Goal: Communication & Community: Answer question/provide support

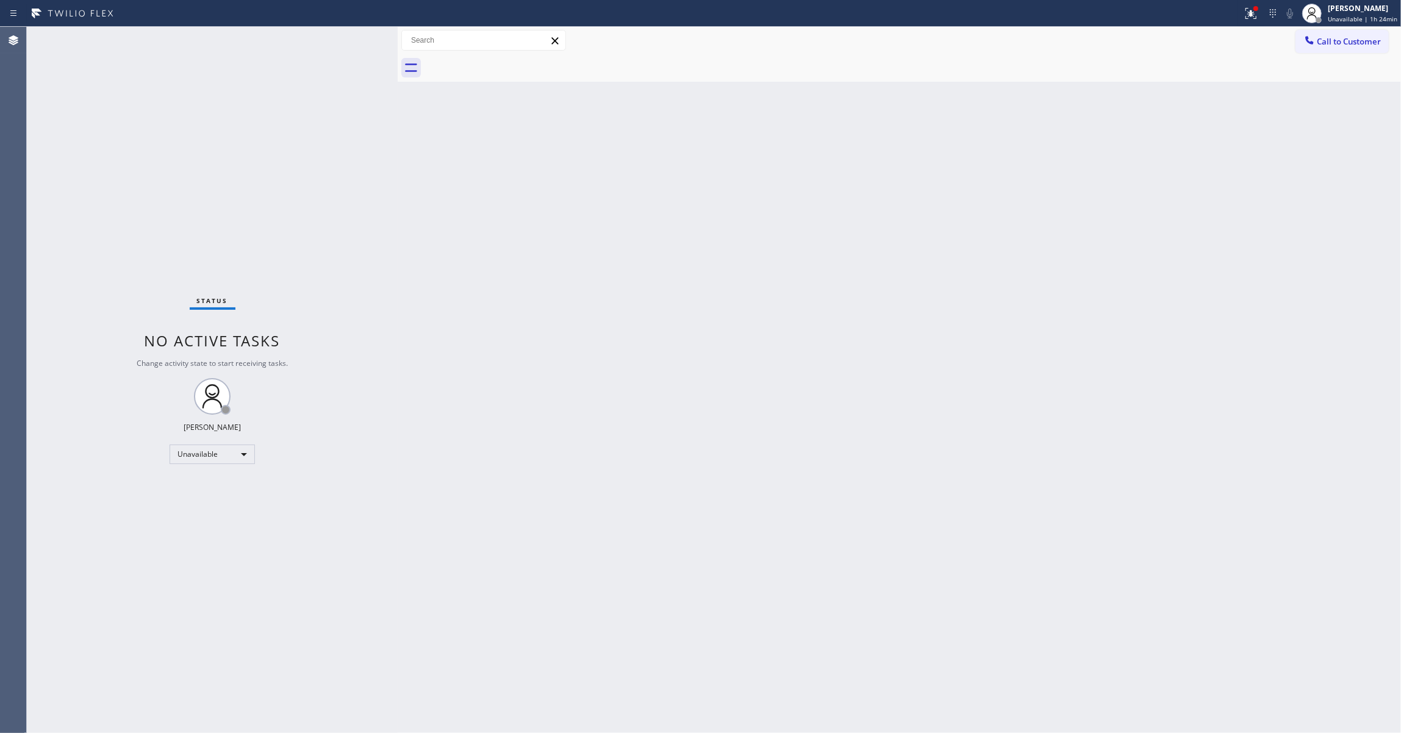
click at [39, 252] on div "Status No active tasks Change activity state to start receiving tasks. [PERSON_…" at bounding box center [212, 380] width 371 height 706
click at [1338, 42] on span "Call to Customer" at bounding box center [1349, 41] width 64 height 11
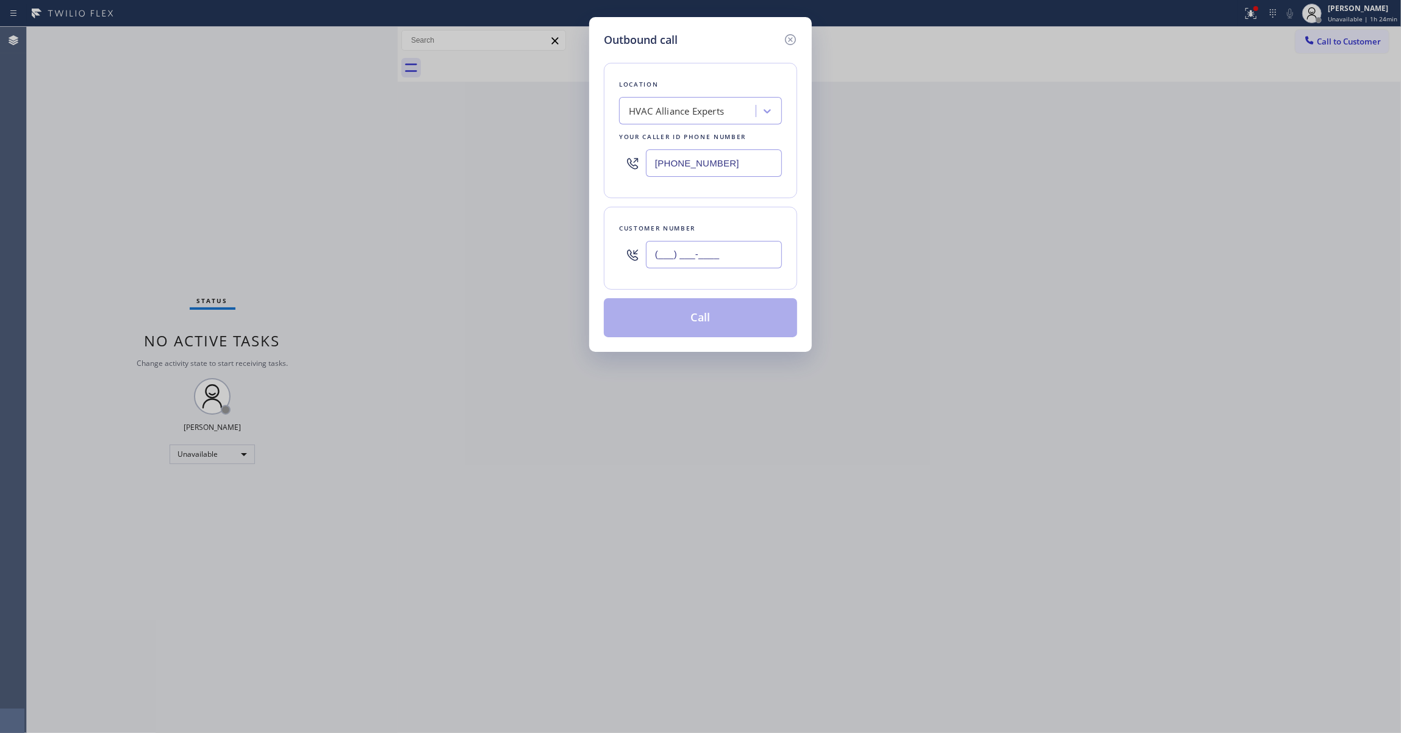
click at [733, 251] on input "(___) ___-____" at bounding box center [714, 254] width 136 height 27
paste input "484) 753-1891"
type input "[PHONE_NUMBER]"
click at [673, 111] on div "HVAC Alliance Experts" at bounding box center [676, 111] width 95 height 14
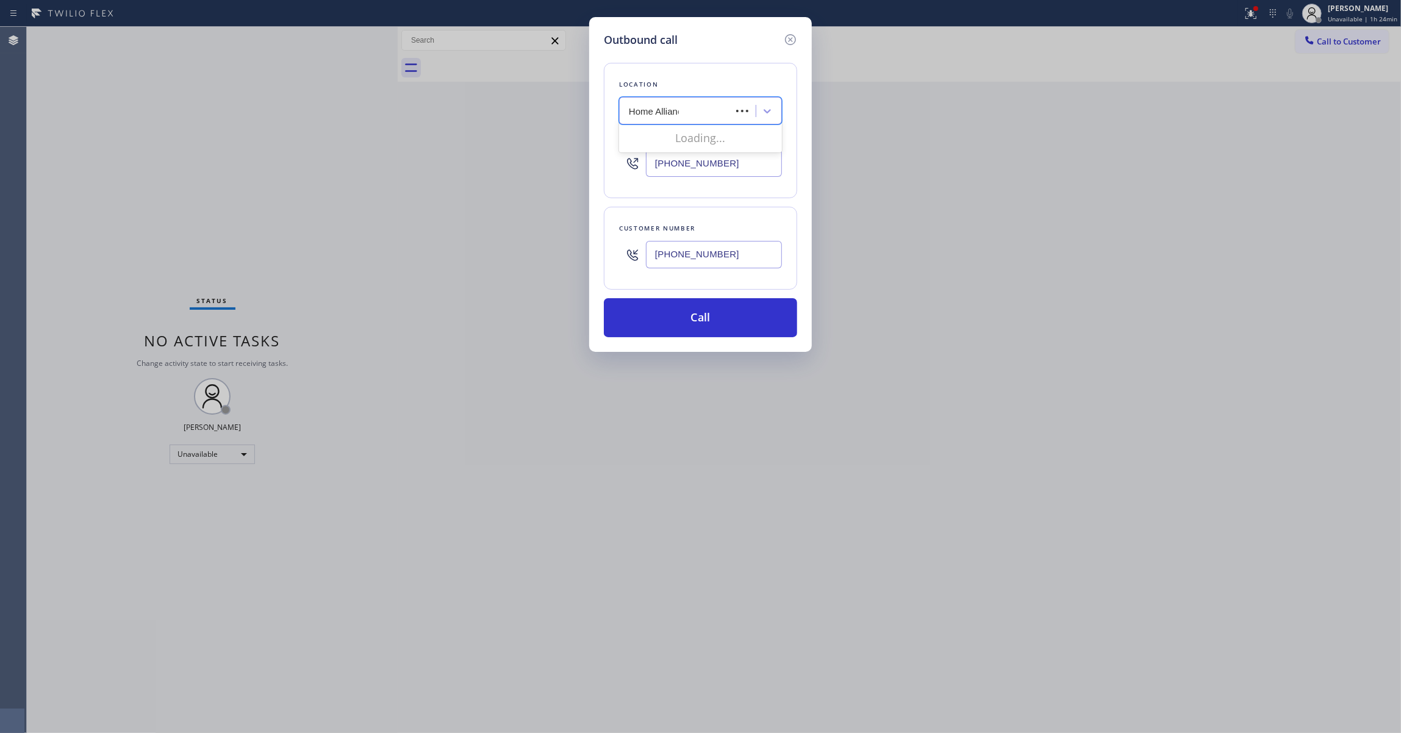
type input "Home Alliance"
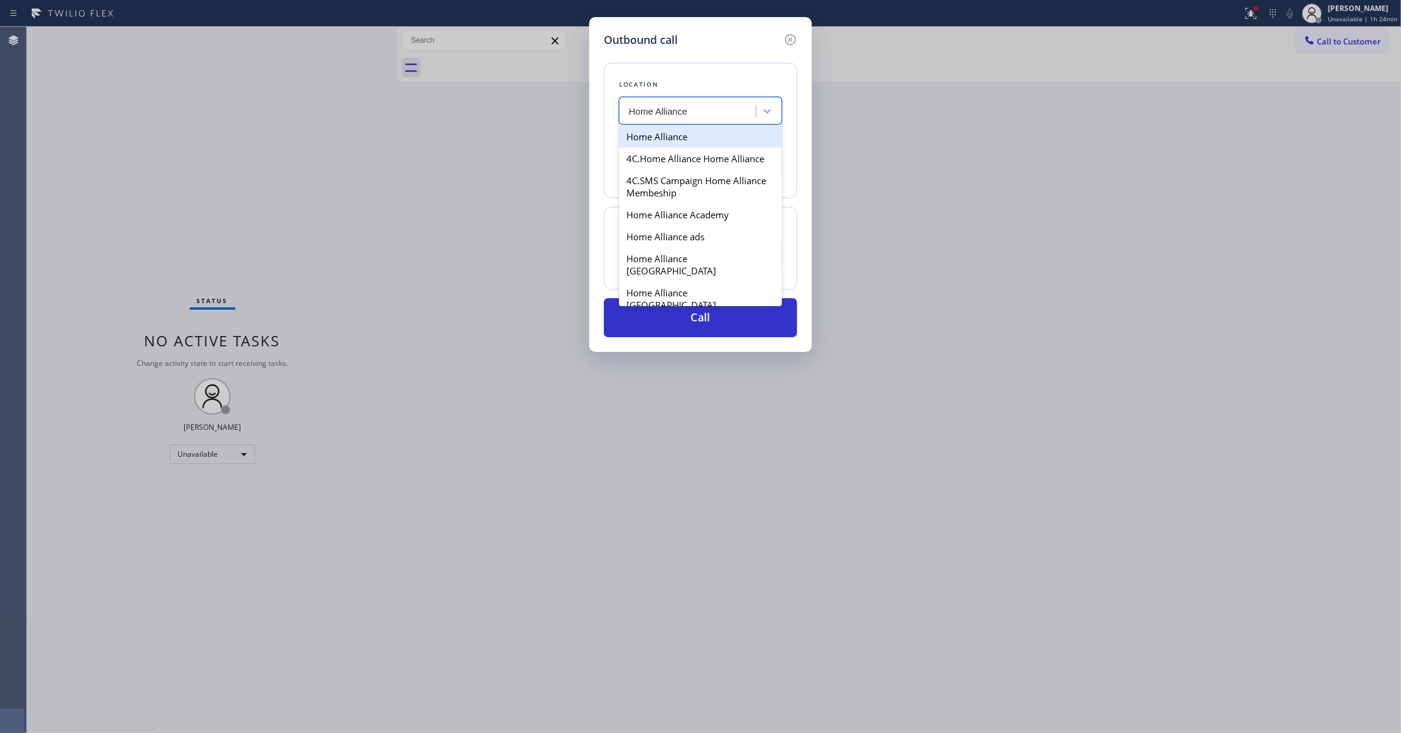
click at [683, 137] on div "Home Alliance" at bounding box center [700, 137] width 163 height 22
type input "[PHONE_NUMBER]"
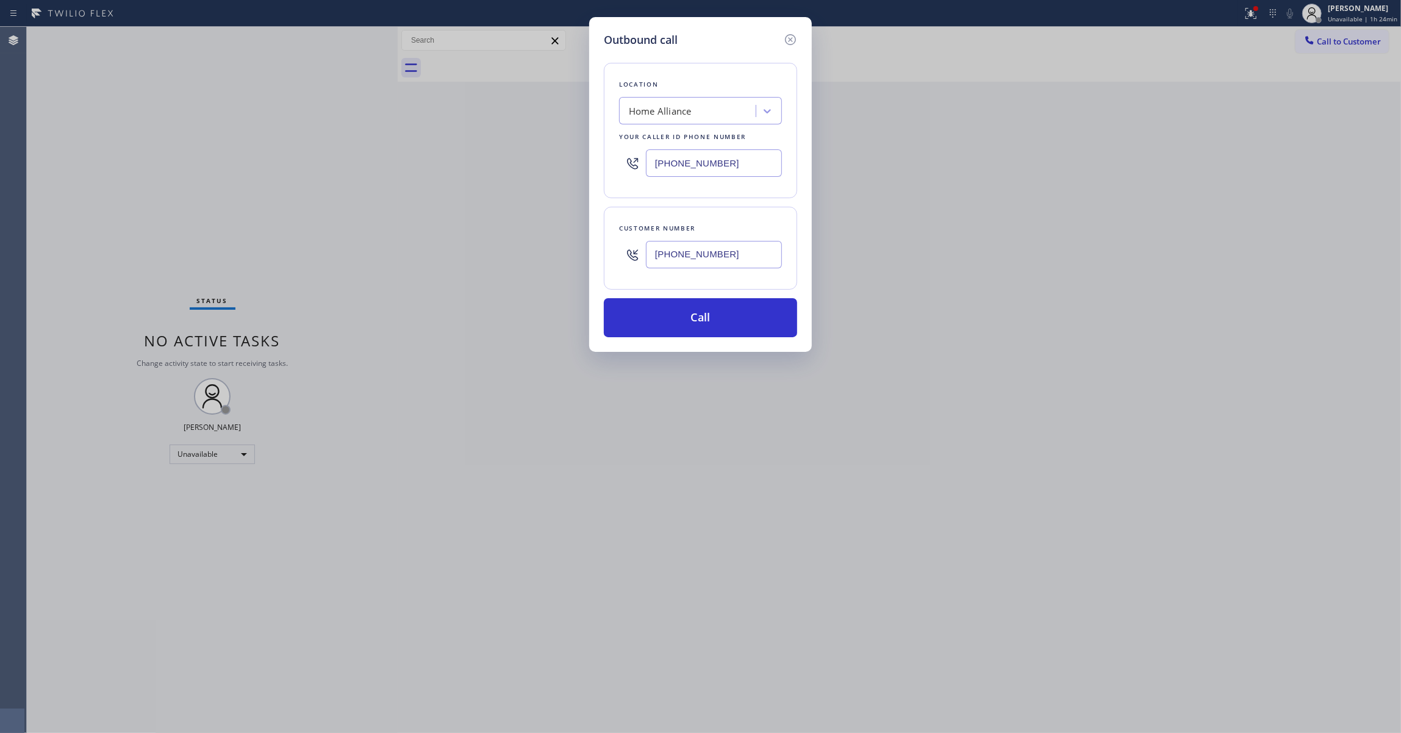
drag, startPoint x: 745, startPoint y: 256, endPoint x: 739, endPoint y: 298, distance: 42.5
click at [550, 256] on div "Outbound call Location Home Alliance Your caller id phone number [PHONE_NUMBER]…" at bounding box center [700, 366] width 1401 height 733
click at [720, 326] on button "Call" at bounding box center [700, 317] width 193 height 39
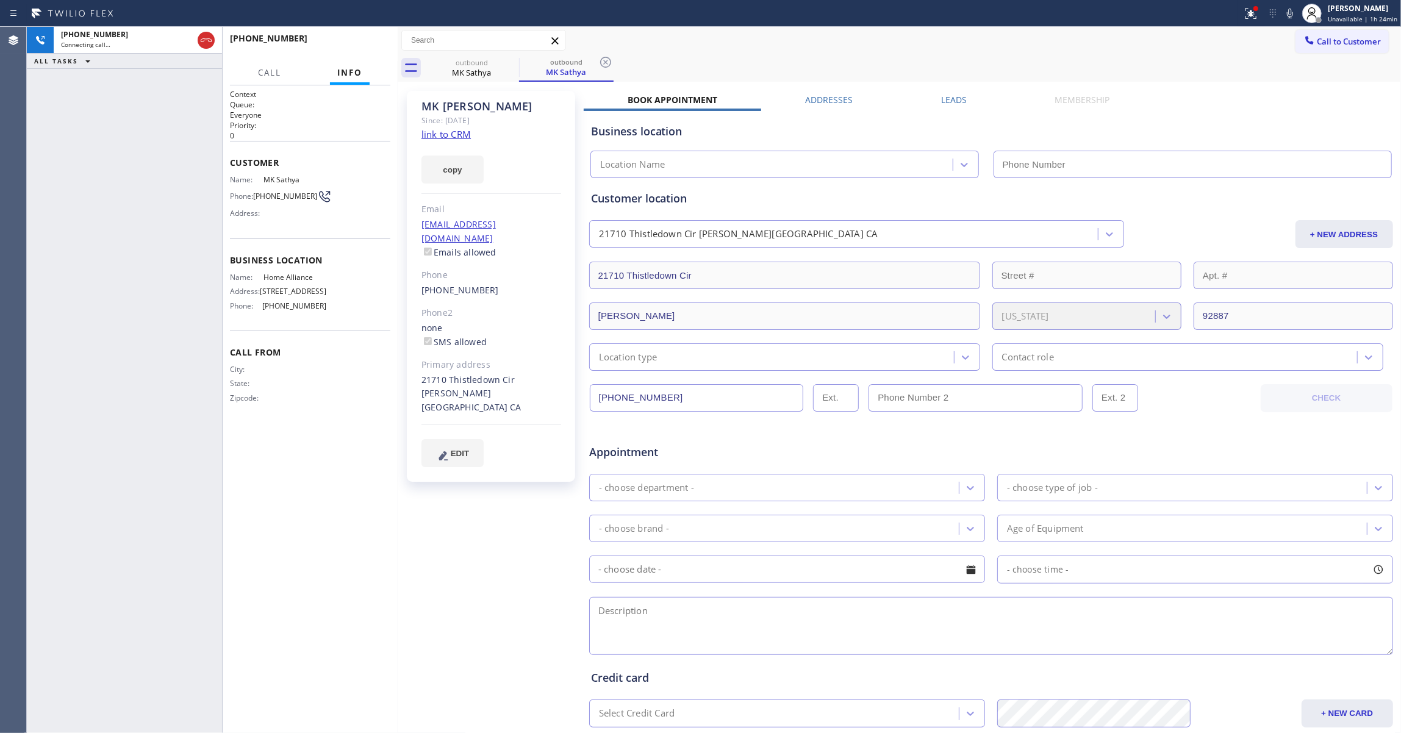
type input "[PHONE_NUMBER]"
click at [605, 62] on icon at bounding box center [605, 62] width 11 height 11
click at [450, 137] on link "link to CRM" at bounding box center [446, 134] width 49 height 12
click at [359, 44] on span "HANG UP" at bounding box center [361, 44] width 37 height 9
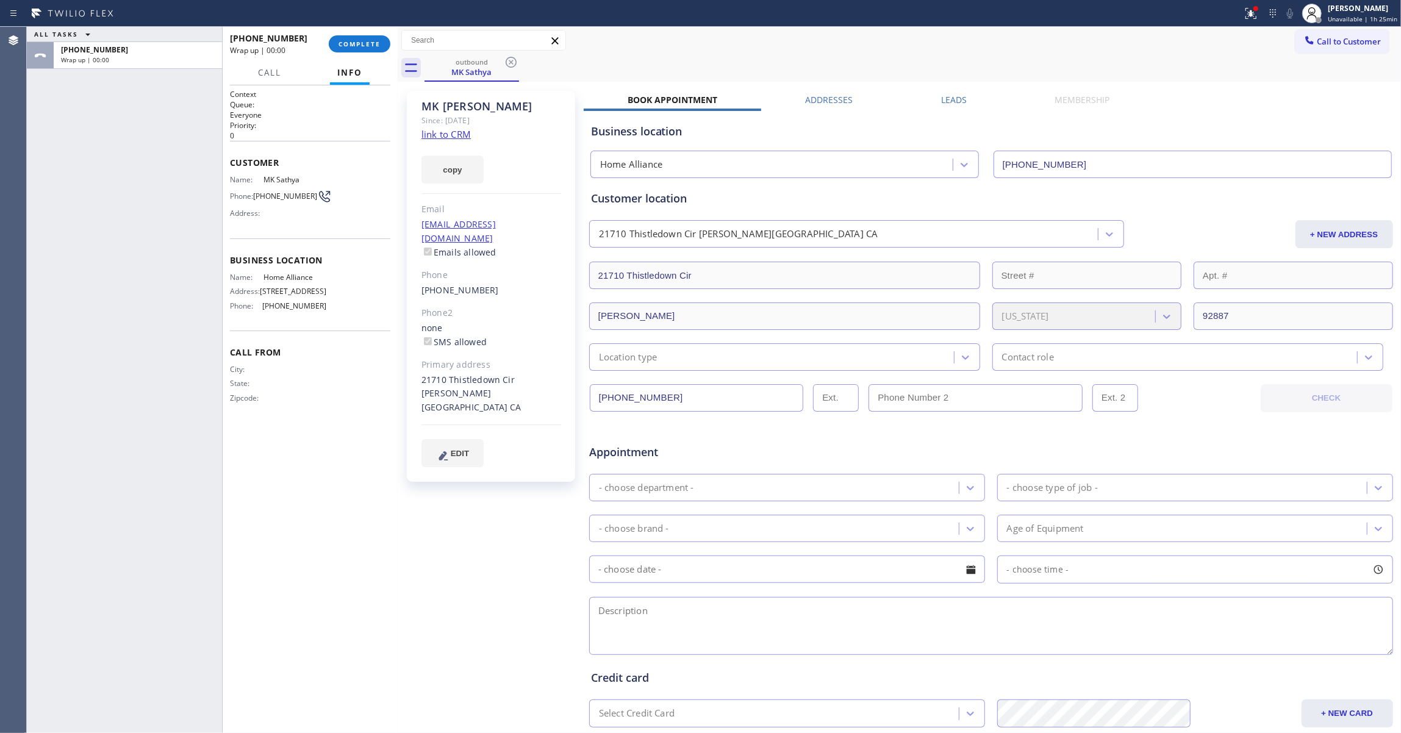
click at [284, 198] on span "[PHONE_NUMBER]" at bounding box center [285, 196] width 64 height 9
copy div "[PHONE_NUMBER]"
click at [373, 41] on span "COMPLETE" at bounding box center [360, 44] width 42 height 9
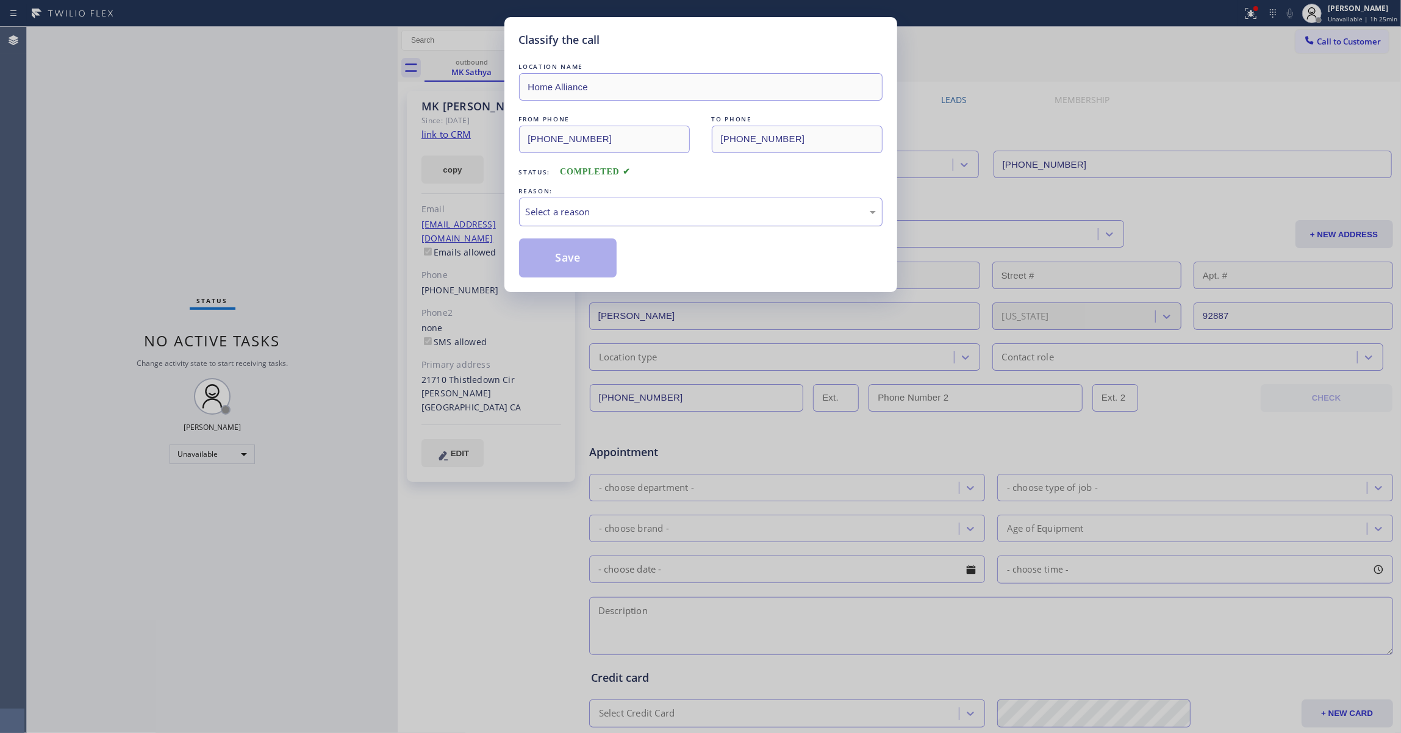
click at [600, 210] on div "Select a reason" at bounding box center [701, 212] width 350 height 14
click at [598, 253] on button "Save" at bounding box center [568, 258] width 98 height 39
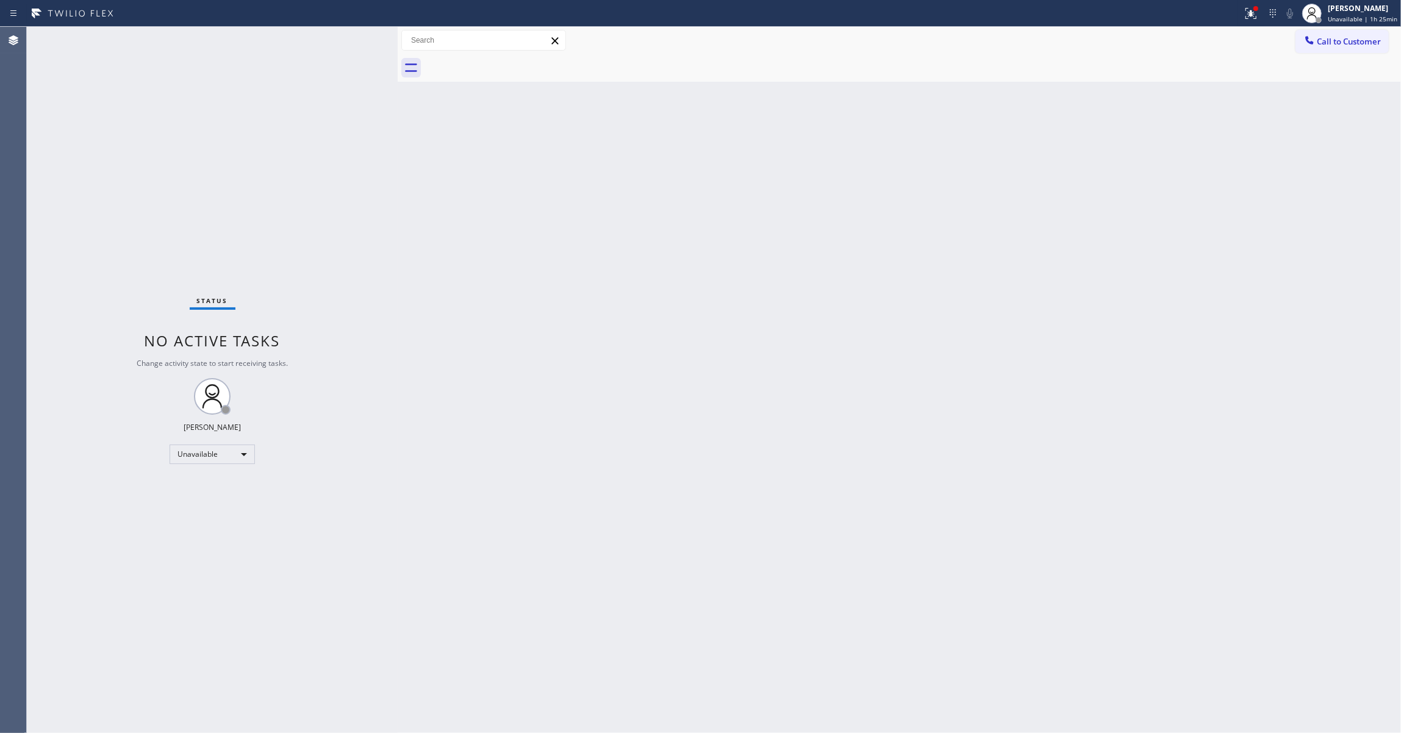
drag, startPoint x: 1360, startPoint y: 41, endPoint x: 726, endPoint y: 301, distance: 685.3
click at [1355, 45] on span "Call to Customer" at bounding box center [1349, 41] width 64 height 11
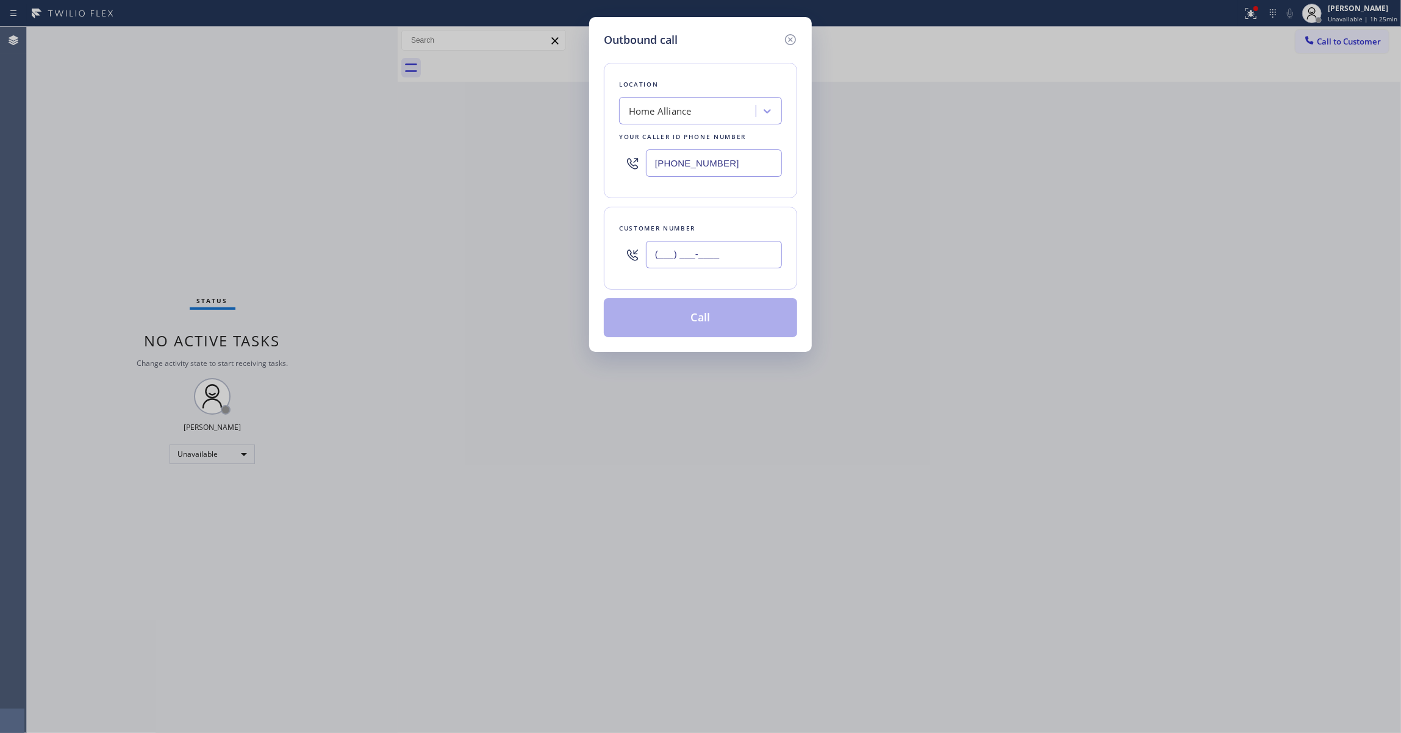
click at [710, 257] on input "(___) ___-____" at bounding box center [714, 254] width 136 height 27
paste input "484) 753-1891"
type input "[PHONE_NUMBER]"
click at [698, 322] on button "Call" at bounding box center [700, 317] width 193 height 39
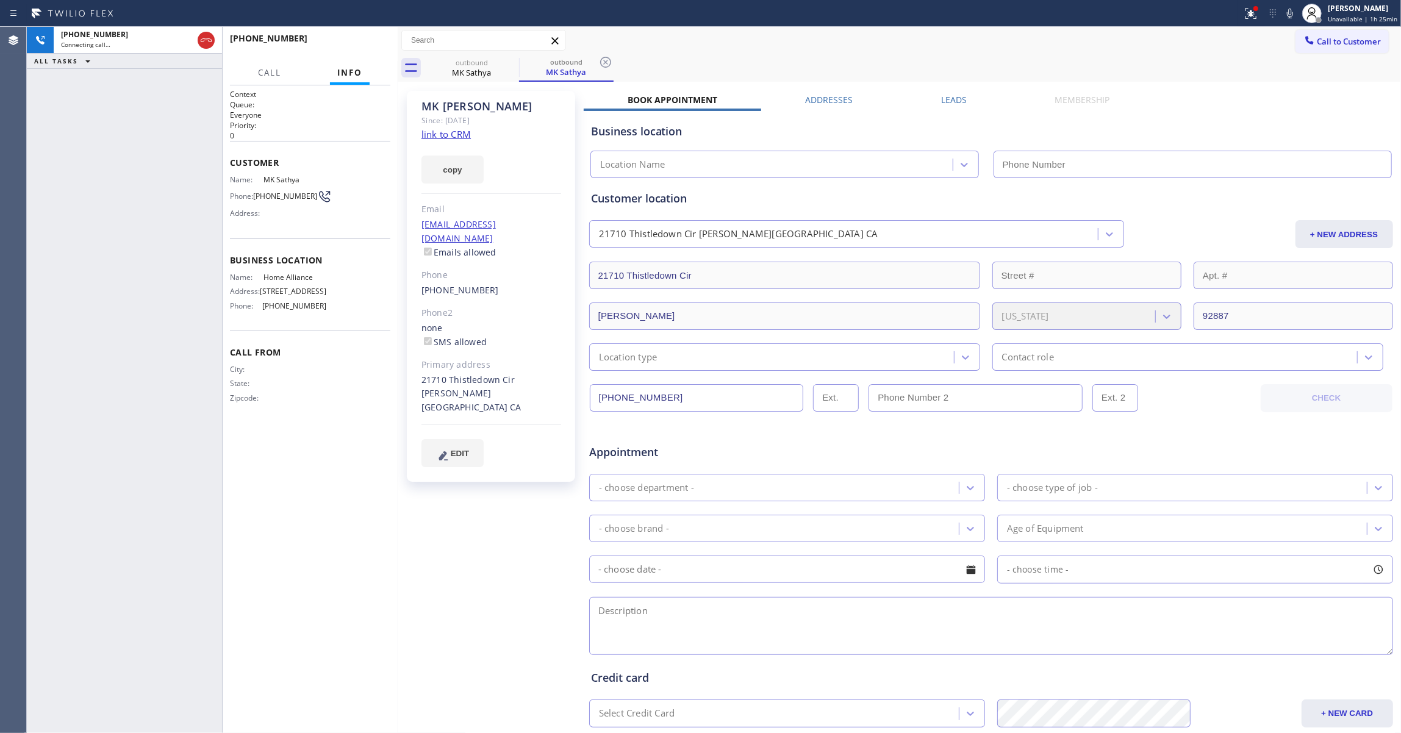
type input "[PHONE_NUMBER]"
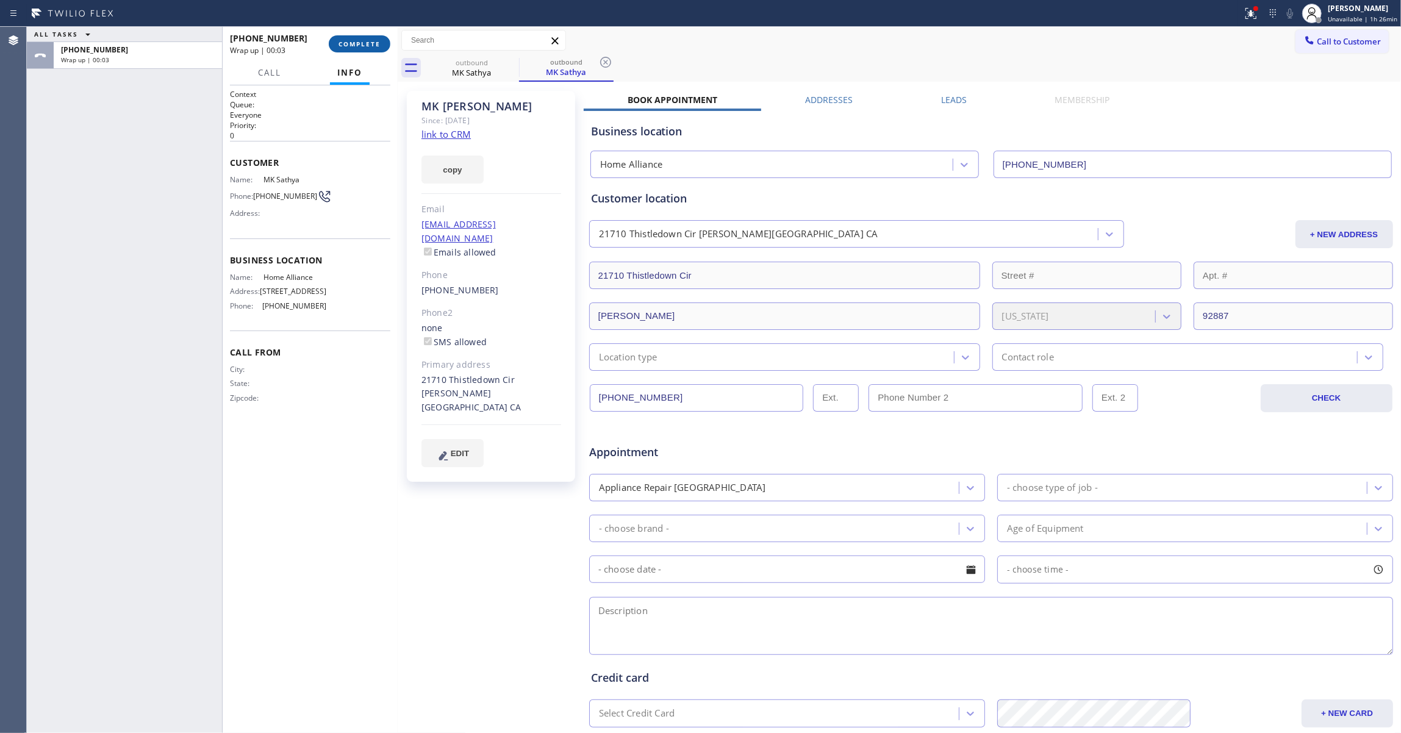
click at [354, 45] on span "COMPLETE" at bounding box center [360, 44] width 42 height 9
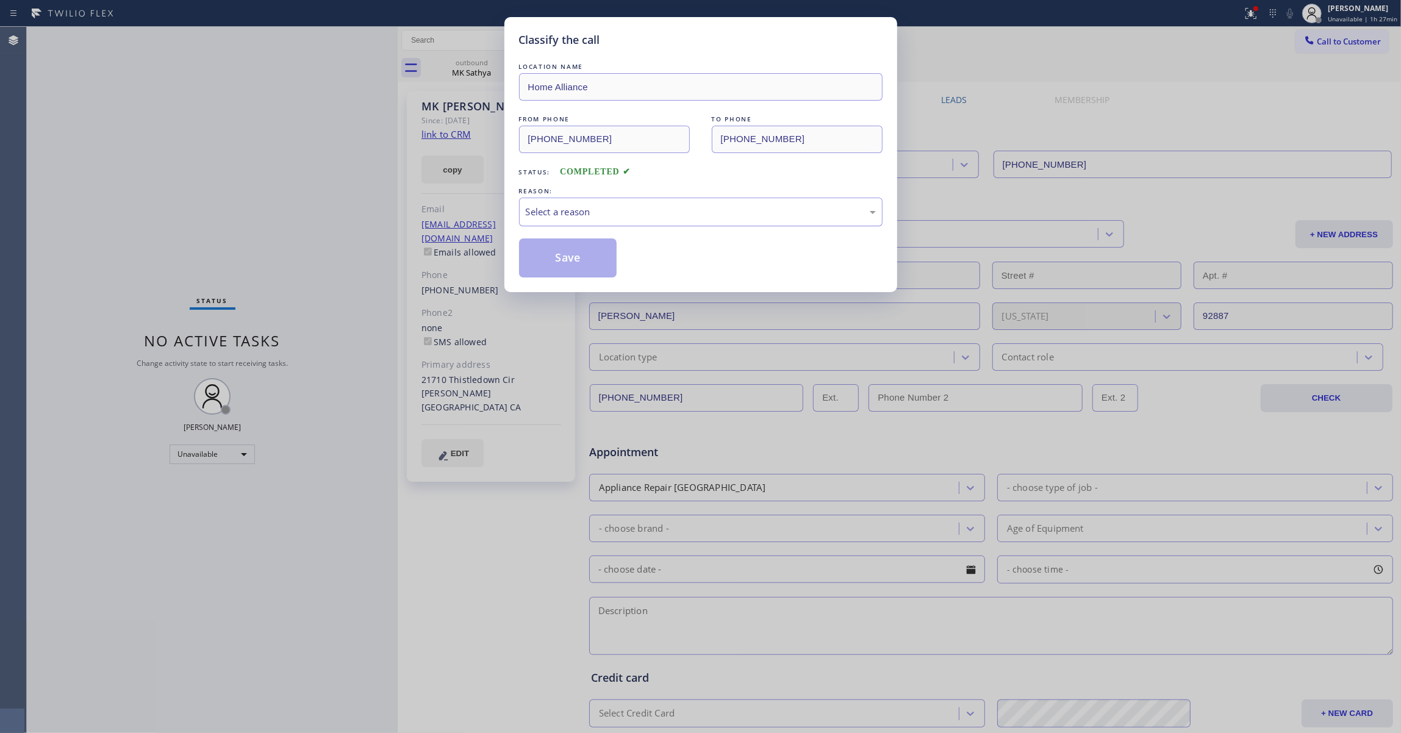
drag, startPoint x: 601, startPoint y: 212, endPoint x: 598, endPoint y: 218, distance: 7.1
click at [601, 212] on div "Select a reason" at bounding box center [701, 212] width 350 height 14
click at [578, 259] on button "Save" at bounding box center [568, 258] width 98 height 39
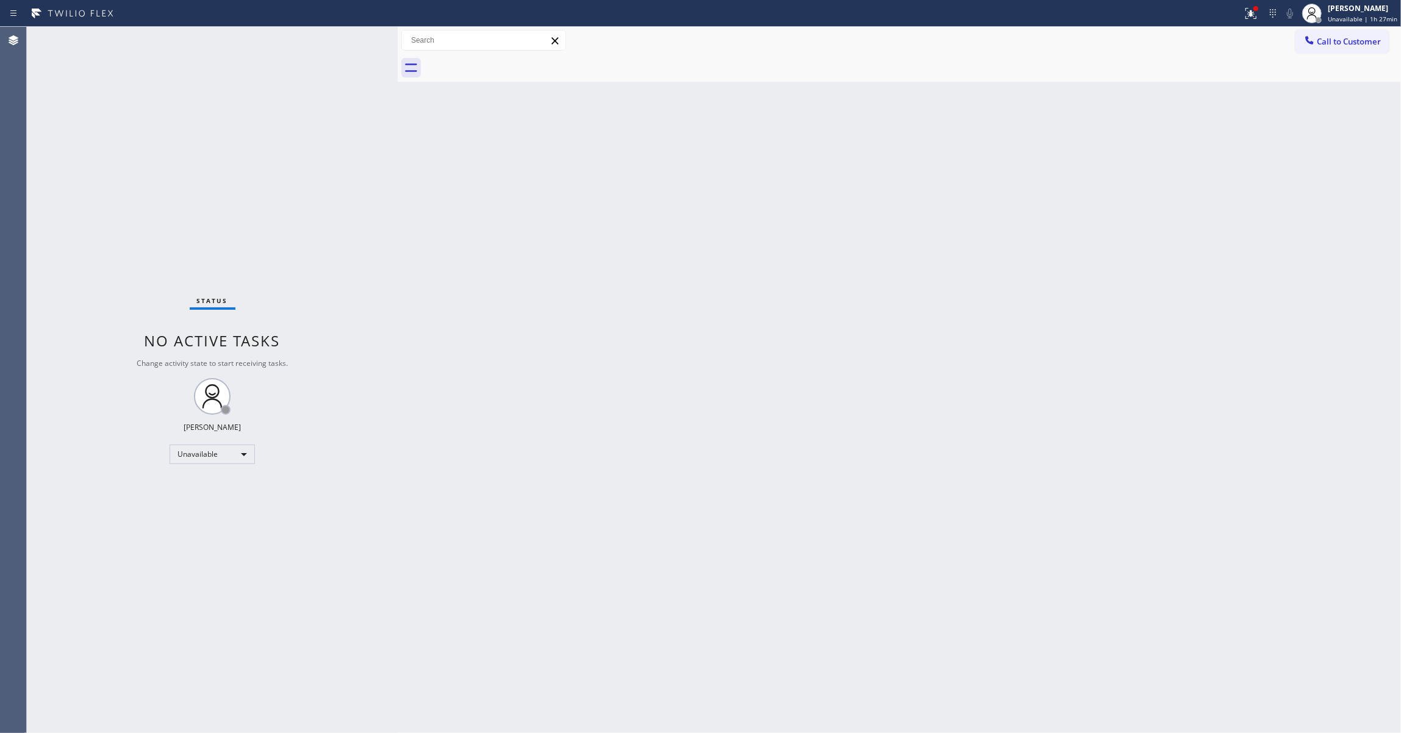
click at [40, 213] on div "Status No active tasks Change activity state to start receiving tasks. [PERSON_…" at bounding box center [212, 380] width 371 height 706
click at [1246, 18] on icon at bounding box center [1251, 13] width 11 height 11
click at [1174, 152] on button "Clear issues" at bounding box center [1180, 159] width 143 height 17
click at [1371, 33] on button "Call to Customer" at bounding box center [1342, 41] width 93 height 23
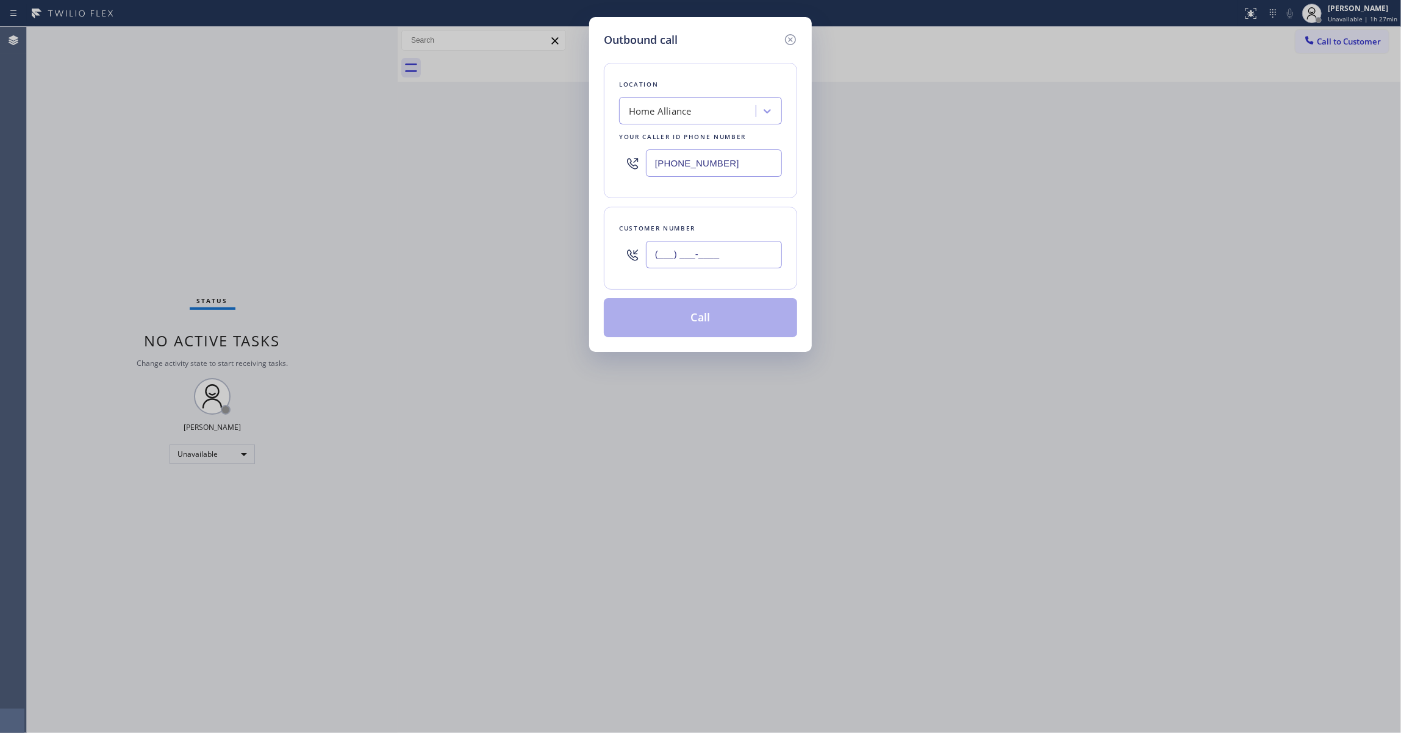
click at [730, 248] on input "(___) ___-____" at bounding box center [714, 254] width 136 height 27
paste input "917) 855-0658"
type input "[PHONE_NUMBER]"
click at [694, 318] on button "Call" at bounding box center [700, 317] width 193 height 39
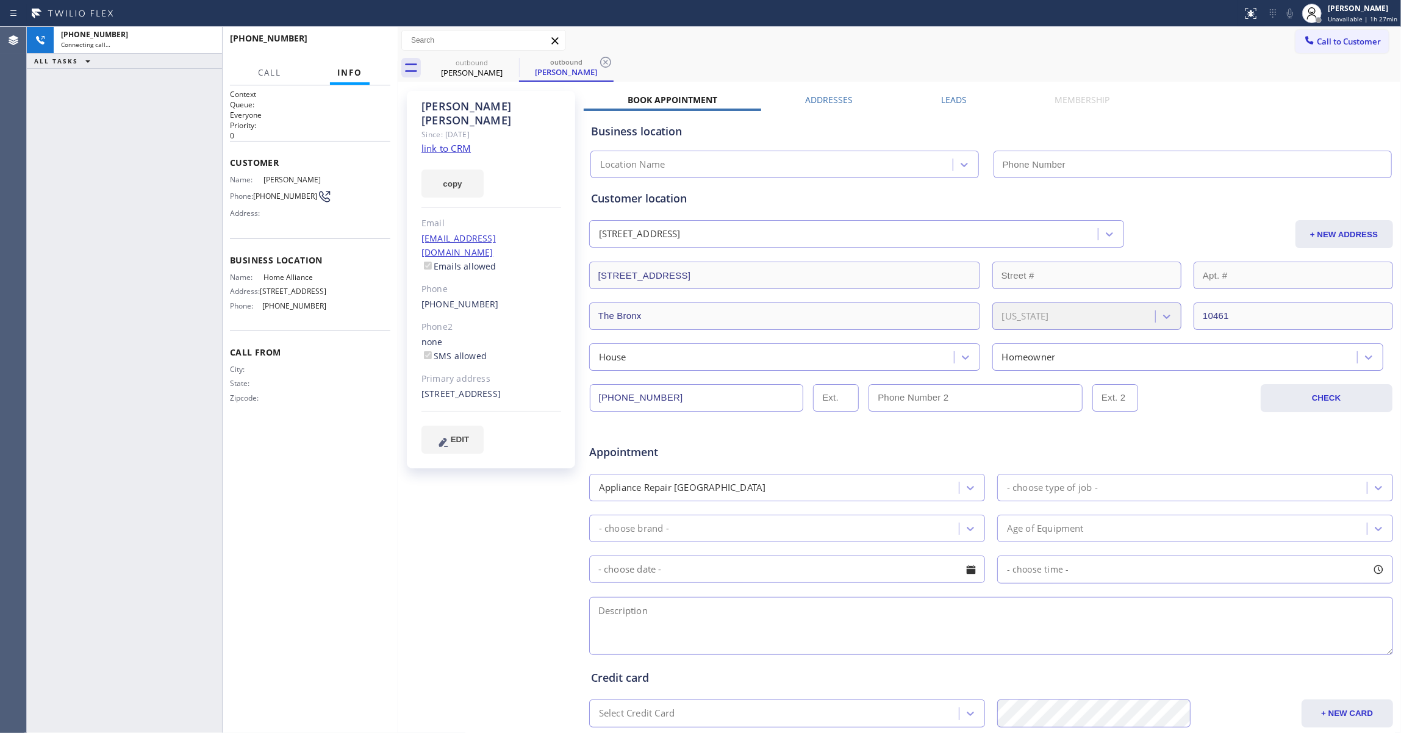
type input "[PHONE_NUMBER]"
click at [154, 269] on div "[PHONE_NUMBER] Connecting call… ALL TASKS ALL TASKS ACTIVE TASKS TASKS IN WRAP …" at bounding box center [124, 380] width 195 height 706
click at [606, 59] on icon at bounding box center [605, 62] width 15 height 15
click at [461, 142] on link "link to CRM" at bounding box center [446, 148] width 49 height 12
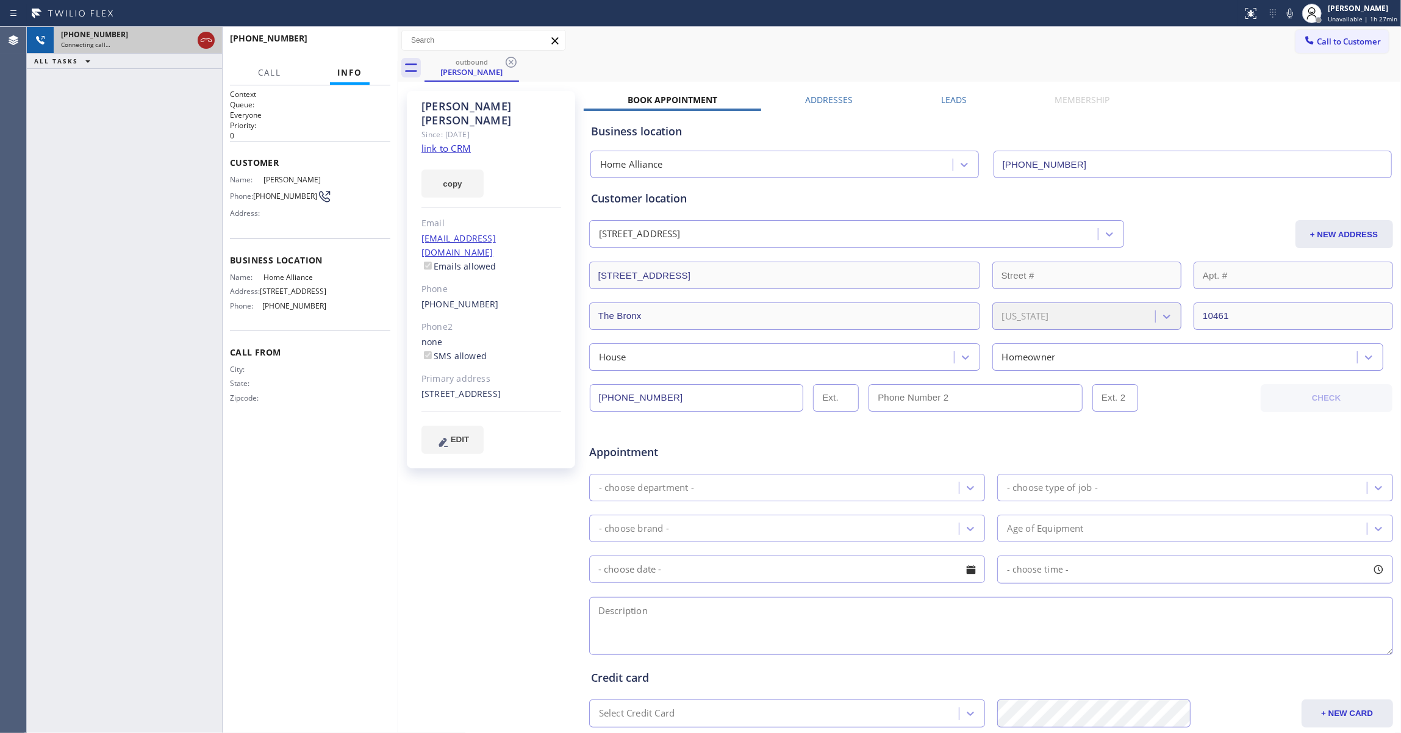
click at [198, 45] on div at bounding box center [206, 40] width 17 height 15
click at [198, 45] on div "Connecting call…" at bounding box center [138, 44] width 154 height 9
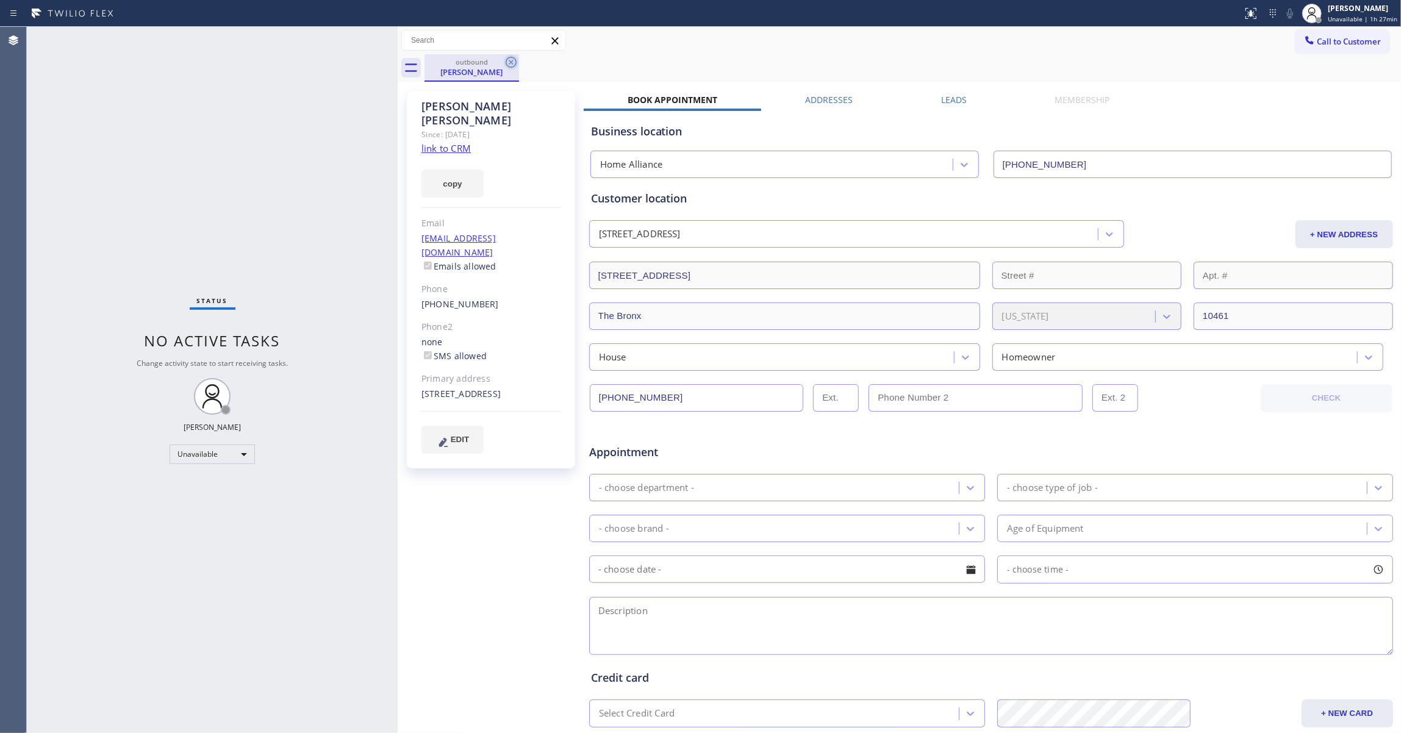
click at [511, 61] on icon at bounding box center [511, 62] width 15 height 15
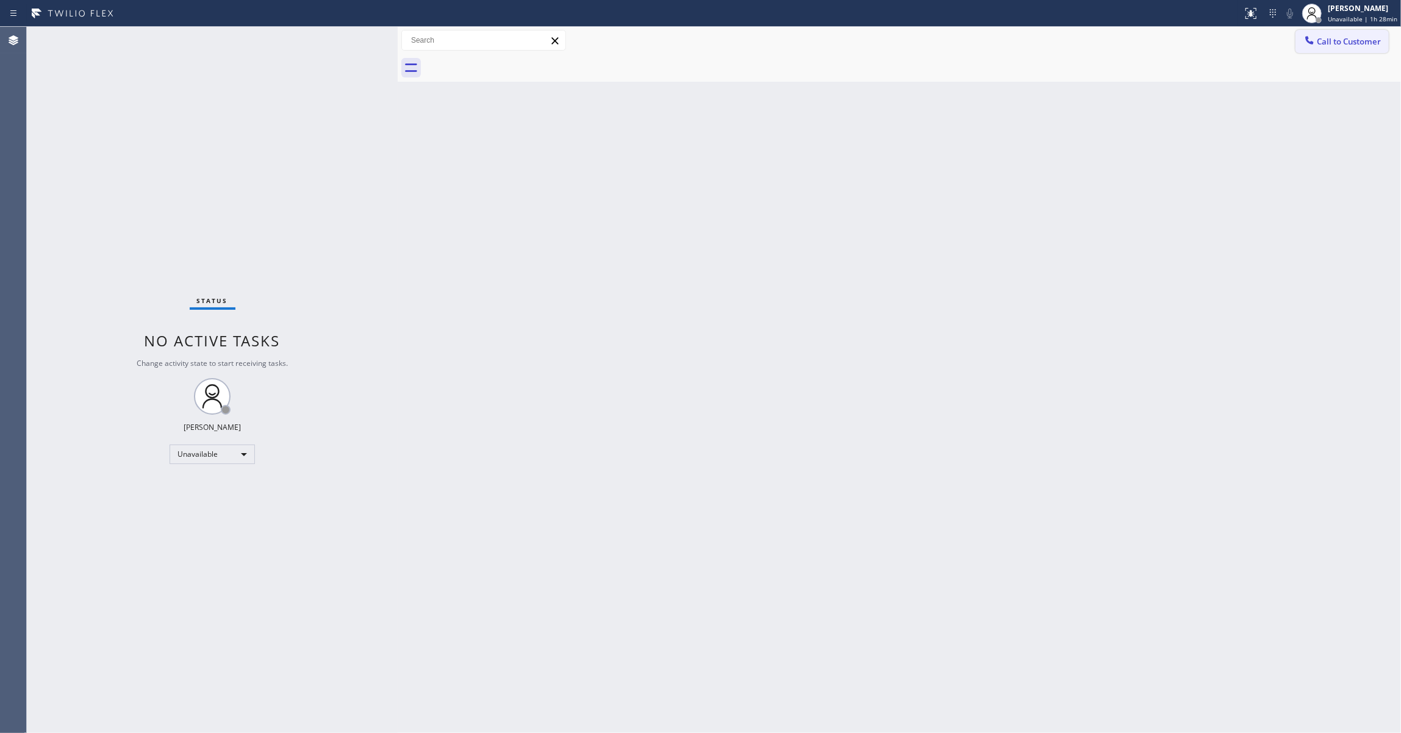
click at [1372, 33] on button "Call to Customer" at bounding box center [1342, 41] width 93 height 23
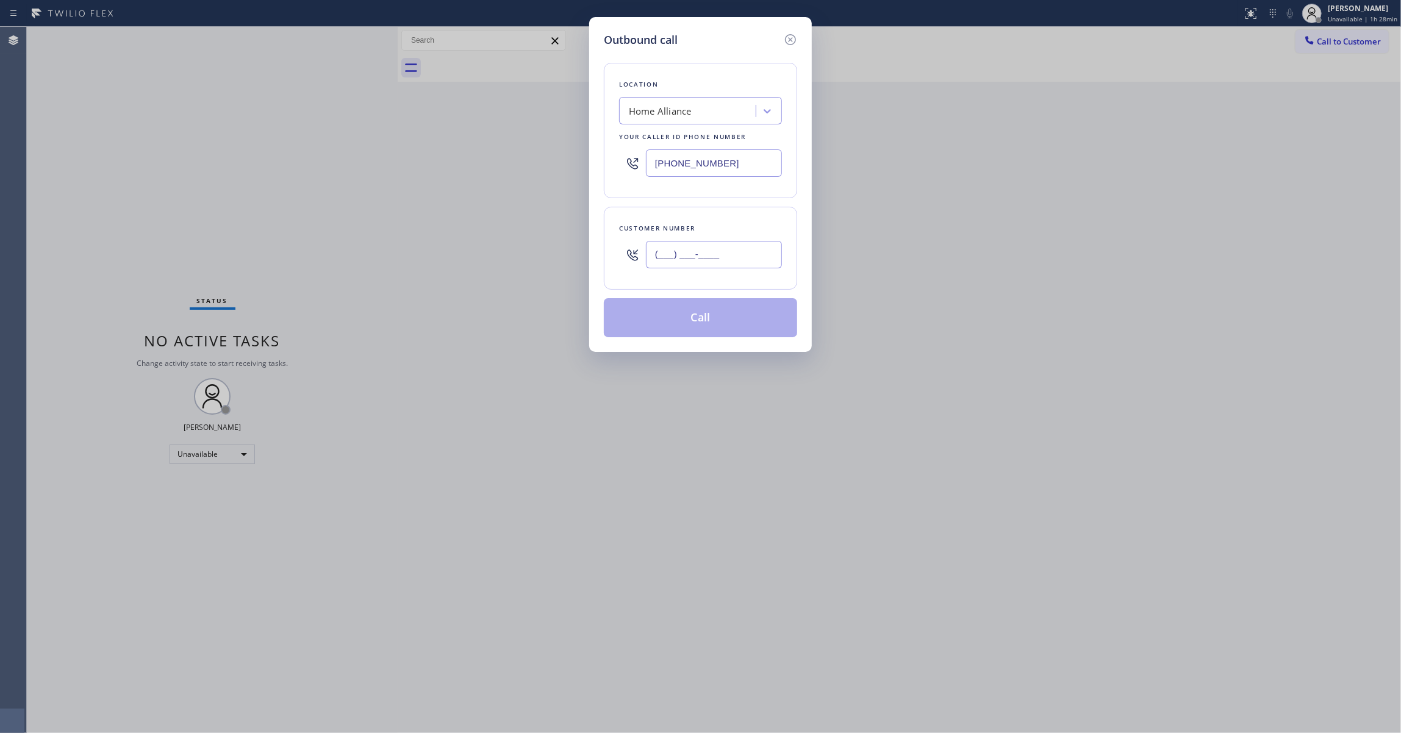
click at [716, 256] on input "(___) ___-____" at bounding box center [714, 254] width 136 height 27
paste input "917) 855-0658"
type input "[PHONE_NUMBER]"
click at [708, 318] on button "Call" at bounding box center [700, 317] width 193 height 39
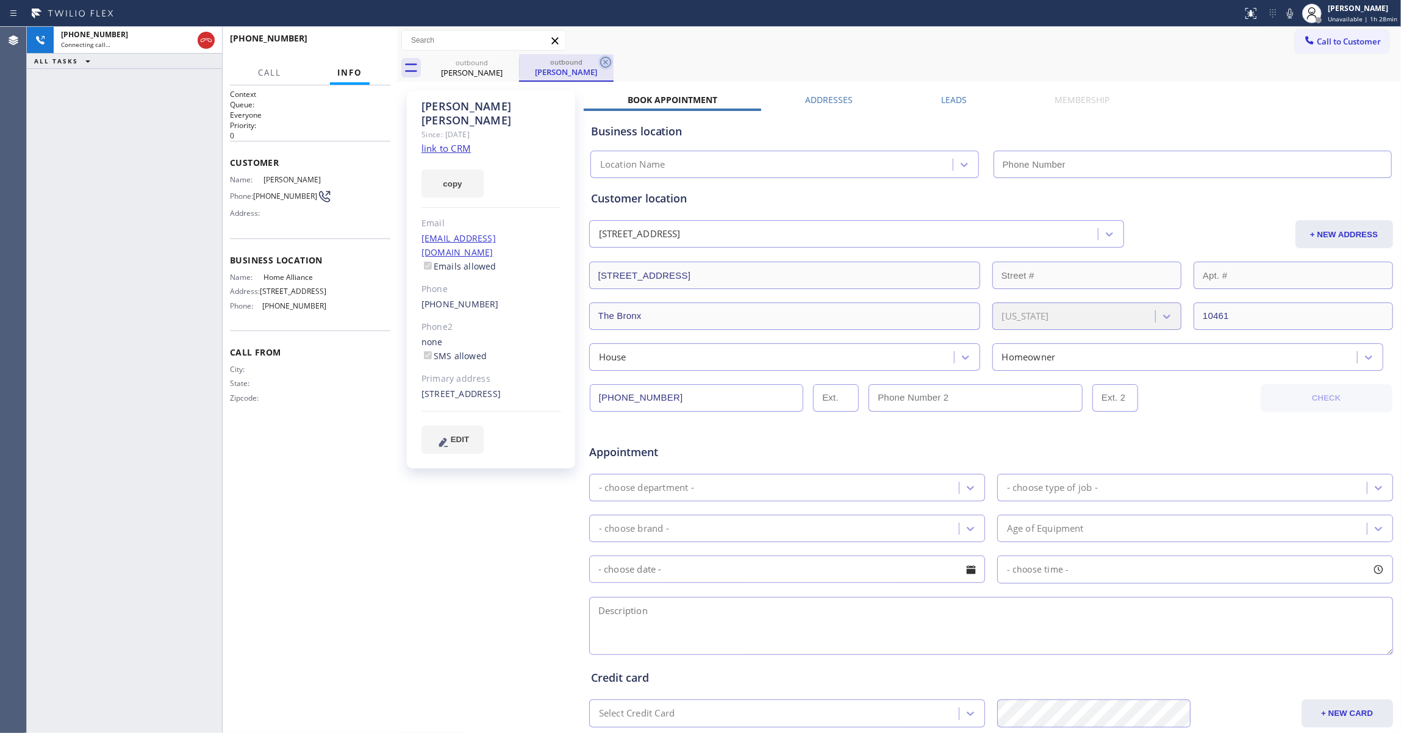
click at [609, 57] on icon at bounding box center [605, 62] width 15 height 15
type input "[PHONE_NUMBER]"
click at [40, 209] on div "[PHONE_NUMBER] Connecting call… ALL TASKS ALL TASKS ACTIVE TASKS TASKS IN WRAP …" at bounding box center [124, 380] width 195 height 706
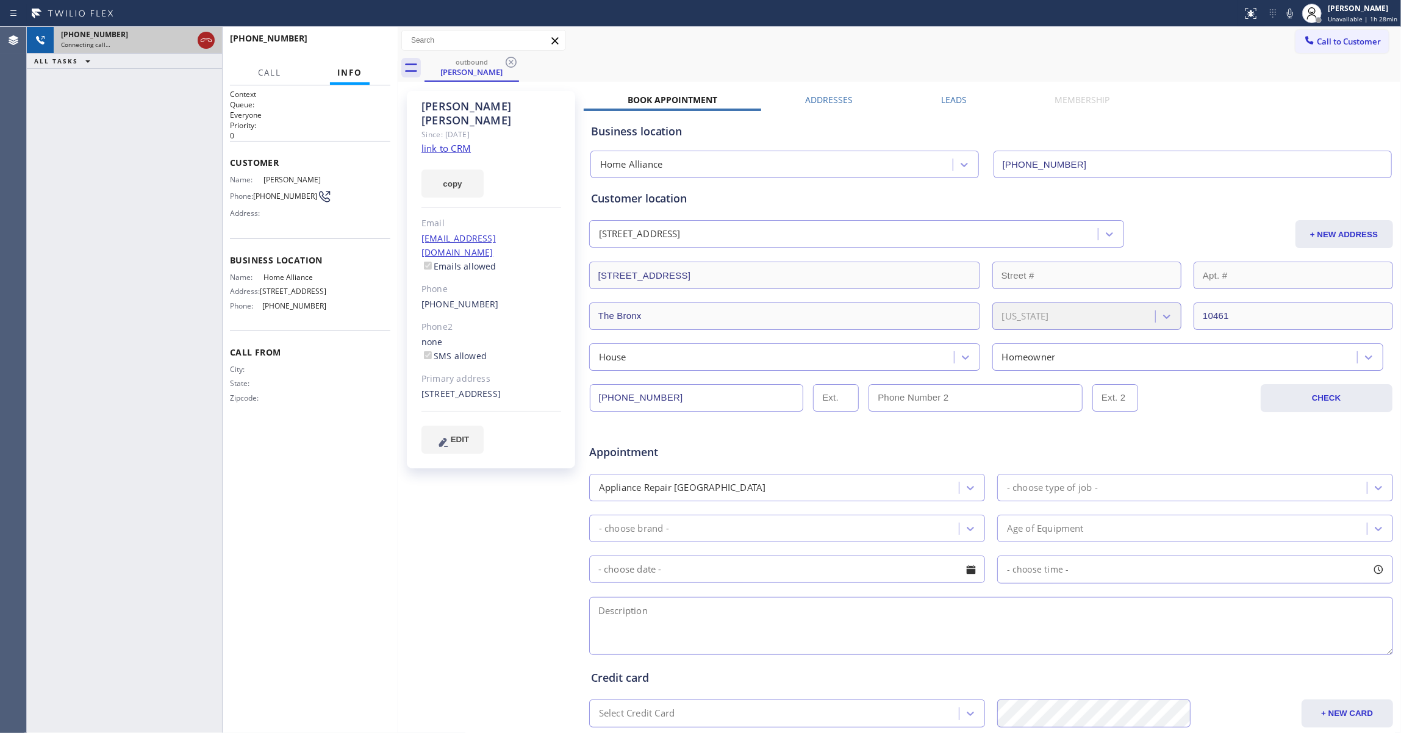
click at [205, 42] on icon at bounding box center [206, 40] width 15 height 15
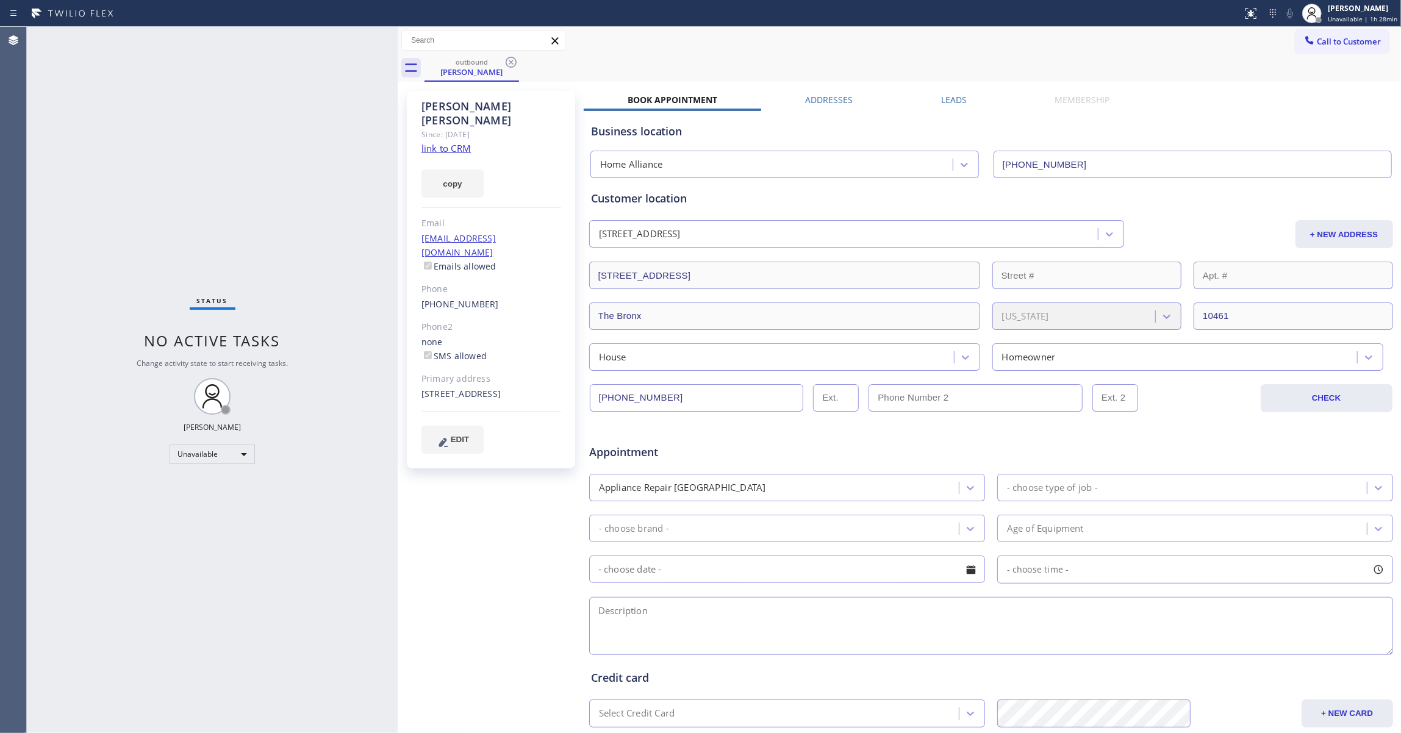
click at [451, 142] on link "link to CRM" at bounding box center [446, 148] width 49 height 12
click at [511, 65] on icon at bounding box center [511, 62] width 15 height 15
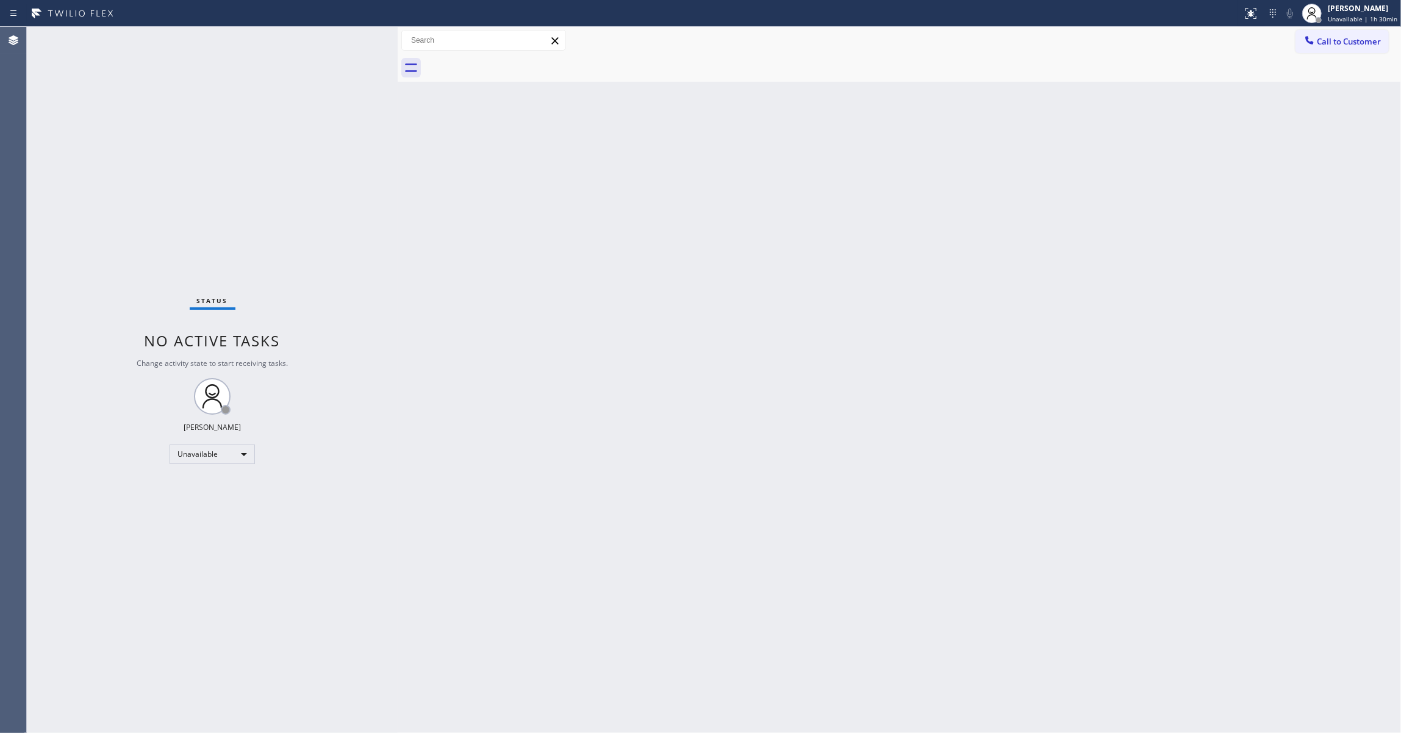
drag, startPoint x: 37, startPoint y: 206, endPoint x: 503, endPoint y: 120, distance: 473.3
click at [37, 206] on div "Status No active tasks Change activity state to start receiving tasks. [PERSON_…" at bounding box center [212, 380] width 371 height 706
click at [1347, 44] on span "Call to Customer" at bounding box center [1349, 41] width 64 height 11
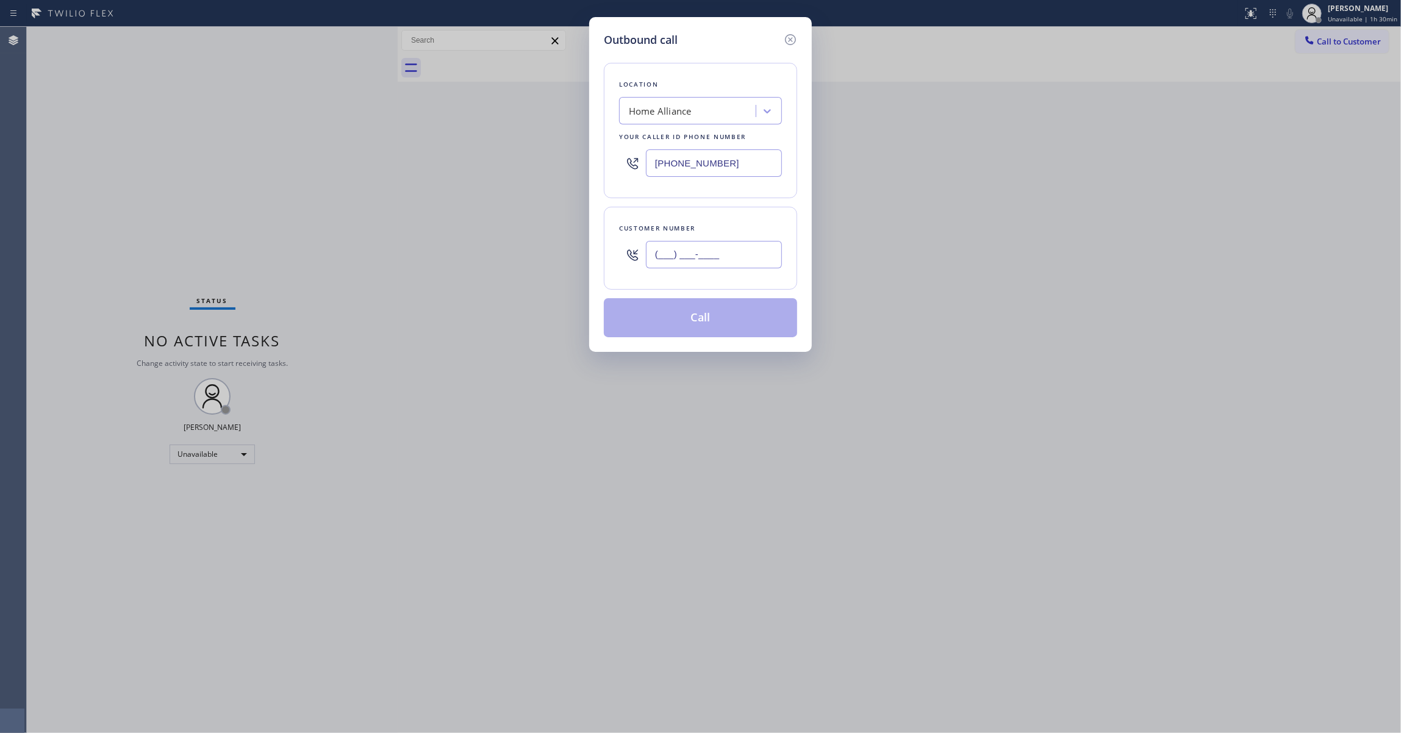
click at [691, 260] on input "(___) ___-____" at bounding box center [714, 254] width 136 height 27
paste input "714) 716-6648"
type input "[PHONE_NUMBER]"
click at [698, 322] on button "Call" at bounding box center [700, 317] width 193 height 39
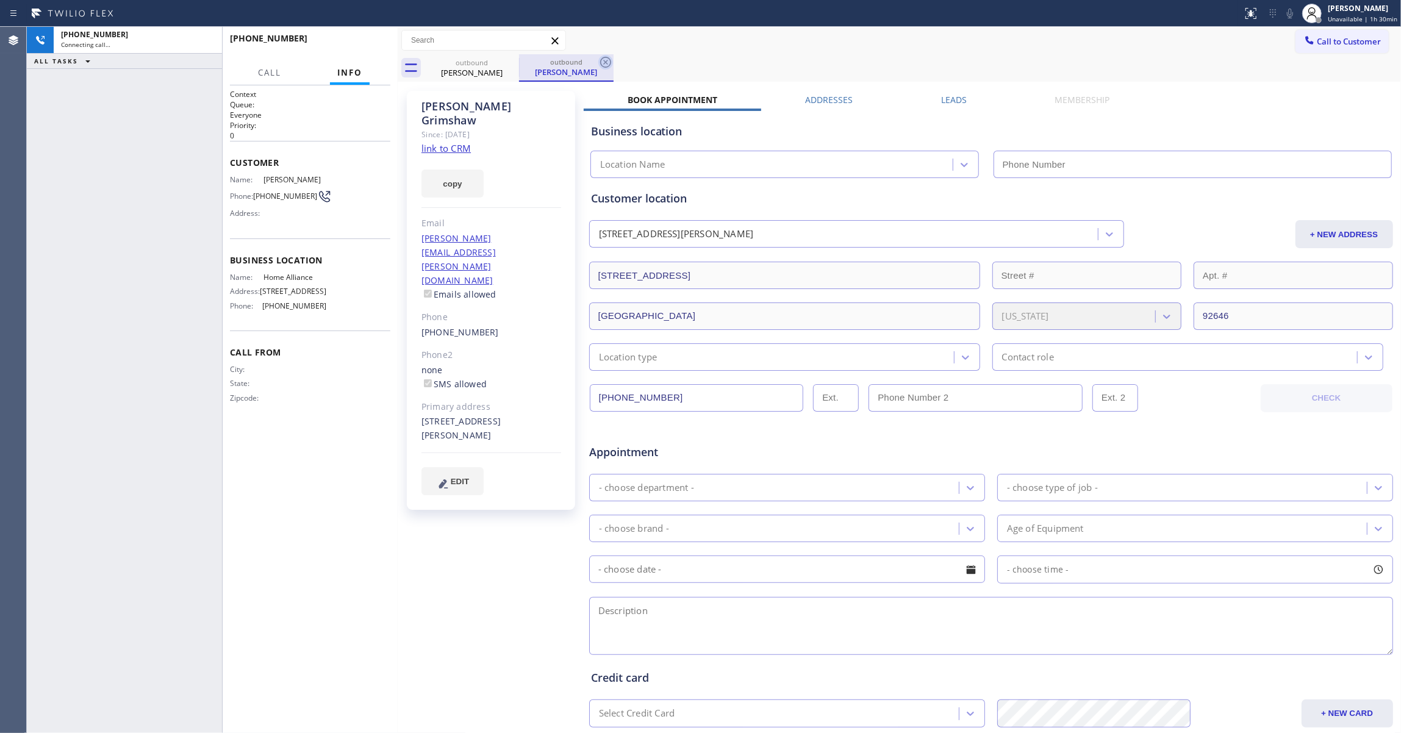
type input "[PHONE_NUMBER]"
click at [608, 66] on icon at bounding box center [605, 62] width 15 height 15
click at [456, 142] on link "link to CRM" at bounding box center [446, 148] width 49 height 12
click at [368, 47] on span "HANG UP" at bounding box center [361, 44] width 37 height 9
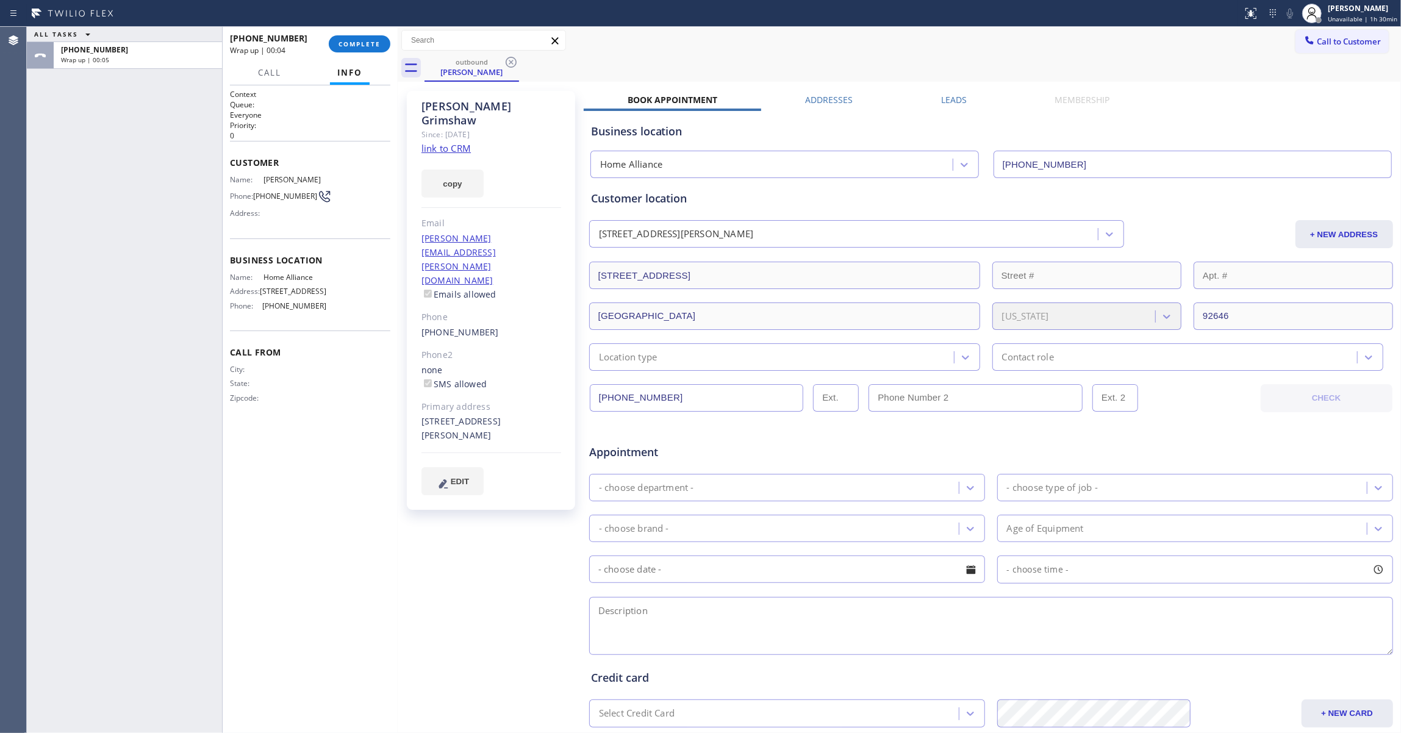
click at [290, 193] on span "[PHONE_NUMBER]" at bounding box center [285, 196] width 64 height 9
copy div "[PHONE_NUMBER]"
click at [359, 50] on button "COMPLETE" at bounding box center [360, 43] width 62 height 17
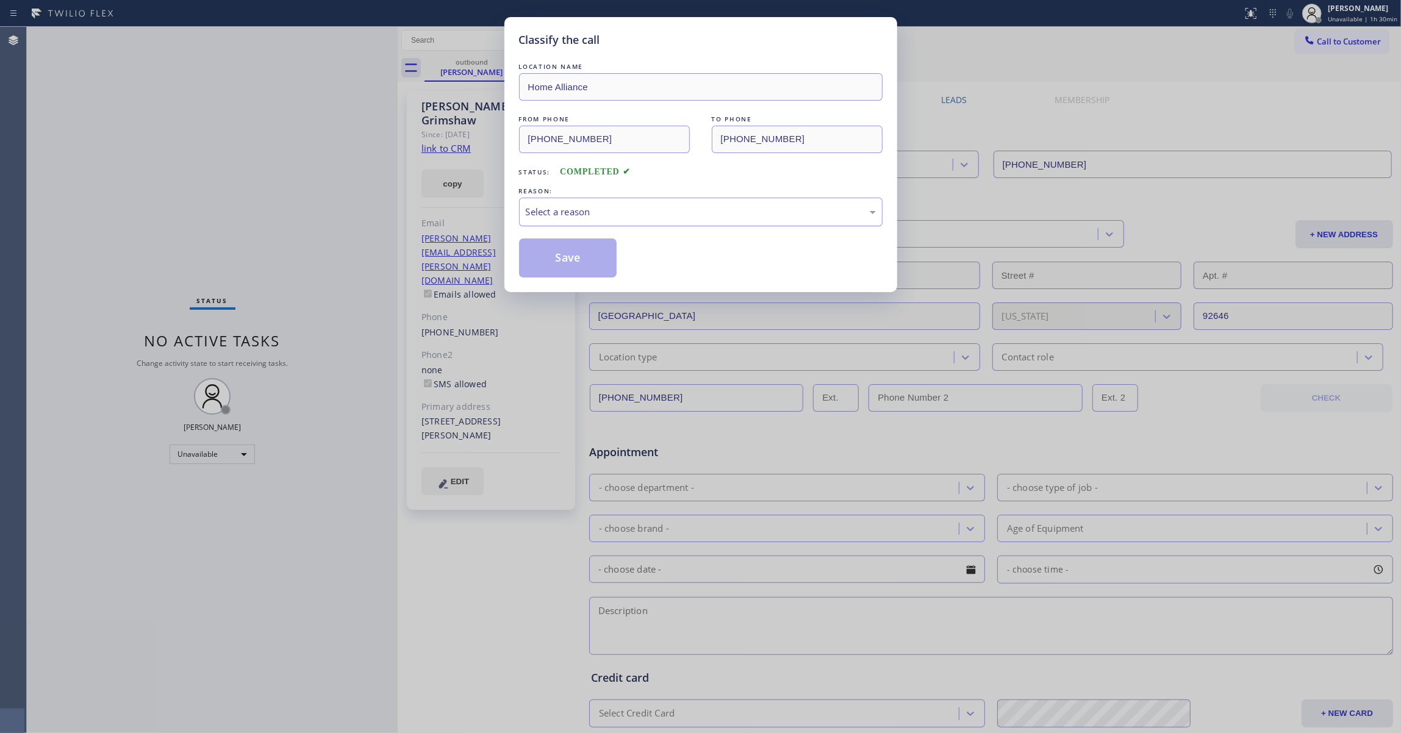
click at [548, 204] on div "Select a reason" at bounding box center [701, 212] width 364 height 29
click at [556, 256] on button "Save" at bounding box center [568, 258] width 98 height 39
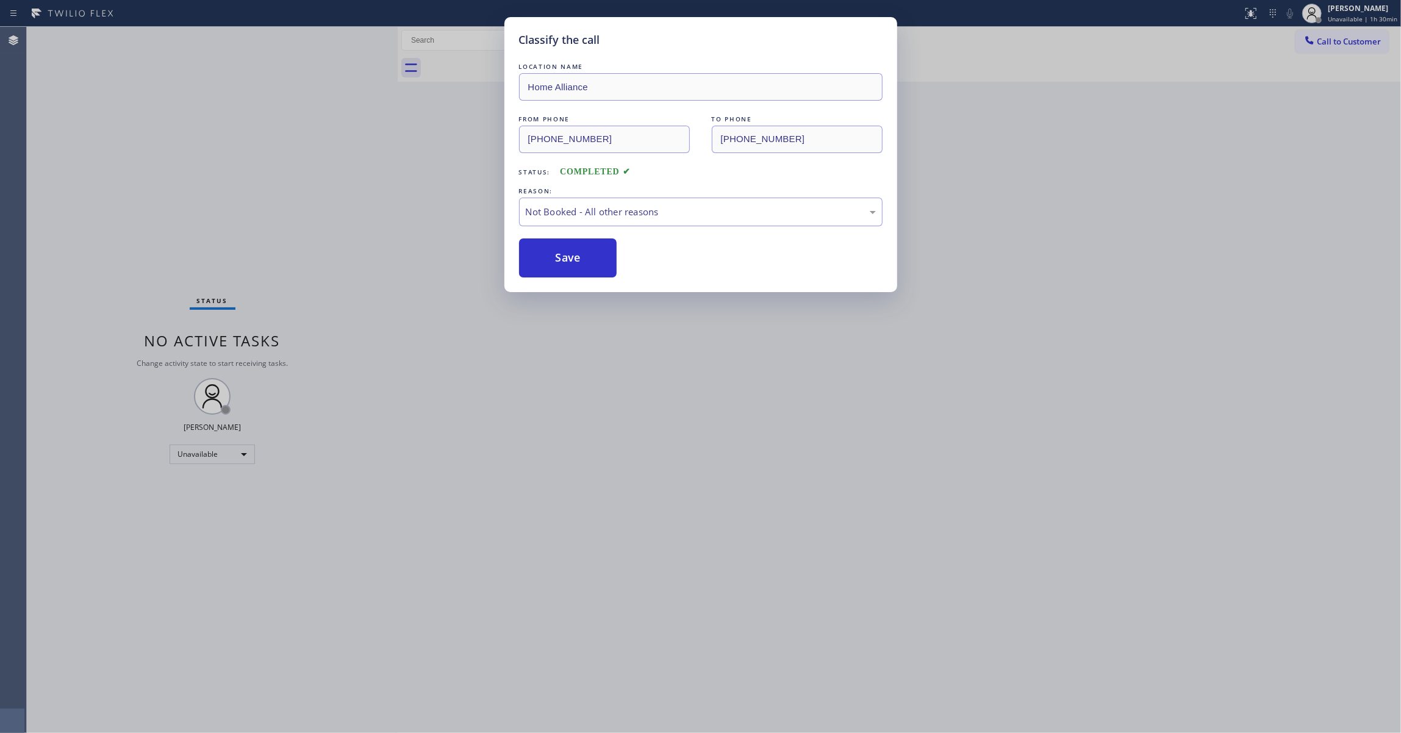
click at [556, 256] on button "Save" at bounding box center [568, 258] width 98 height 39
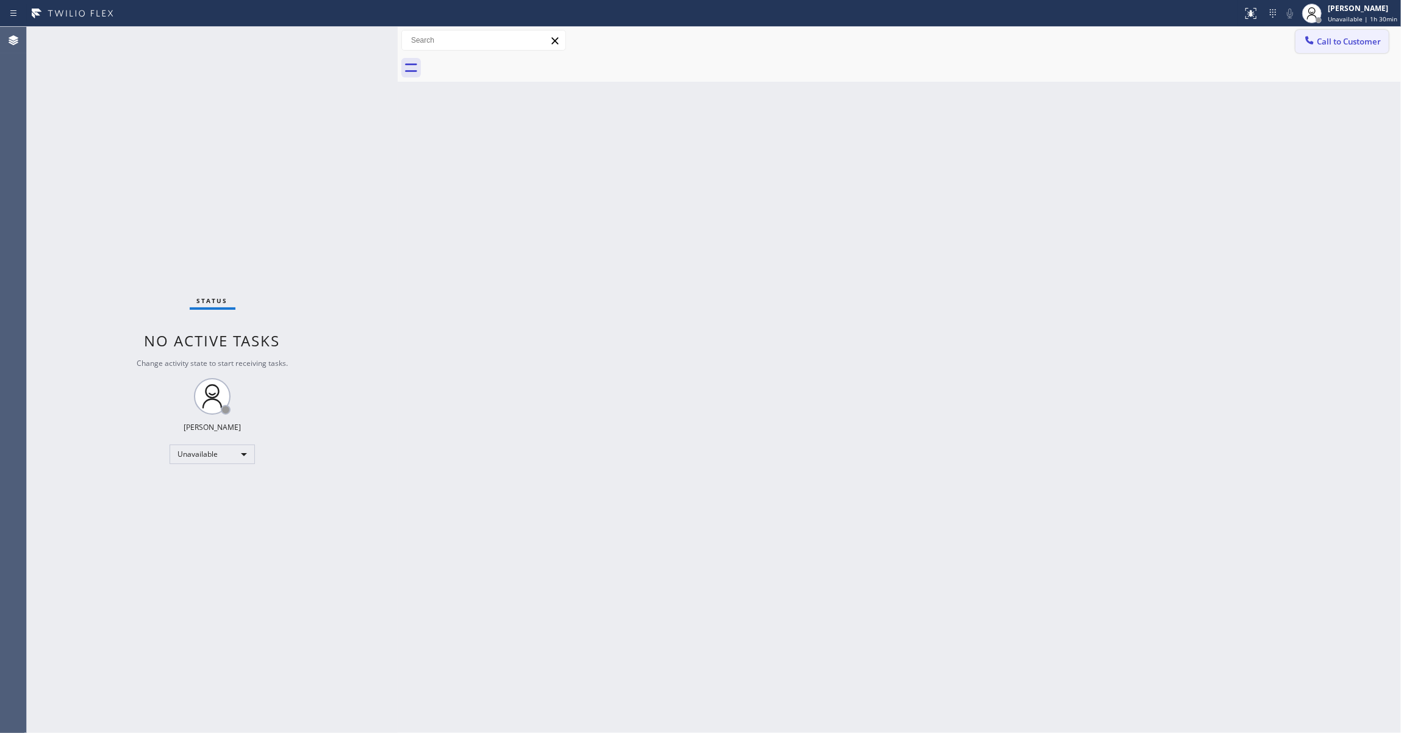
click at [1352, 41] on span "Call to Customer" at bounding box center [1349, 41] width 64 height 11
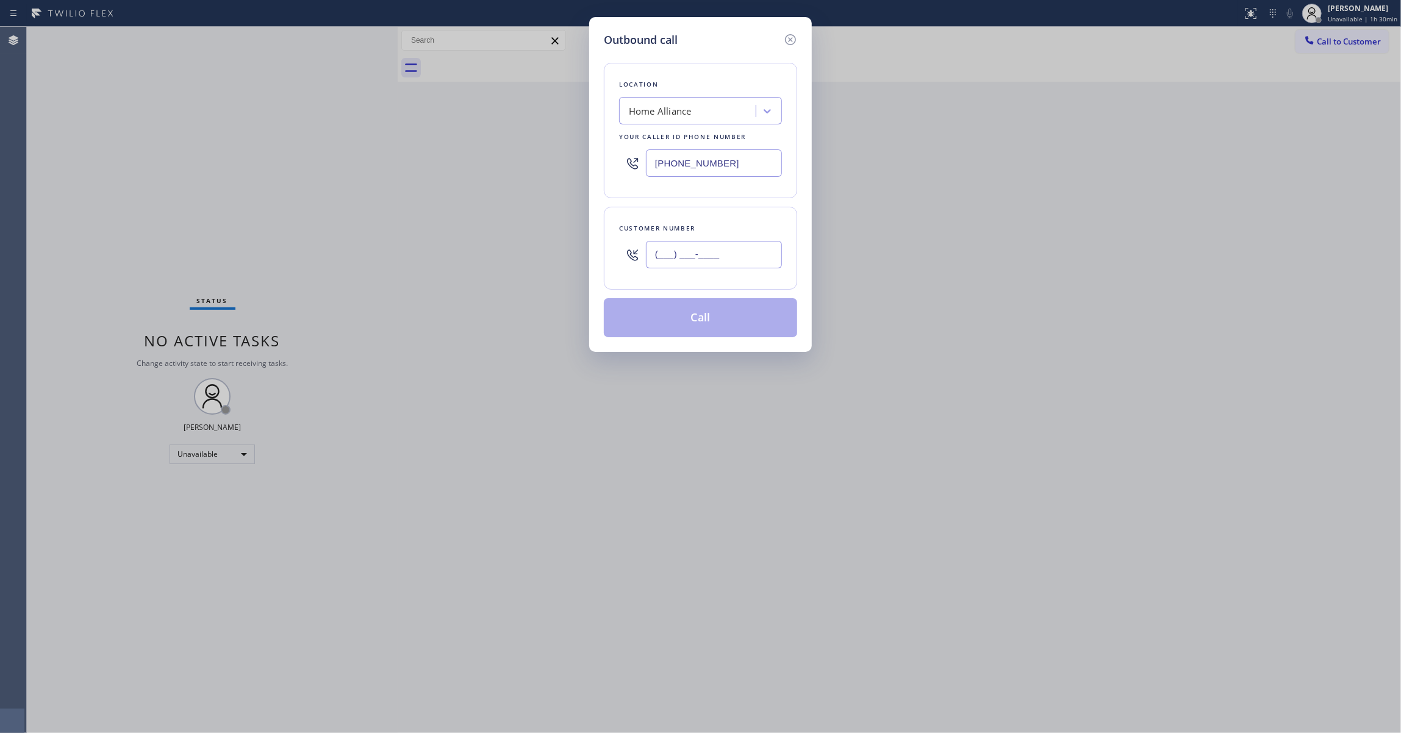
click at [672, 257] on input "(___) ___-____" at bounding box center [714, 254] width 136 height 27
paste input "714) 716-6648"
type input "[PHONE_NUMBER]"
click at [693, 325] on button "Call" at bounding box center [700, 317] width 193 height 39
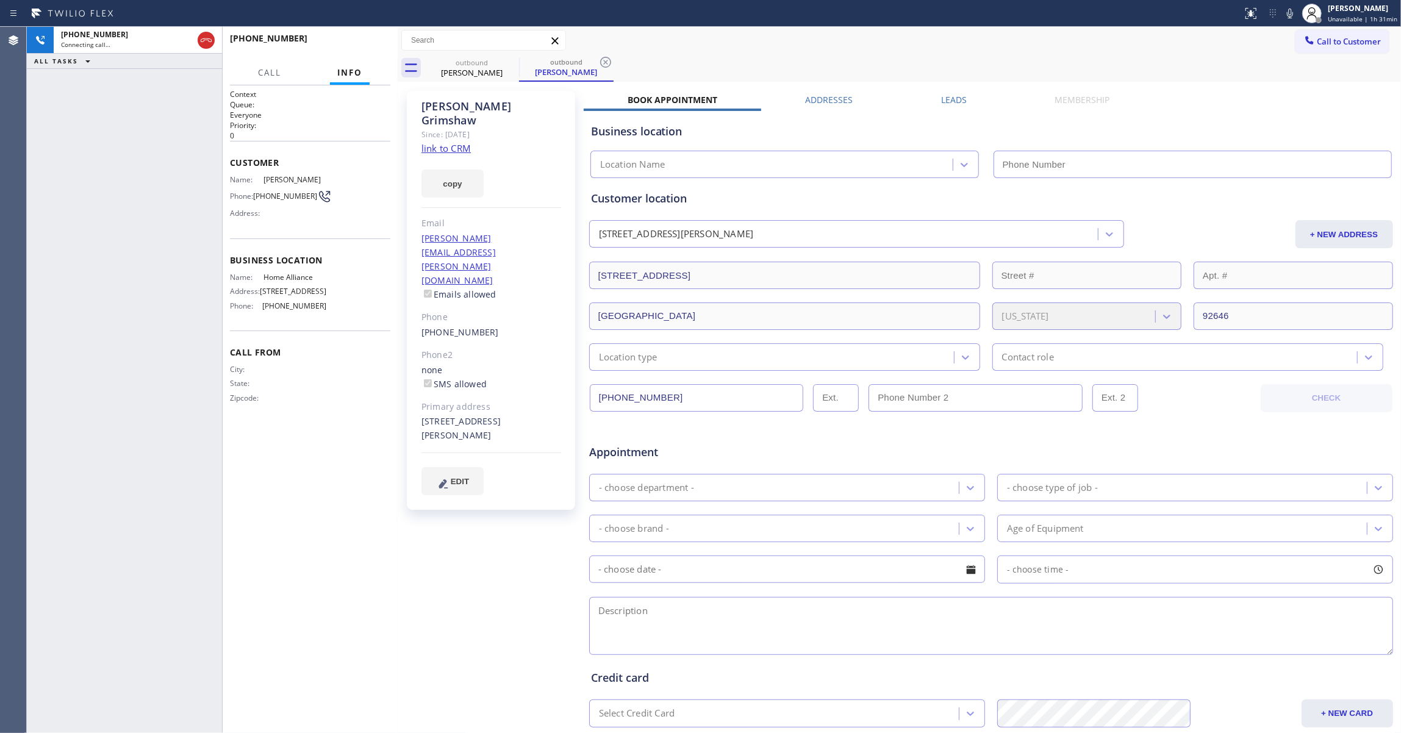
type input "[PHONE_NUMBER]"
click at [605, 59] on icon at bounding box center [605, 62] width 15 height 15
click at [371, 43] on span "HANG UP" at bounding box center [361, 44] width 37 height 9
click at [371, 43] on span "COMPLETE" at bounding box center [360, 44] width 42 height 9
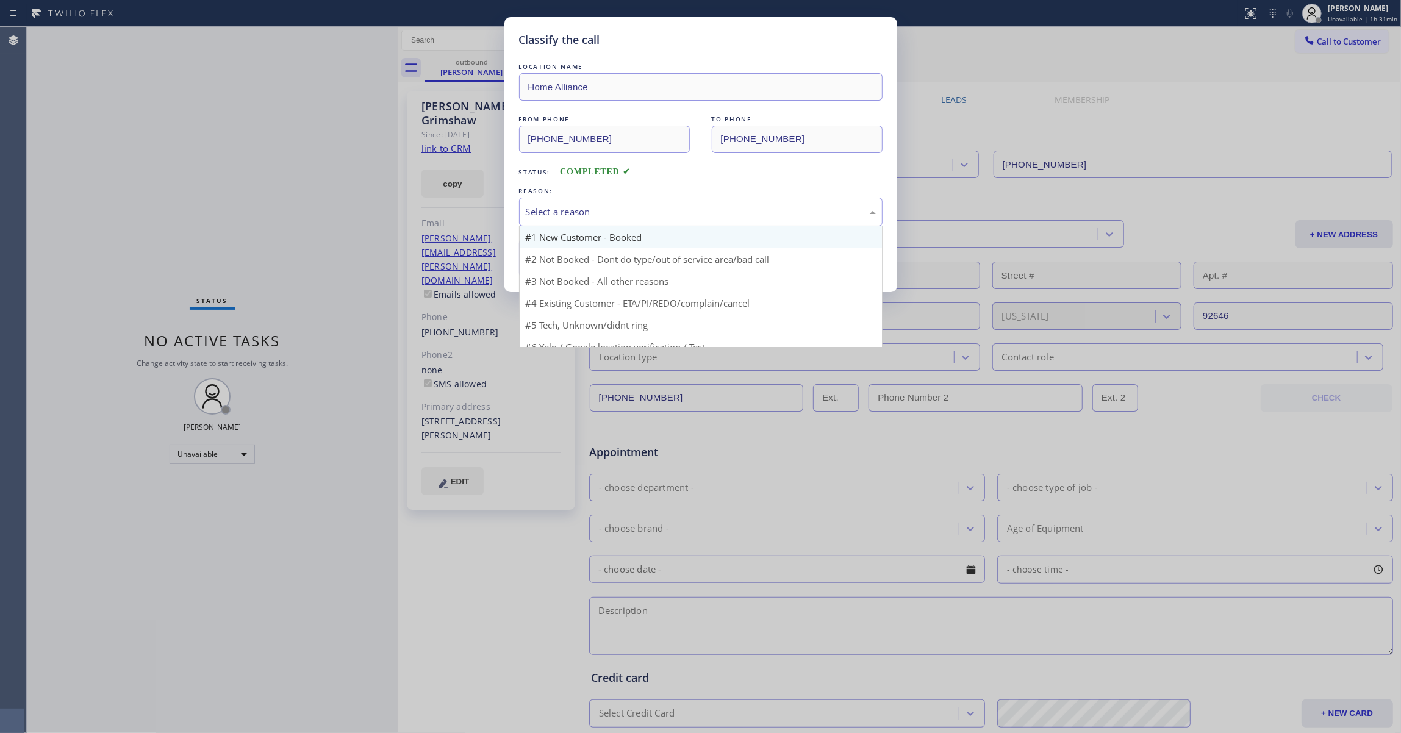
drag, startPoint x: 579, startPoint y: 199, endPoint x: 584, endPoint y: 237, distance: 38.7
click at [578, 199] on div "Select a reason" at bounding box center [701, 212] width 364 height 29
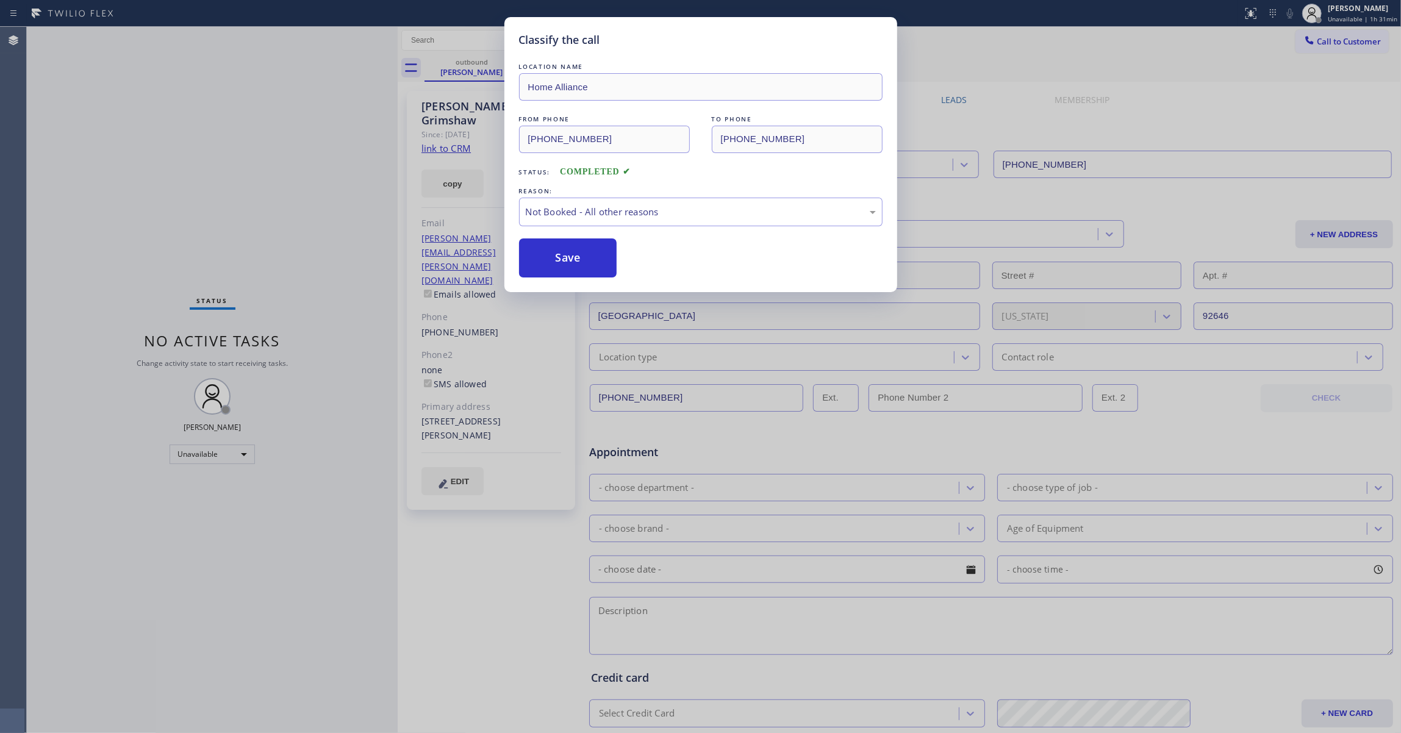
click at [571, 262] on button "Save" at bounding box center [568, 258] width 98 height 39
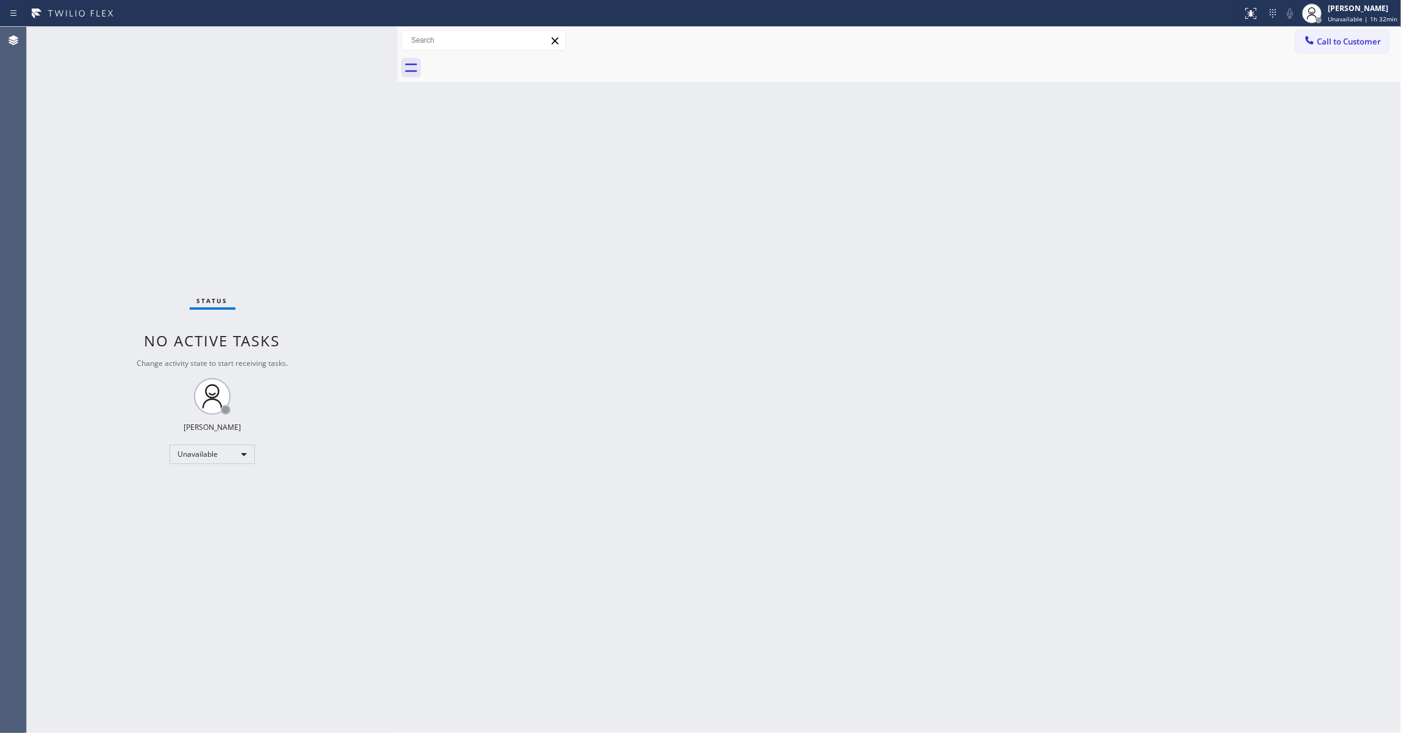
click at [49, 186] on div "Status No active tasks Change activity state to start receiving tasks. [PERSON_…" at bounding box center [212, 380] width 371 height 706
click at [1352, 48] on button "Call to Customer" at bounding box center [1342, 41] width 93 height 23
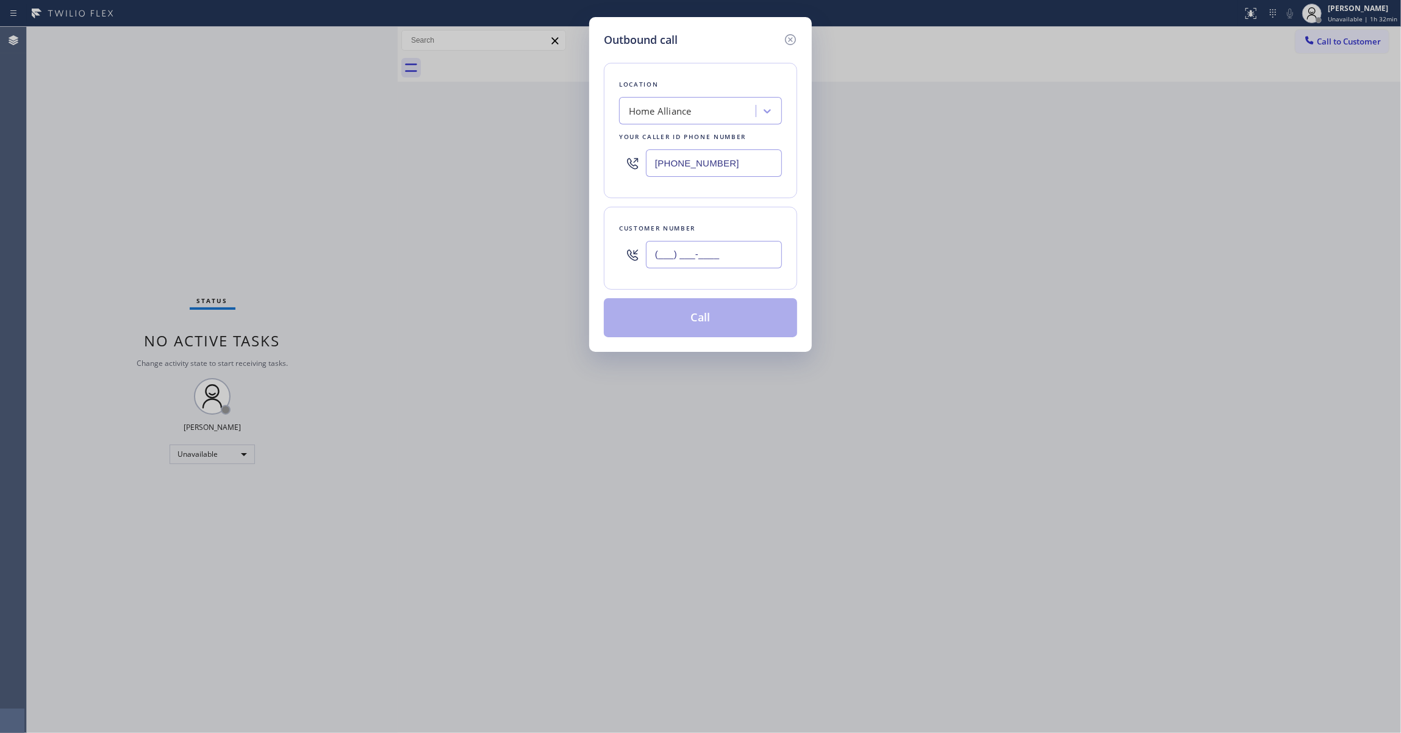
click at [734, 253] on input "(___) ___-____" at bounding box center [714, 254] width 136 height 27
paste input "408) 476-4902"
type input "[PHONE_NUMBER]"
click at [708, 318] on button "Call" at bounding box center [700, 317] width 193 height 39
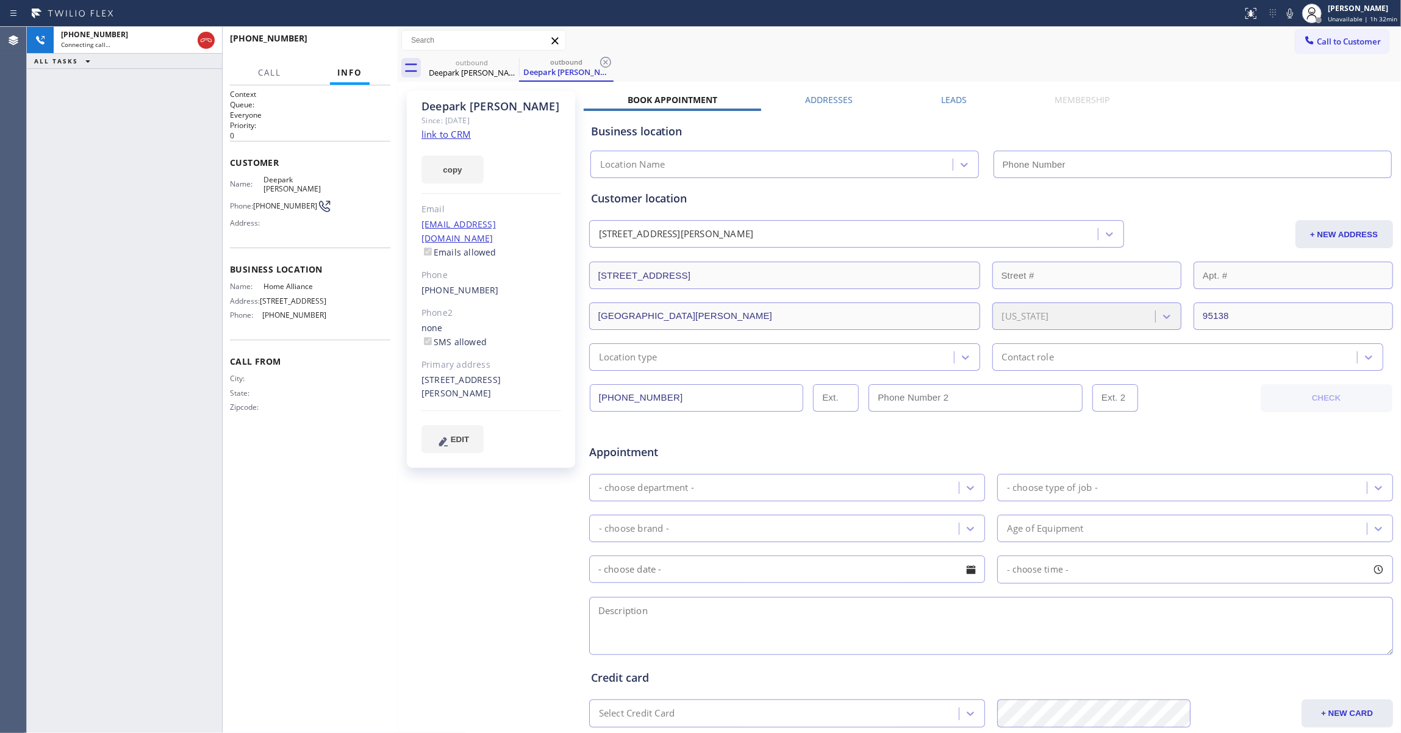
type input "[PHONE_NUMBER]"
click at [44, 342] on div "[PHONE_NUMBER] Connecting call… ALL TASKS ALL TASKS ACTIVE TASKS TASKS IN WRAP …" at bounding box center [124, 380] width 195 height 706
click at [606, 64] on icon at bounding box center [605, 62] width 15 height 15
click at [32, 367] on div "[PHONE_NUMBER] Connecting call… ALL TASKS ALL TASKS ACTIVE TASKS TASKS IN WRAP …" at bounding box center [124, 380] width 195 height 706
click at [349, 567] on div "Context Queue: Everyone Priority: 0 Customer Name: Deepark [PERSON_NAME] Phone:…" at bounding box center [310, 409] width 160 height 640
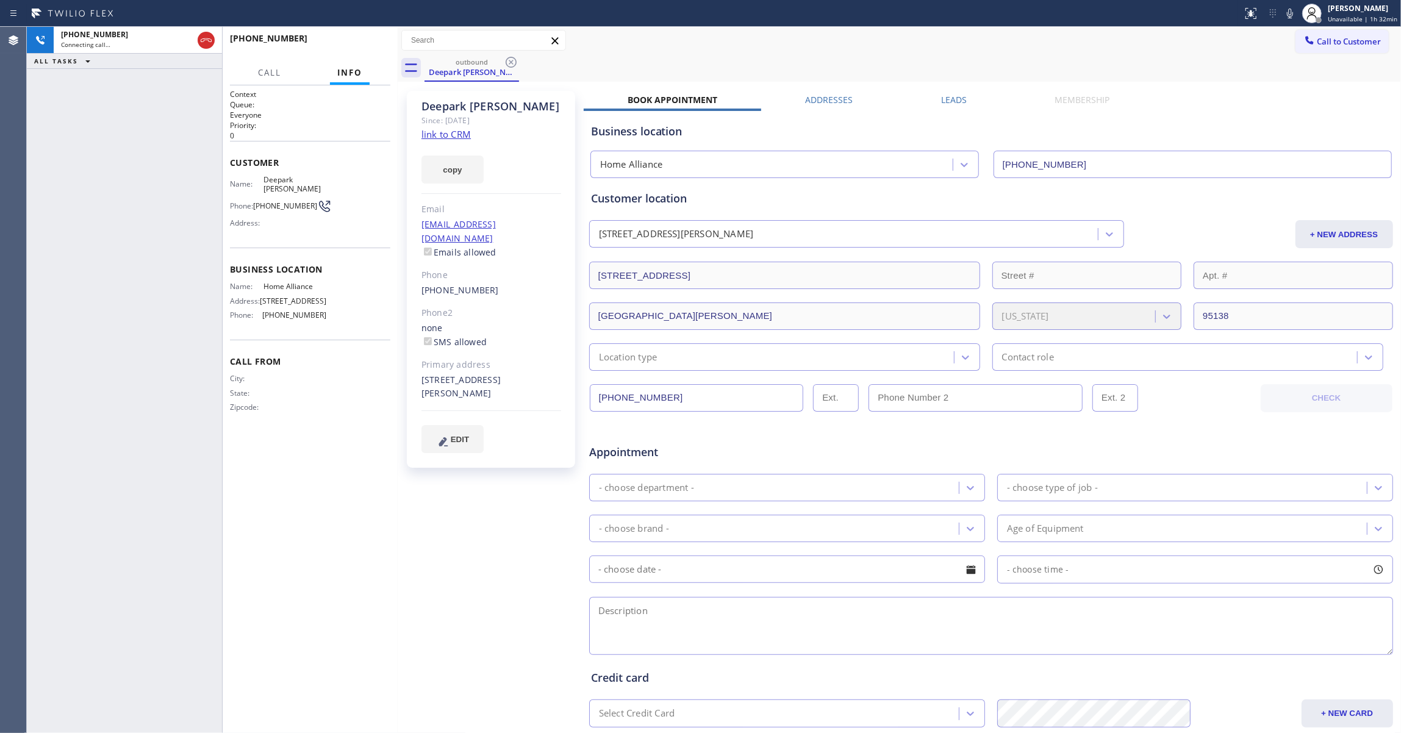
click at [149, 310] on div "[PHONE_NUMBER] Connecting call… ALL TASKS ALL TASKS ACTIVE TASKS TASKS IN WRAP …" at bounding box center [124, 380] width 195 height 706
click at [459, 129] on link "link to CRM" at bounding box center [446, 134] width 49 height 12
click at [284, 201] on span "[PHONE_NUMBER]" at bounding box center [285, 205] width 64 height 9
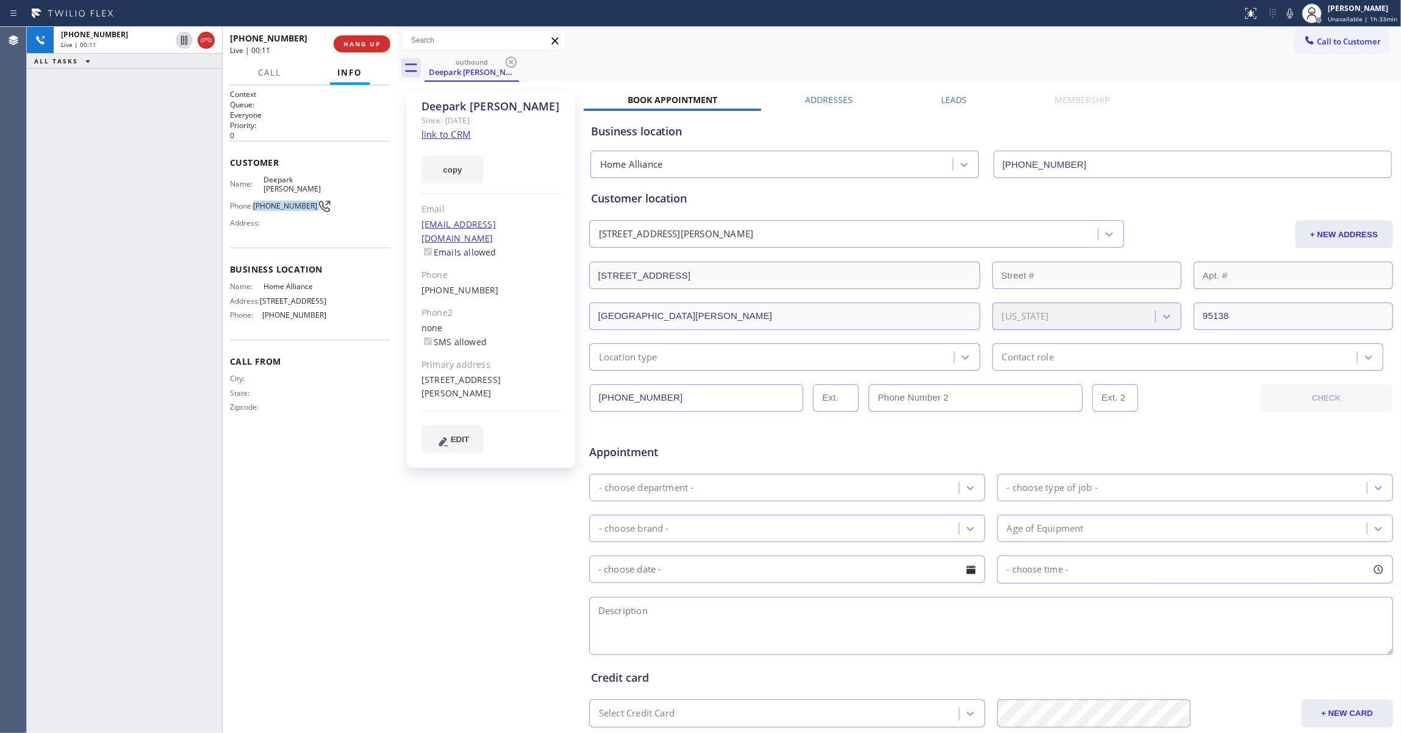
copy div "[PHONE_NUMBER]"
click at [370, 46] on span "HANG UP" at bounding box center [361, 44] width 37 height 9
drag, startPoint x: 366, startPoint y: 43, endPoint x: 360, endPoint y: 41, distance: 6.2
click at [366, 43] on span "COMPLETE" at bounding box center [360, 44] width 42 height 9
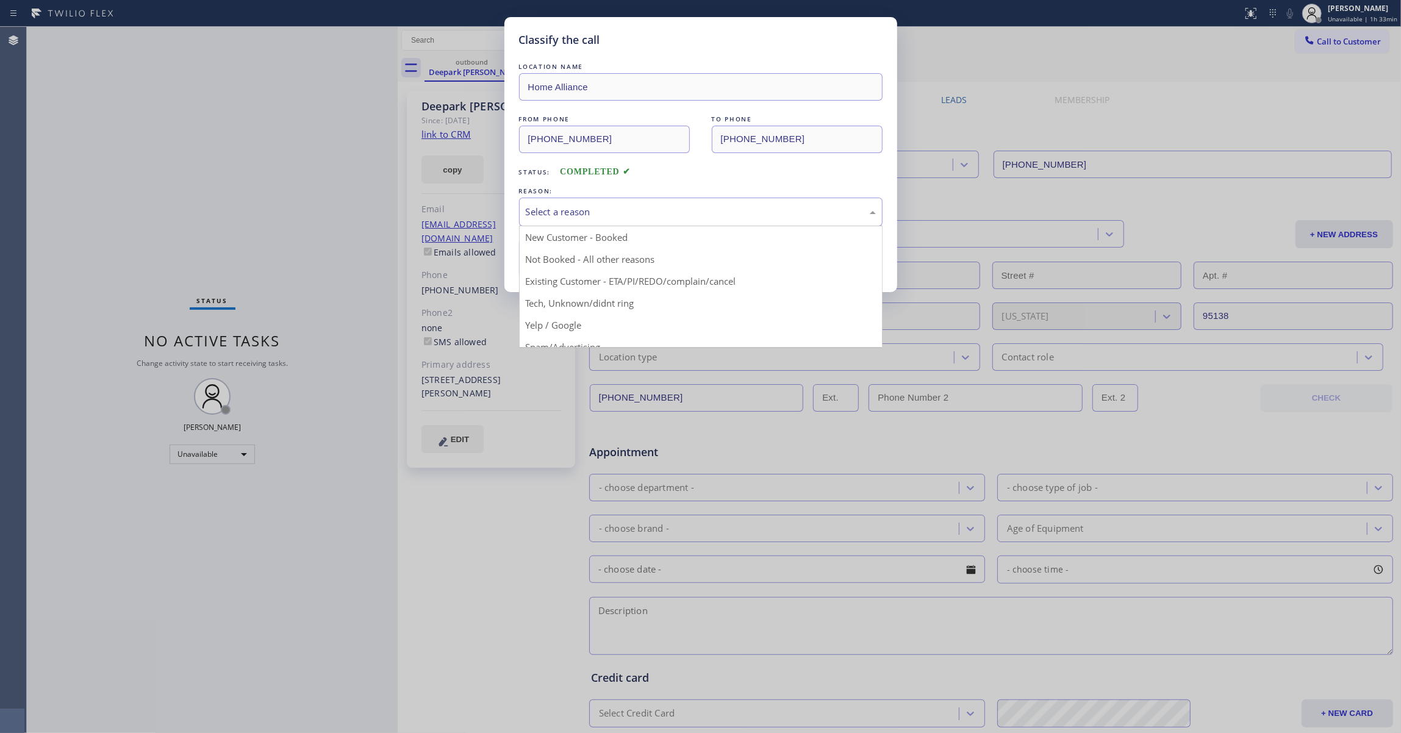
click at [573, 215] on div "Select a reason" at bounding box center [701, 212] width 350 height 14
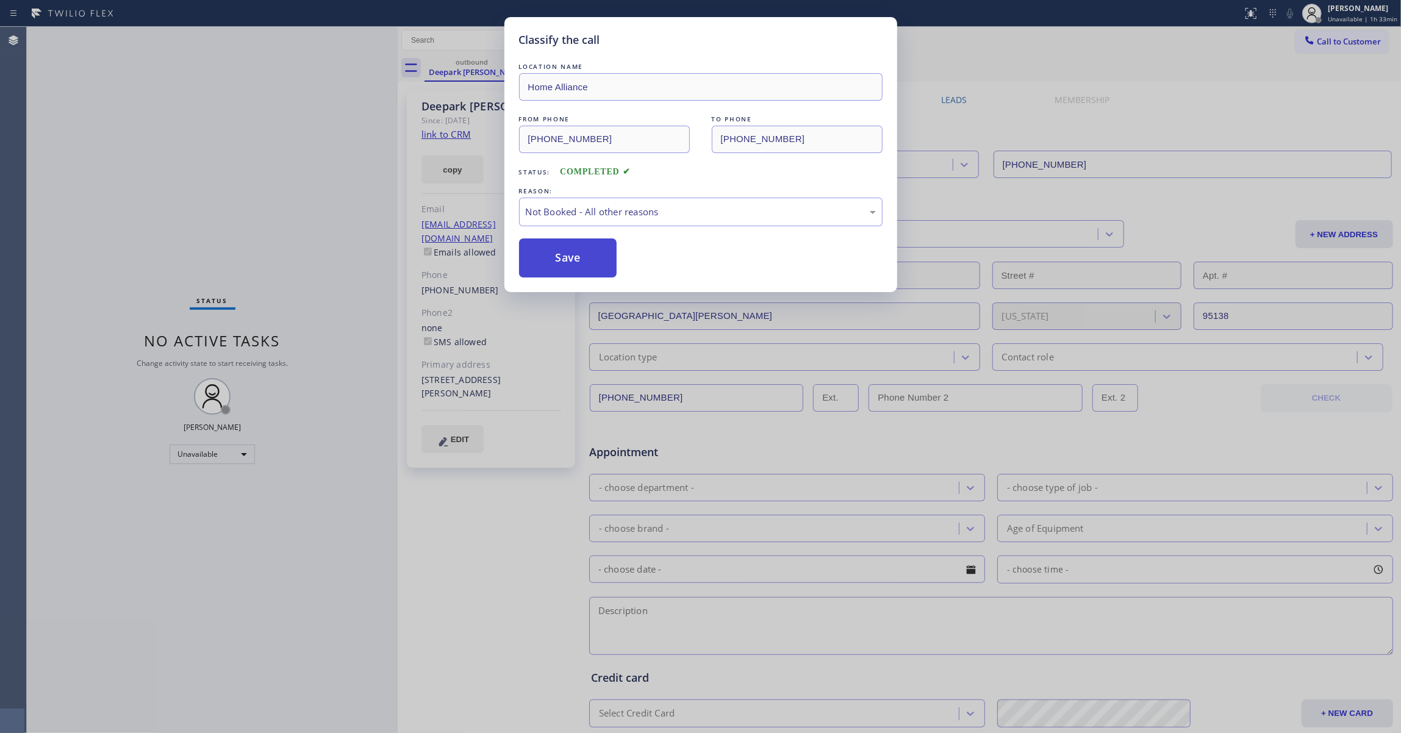
click at [558, 266] on button "Save" at bounding box center [568, 258] width 98 height 39
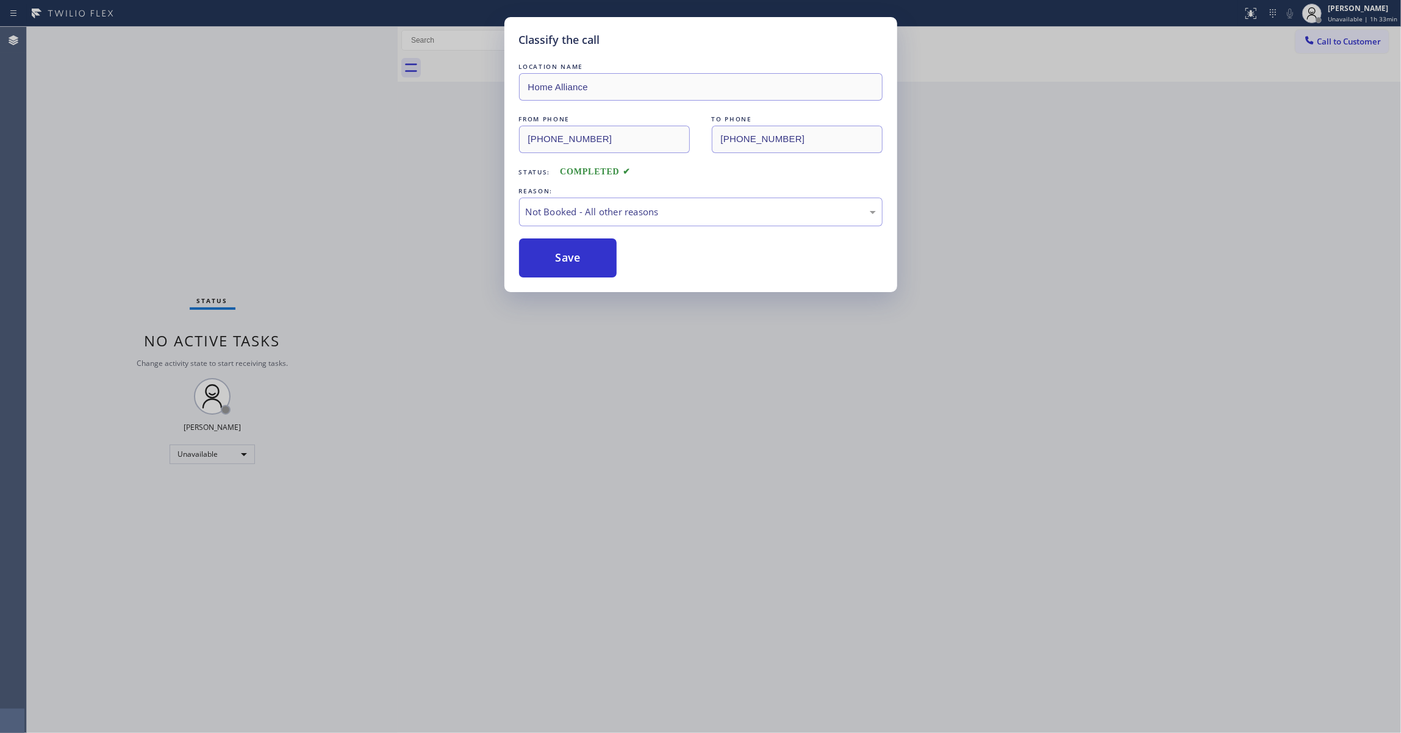
drag, startPoint x: 558, startPoint y: 266, endPoint x: 1285, endPoint y: 78, distance: 751.0
click at [578, 261] on button "Save" at bounding box center [568, 258] width 98 height 39
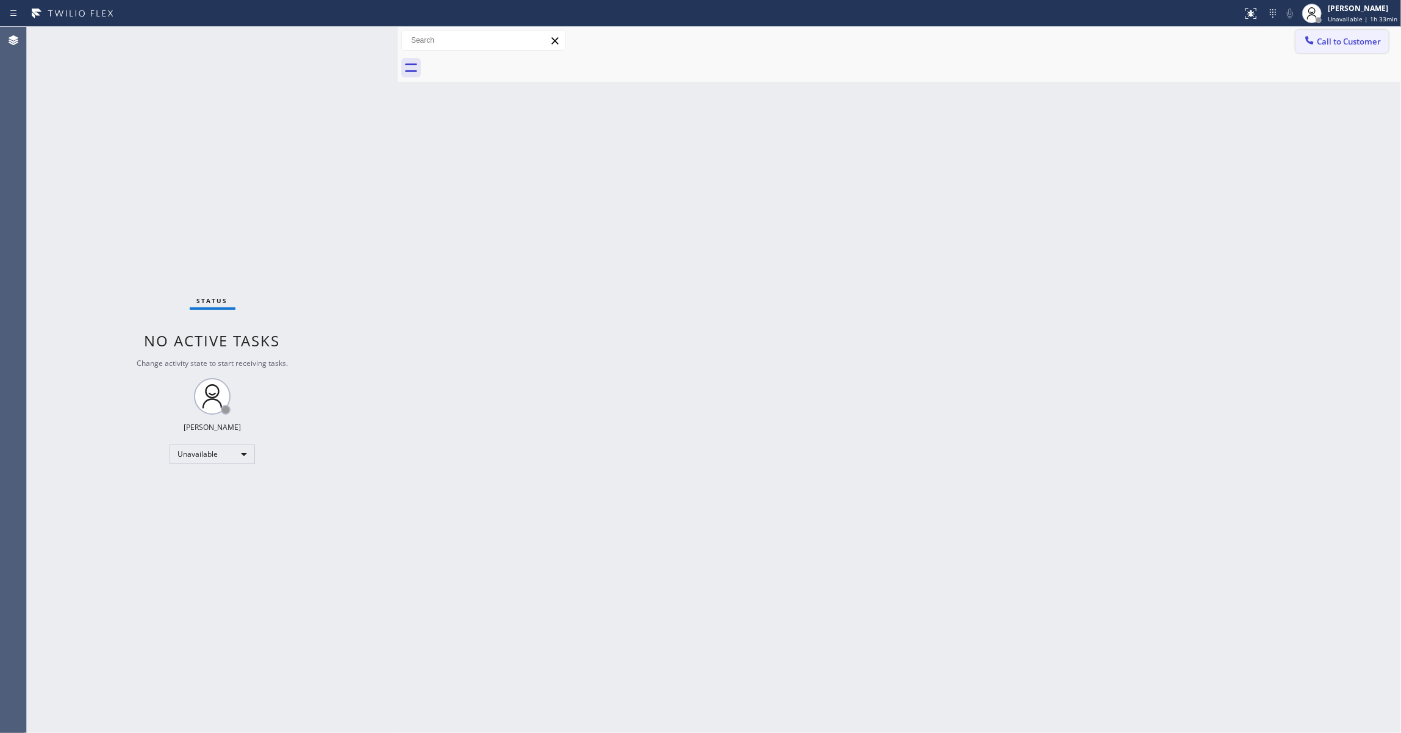
click at [1362, 41] on span "Call to Customer" at bounding box center [1349, 41] width 64 height 11
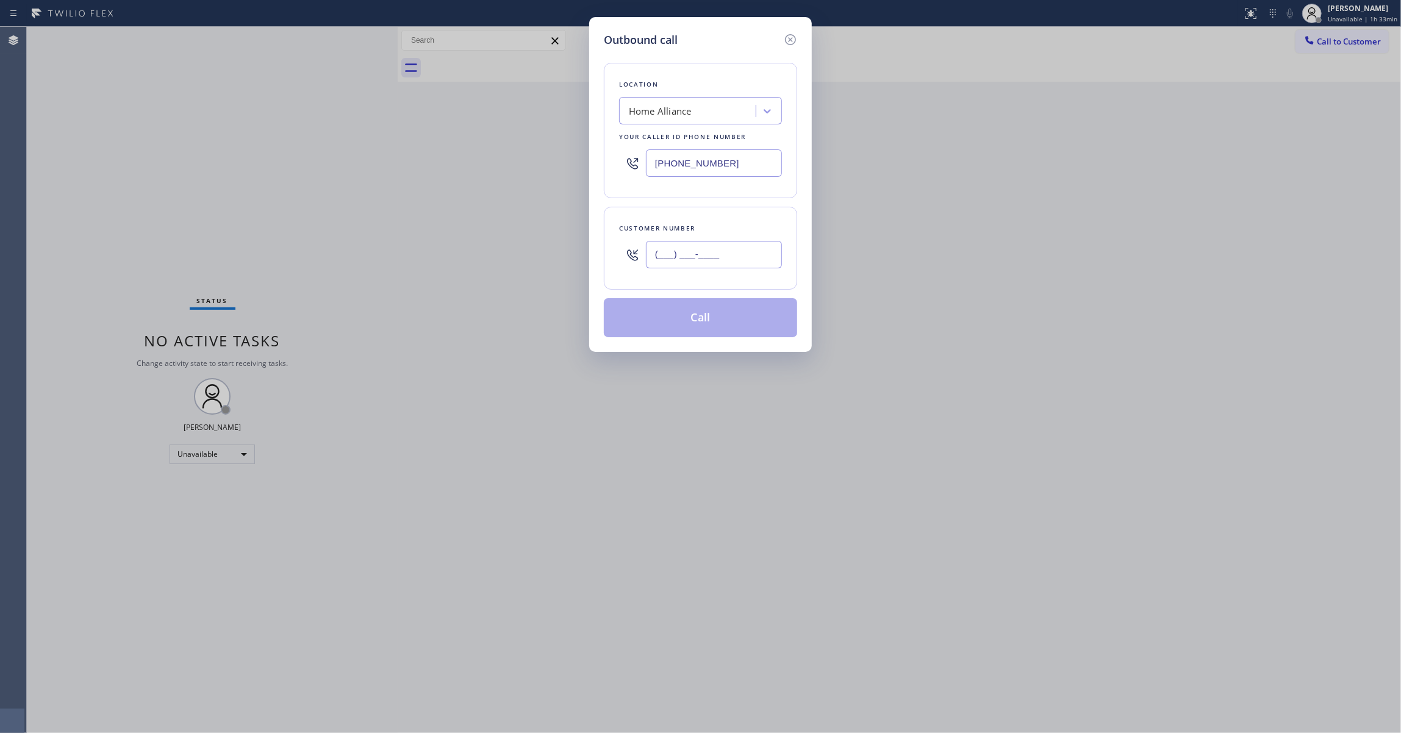
click at [710, 262] on input "(___) ___-____" at bounding box center [714, 254] width 136 height 27
paste input "408) 476-4902"
type input "[PHONE_NUMBER]"
click at [695, 323] on button "Call" at bounding box center [700, 317] width 193 height 39
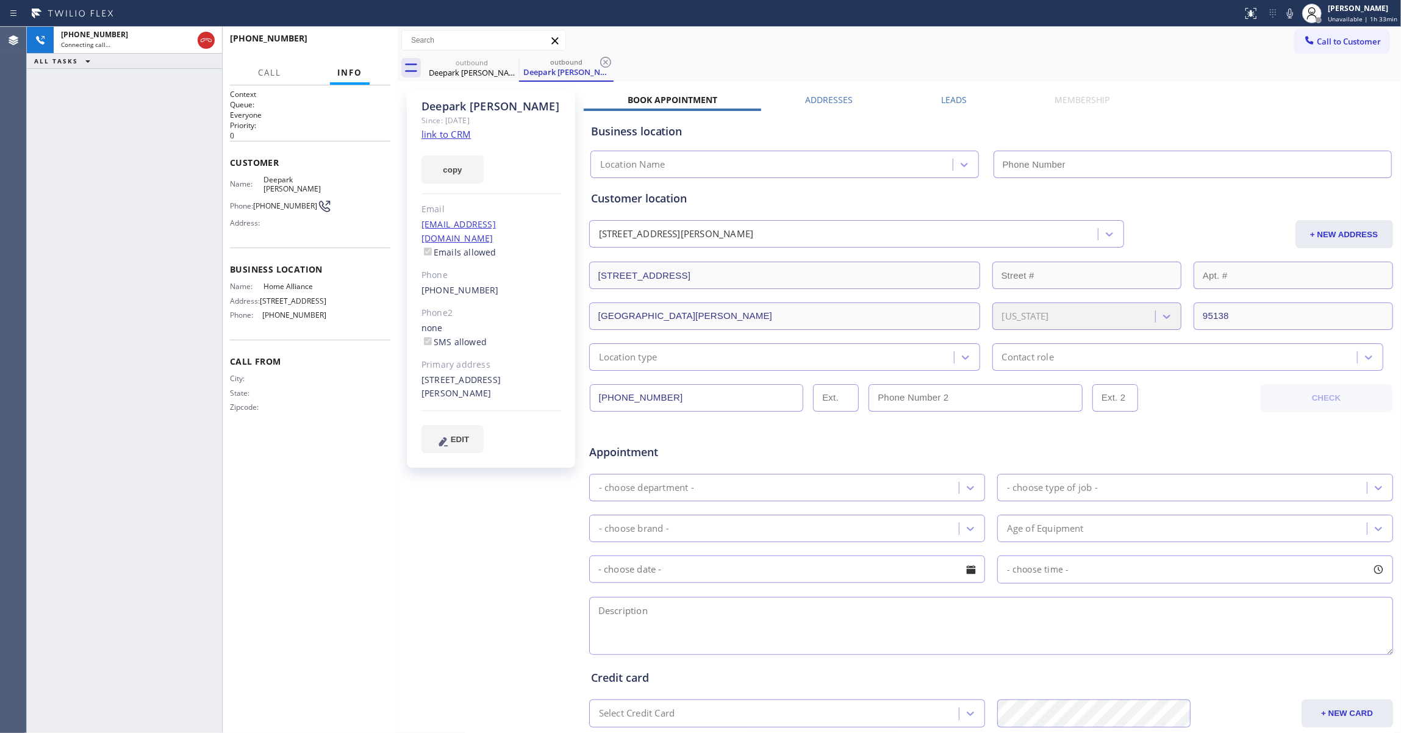
type input "[PHONE_NUMBER]"
click at [37, 218] on div "[PHONE_NUMBER] Connecting call… ALL TASKS ALL TASKS ACTIVE TASKS TASKS IN WRAP …" at bounding box center [124, 380] width 195 height 706
click at [606, 55] on icon at bounding box center [605, 62] width 15 height 15
click at [364, 41] on span "COMPLETE" at bounding box center [360, 44] width 42 height 9
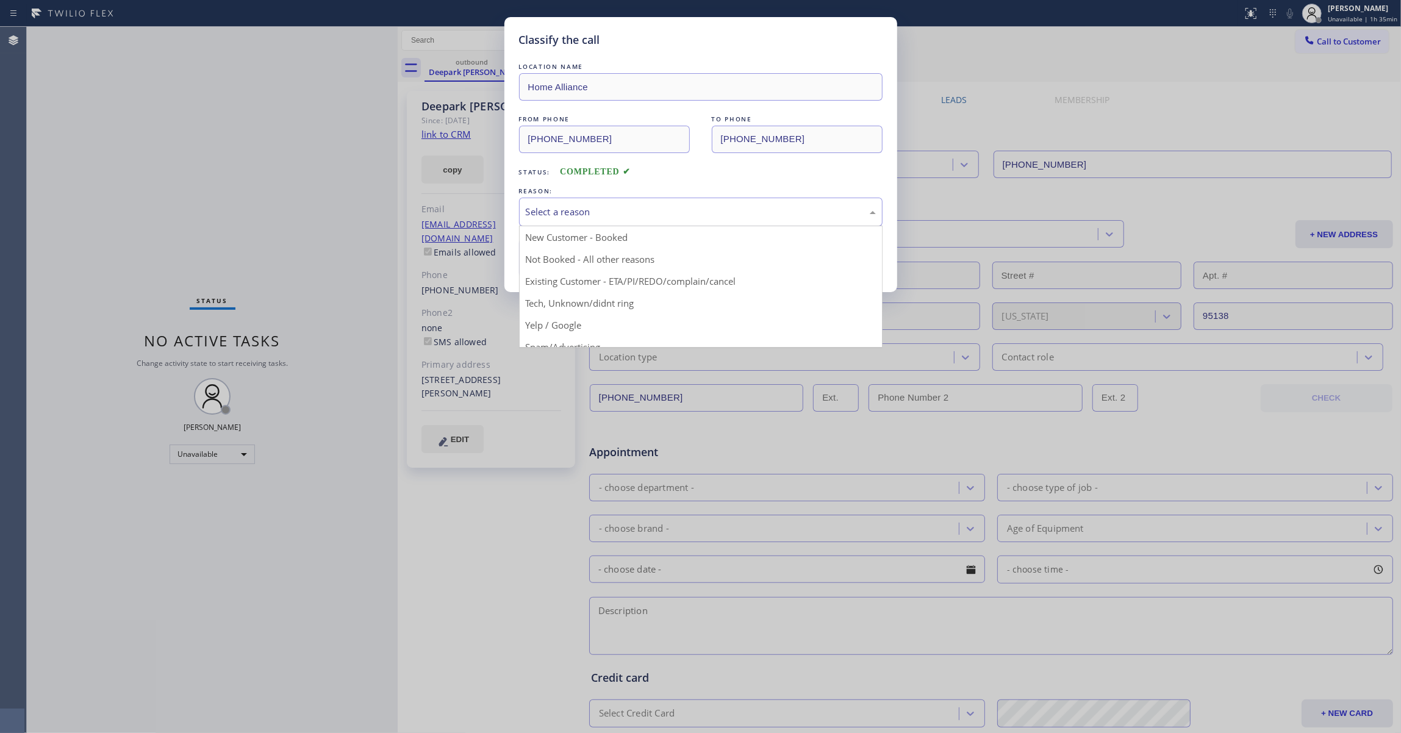
click at [611, 213] on div "Select a reason" at bounding box center [701, 212] width 350 height 14
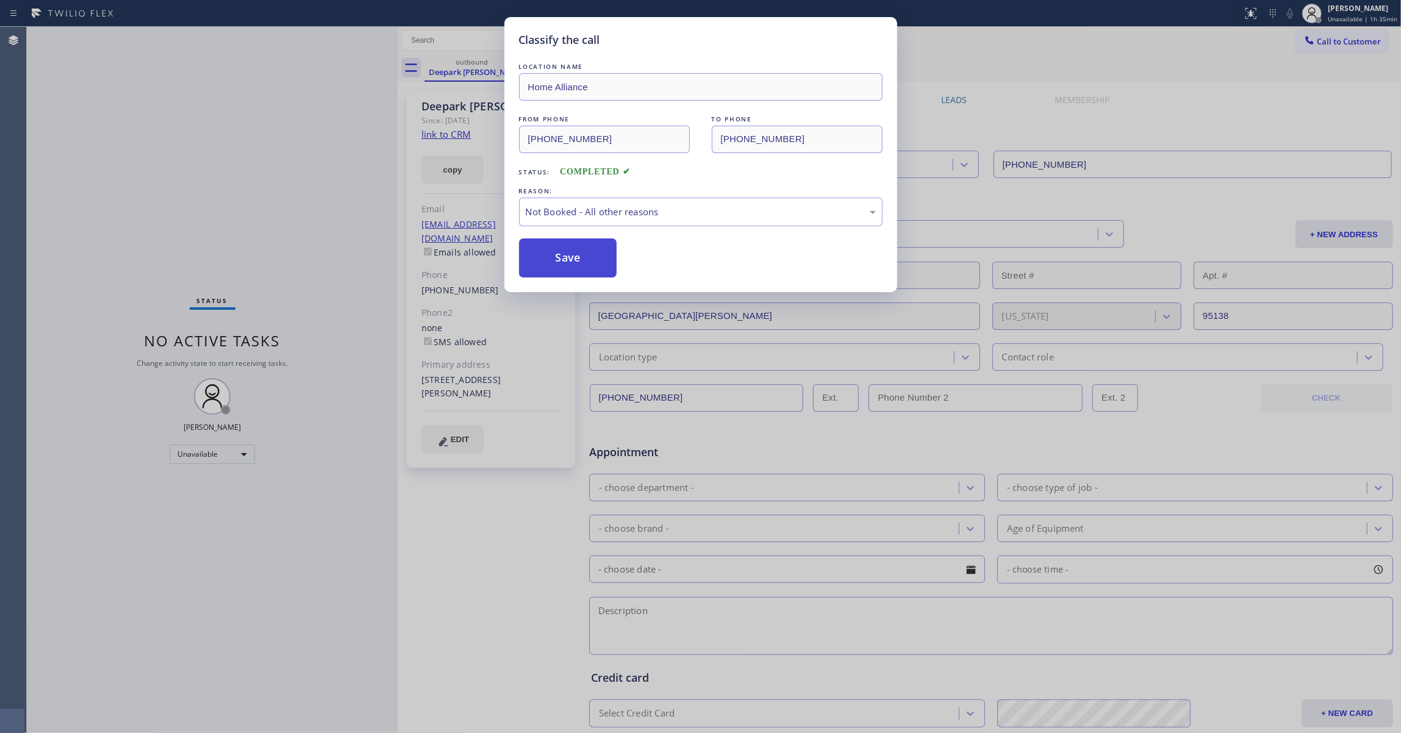
click at [581, 265] on button "Save" at bounding box center [568, 258] width 98 height 39
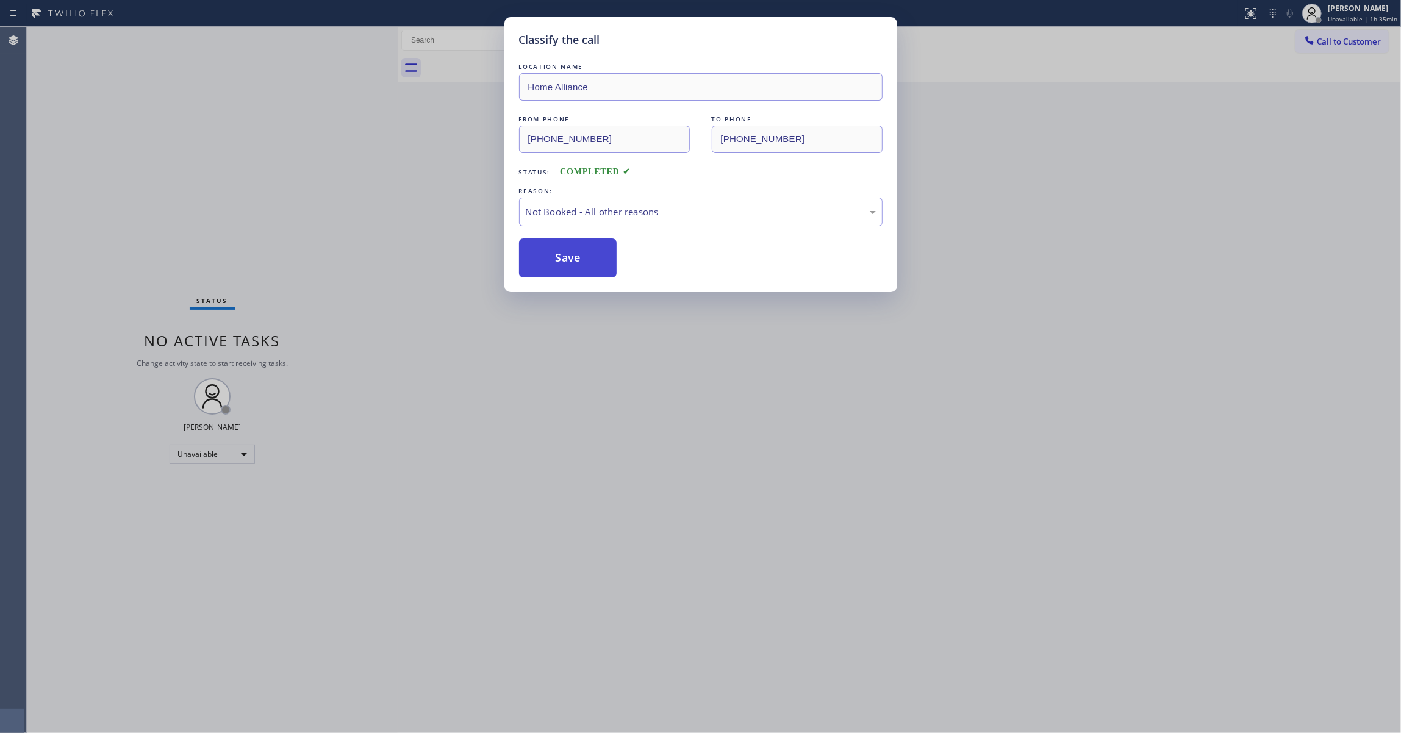
click at [581, 265] on button "Save" at bounding box center [568, 258] width 98 height 39
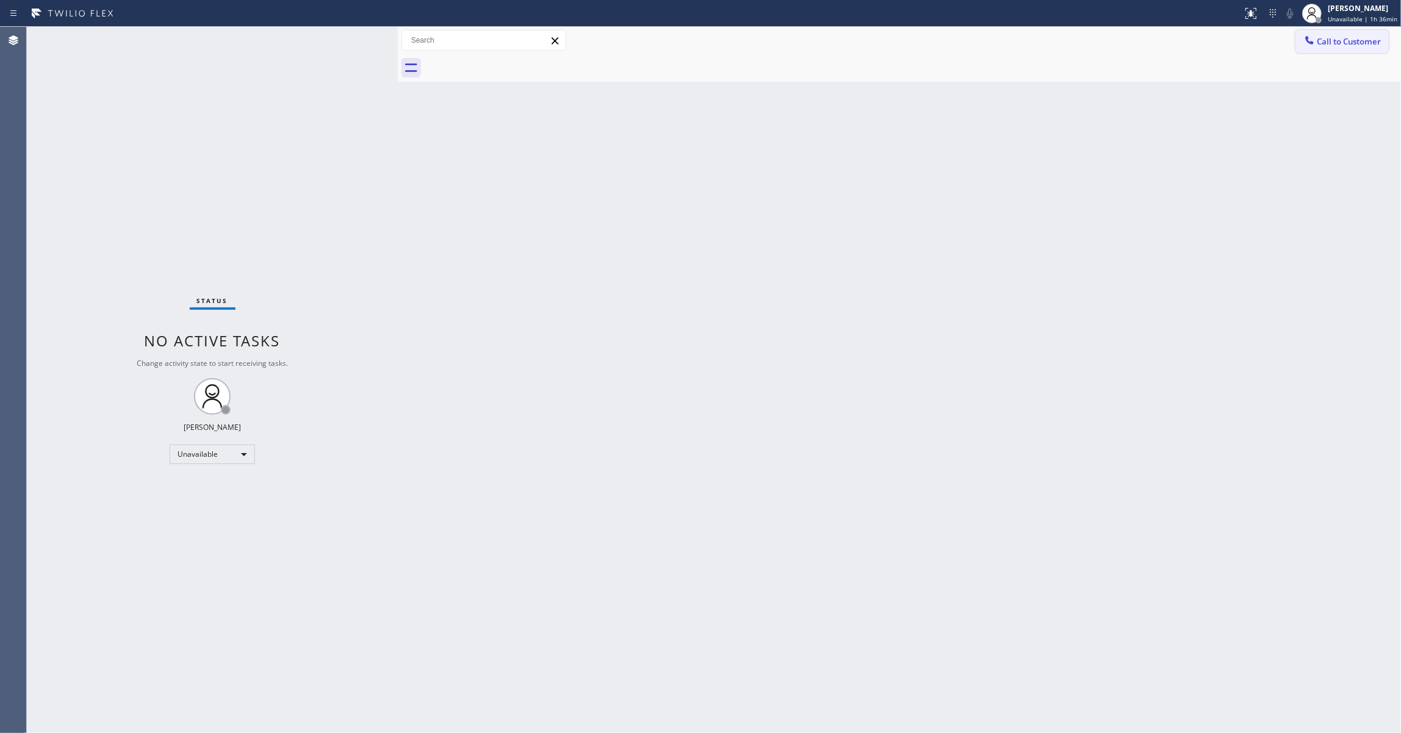
click at [1354, 37] on span "Call to Customer" at bounding box center [1349, 41] width 64 height 11
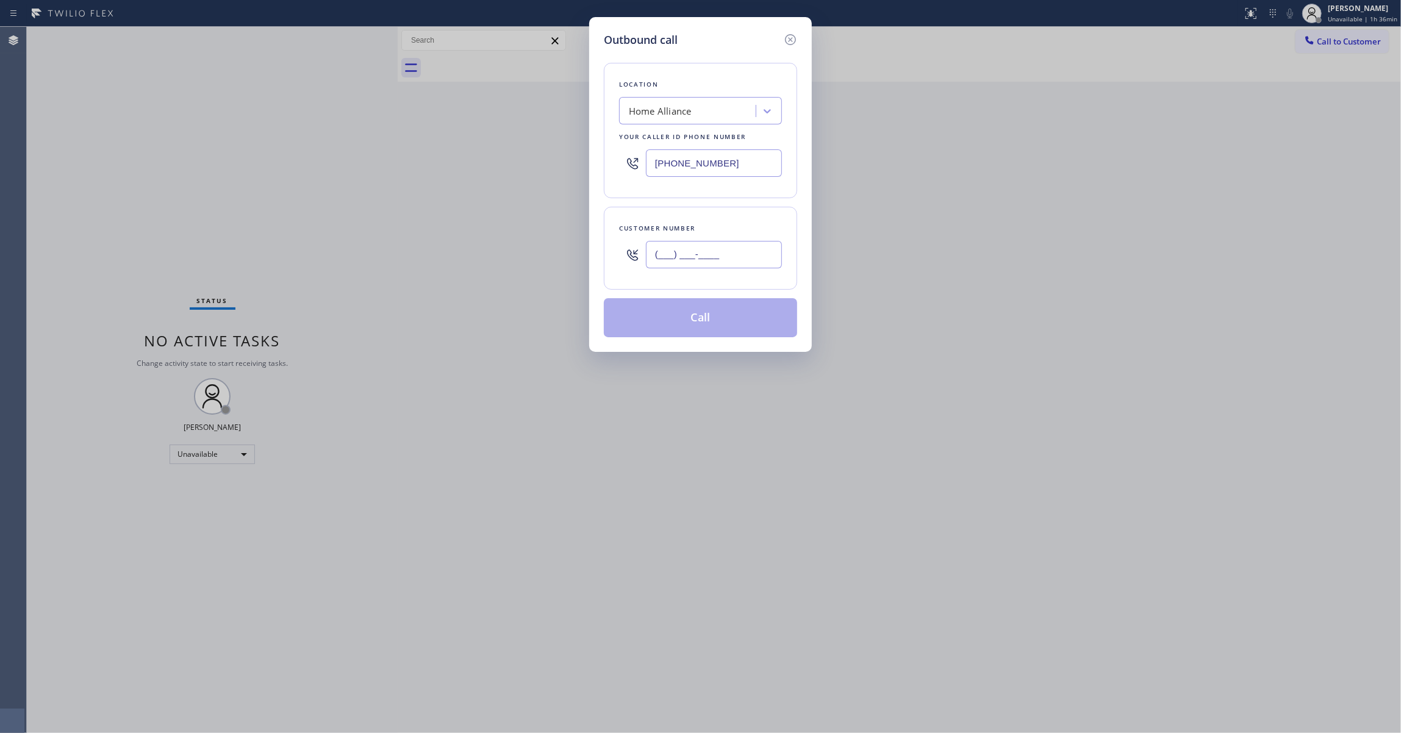
click at [701, 262] on input "(___) ___-____" at bounding box center [714, 254] width 136 height 27
paste input "516) 581-0130"
type input "[PHONE_NUMBER]"
click at [738, 260] on input "[PHONE_NUMBER]" at bounding box center [714, 254] width 136 height 27
click at [689, 331] on button "Call" at bounding box center [700, 317] width 193 height 39
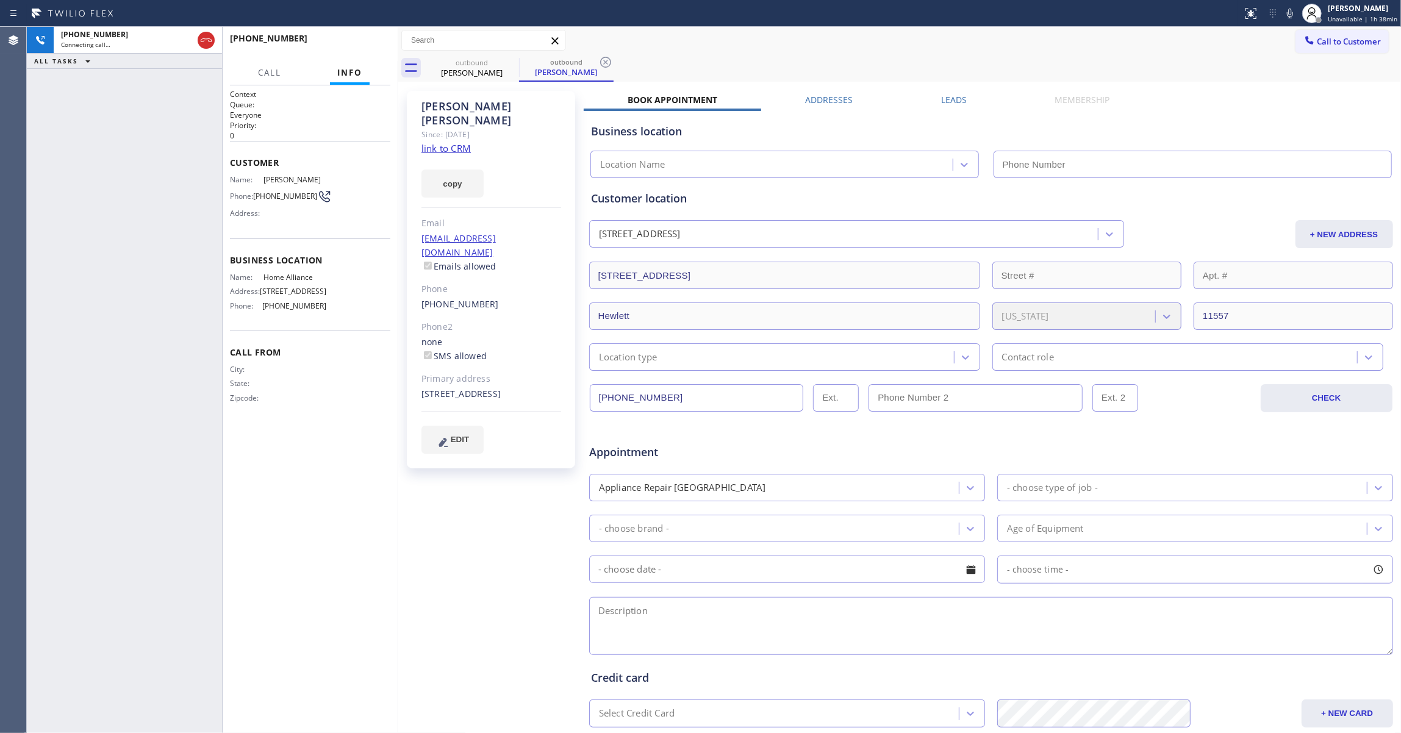
type input "[PHONE_NUMBER]"
click at [606, 63] on icon at bounding box center [605, 62] width 15 height 15
click at [364, 45] on span "HANG UP" at bounding box center [361, 44] width 37 height 9
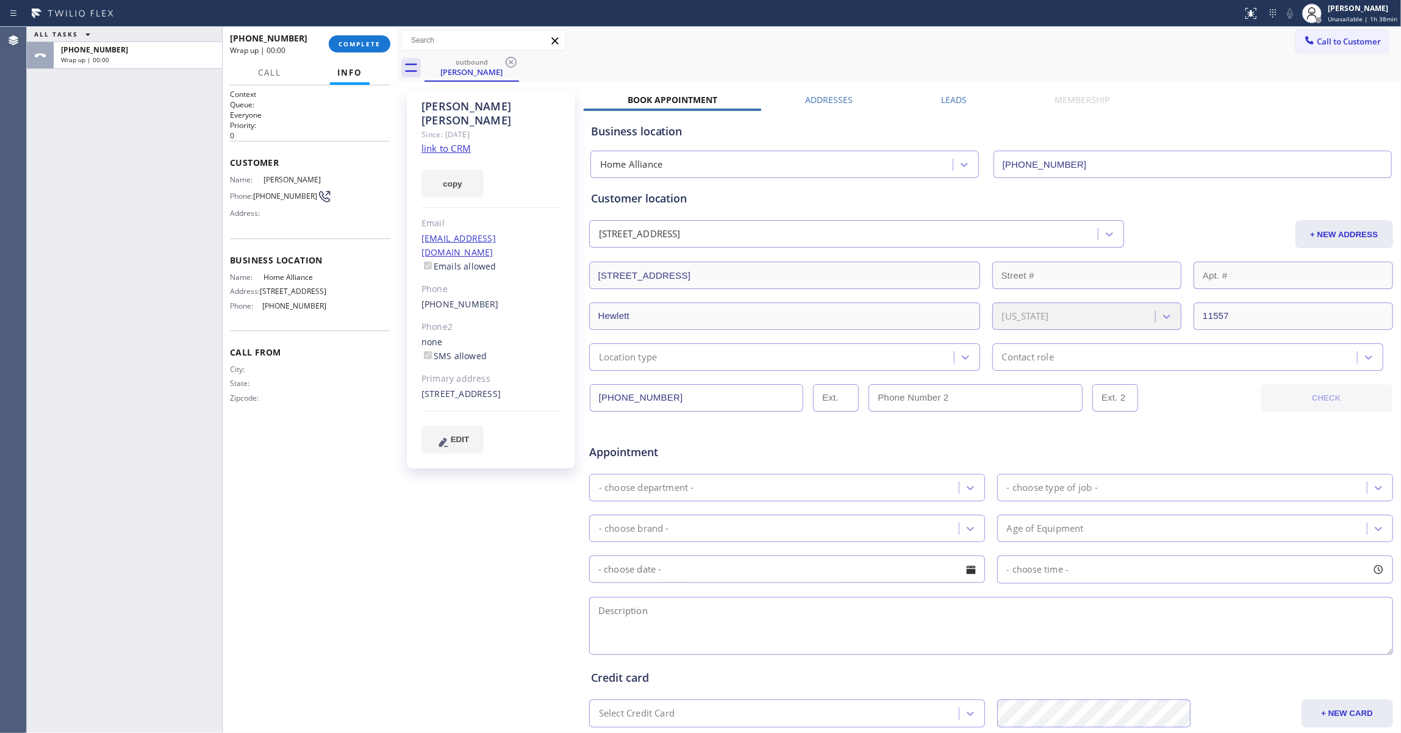
click at [290, 199] on span "[PHONE_NUMBER]" at bounding box center [285, 196] width 64 height 9
copy div "[PHONE_NUMBER]"
click at [354, 38] on button "COMPLETE" at bounding box center [360, 43] width 62 height 17
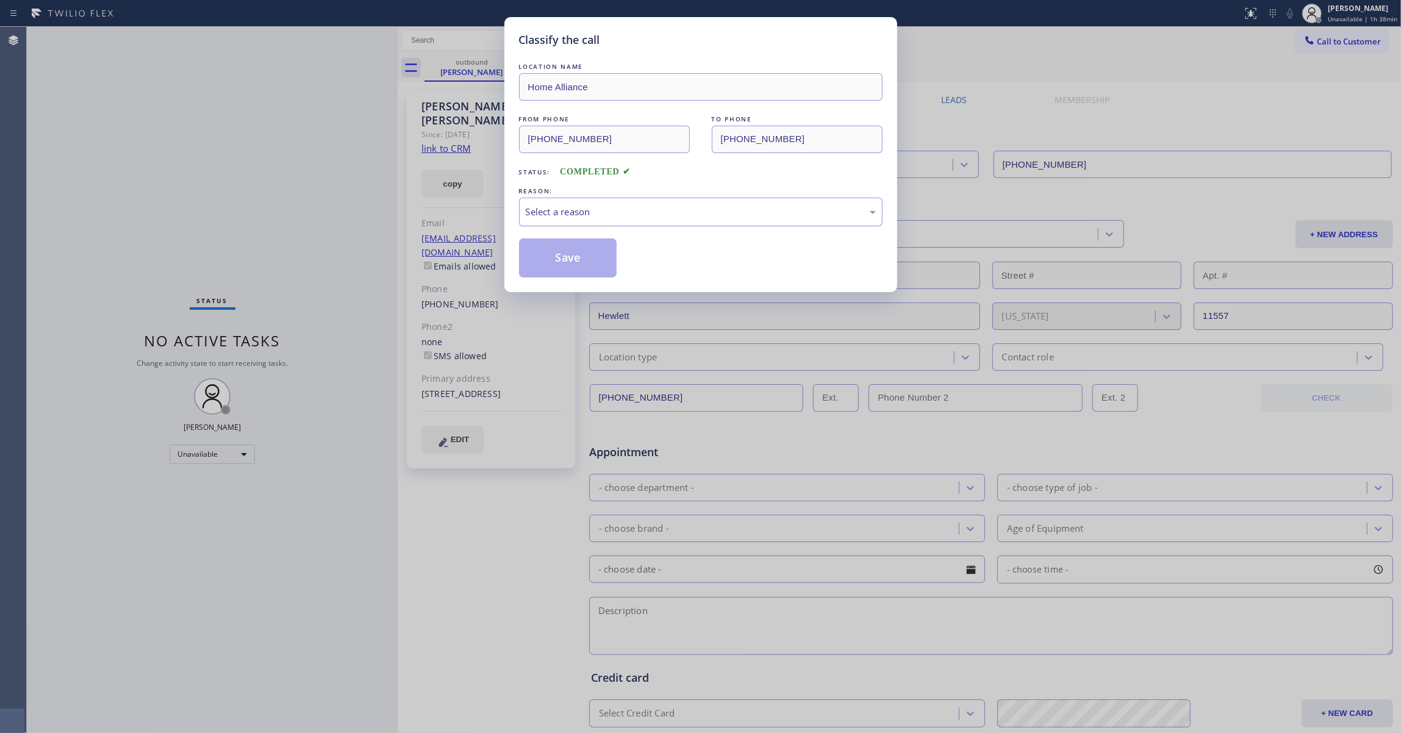
click at [540, 222] on div "Select a reason" at bounding box center [701, 212] width 364 height 29
click at [556, 259] on button "Save" at bounding box center [568, 258] width 98 height 39
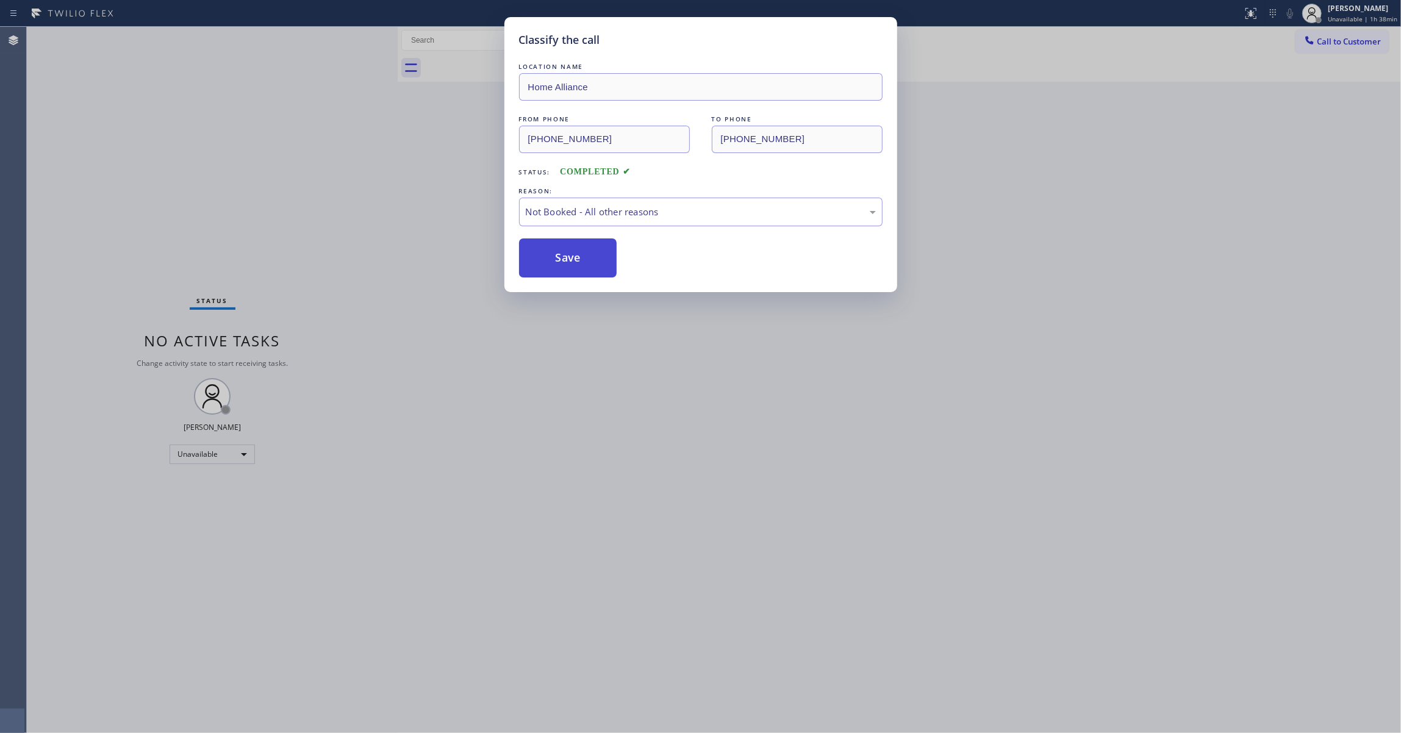
click at [554, 257] on button "Save" at bounding box center [568, 258] width 98 height 39
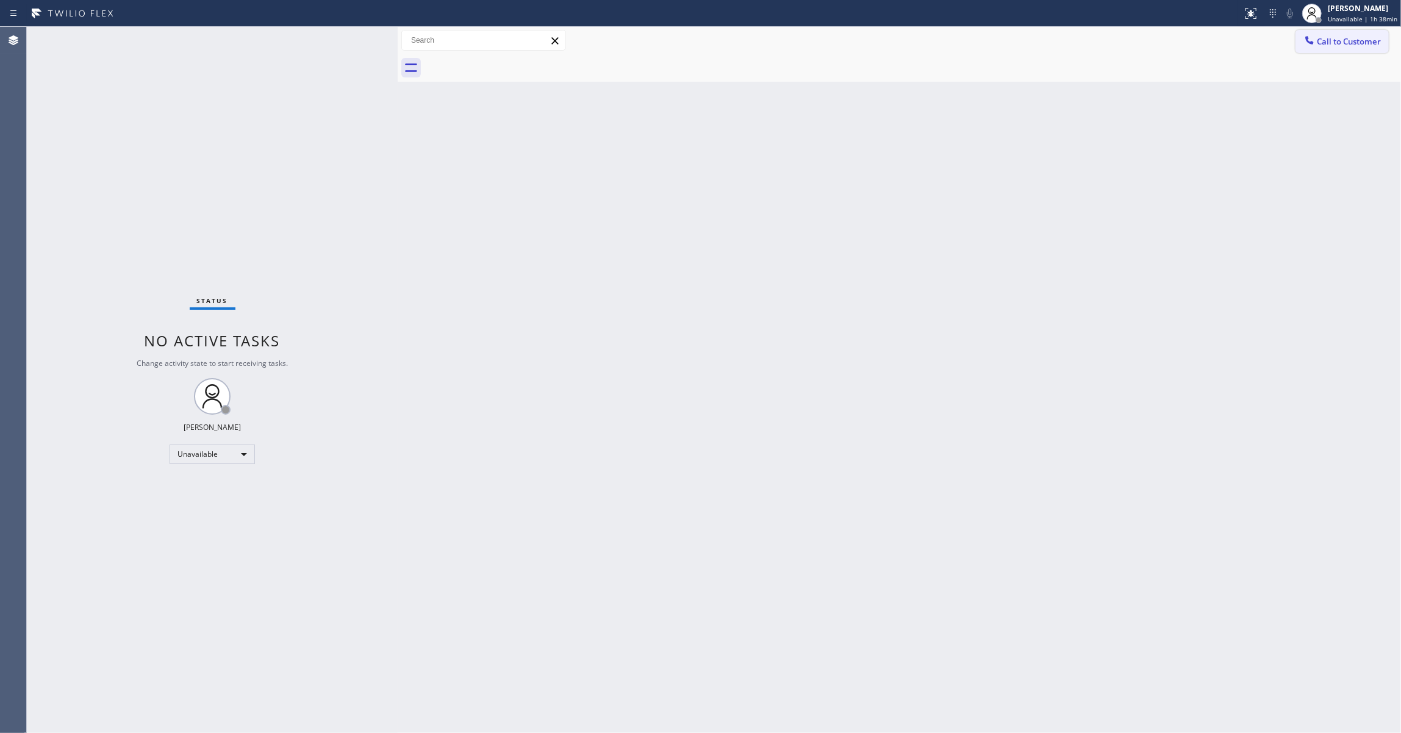
click at [1357, 38] on span "Call to Customer" at bounding box center [1349, 41] width 64 height 11
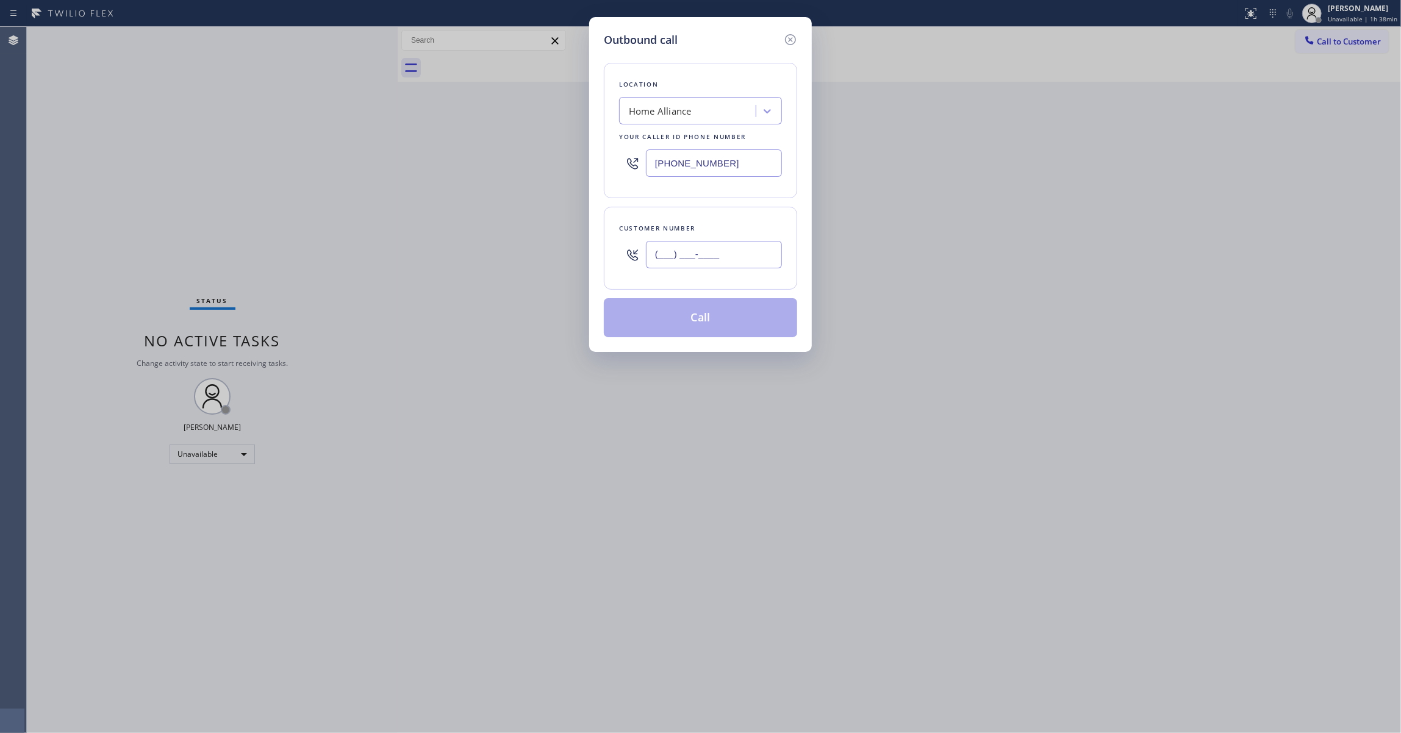
click at [712, 253] on input "(___) ___-____" at bounding box center [714, 254] width 136 height 27
paste input "516) 581-0130"
type input "[PHONE_NUMBER]"
click at [708, 323] on button "Call" at bounding box center [700, 317] width 193 height 39
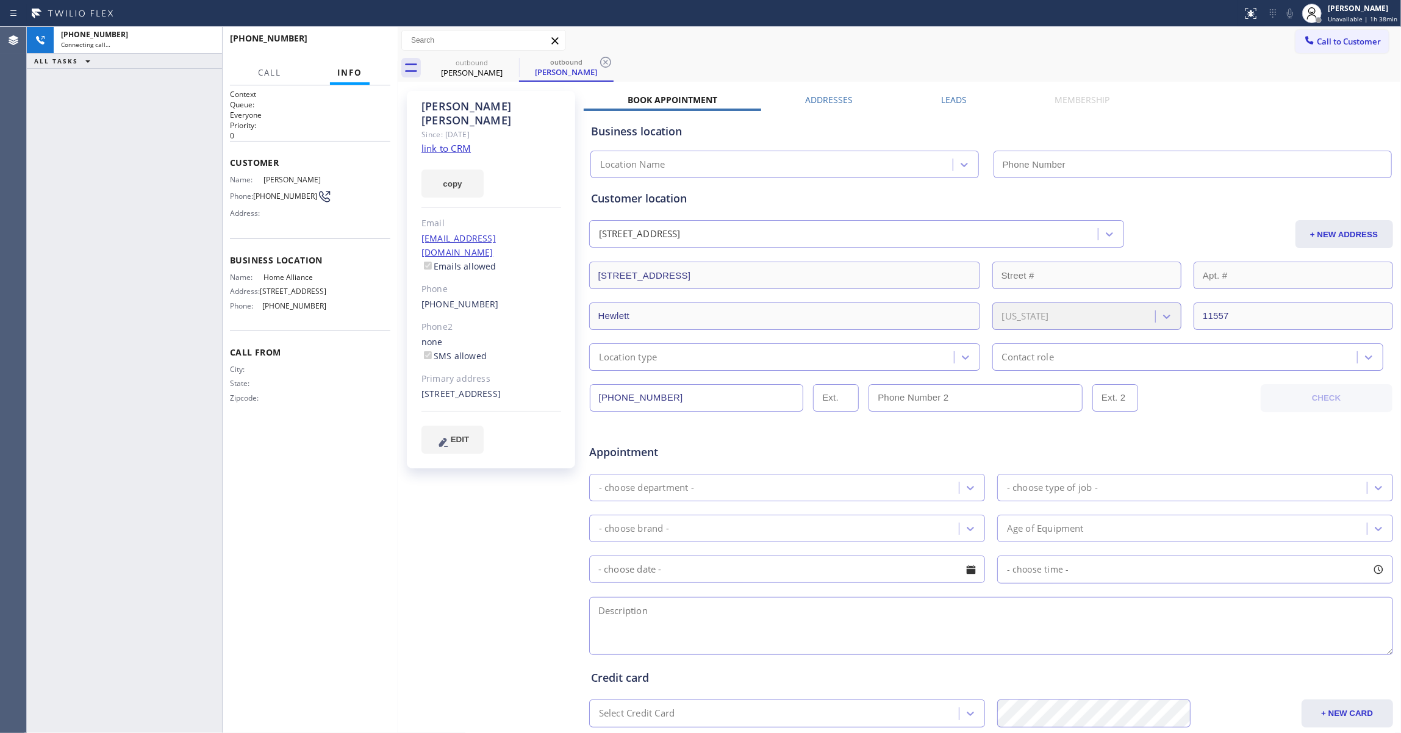
type input "[PHONE_NUMBER]"
click at [604, 64] on icon at bounding box center [605, 62] width 11 height 11
click at [452, 142] on link "link to CRM" at bounding box center [446, 148] width 49 height 12
click at [373, 44] on span "HANG UP" at bounding box center [361, 44] width 37 height 9
click at [373, 44] on span "COMPLETE" at bounding box center [360, 44] width 42 height 9
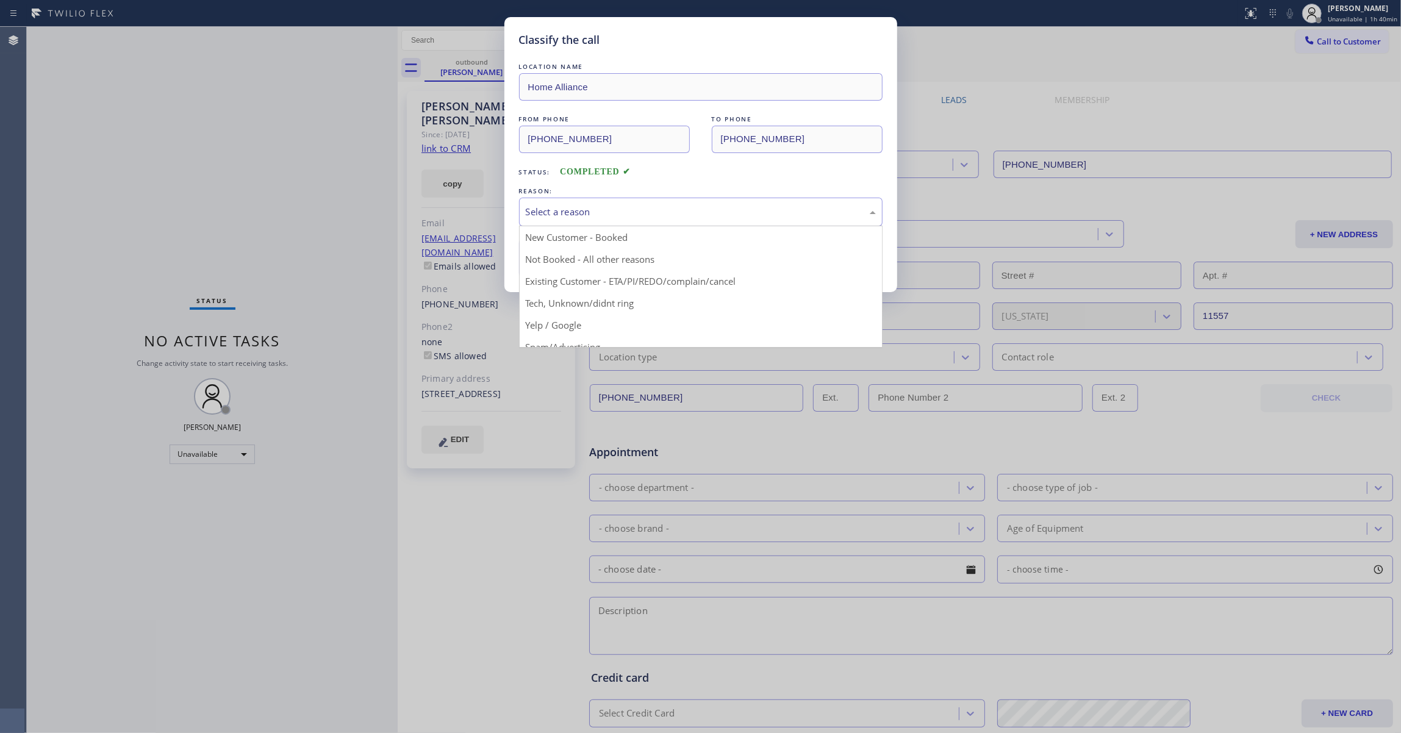
click at [581, 215] on div "Select a reason" at bounding box center [701, 212] width 350 height 14
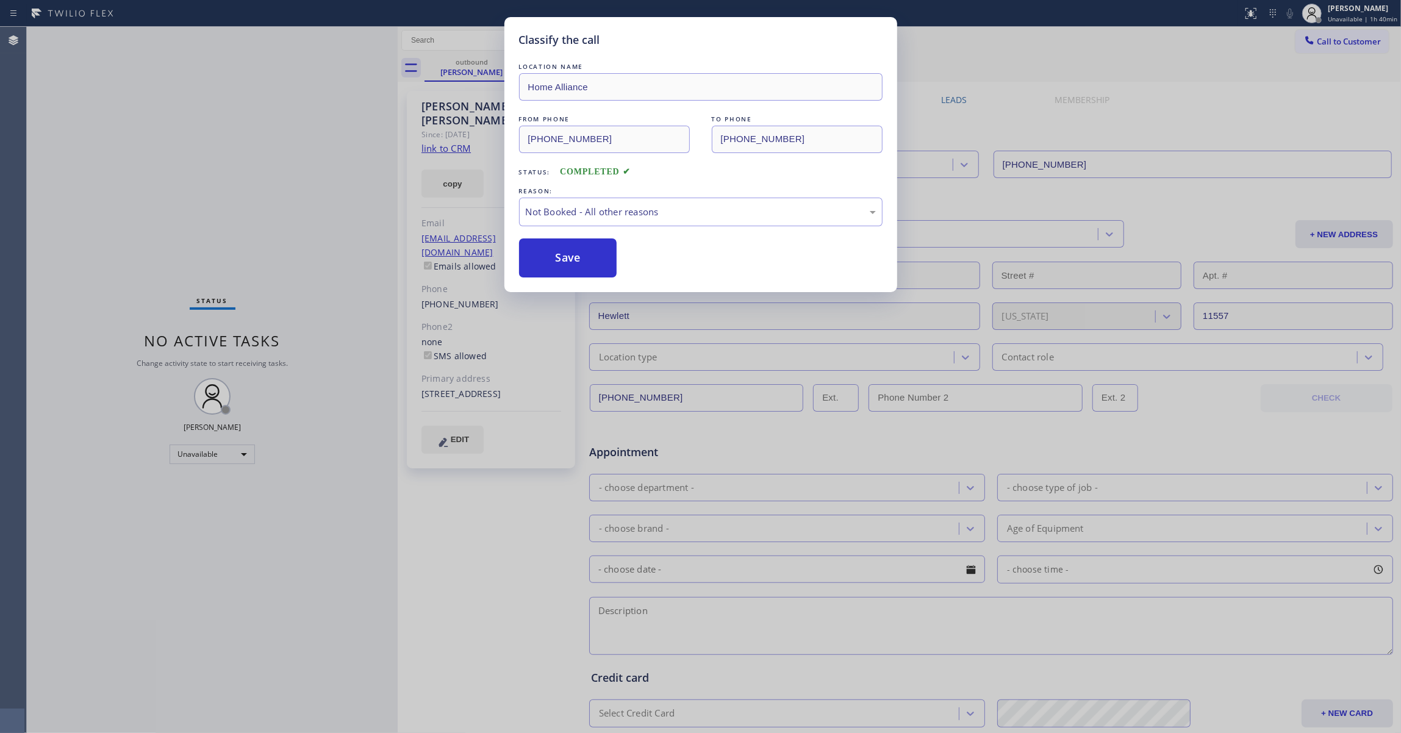
click at [577, 264] on button "Save" at bounding box center [568, 258] width 98 height 39
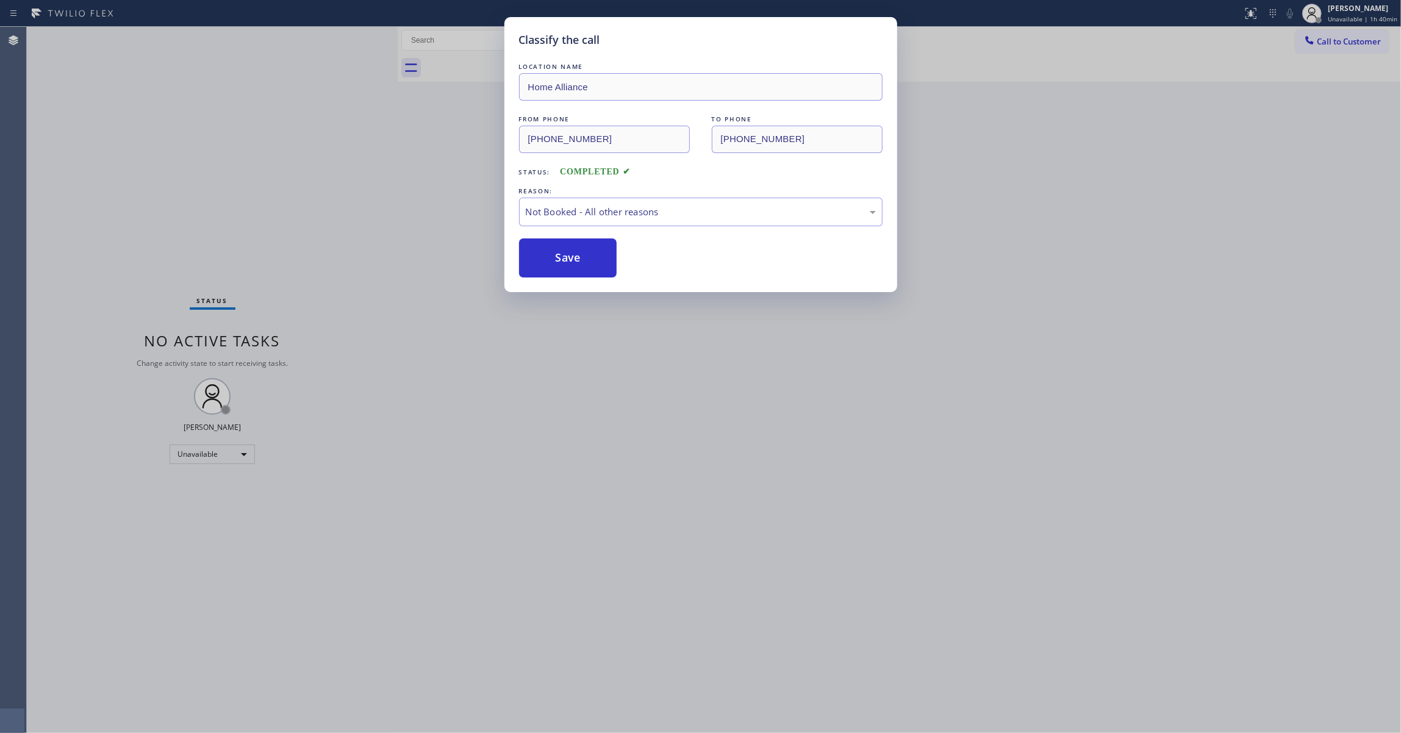
drag, startPoint x: 577, startPoint y: 264, endPoint x: 626, endPoint y: 189, distance: 89.0
click at [576, 264] on button "Save" at bounding box center [568, 258] width 98 height 39
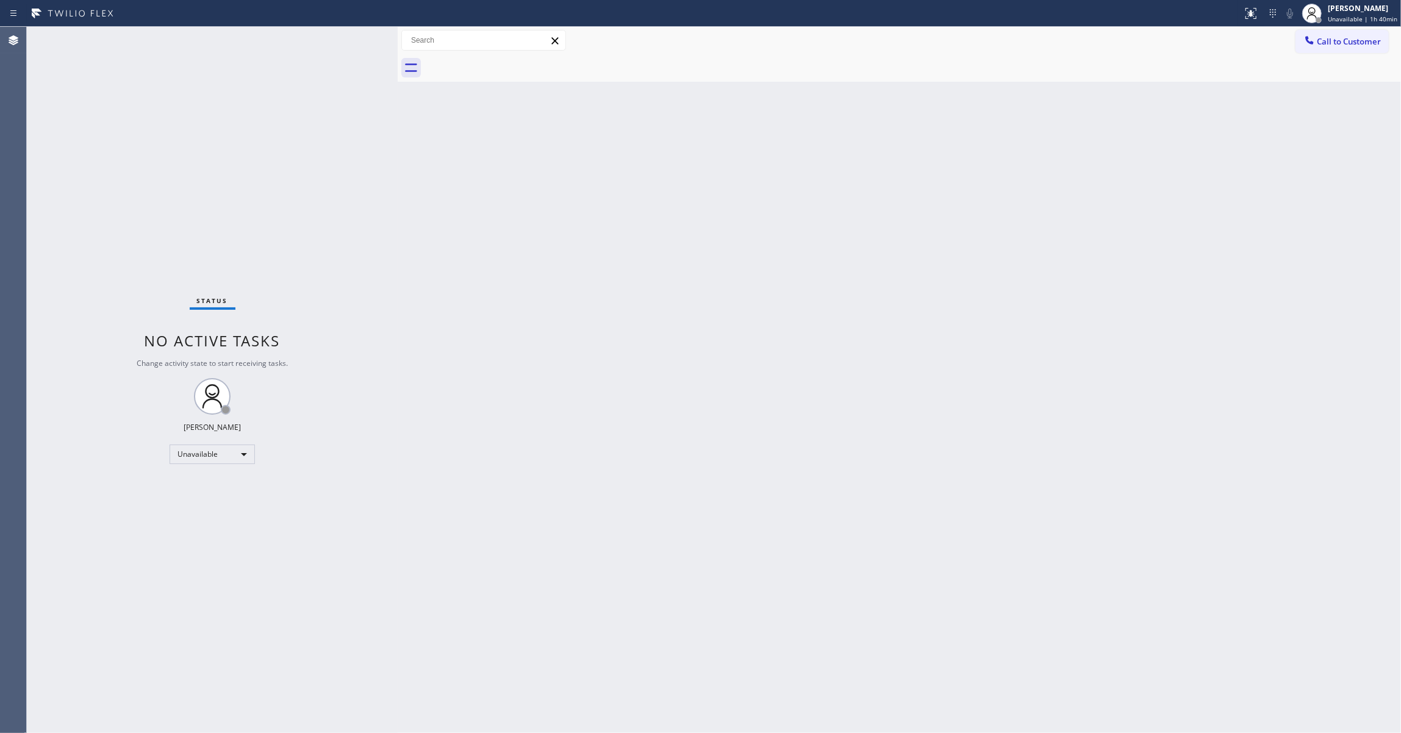
drag, startPoint x: 1366, startPoint y: 46, endPoint x: 1299, endPoint y: 56, distance: 68.4
click at [1367, 46] on span "Call to Customer" at bounding box center [1349, 41] width 64 height 11
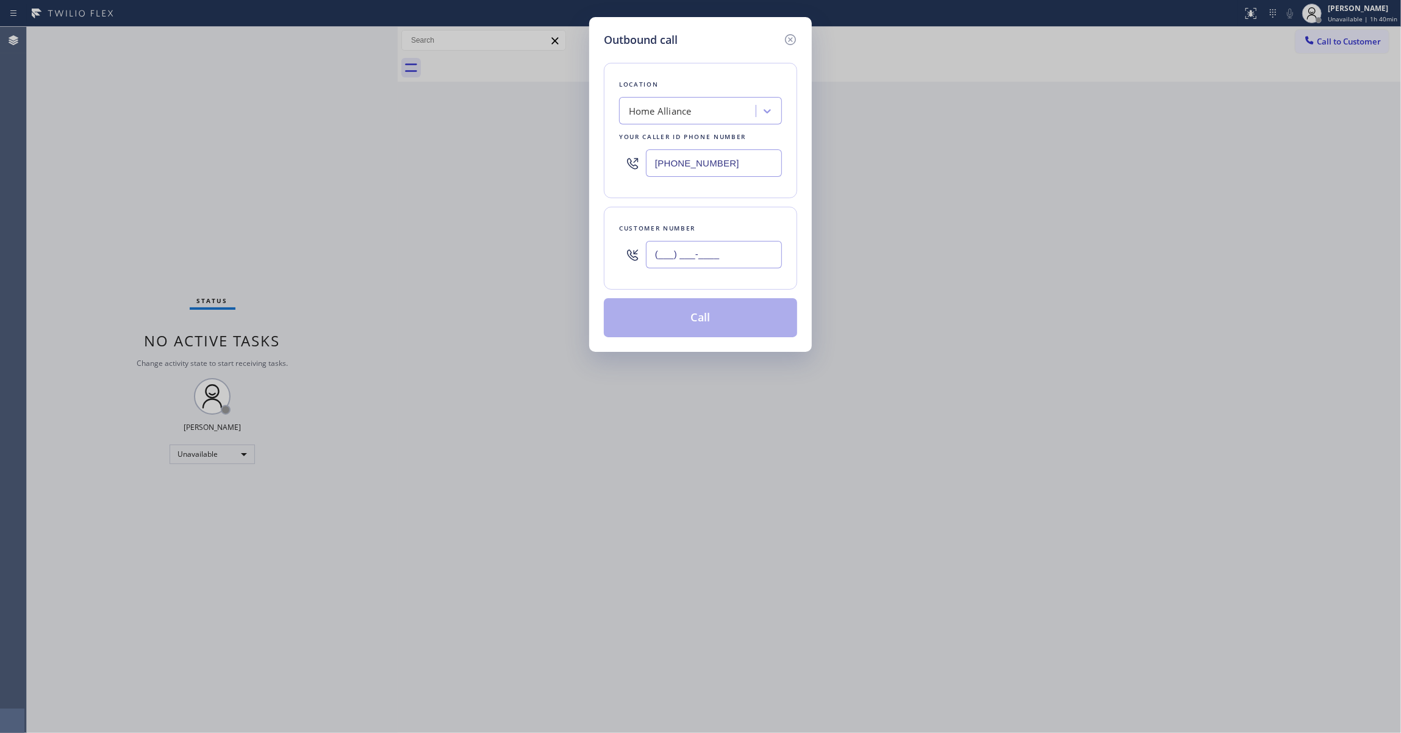
click at [708, 248] on input "(___) ___-____" at bounding box center [714, 254] width 136 height 27
paste input "516) 581-0130"
type input "[PHONE_NUMBER]"
click at [723, 315] on button "Call" at bounding box center [700, 317] width 193 height 39
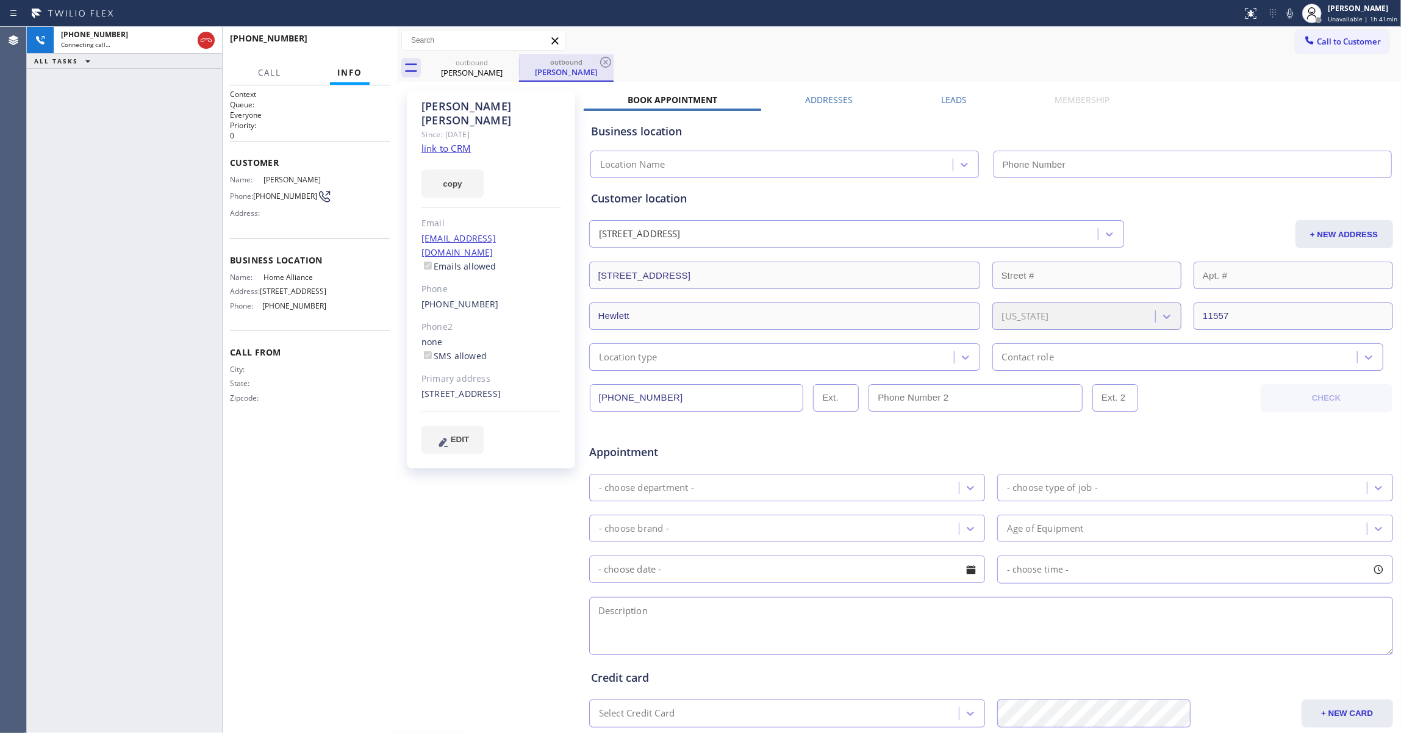
type input "[PHONE_NUMBER]"
click at [606, 59] on icon at bounding box center [605, 62] width 15 height 15
click at [346, 42] on span "HANG UP" at bounding box center [361, 44] width 37 height 9
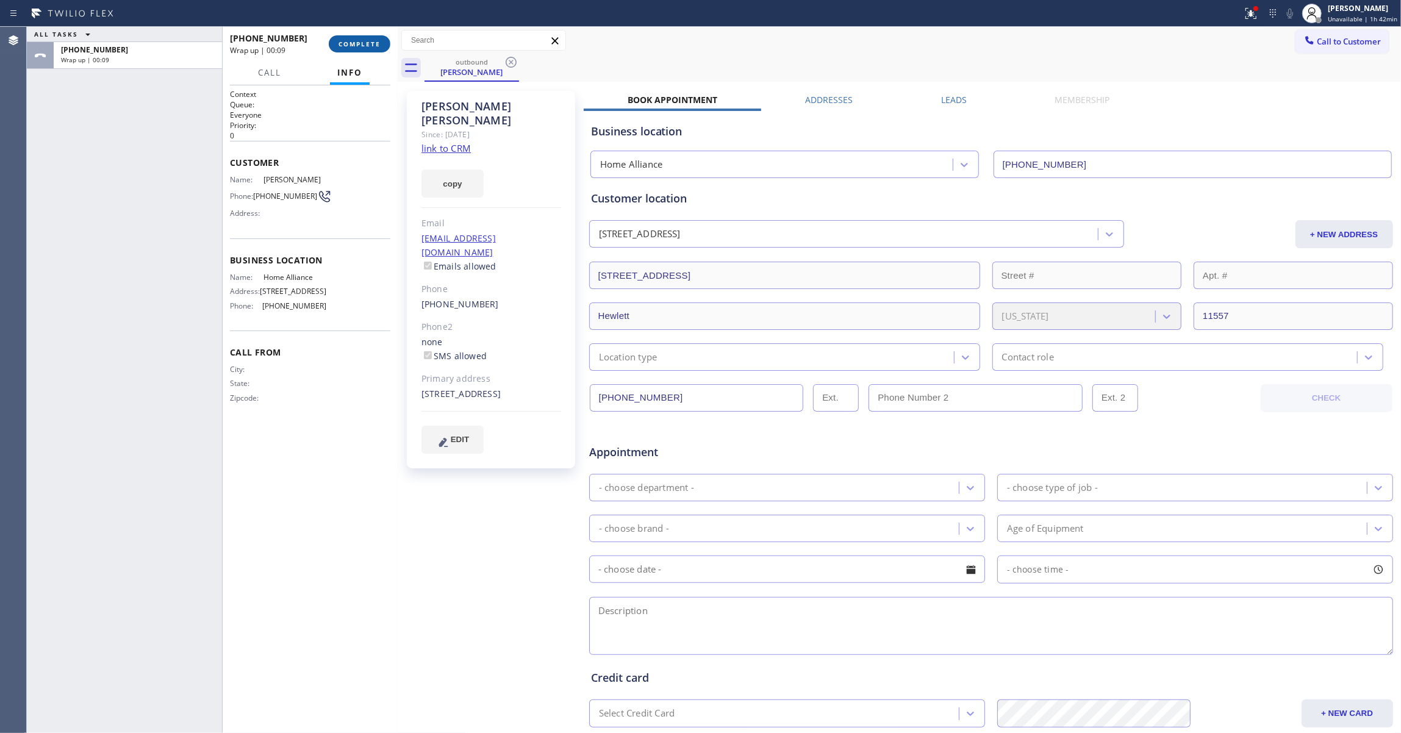
click at [350, 40] on span "COMPLETE" at bounding box center [360, 44] width 42 height 9
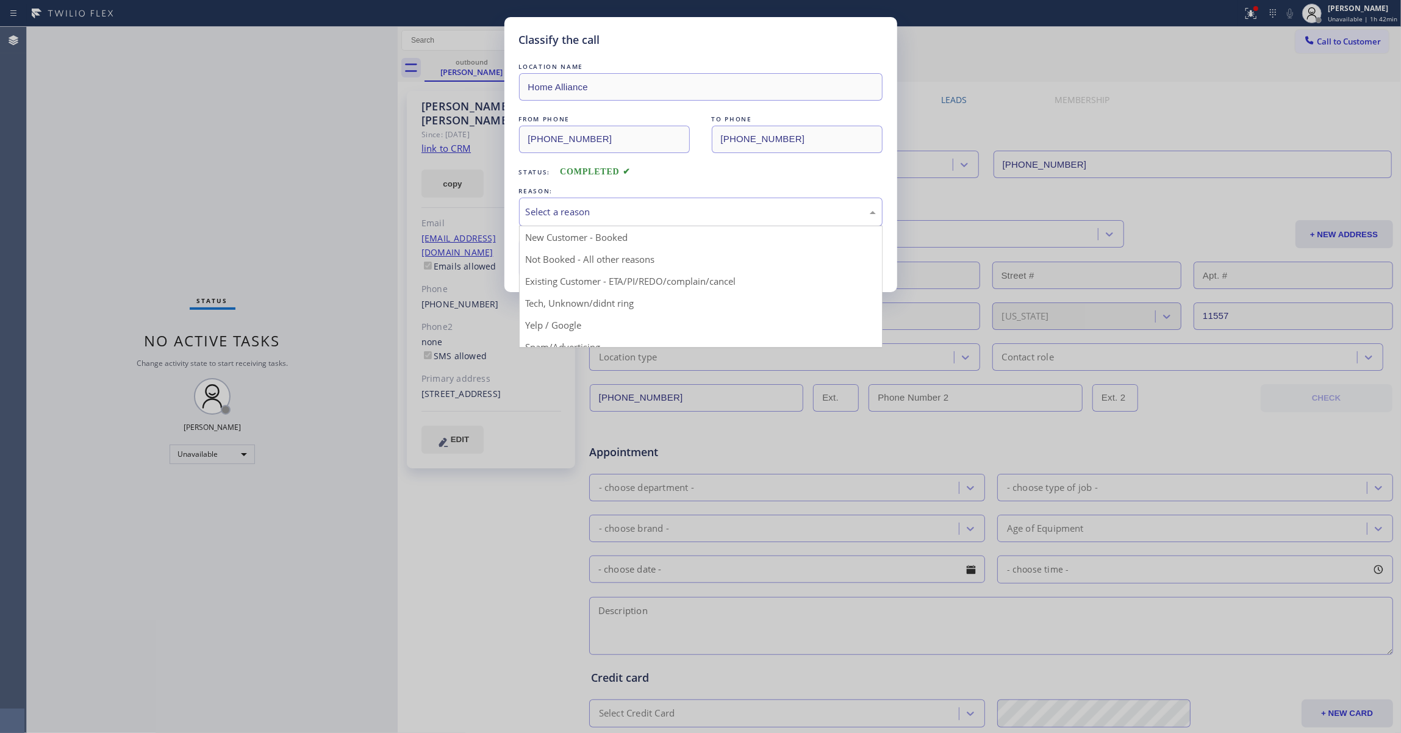
click at [584, 215] on div "Select a reason" at bounding box center [701, 212] width 350 height 14
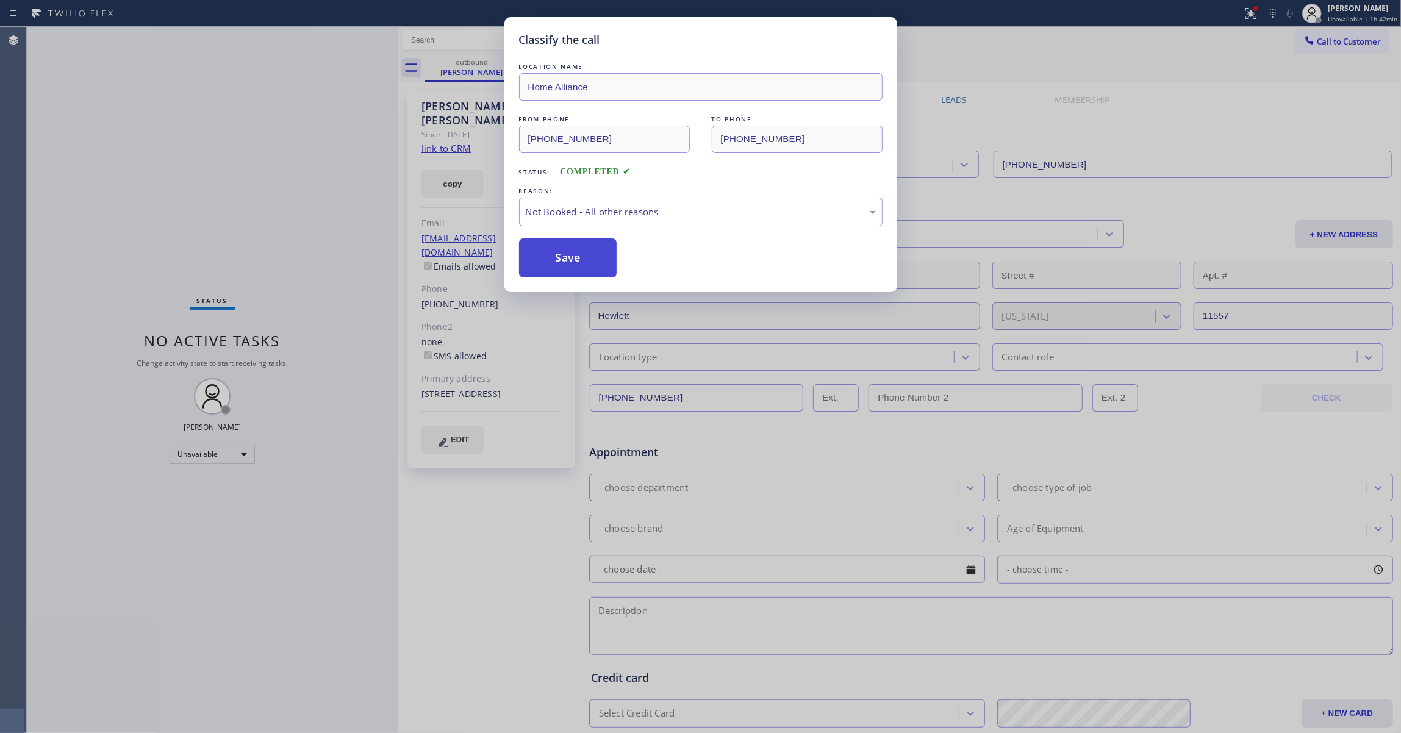
click at [579, 261] on button "Save" at bounding box center [568, 258] width 98 height 39
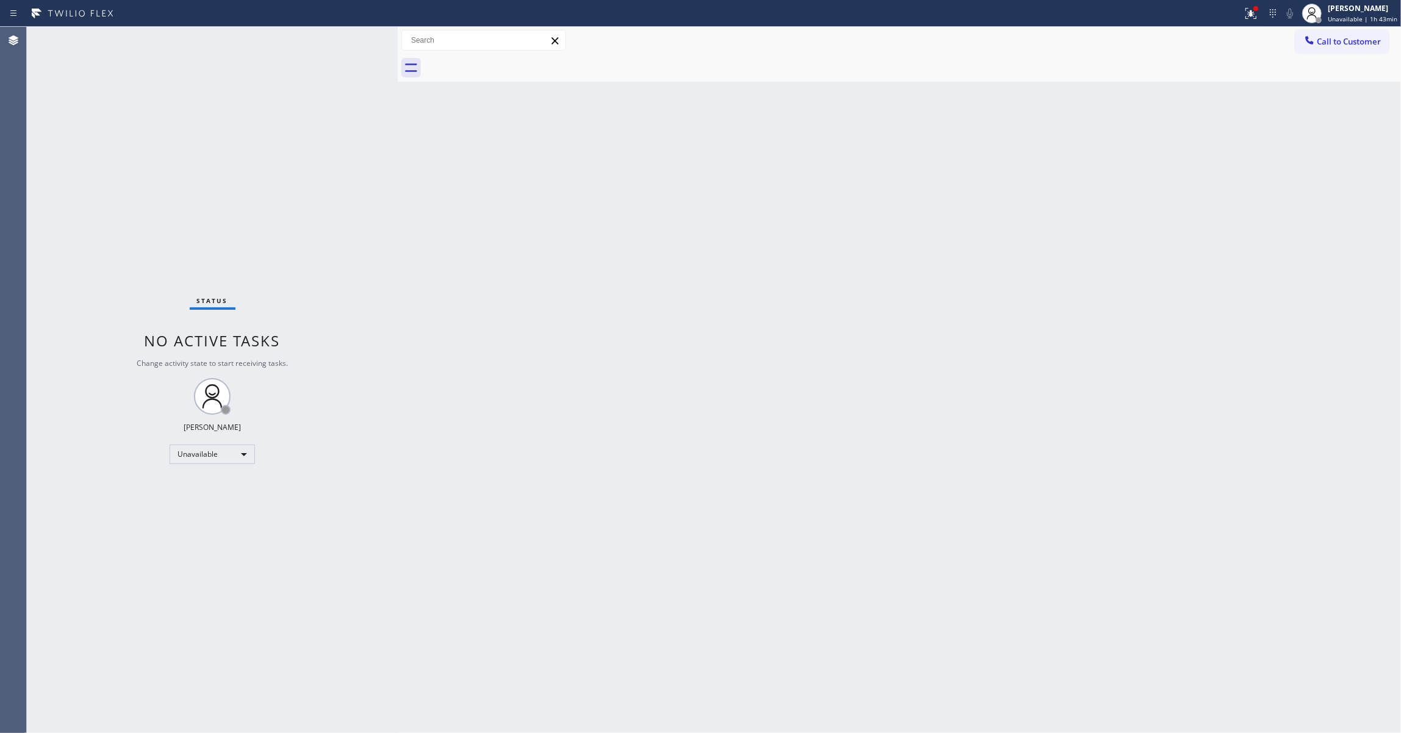
click at [198, 199] on div "Status No active tasks Change activity state to start receiving tasks. [PERSON_…" at bounding box center [212, 380] width 371 height 706
click at [51, 194] on div "Status No active tasks Change activity state to start receiving tasks. [PERSON_…" at bounding box center [212, 380] width 371 height 706
click at [1254, 9] on div at bounding box center [1256, 8] width 5 height 5
click at [1225, 166] on button "Clear issues" at bounding box center [1180, 159] width 143 height 17
click at [1371, 41] on span "Call to Customer" at bounding box center [1349, 41] width 64 height 11
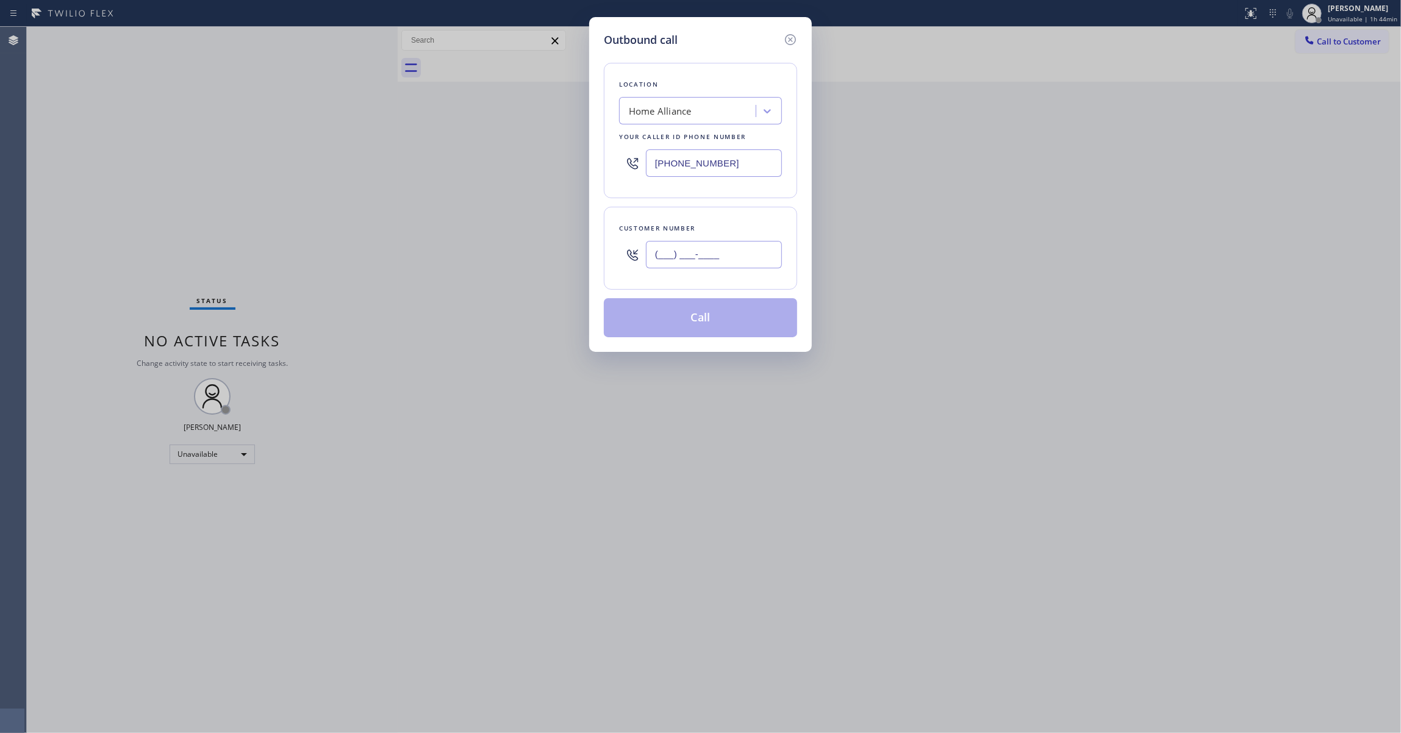
click at [703, 249] on input "(___) ___-____" at bounding box center [714, 254] width 136 height 27
paste input "425) 387-5979"
type input "[PHONE_NUMBER]"
click at [695, 322] on button "Call" at bounding box center [700, 317] width 193 height 39
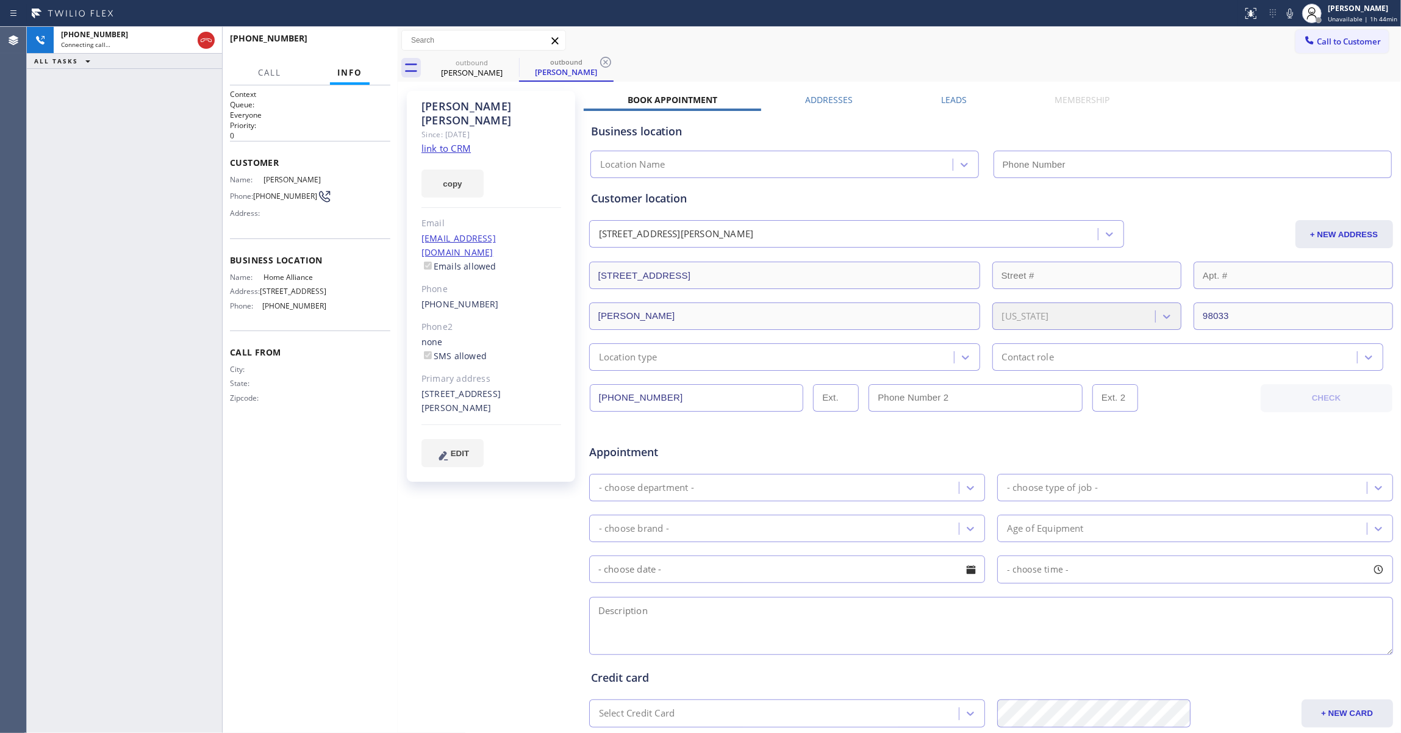
type input "[PHONE_NUMBER]"
click at [38, 292] on div "[PHONE_NUMBER] Connecting call… ALL TASKS ALL TASKS ACTIVE TASKS TASKS IN WRAP …" at bounding box center [124, 380] width 195 height 706
click at [604, 62] on icon at bounding box center [605, 62] width 15 height 15
click at [454, 142] on link "link to CRM" at bounding box center [446, 148] width 49 height 12
click at [350, 42] on span "HANG UP" at bounding box center [361, 44] width 37 height 9
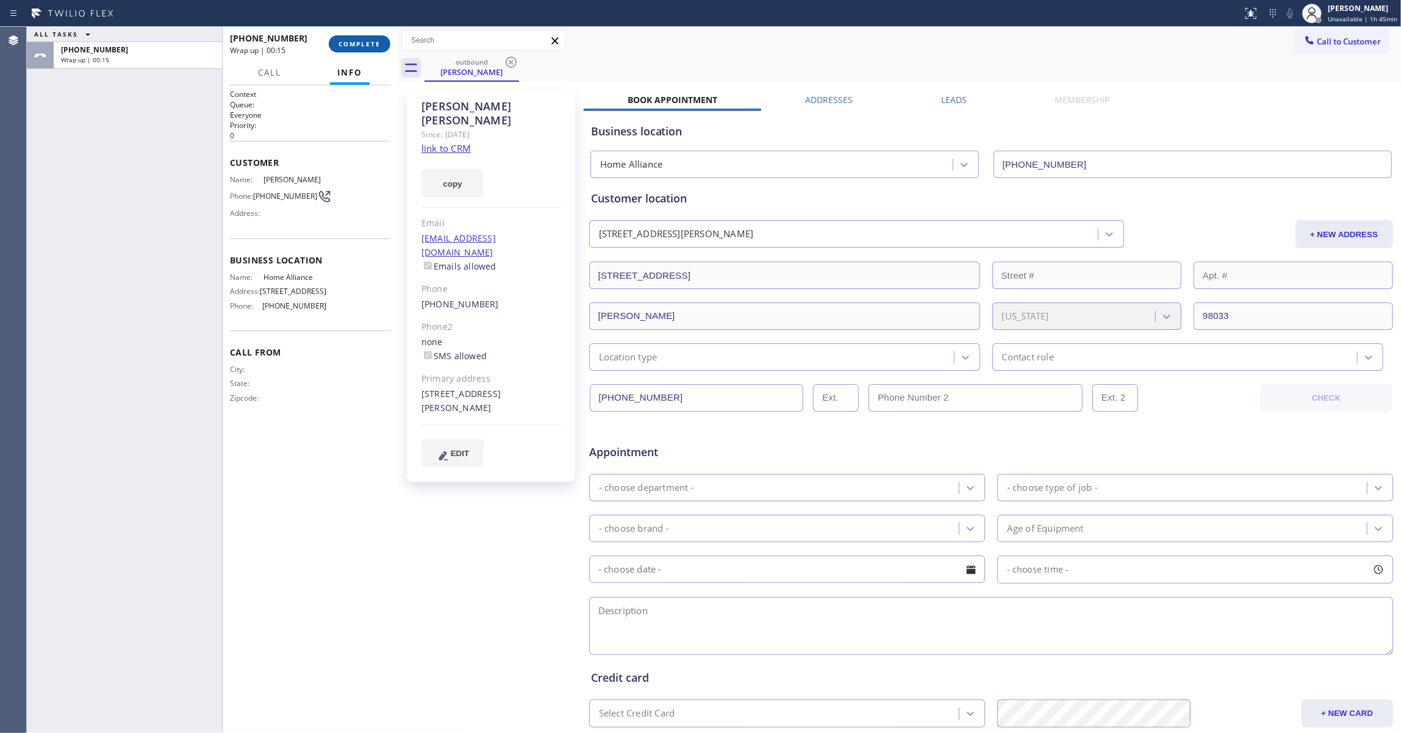
click at [386, 39] on button "COMPLETE" at bounding box center [360, 43] width 62 height 17
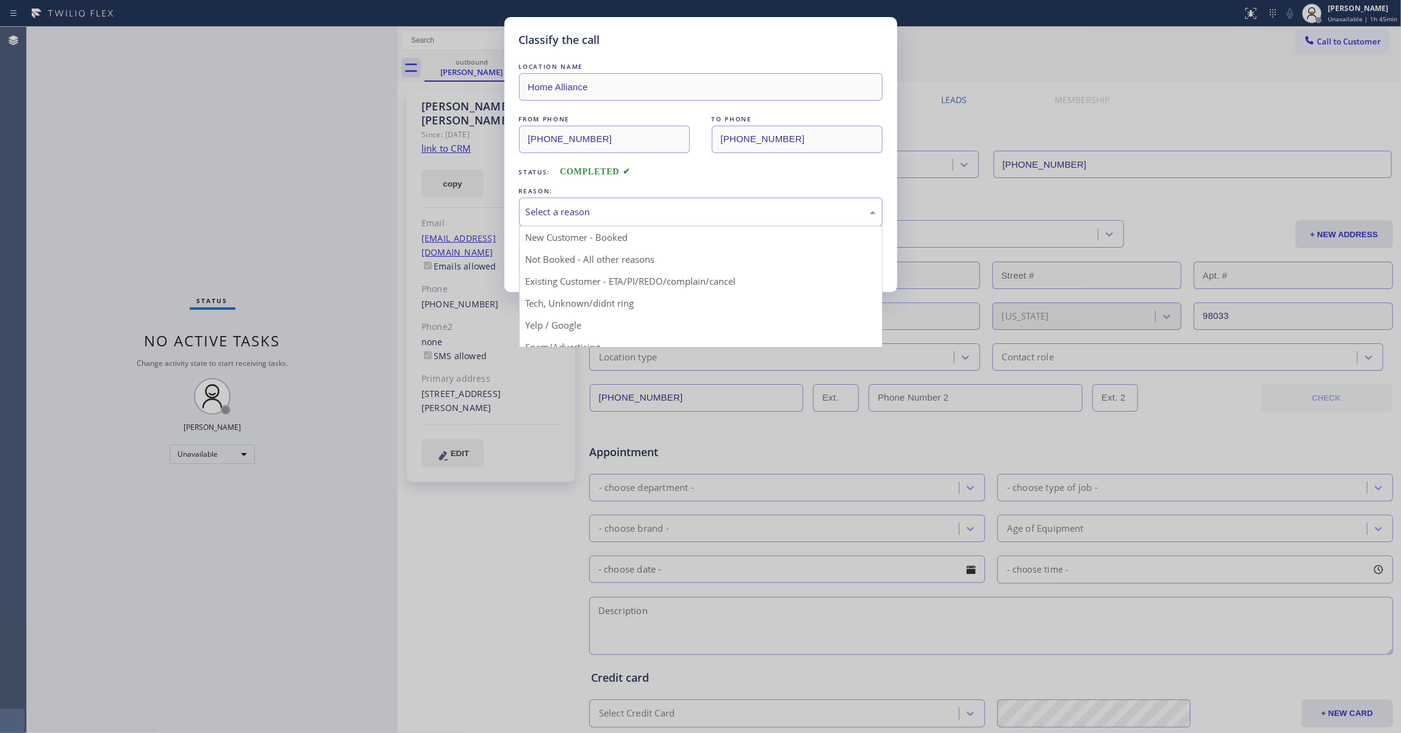
click at [575, 215] on div "Select a reason" at bounding box center [701, 212] width 350 height 14
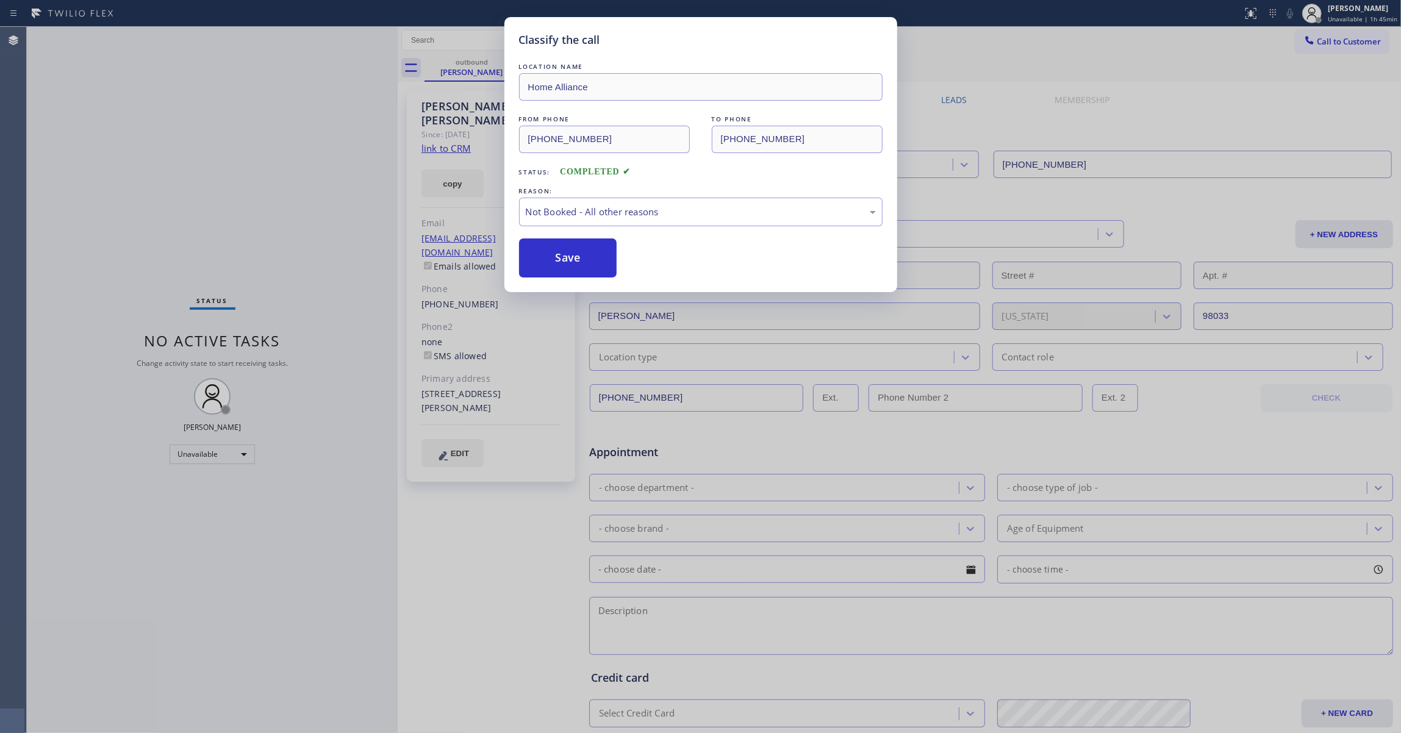
click at [579, 267] on button "Save" at bounding box center [568, 258] width 98 height 39
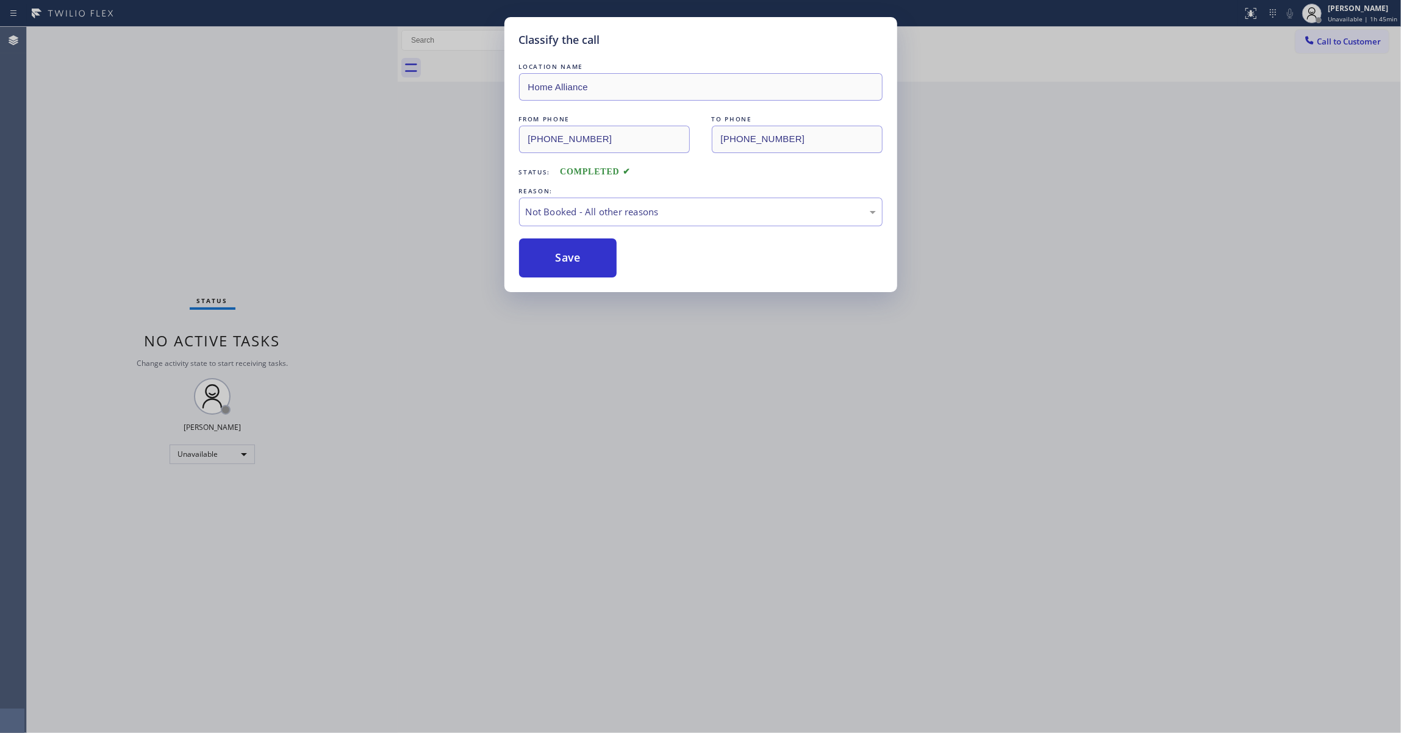
click at [579, 267] on button "Save" at bounding box center [568, 258] width 98 height 39
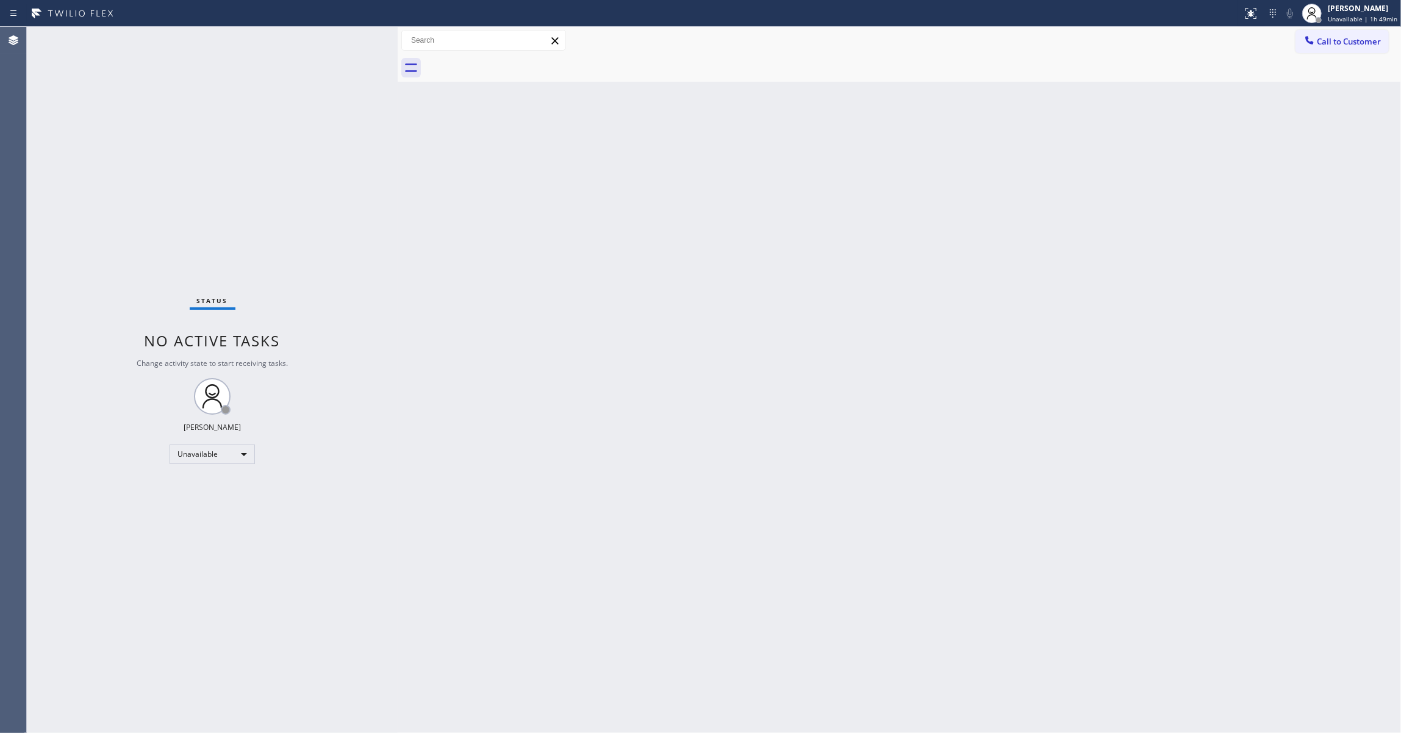
click at [183, 234] on div "Status No active tasks Change activity state to start receiving tasks. [PERSON_…" at bounding box center [212, 380] width 371 height 706
click at [1341, 46] on span "Call to Customer" at bounding box center [1349, 41] width 64 height 11
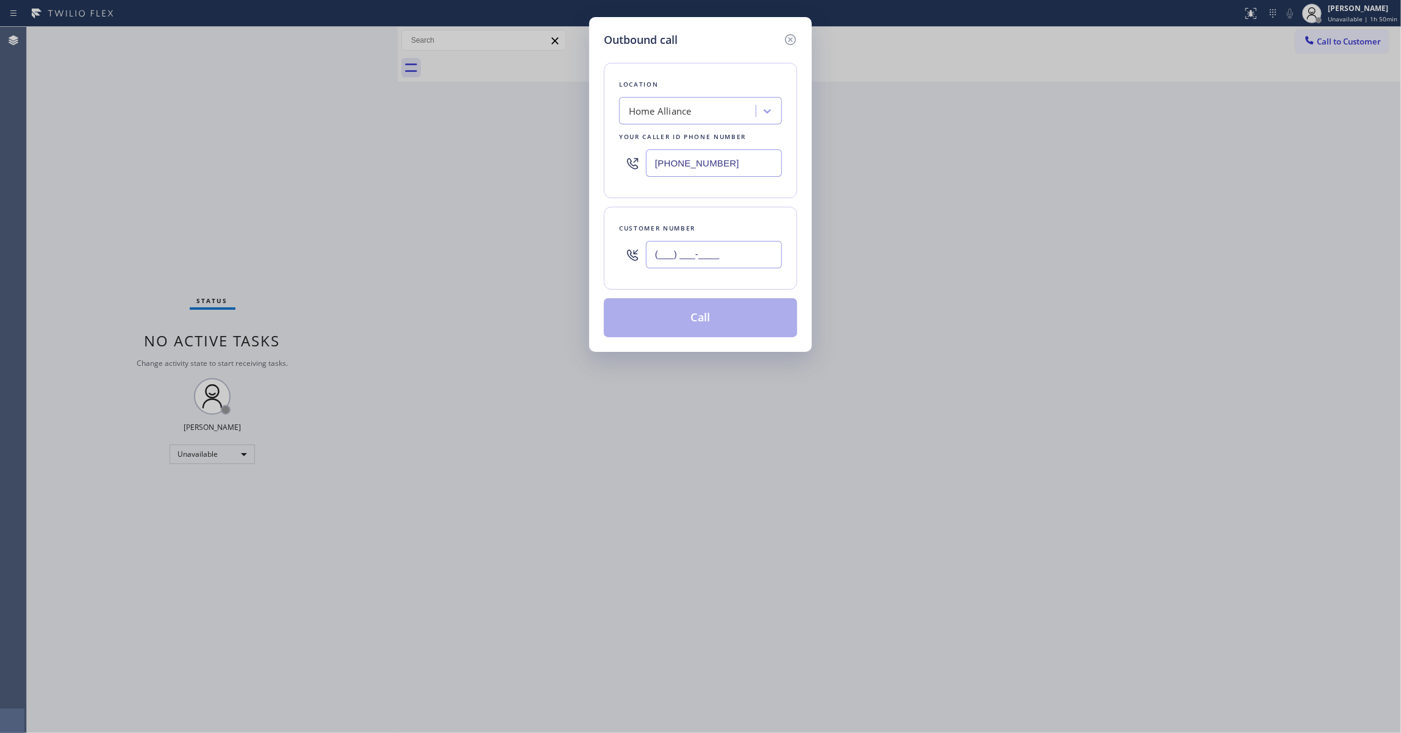
click at [691, 257] on input "(___) ___-____" at bounding box center [714, 254] width 136 height 27
paste input "425) 387-5979"
type input "[PHONE_NUMBER]"
click at [682, 325] on button "Call" at bounding box center [700, 317] width 193 height 39
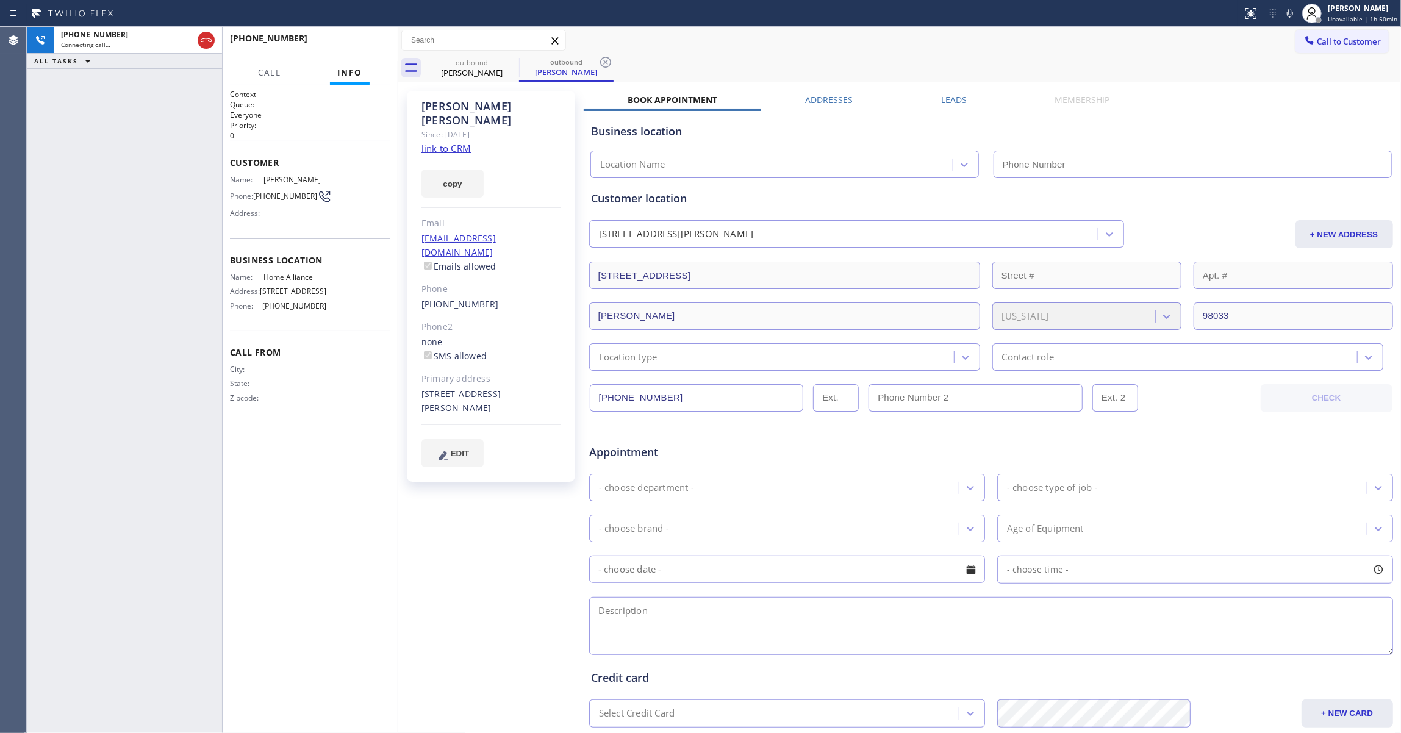
type input "[PHONE_NUMBER]"
click at [28, 156] on div "[PHONE_NUMBER] Connecting call… ALL TASKS ALL TASKS ACTIVE TASKS TASKS IN WRAP …" at bounding box center [124, 380] width 195 height 706
click at [609, 62] on icon at bounding box center [605, 62] width 15 height 15
click at [206, 35] on icon at bounding box center [206, 40] width 15 height 15
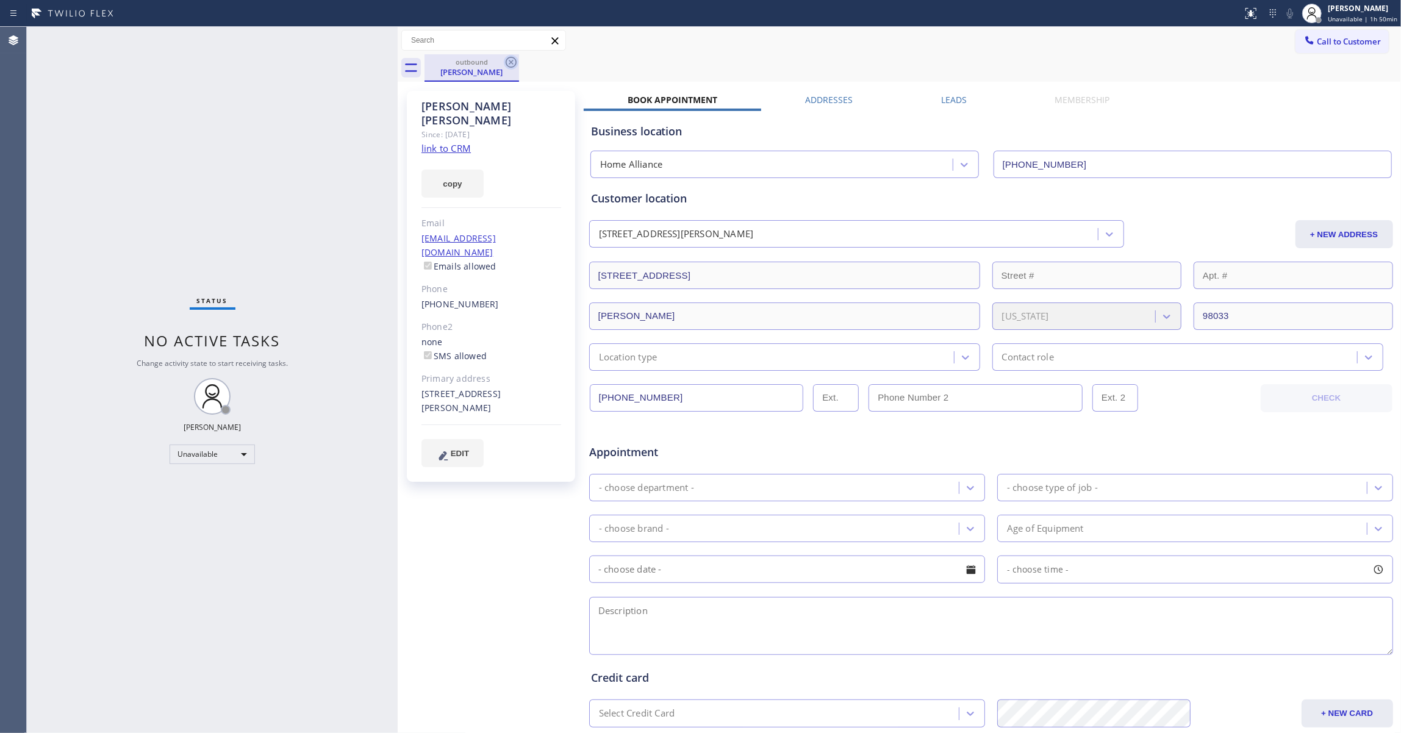
click at [514, 64] on icon at bounding box center [511, 62] width 15 height 15
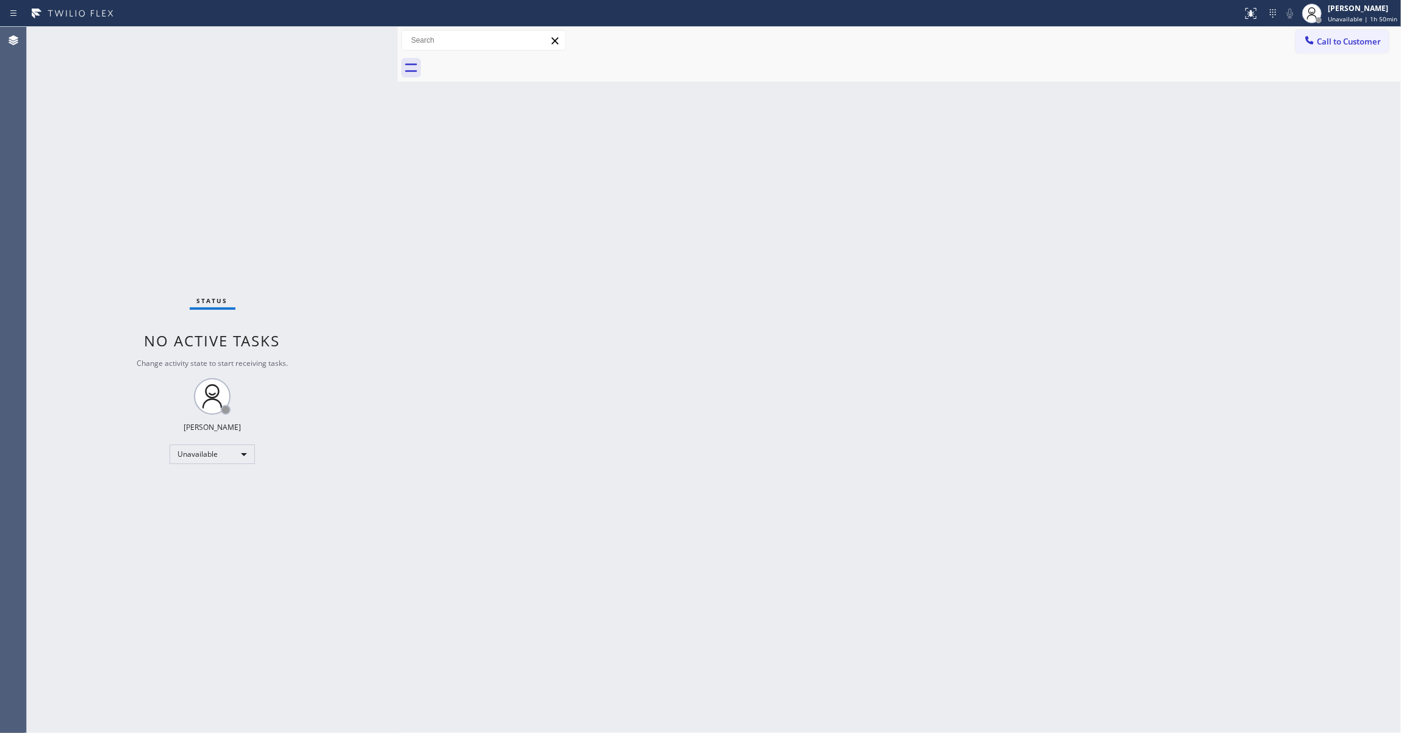
click at [1346, 39] on span "Call to Customer" at bounding box center [1349, 41] width 64 height 11
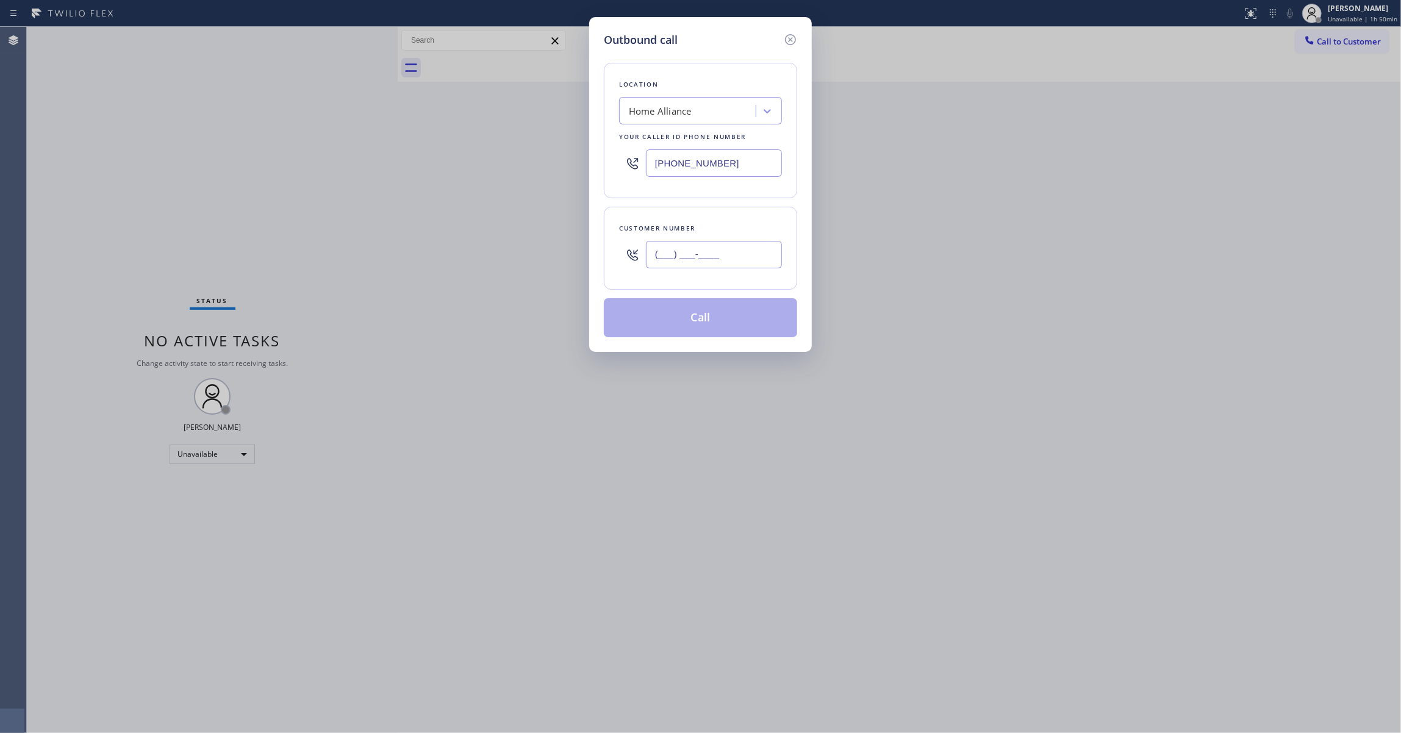
click at [720, 256] on input "(___) ___-____" at bounding box center [714, 254] width 136 height 27
paste input "425) 387-5979"
type input "[PHONE_NUMBER]"
click at [718, 325] on button "Call" at bounding box center [700, 317] width 193 height 39
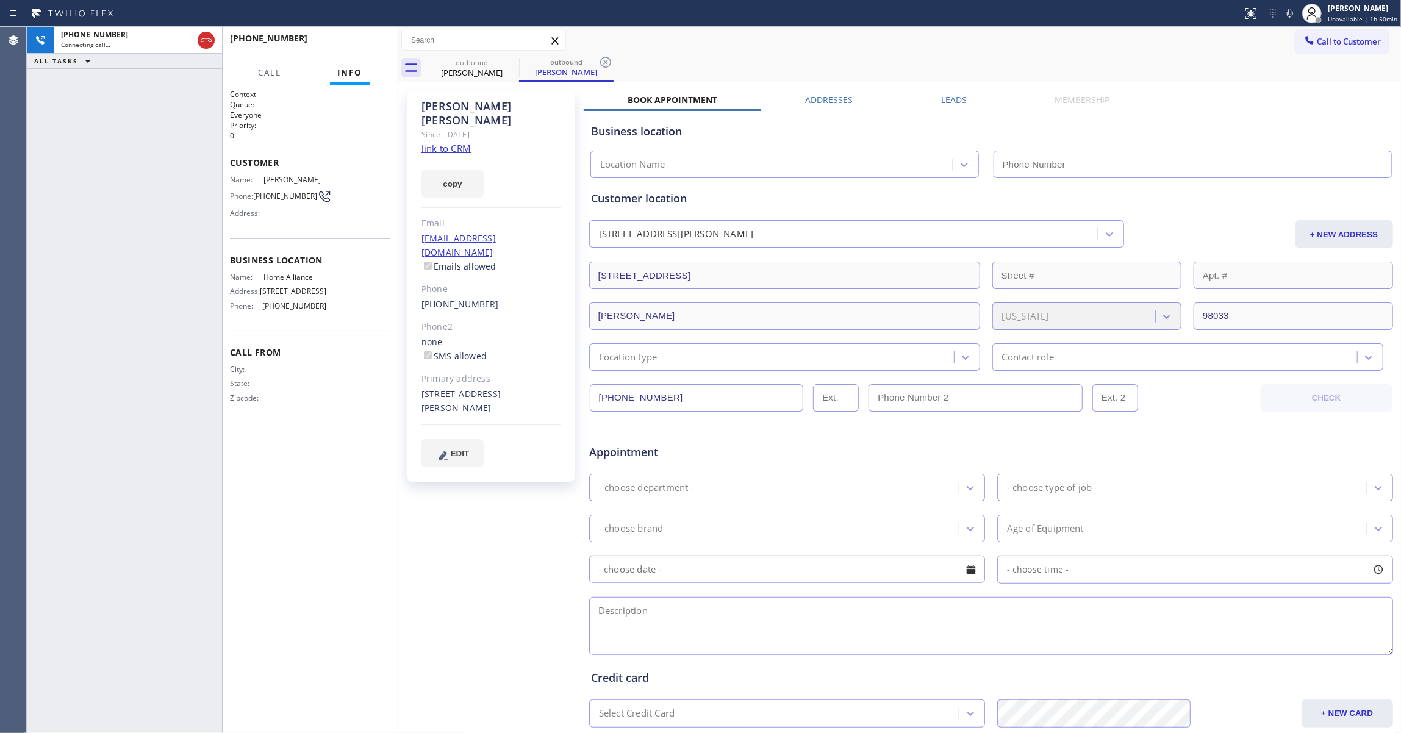
type input "[PHONE_NUMBER]"
drag, startPoint x: 208, startPoint y: 40, endPoint x: 498, endPoint y: 81, distance: 292.6
click at [208, 40] on icon at bounding box center [206, 40] width 11 height 4
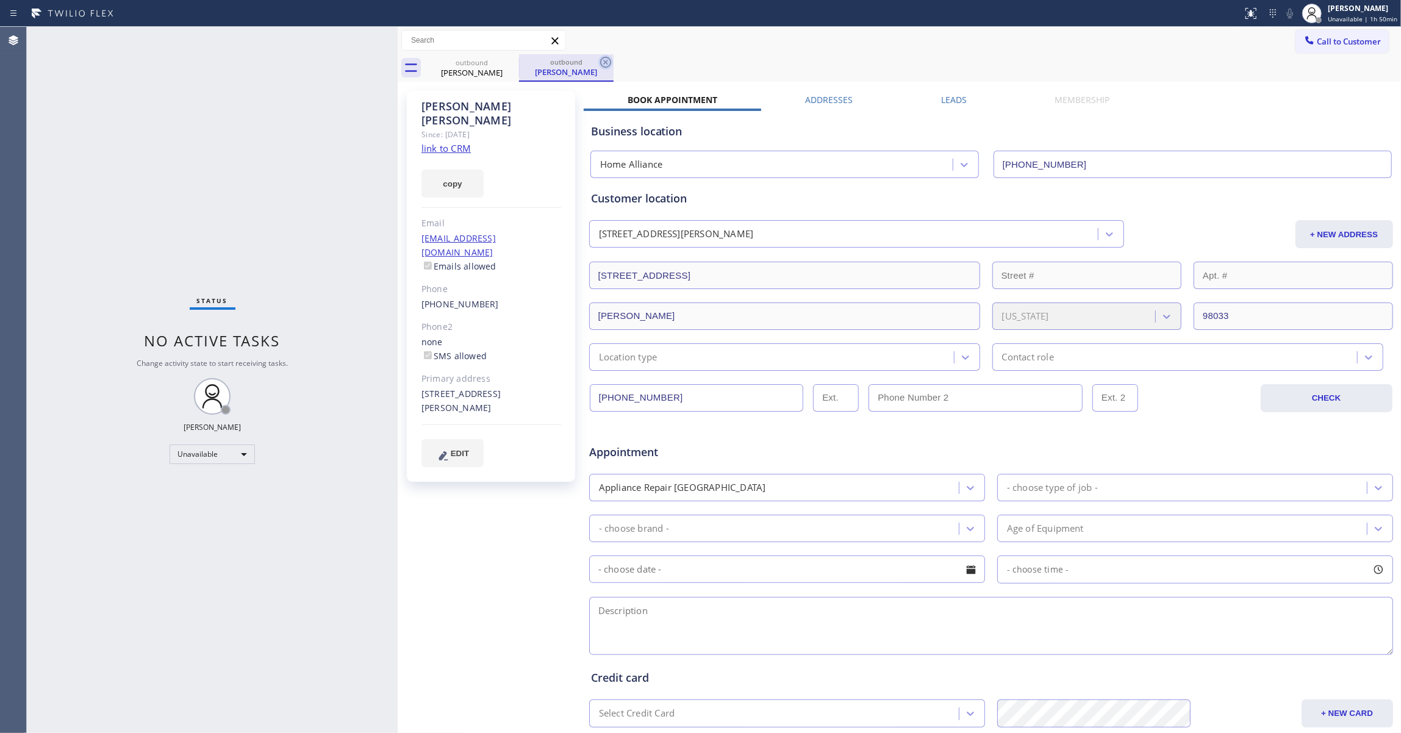
click at [609, 63] on icon at bounding box center [605, 62] width 15 height 15
click at [508, 65] on icon at bounding box center [511, 62] width 11 height 11
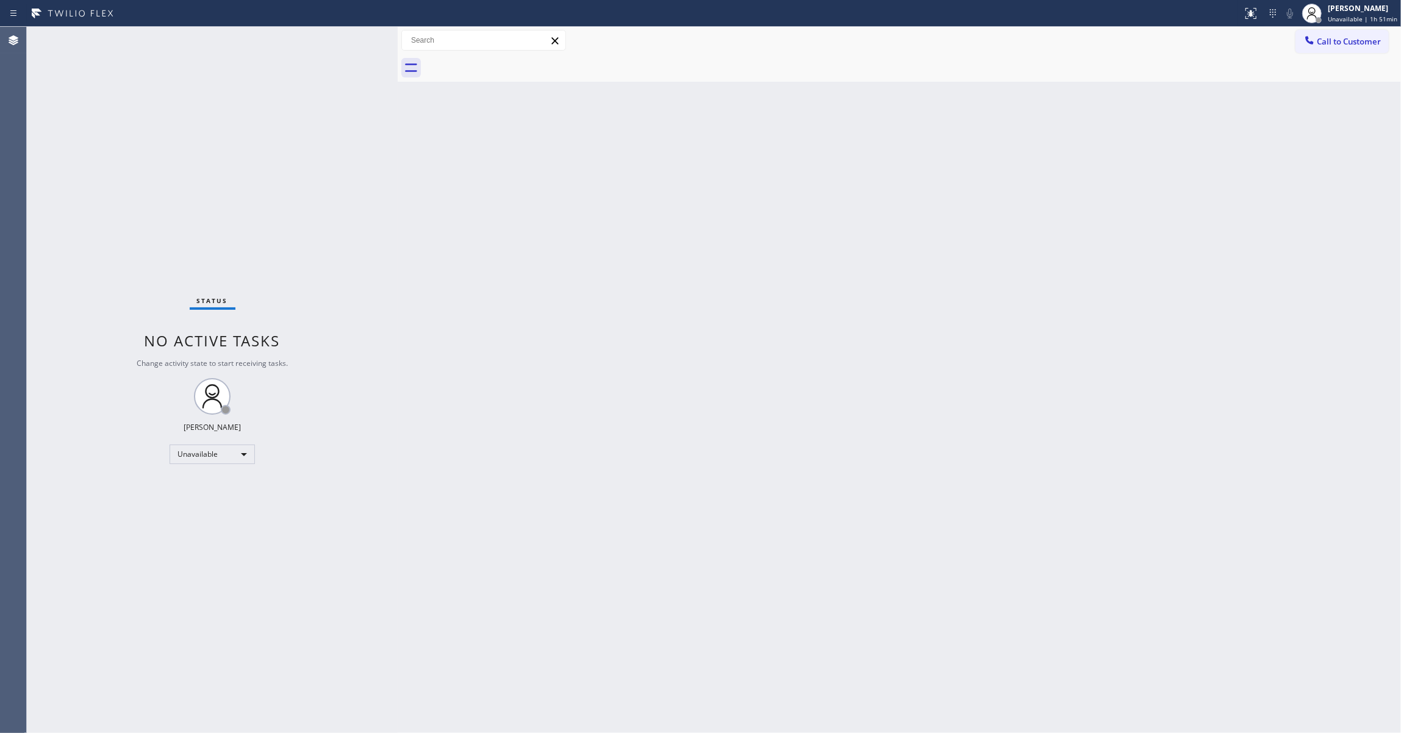
drag, startPoint x: 49, startPoint y: 201, endPoint x: 354, endPoint y: 70, distance: 331.7
click at [49, 199] on div "Status No active tasks Change activity state to start receiving tasks. [PERSON_…" at bounding box center [212, 380] width 371 height 706
click at [1324, 49] on button "Call to Customer" at bounding box center [1342, 41] width 93 height 23
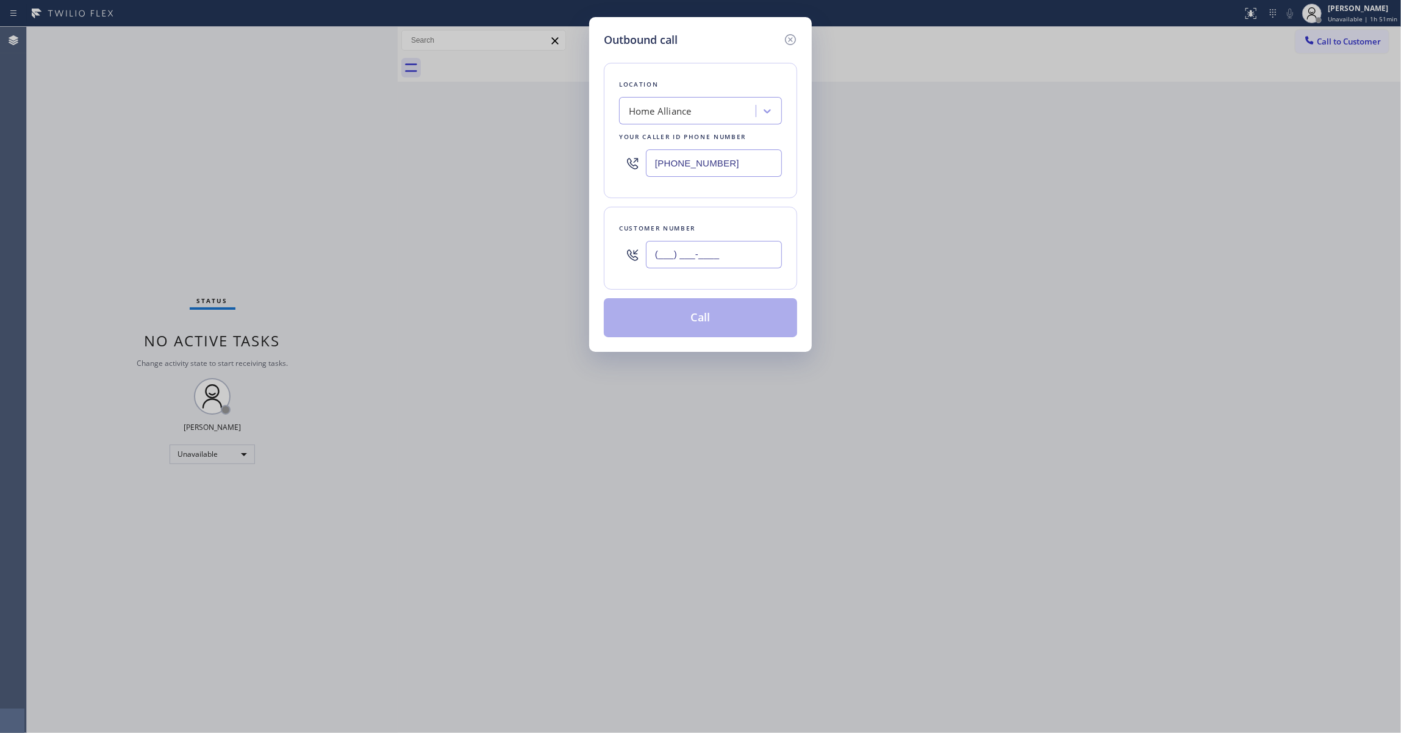
click at [662, 256] on input "(___) ___-____" at bounding box center [714, 254] width 136 height 27
paste input "203) 942-7348"
type input "[PHONE_NUMBER]"
click at [703, 323] on button "Call" at bounding box center [700, 317] width 193 height 39
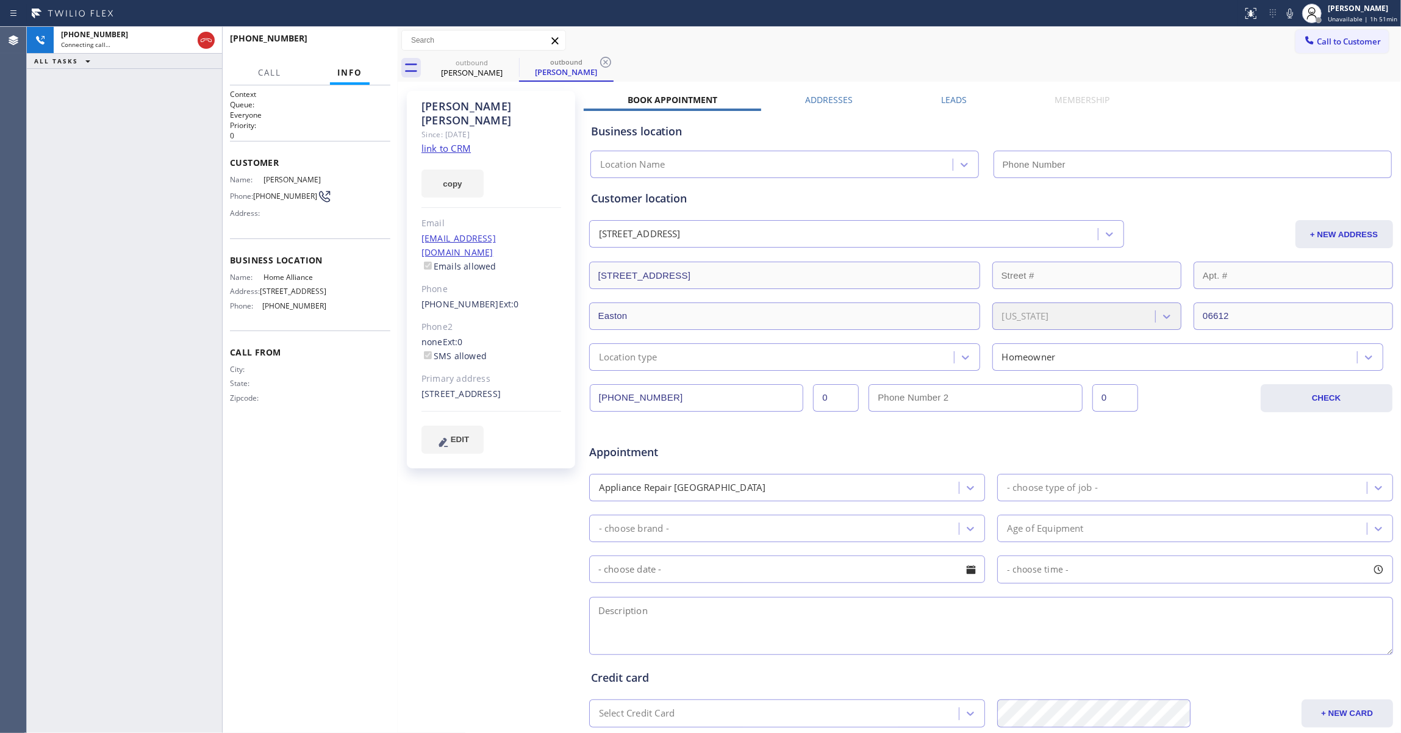
type input "[PHONE_NUMBER]"
click at [608, 57] on icon at bounding box center [605, 62] width 11 height 11
click at [453, 142] on link "link to CRM" at bounding box center [446, 148] width 49 height 12
click at [371, 40] on span "HANG UP" at bounding box center [361, 44] width 37 height 9
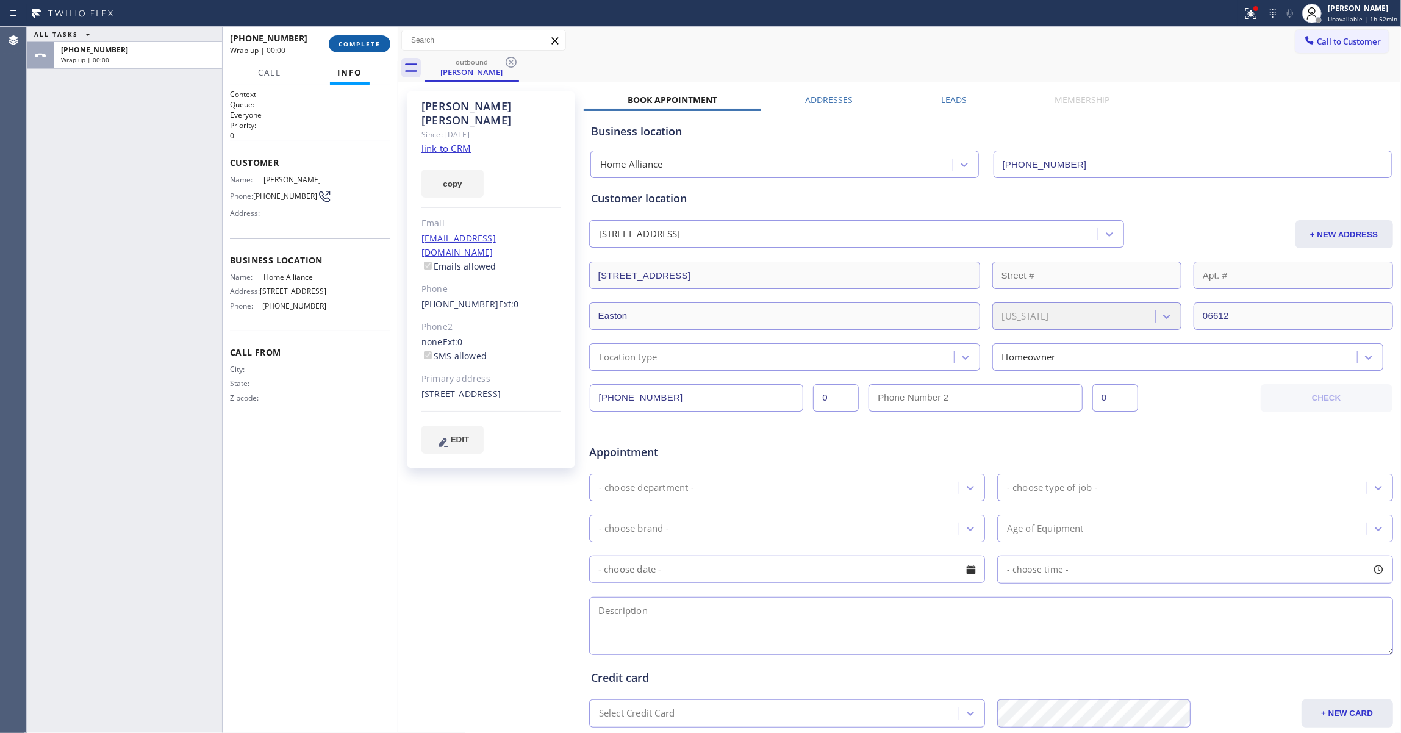
click at [359, 50] on button "COMPLETE" at bounding box center [360, 43] width 62 height 17
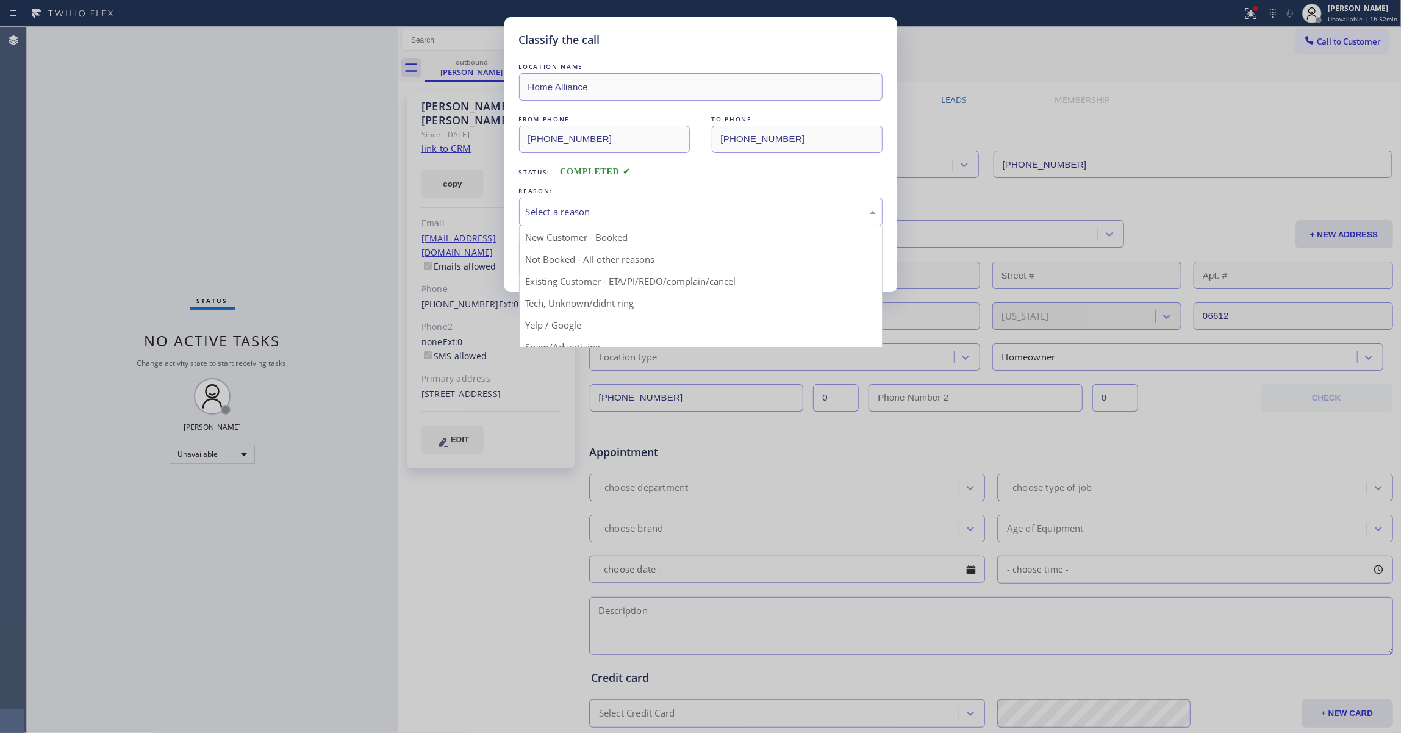
drag, startPoint x: 574, startPoint y: 204, endPoint x: 573, endPoint y: 255, distance: 51.2
click at [574, 203] on div "Select a reason" at bounding box center [701, 212] width 364 height 29
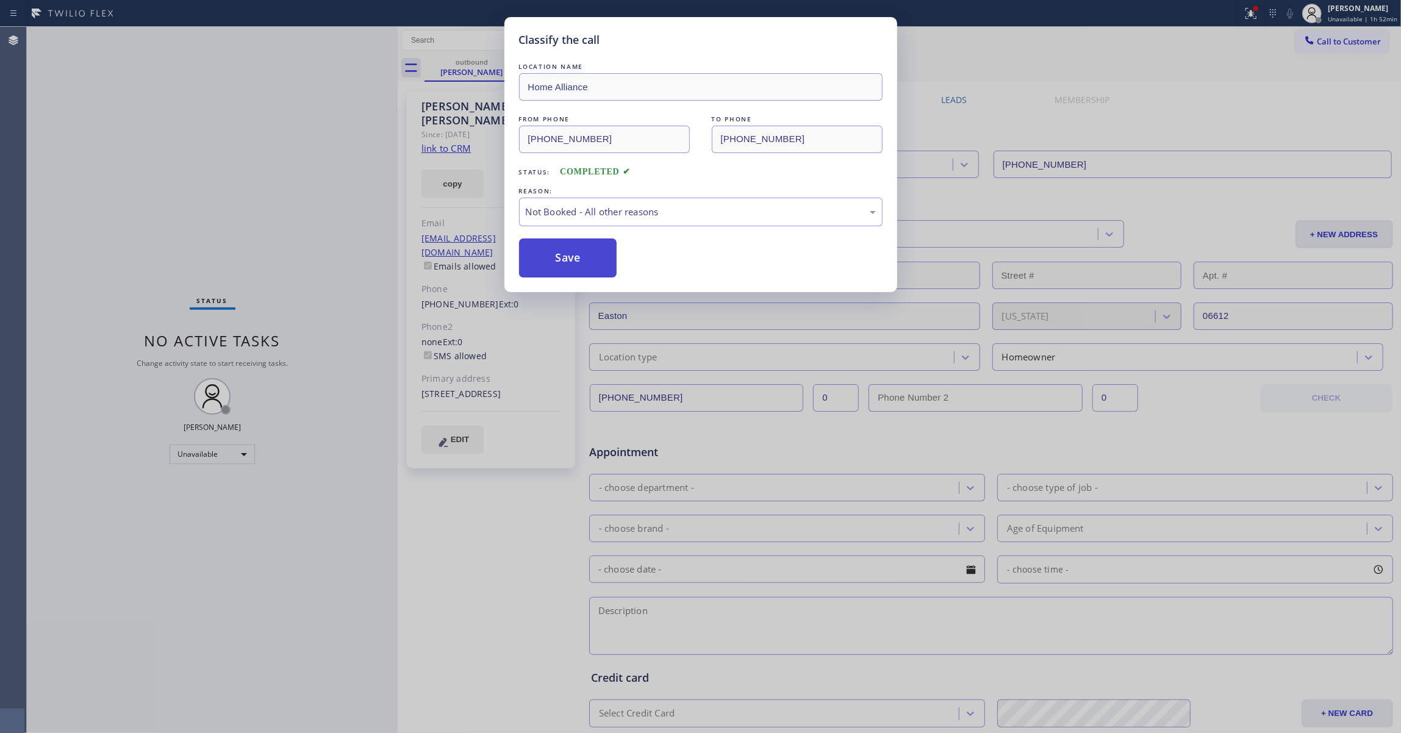
drag, startPoint x: 572, startPoint y: 257, endPoint x: 658, endPoint y: 10, distance: 261.6
click at [572, 256] on button "Save" at bounding box center [568, 258] width 98 height 39
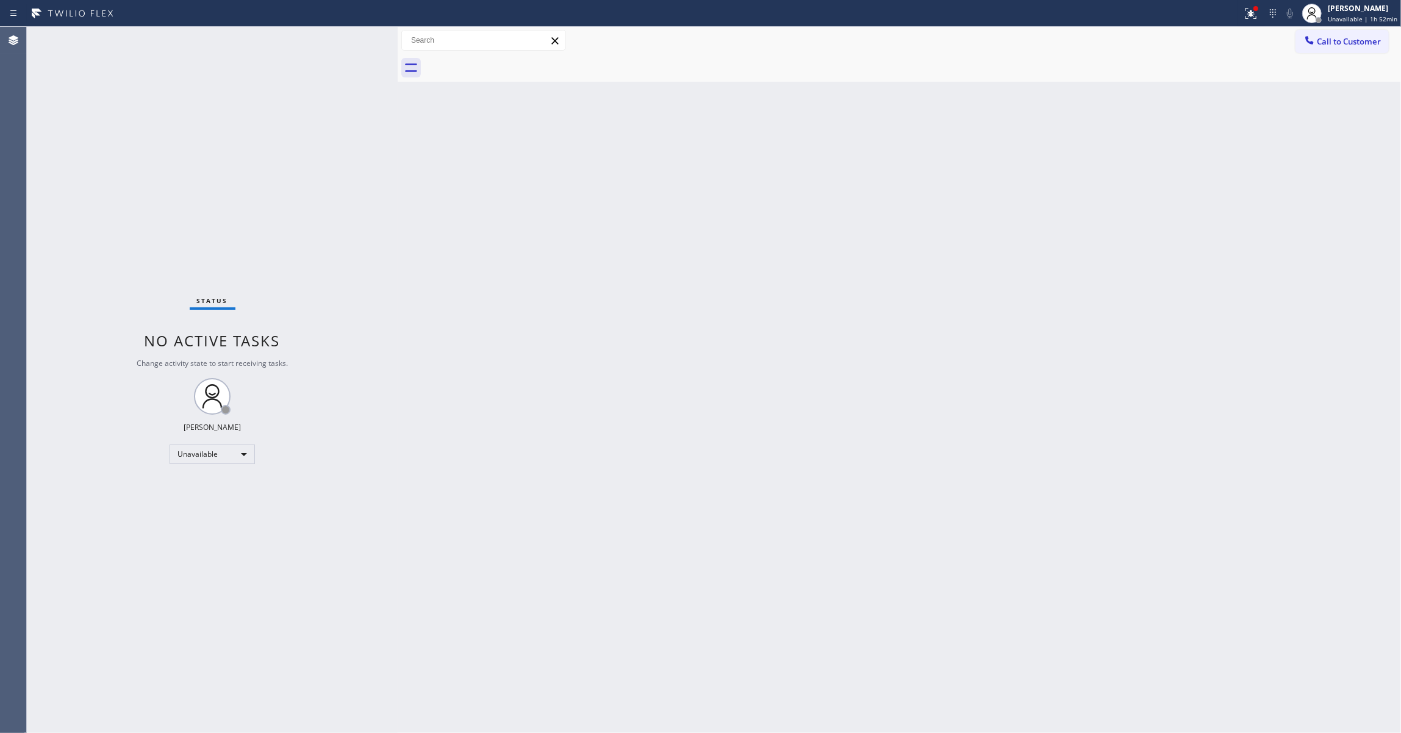
click at [1357, 46] on span "Call to Customer" at bounding box center [1349, 41] width 64 height 11
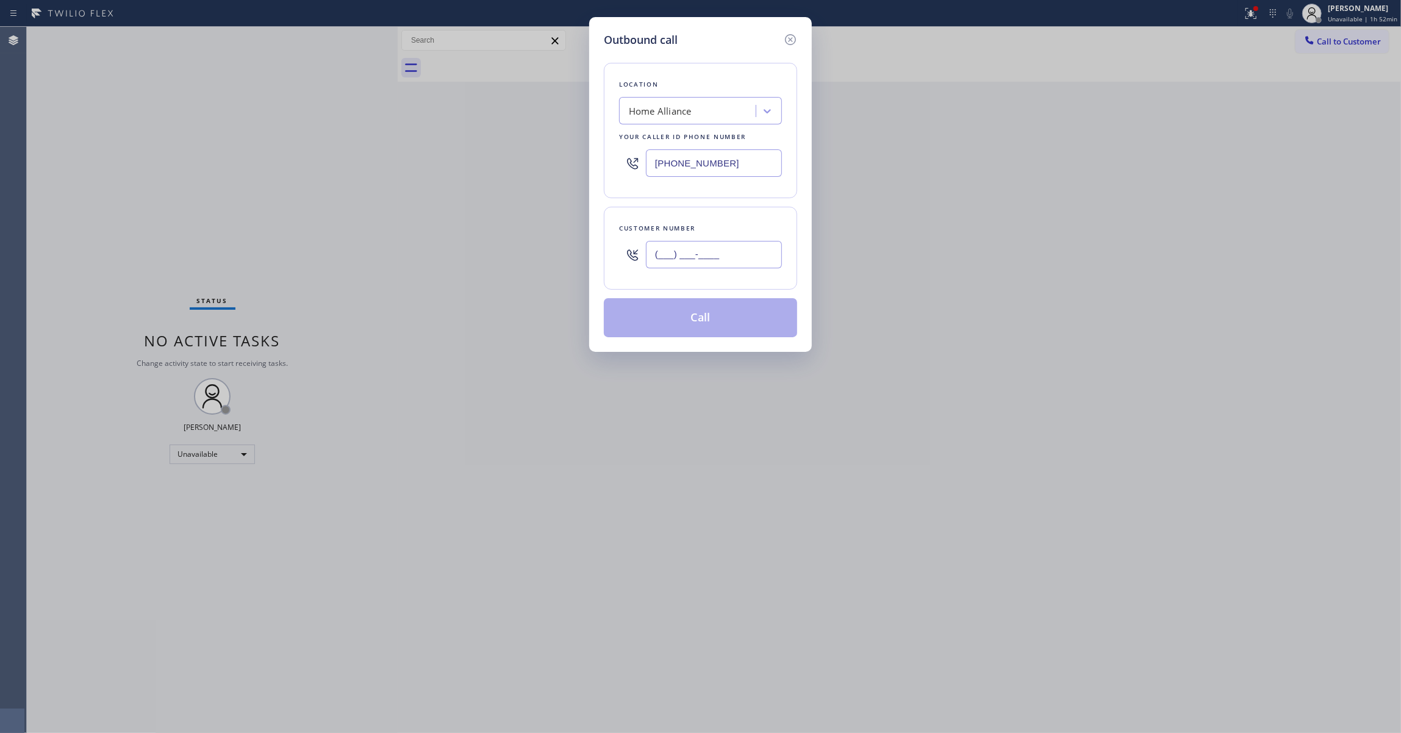
click at [731, 249] on input "(___) ___-____" at bounding box center [714, 254] width 136 height 27
paste input "text"
type input "(___) ___-____"
click at [733, 240] on div at bounding box center [714, 255] width 136 height 40
drag, startPoint x: 736, startPoint y: 257, endPoint x: 93, endPoint y: 242, distance: 643.1
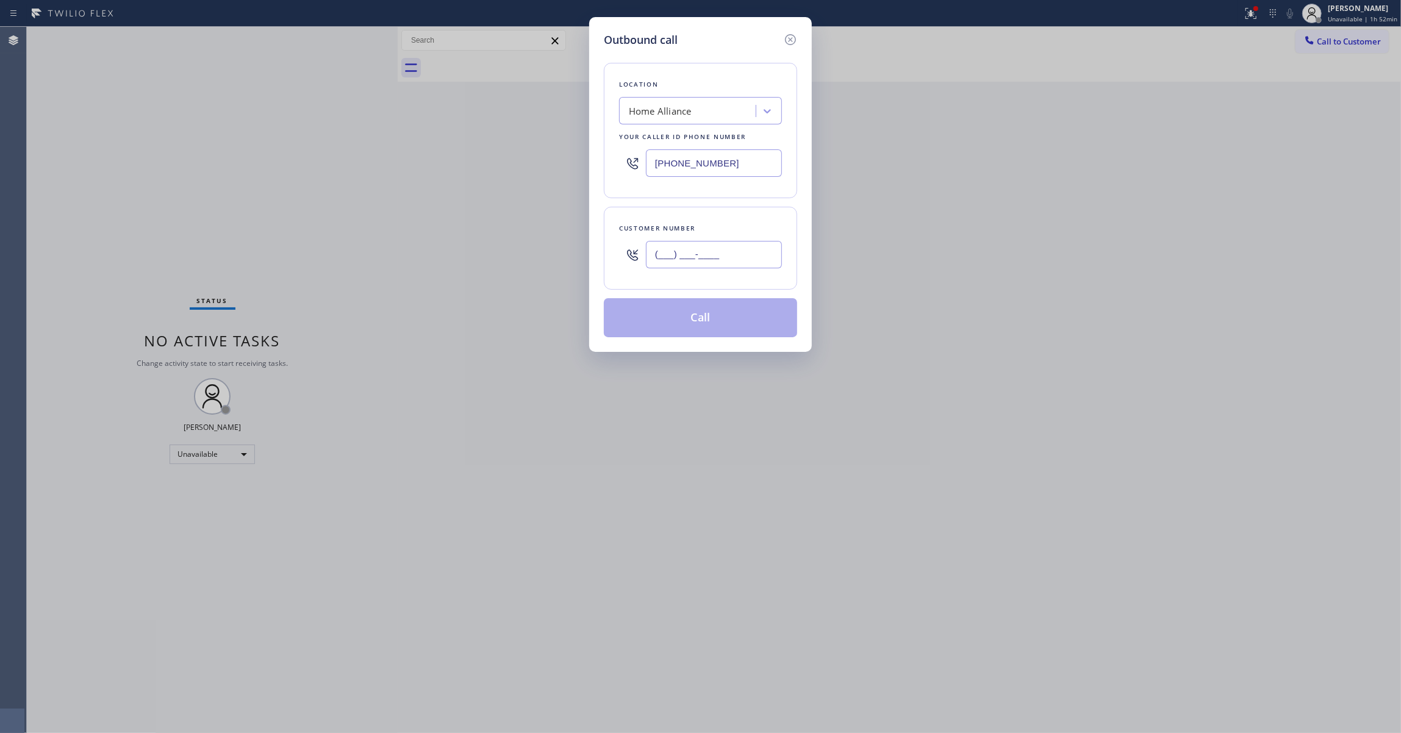
click at [0, 203] on html "Status report Issues detected These issues could affect your workflow. Please c…" at bounding box center [700, 366] width 1401 height 733
paste input "text"
type input "(___) ___-____"
click at [713, 245] on input "(___) ___-____" at bounding box center [714, 254] width 136 height 27
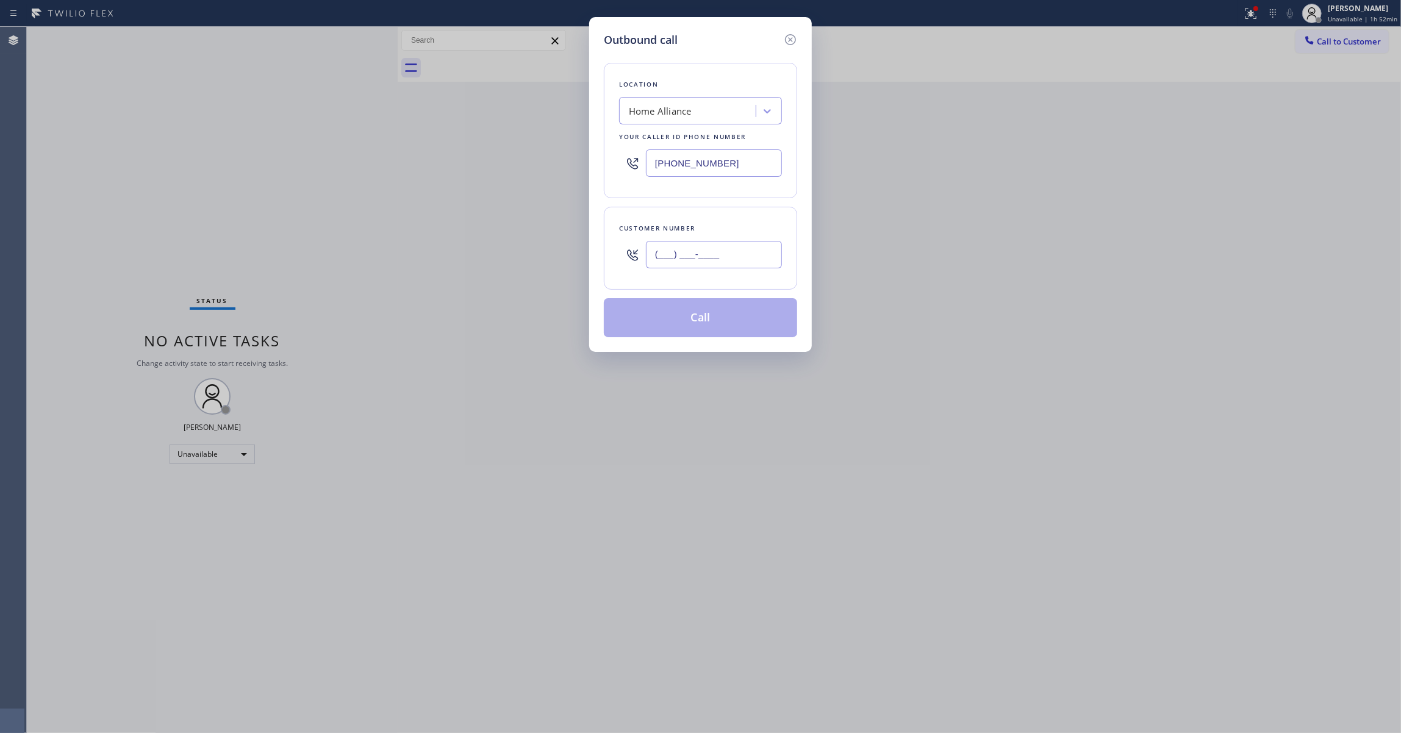
paste input "203) 942-7348"
type input "[PHONE_NUMBER]"
click at [704, 320] on button "Call" at bounding box center [700, 317] width 193 height 39
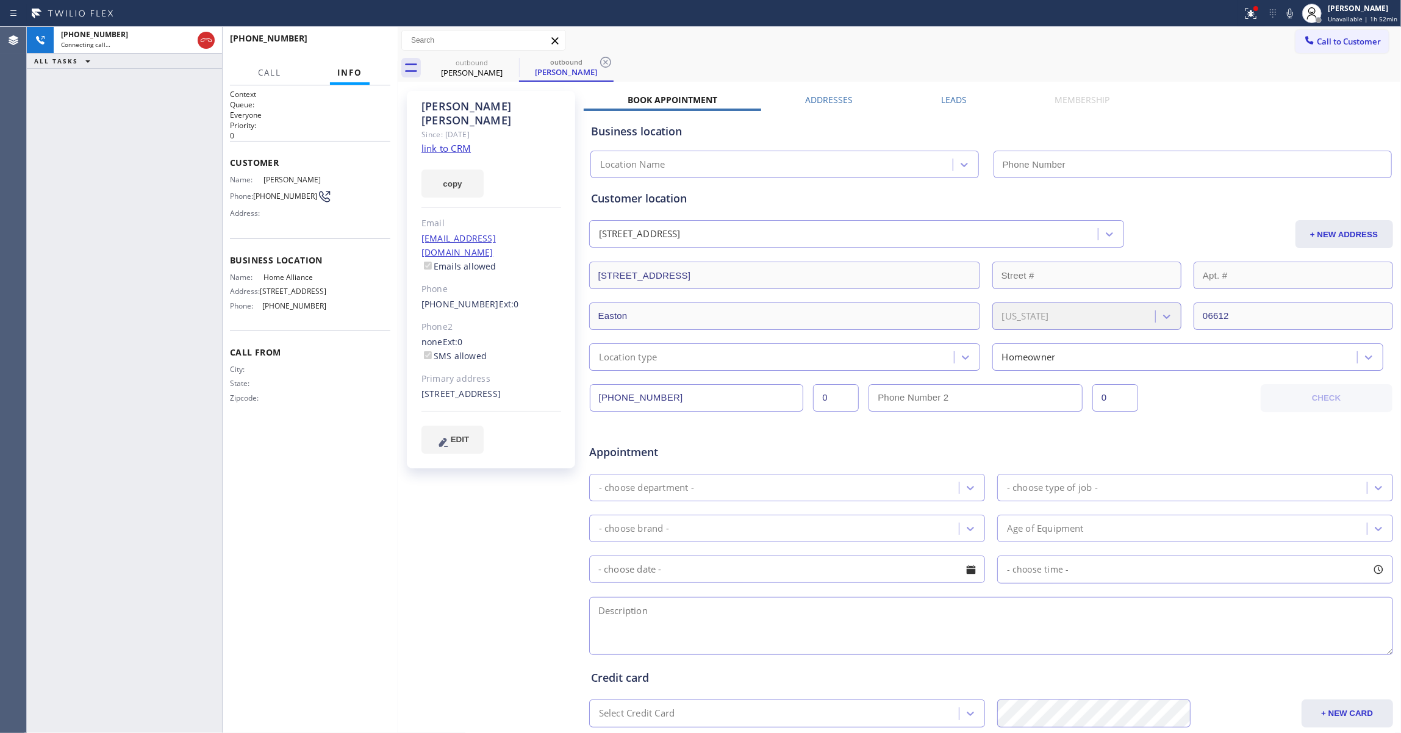
type input "[PHONE_NUMBER]"
drag, startPoint x: 52, startPoint y: 203, endPoint x: 81, endPoint y: 135, distance: 73.3
click at [52, 203] on div "[PHONE_NUMBER] Connecting call… ALL TASKS ALL TASKS ACTIVE TASKS TASKS IN WRAP …" at bounding box center [124, 380] width 195 height 706
drag, startPoint x: 606, startPoint y: 62, endPoint x: 457, endPoint y: 122, distance: 160.6
click at [608, 61] on icon at bounding box center [605, 62] width 11 height 11
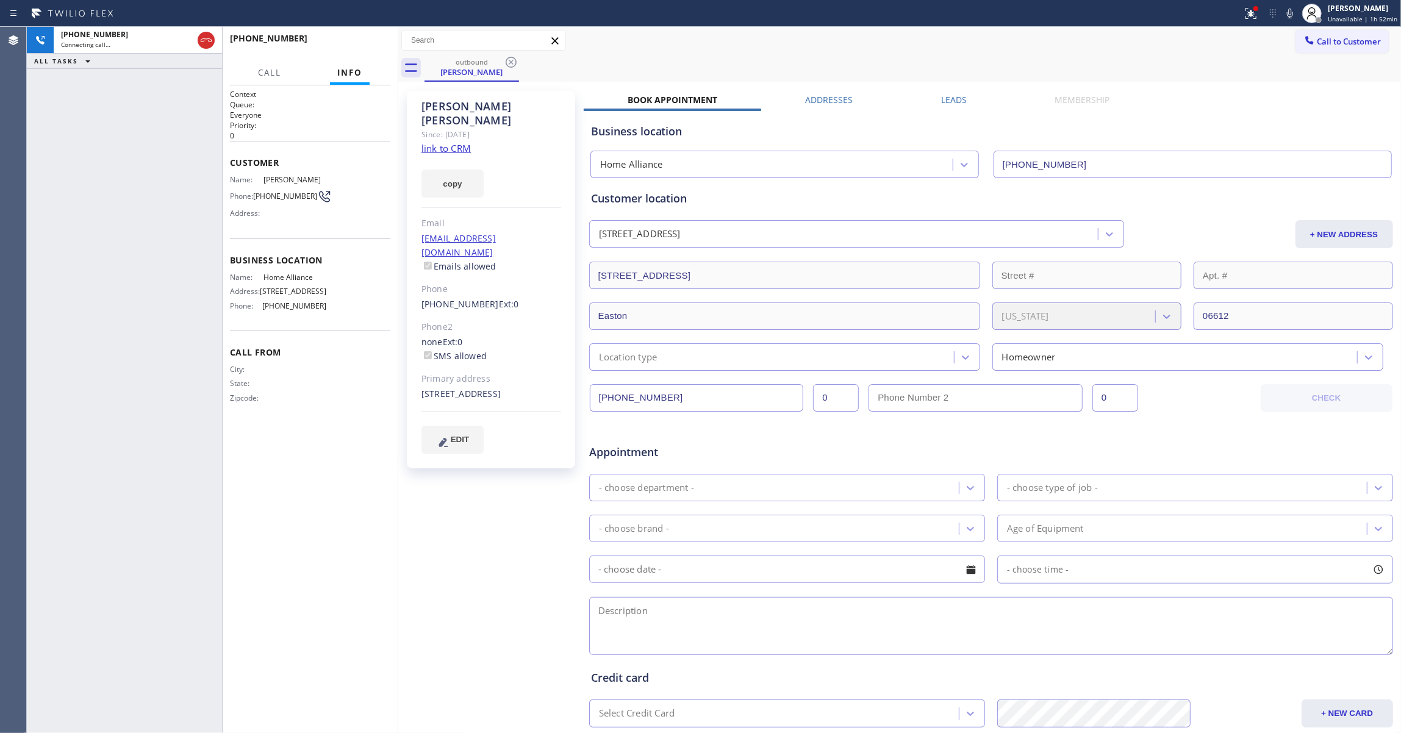
click at [450, 142] on link "link to CRM" at bounding box center [446, 148] width 49 height 12
click at [362, 42] on span "HANG UP" at bounding box center [361, 44] width 37 height 9
click at [360, 45] on span "COMPLETE" at bounding box center [360, 44] width 42 height 9
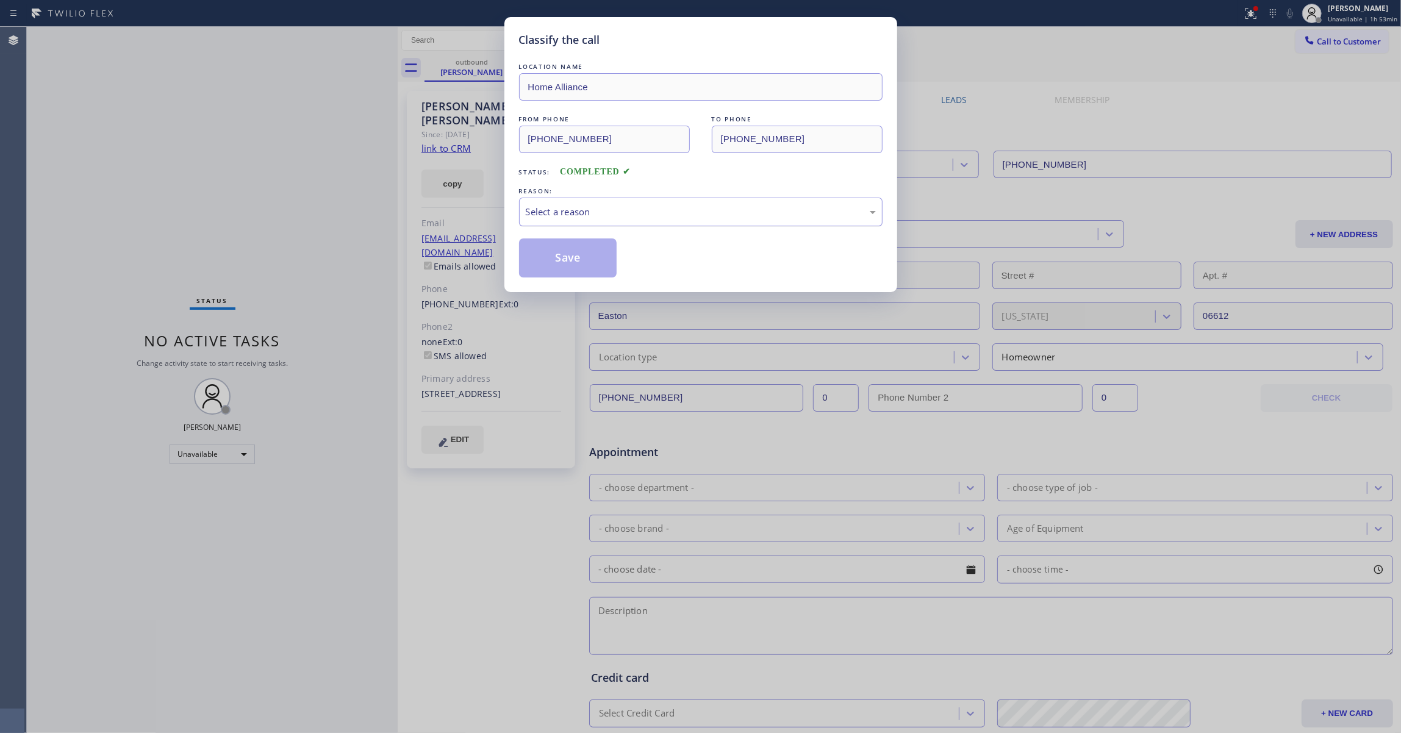
click at [573, 209] on div "Select a reason" at bounding box center [701, 212] width 350 height 14
click at [564, 262] on button "Save" at bounding box center [568, 258] width 98 height 39
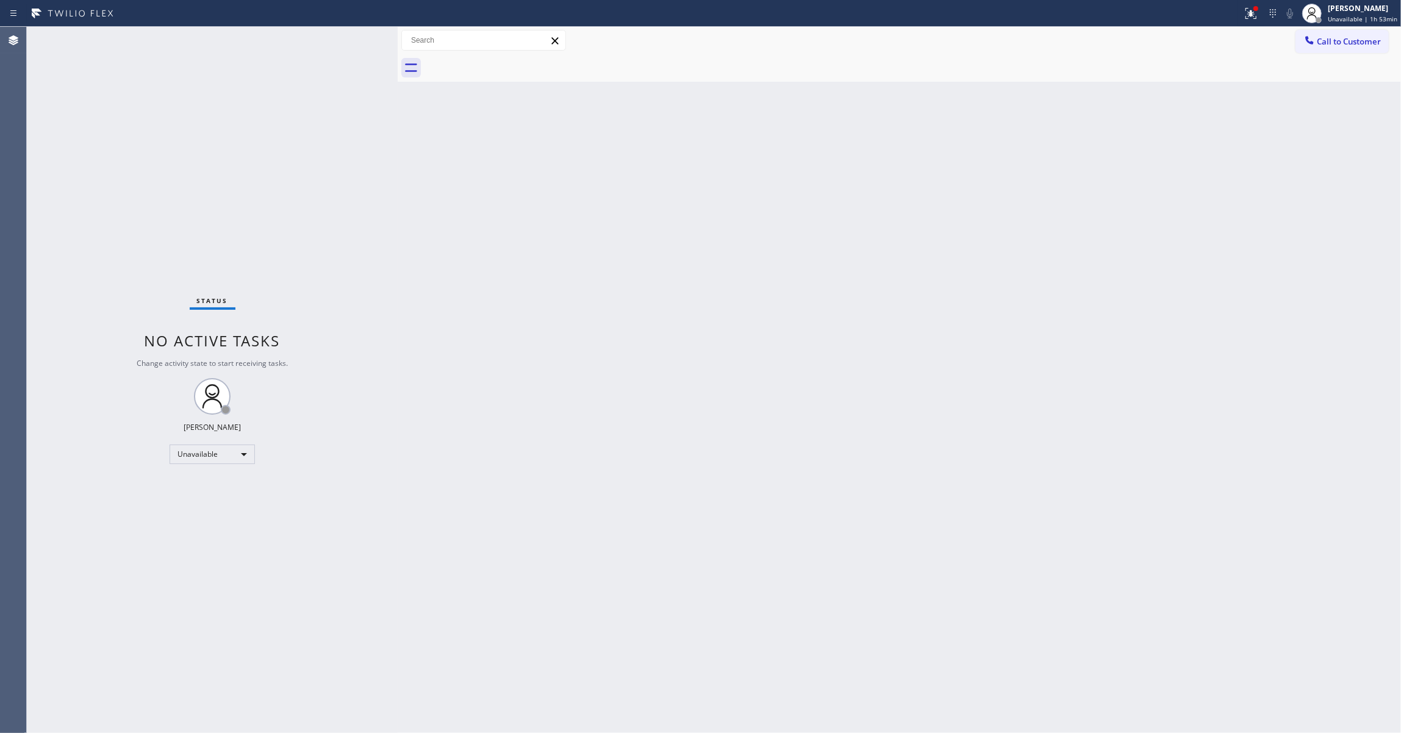
click at [44, 171] on div "Status No active tasks Change activity state to start receiving tasks. [PERSON_…" at bounding box center [212, 380] width 371 height 706
click at [1354, 39] on span "Call to Customer" at bounding box center [1349, 41] width 64 height 11
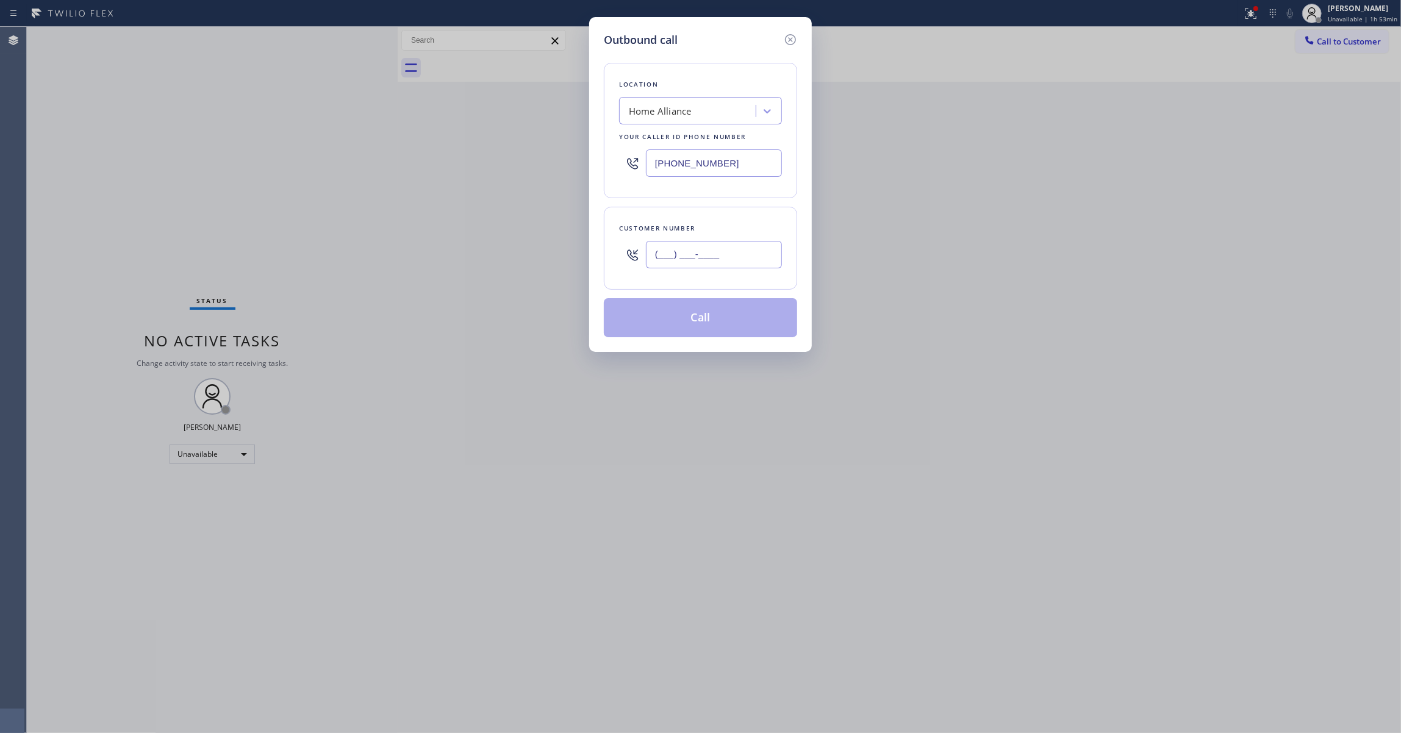
click at [734, 251] on input "(___) ___-____" at bounding box center [714, 254] width 136 height 27
paste input "949) 677-8789"
type input "[PHONE_NUMBER]"
click at [691, 325] on button "Call" at bounding box center [700, 317] width 193 height 39
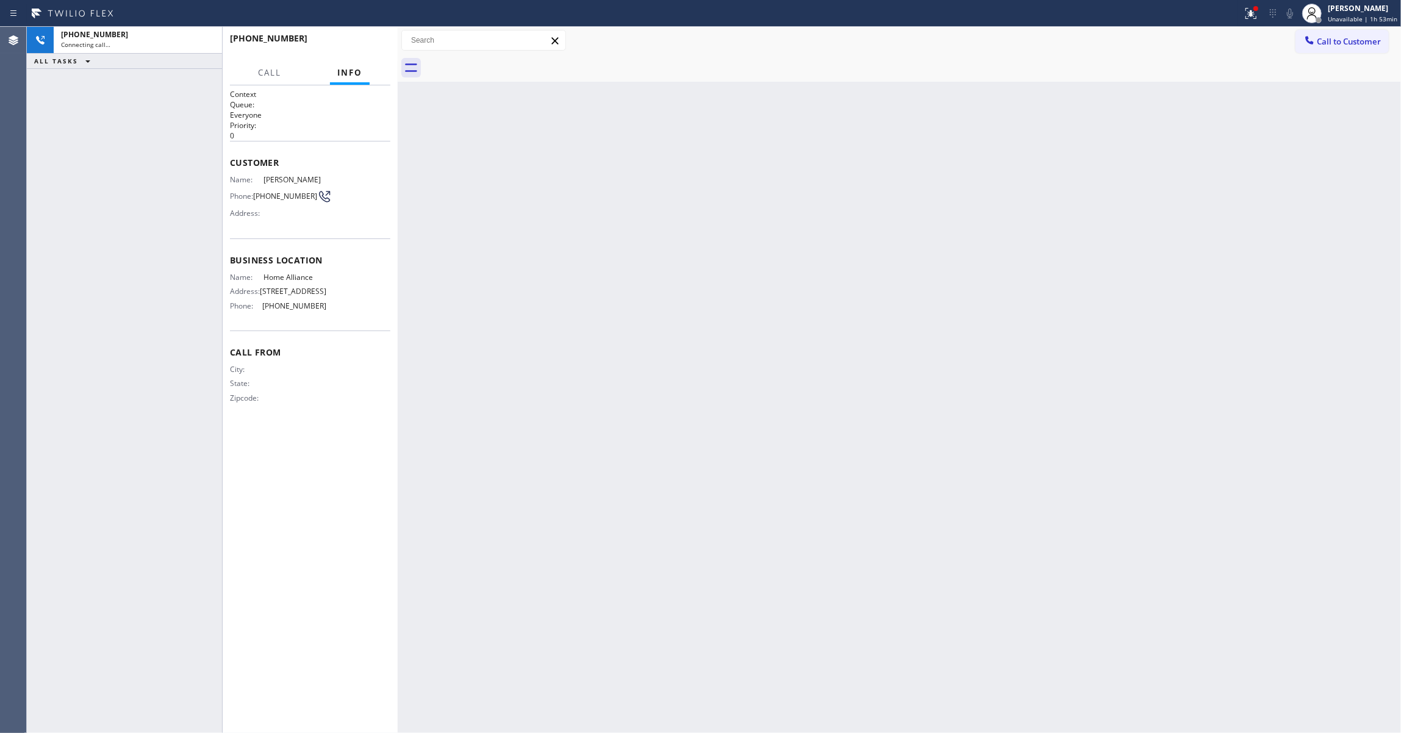
click at [1250, 13] on icon at bounding box center [1251, 13] width 15 height 15
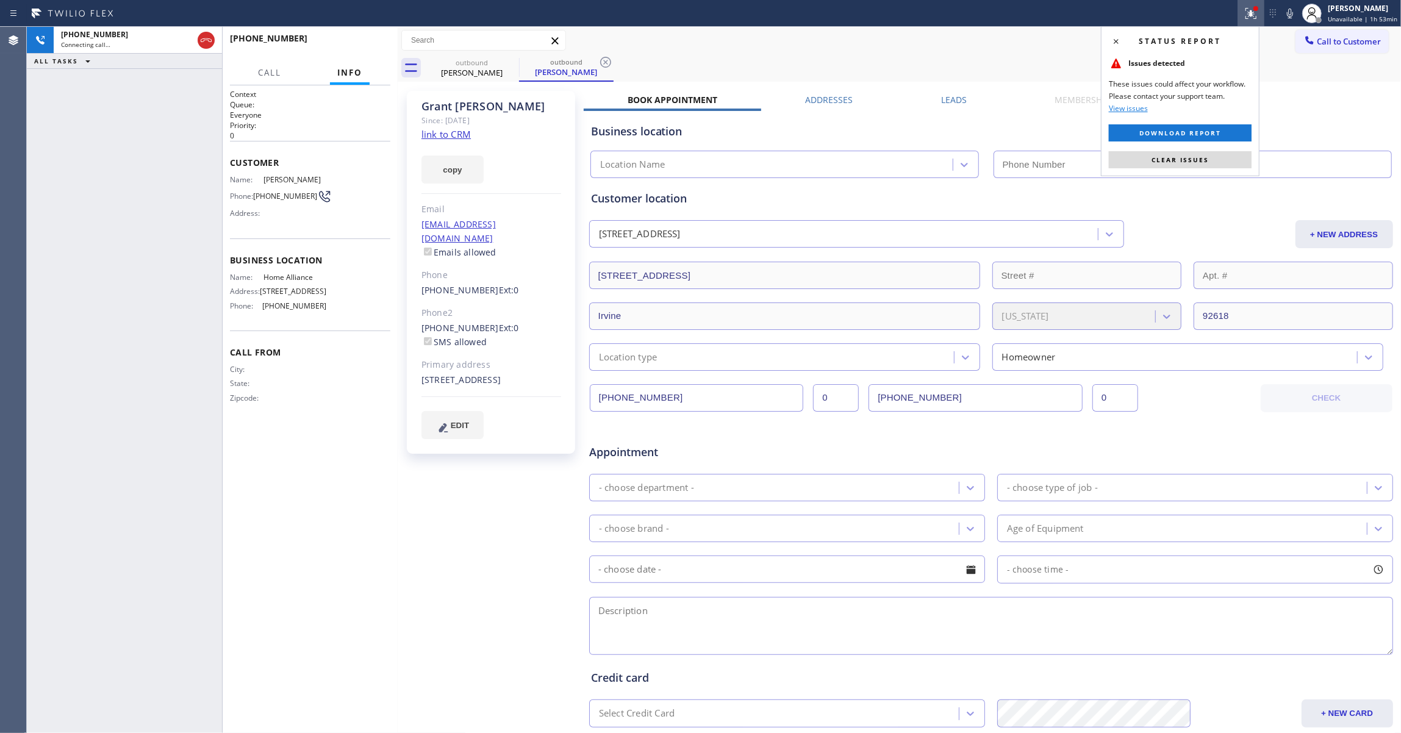
click at [1194, 166] on button "Clear issues" at bounding box center [1180, 159] width 143 height 17
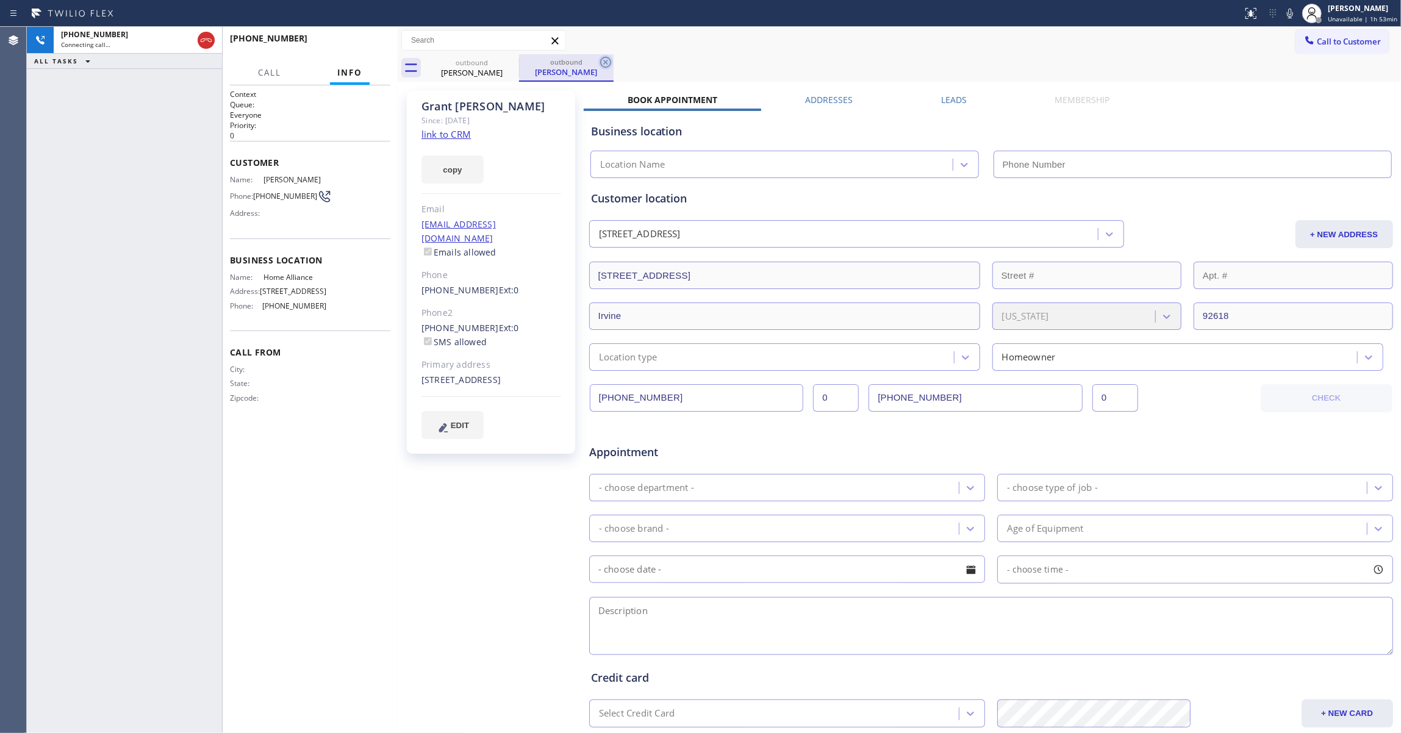
click at [605, 59] on icon at bounding box center [605, 62] width 15 height 15
type input "[PHONE_NUMBER]"
drag, startPoint x: 456, startPoint y: 132, endPoint x: 539, endPoint y: 32, distance: 130.4
click at [455, 132] on link "link to CRM" at bounding box center [446, 134] width 49 height 12
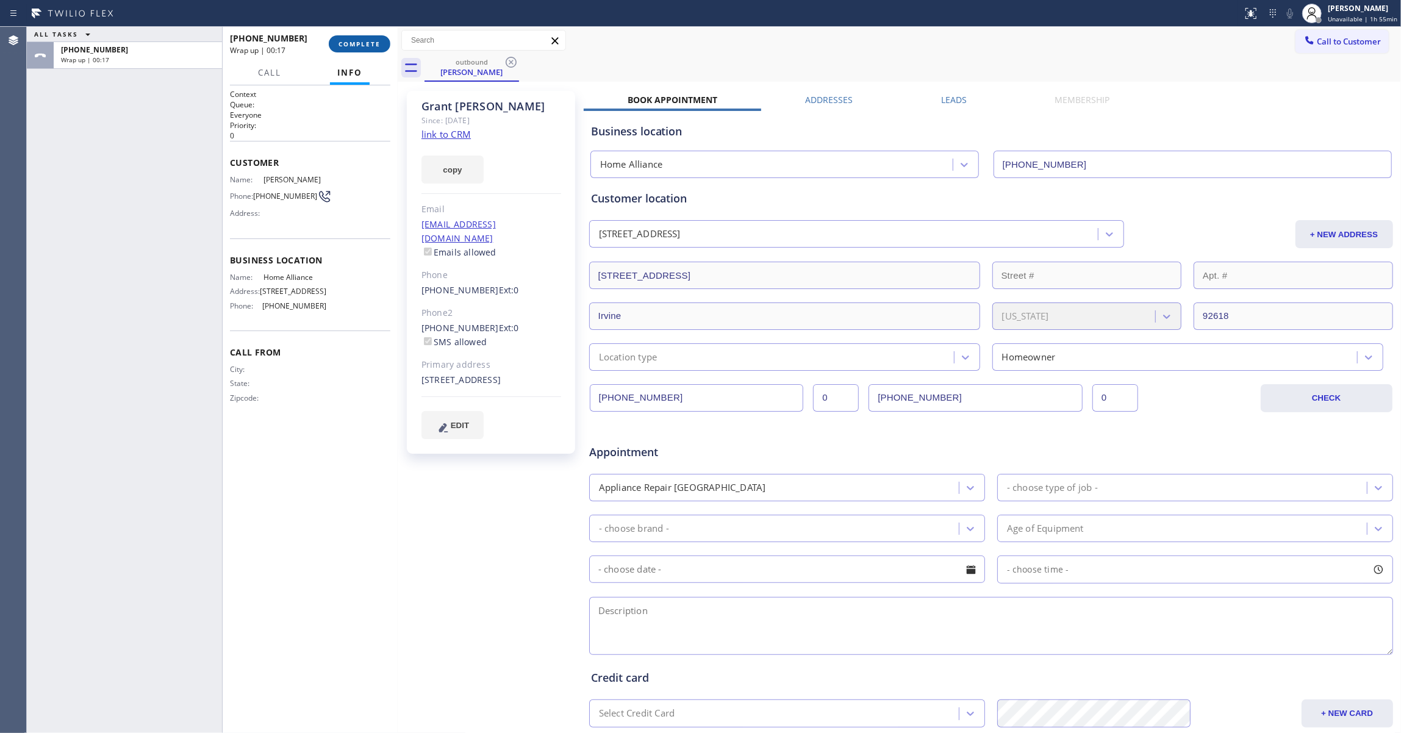
click at [359, 45] on span "COMPLETE" at bounding box center [360, 44] width 42 height 9
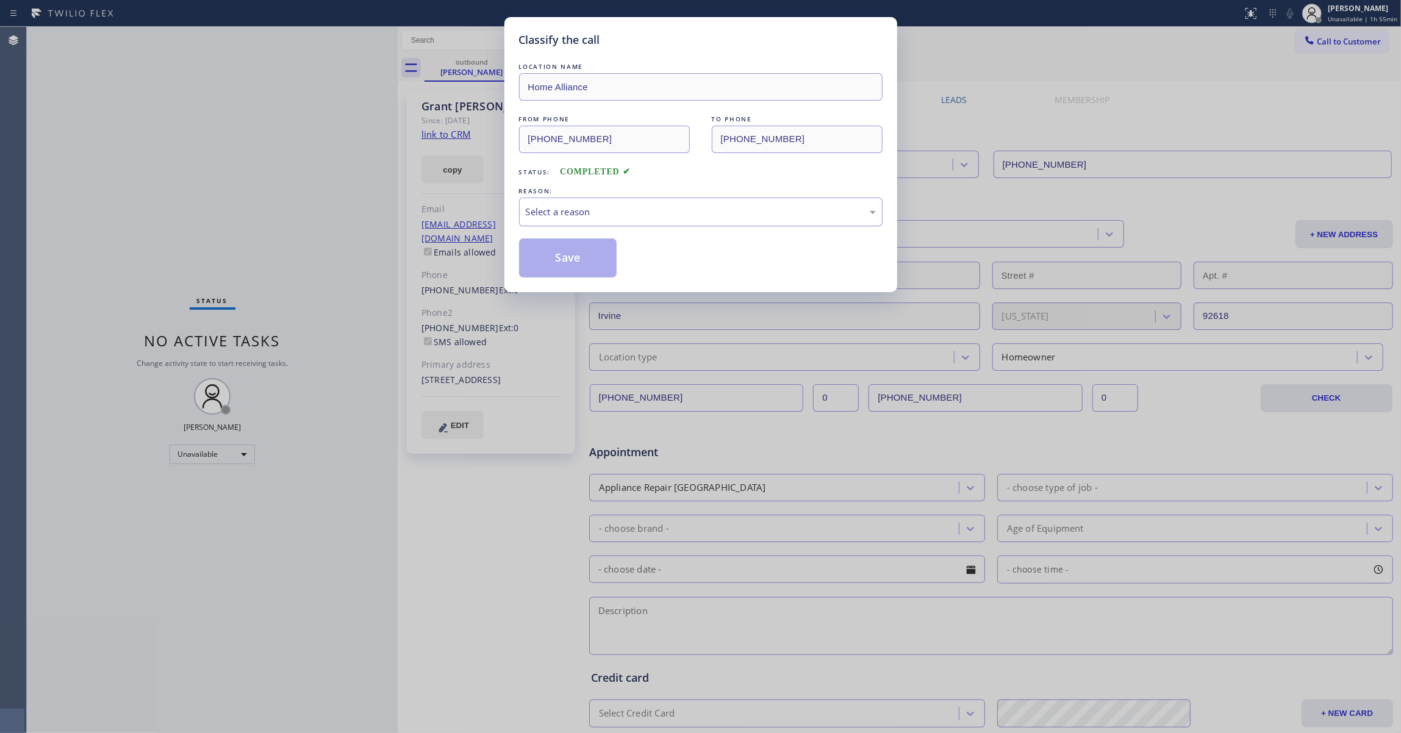
drag, startPoint x: 626, startPoint y: 206, endPoint x: 601, endPoint y: 224, distance: 31.4
click at [625, 206] on div "Select a reason" at bounding box center [701, 212] width 350 height 14
click at [567, 269] on button "Save" at bounding box center [568, 258] width 98 height 39
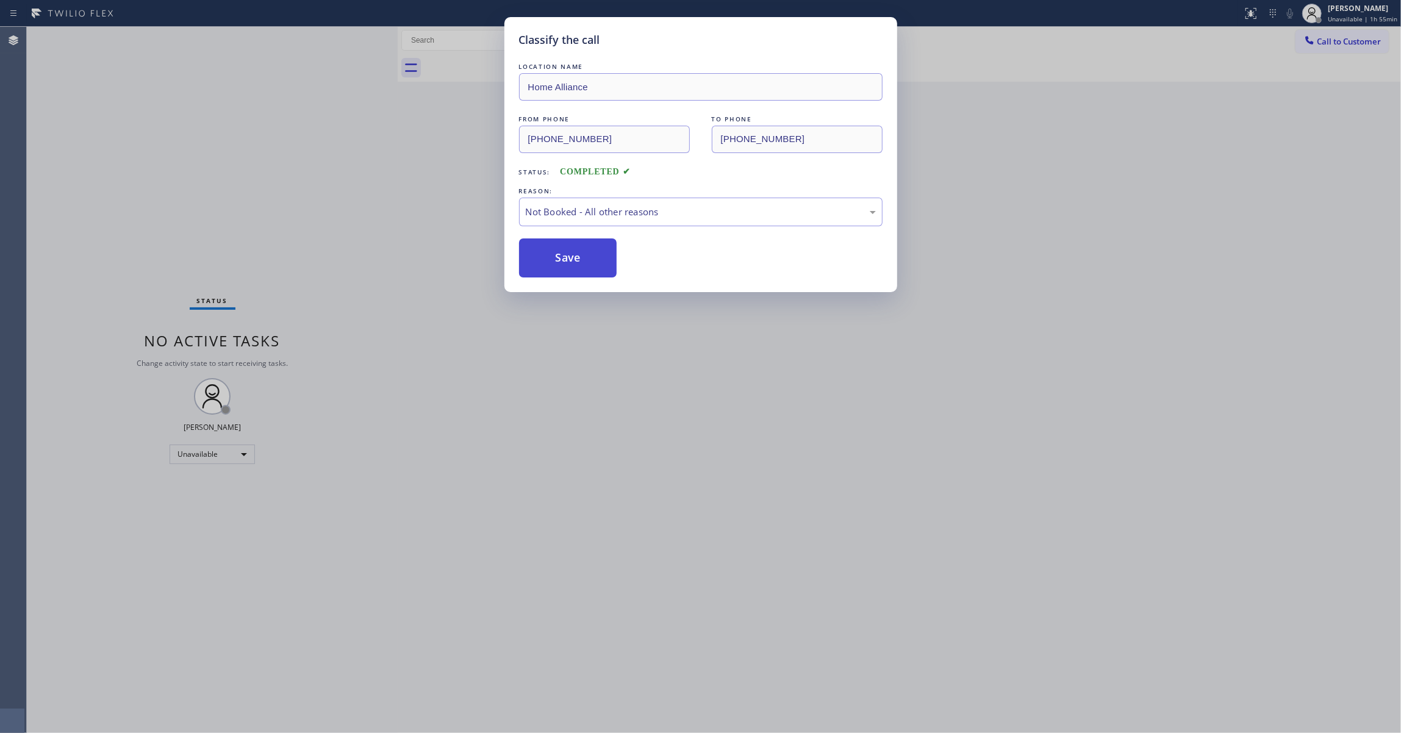
click at [567, 270] on button "Save" at bounding box center [568, 258] width 98 height 39
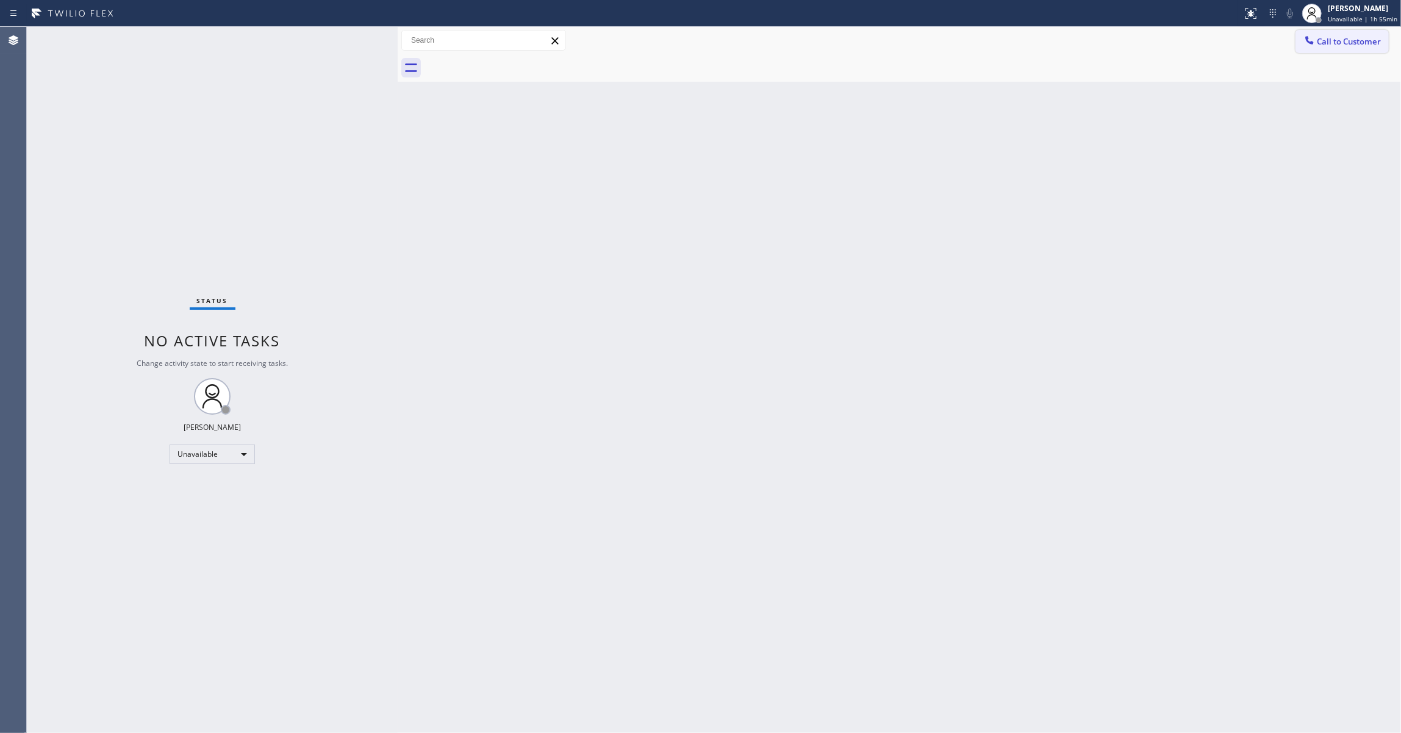
click at [1342, 45] on span "Call to Customer" at bounding box center [1349, 41] width 64 height 11
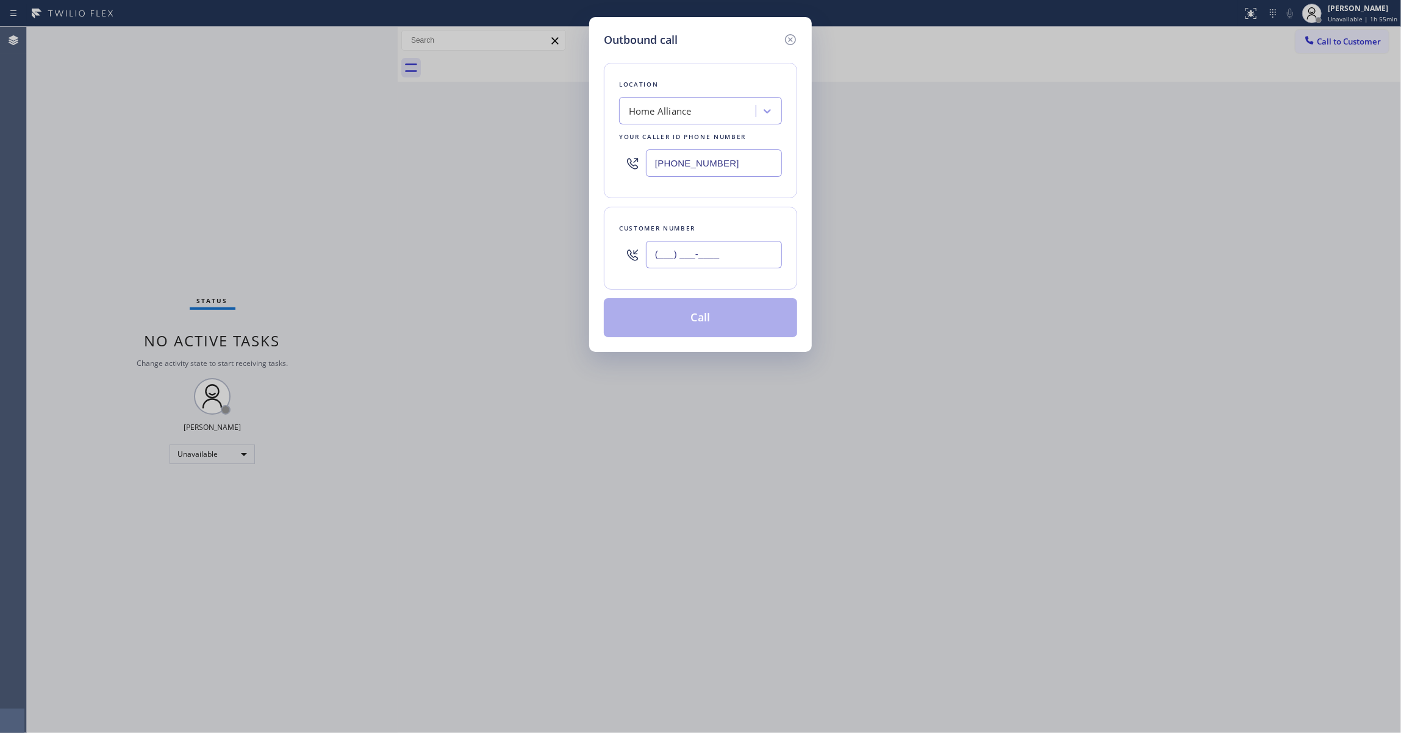
click at [725, 261] on input "(___) ___-____" at bounding box center [714, 254] width 136 height 27
paste input "631) 576-5325"
type input "[PHONE_NUMBER]"
click at [704, 317] on button "Call" at bounding box center [700, 317] width 193 height 39
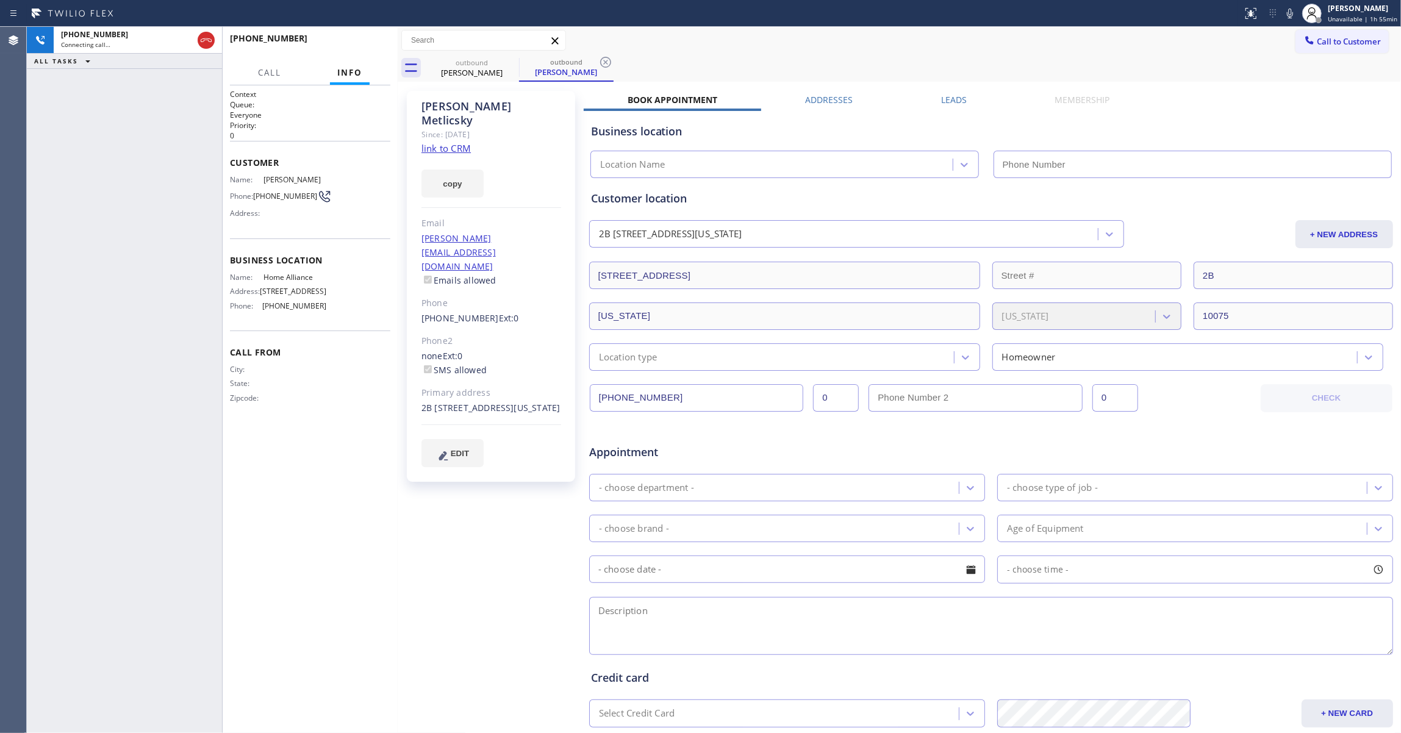
type input "[PHONE_NUMBER]"
click at [49, 227] on div "[PHONE_NUMBER] Connecting call… ALL TASKS ALL TASKS ACTIVE TASKS TASKS IN WRAP …" at bounding box center [124, 380] width 195 height 706
click at [599, 64] on icon at bounding box center [605, 62] width 15 height 15
click at [452, 142] on link "link to CRM" at bounding box center [446, 148] width 49 height 12
click at [361, 42] on span "HANG UP" at bounding box center [361, 44] width 37 height 9
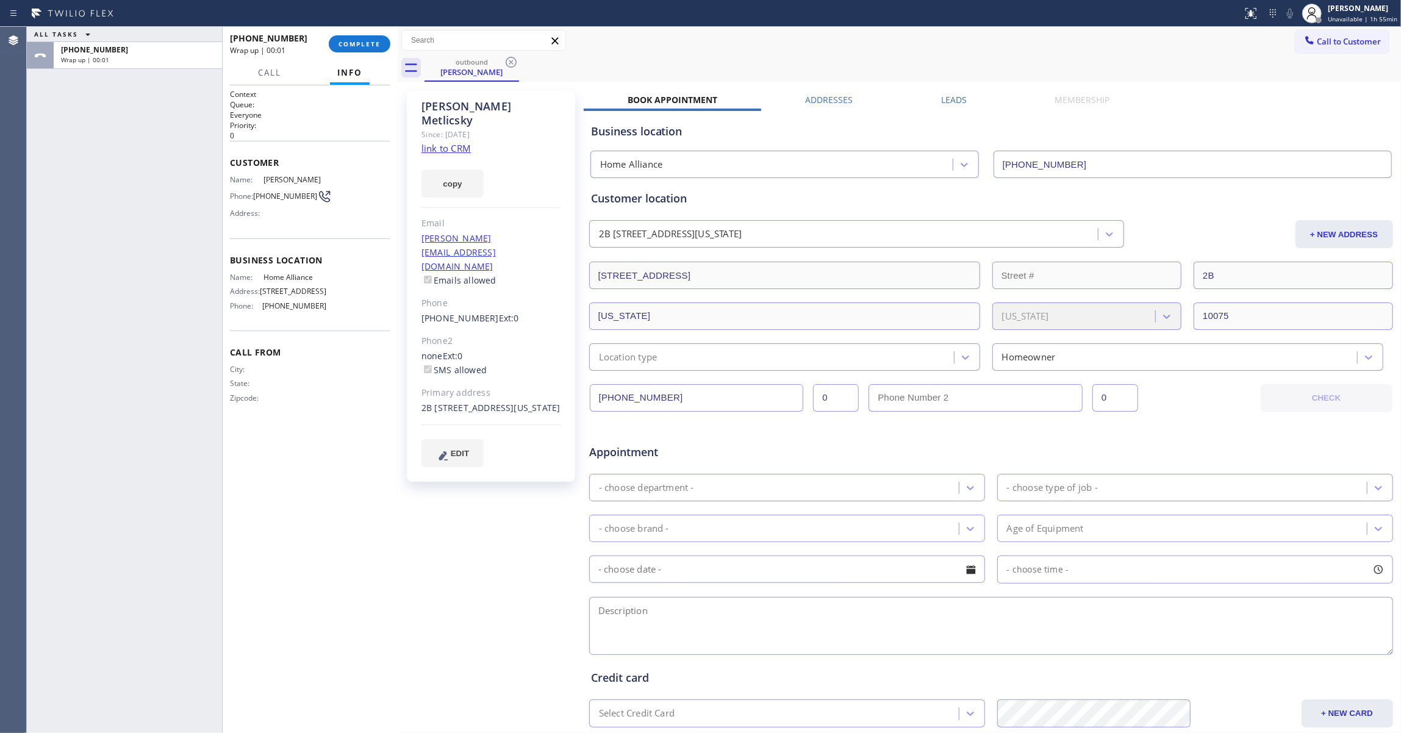
click at [298, 194] on span "[PHONE_NUMBER]" at bounding box center [285, 196] width 64 height 9
copy div "[PHONE_NUMBER]"
click at [351, 33] on div "[PHONE_NUMBER] Wrap up | 00:02 COMPLETE" at bounding box center [310, 44] width 160 height 32
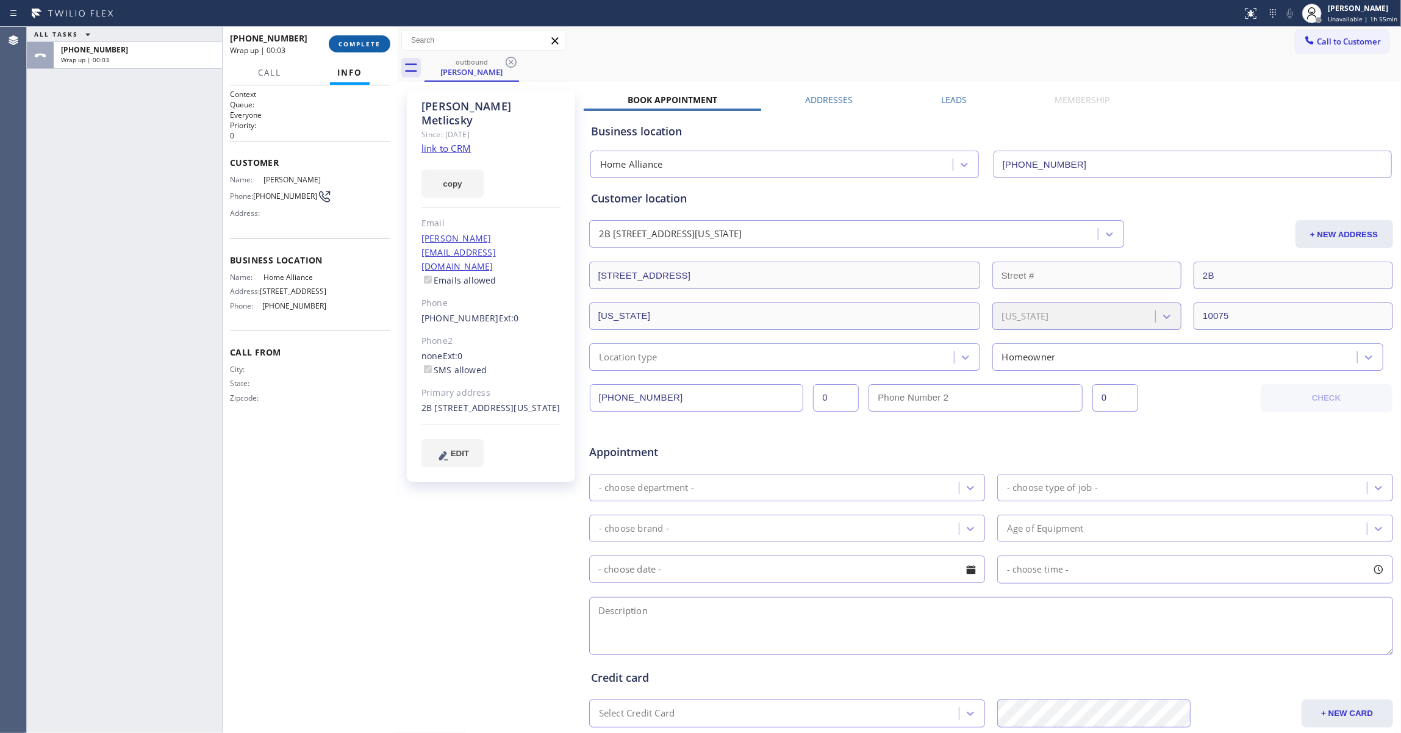
click at [355, 40] on span "COMPLETE" at bounding box center [360, 44] width 42 height 9
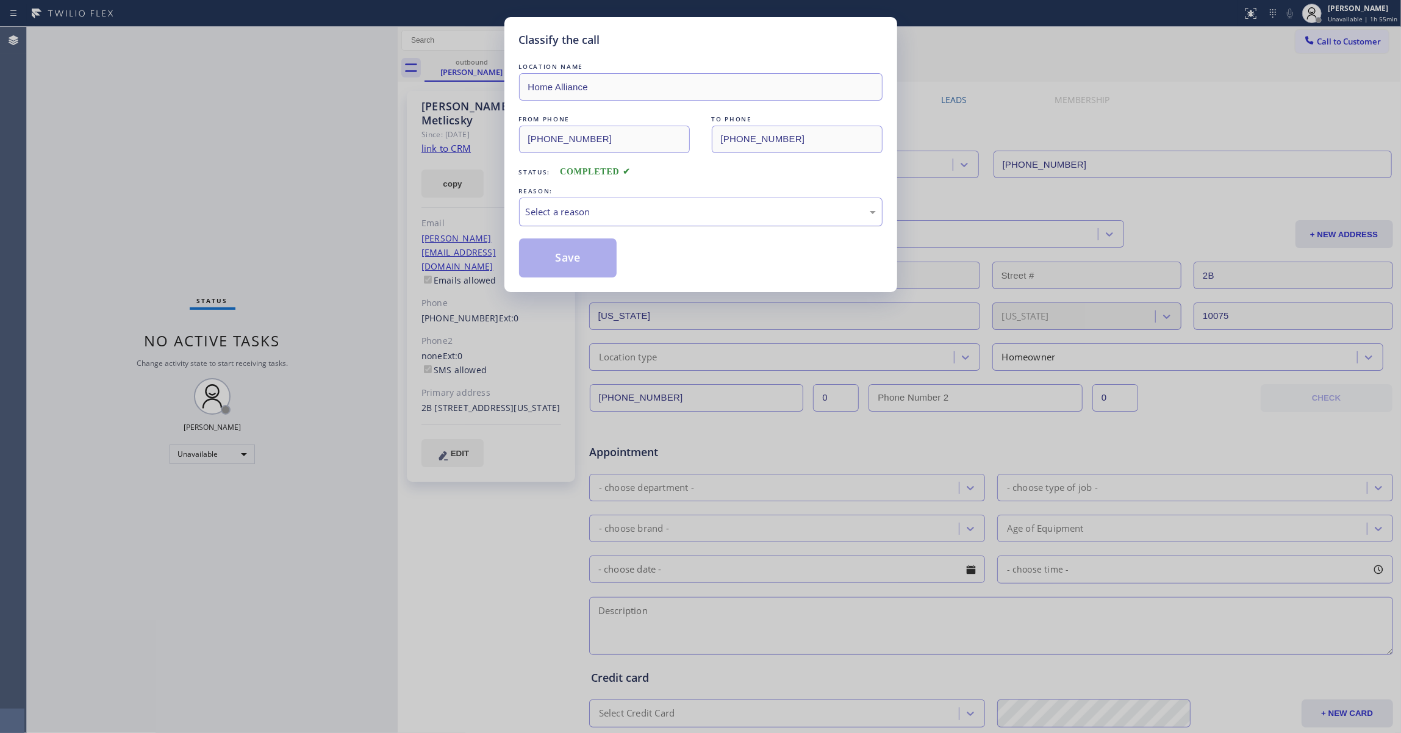
click at [616, 211] on div "Select a reason" at bounding box center [701, 212] width 350 height 14
click at [594, 264] on button "Save" at bounding box center [568, 258] width 98 height 39
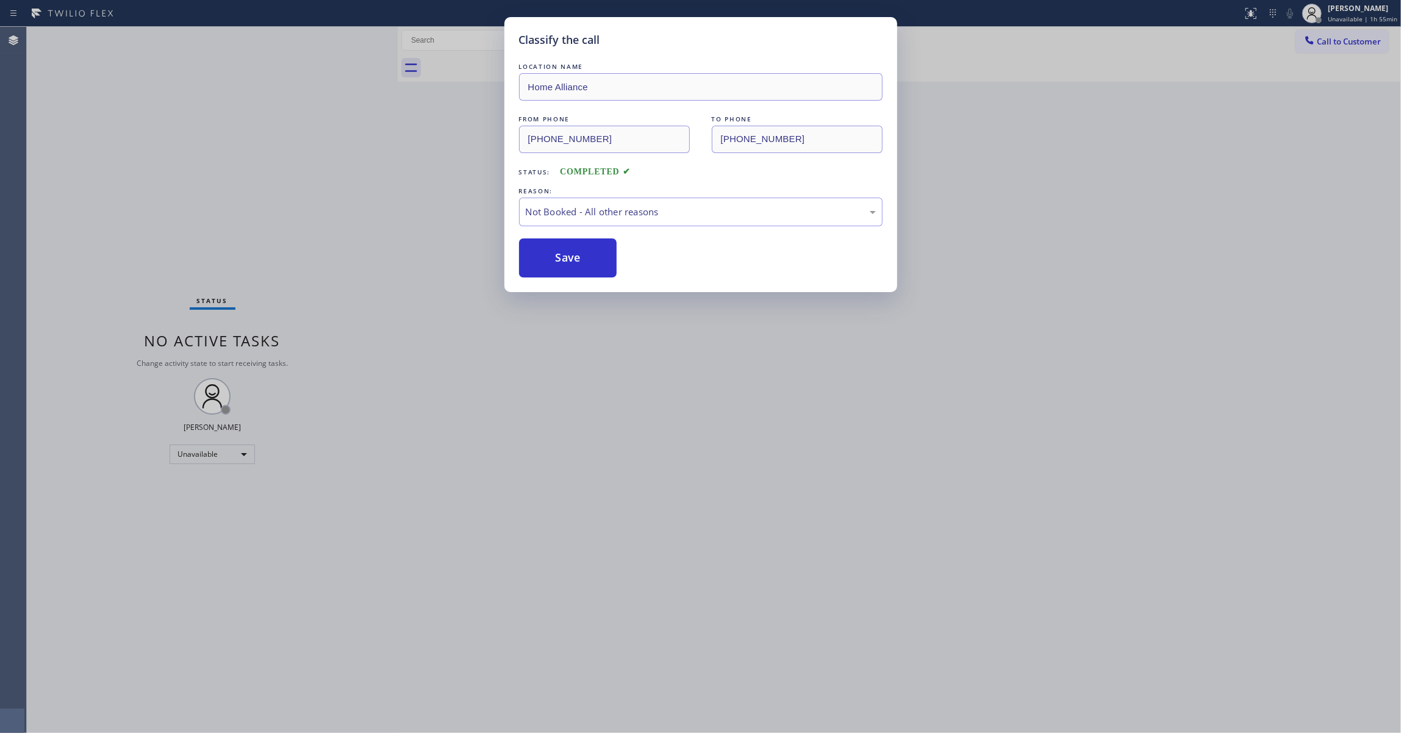
click at [594, 264] on button "Save" at bounding box center [568, 258] width 98 height 39
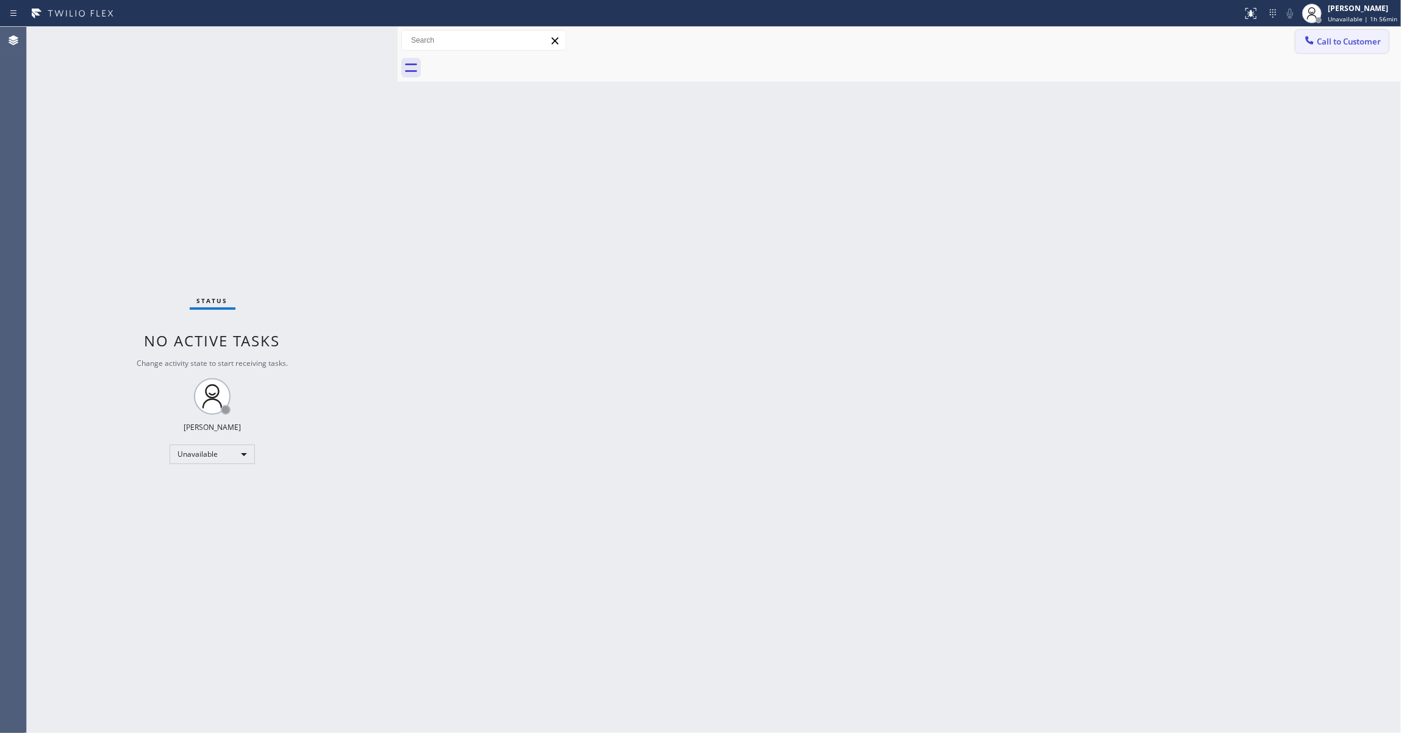
drag, startPoint x: 1353, startPoint y: 40, endPoint x: 952, endPoint y: 130, distance: 410.8
click at [1351, 40] on span "Call to Customer" at bounding box center [1349, 41] width 64 height 11
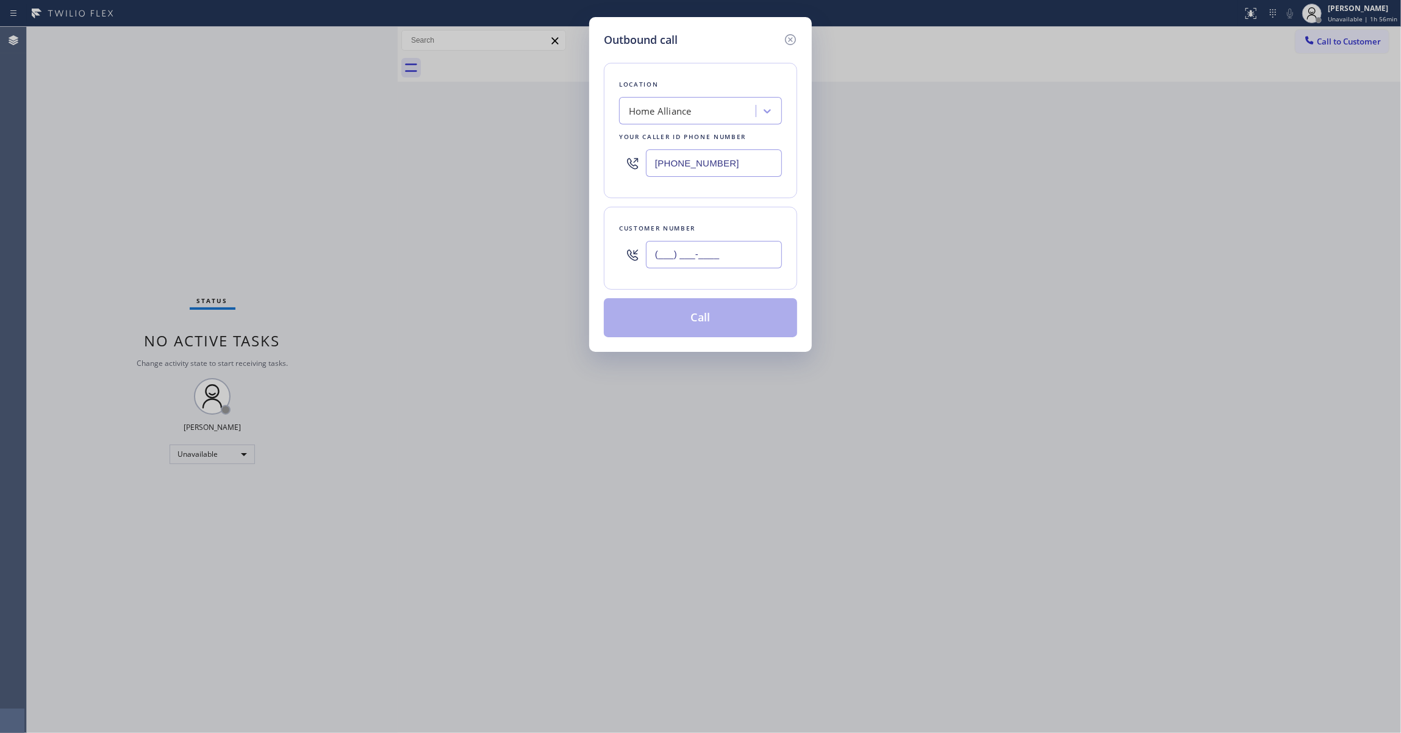
click at [723, 251] on input "(___) ___-____" at bounding box center [714, 254] width 136 height 27
paste input "631) 576-5325"
type input "[PHONE_NUMBER]"
click at [701, 325] on button "Call" at bounding box center [700, 317] width 193 height 39
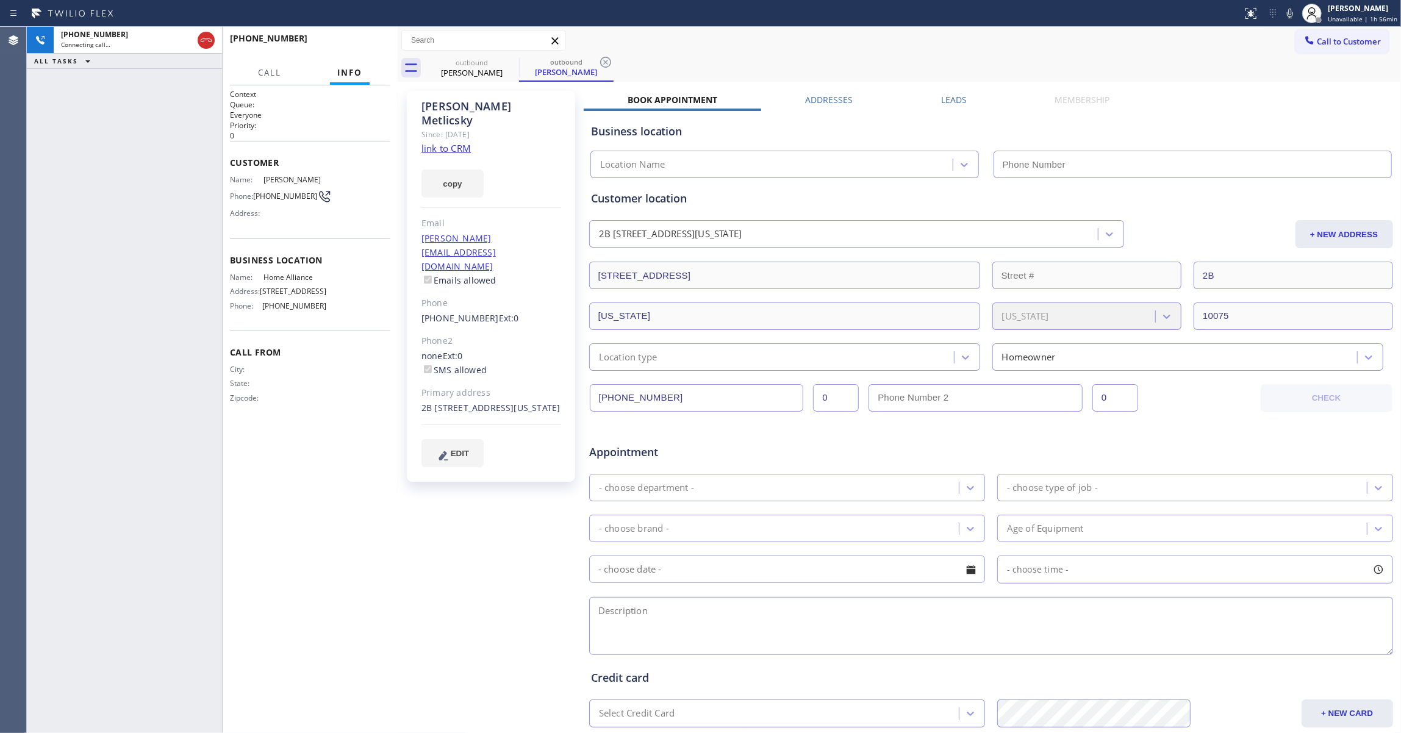
type input "[PHONE_NUMBER]"
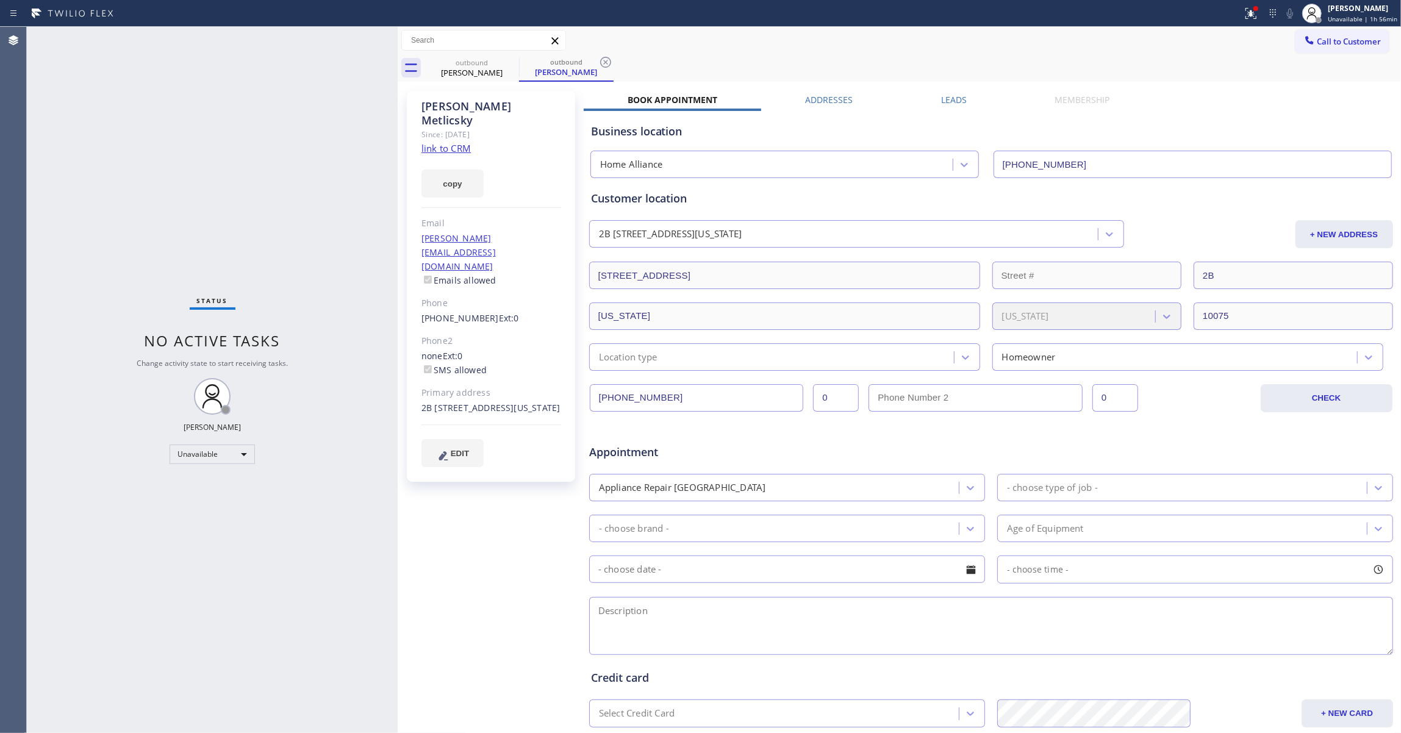
drag, startPoint x: 54, startPoint y: 188, endPoint x: 185, endPoint y: 117, distance: 149.8
click at [54, 188] on div "Status No active tasks Change activity state to start receiving tasks. [PERSON_…" at bounding box center [212, 380] width 371 height 706
click at [603, 60] on icon at bounding box center [605, 62] width 15 height 15
click at [508, 60] on icon at bounding box center [511, 62] width 15 height 15
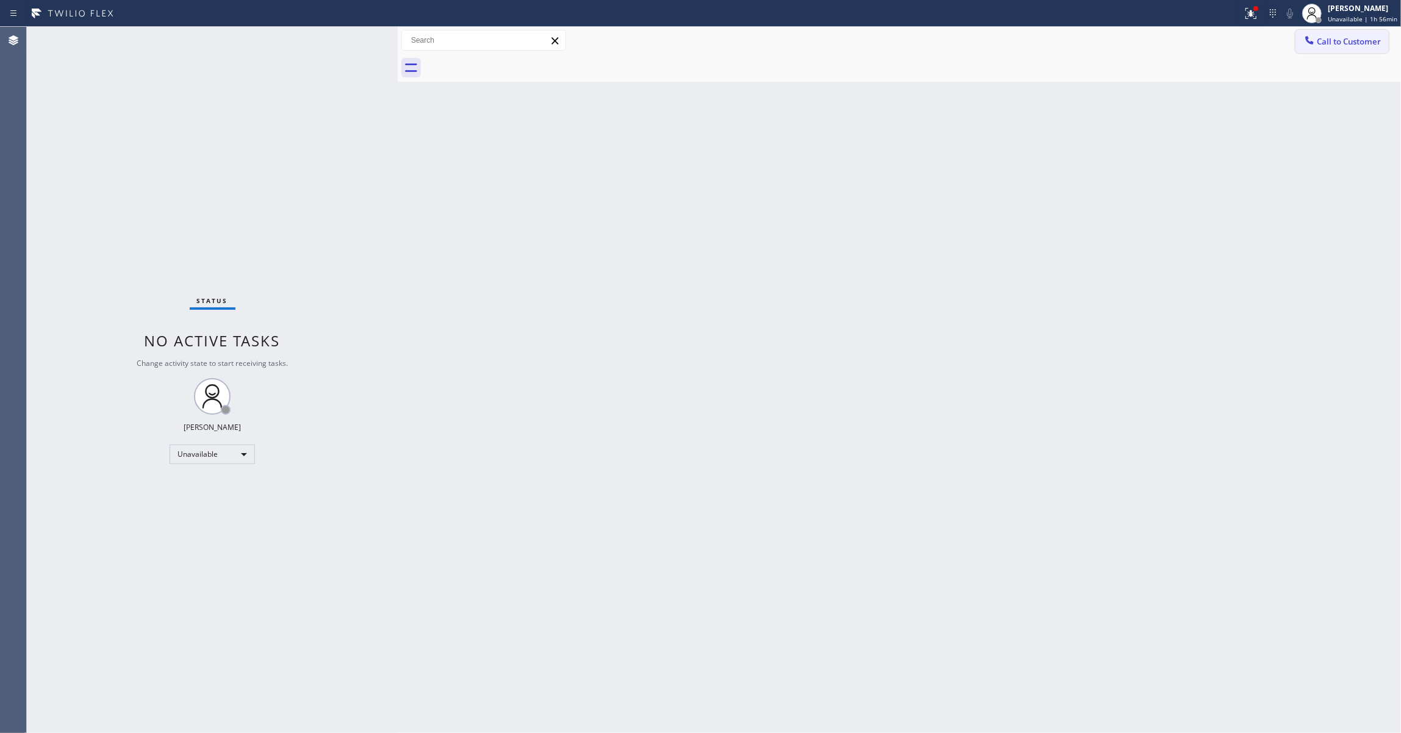
click at [1344, 44] on span "Call to Customer" at bounding box center [1349, 41] width 64 height 11
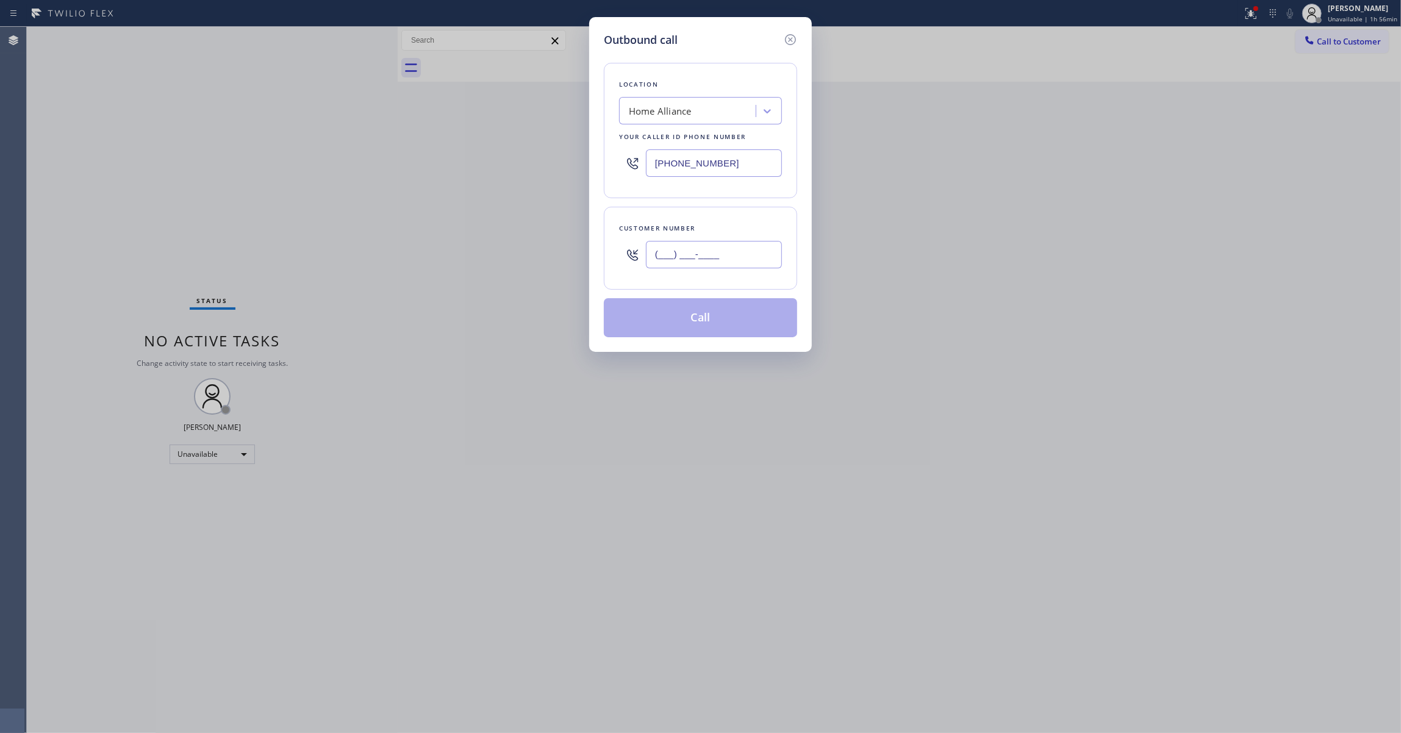
click at [696, 251] on input "(___) ___-____" at bounding box center [714, 254] width 136 height 27
paste input "858) 353-9721"
type input "[PHONE_NUMBER]"
click at [727, 315] on button "Call" at bounding box center [700, 317] width 193 height 39
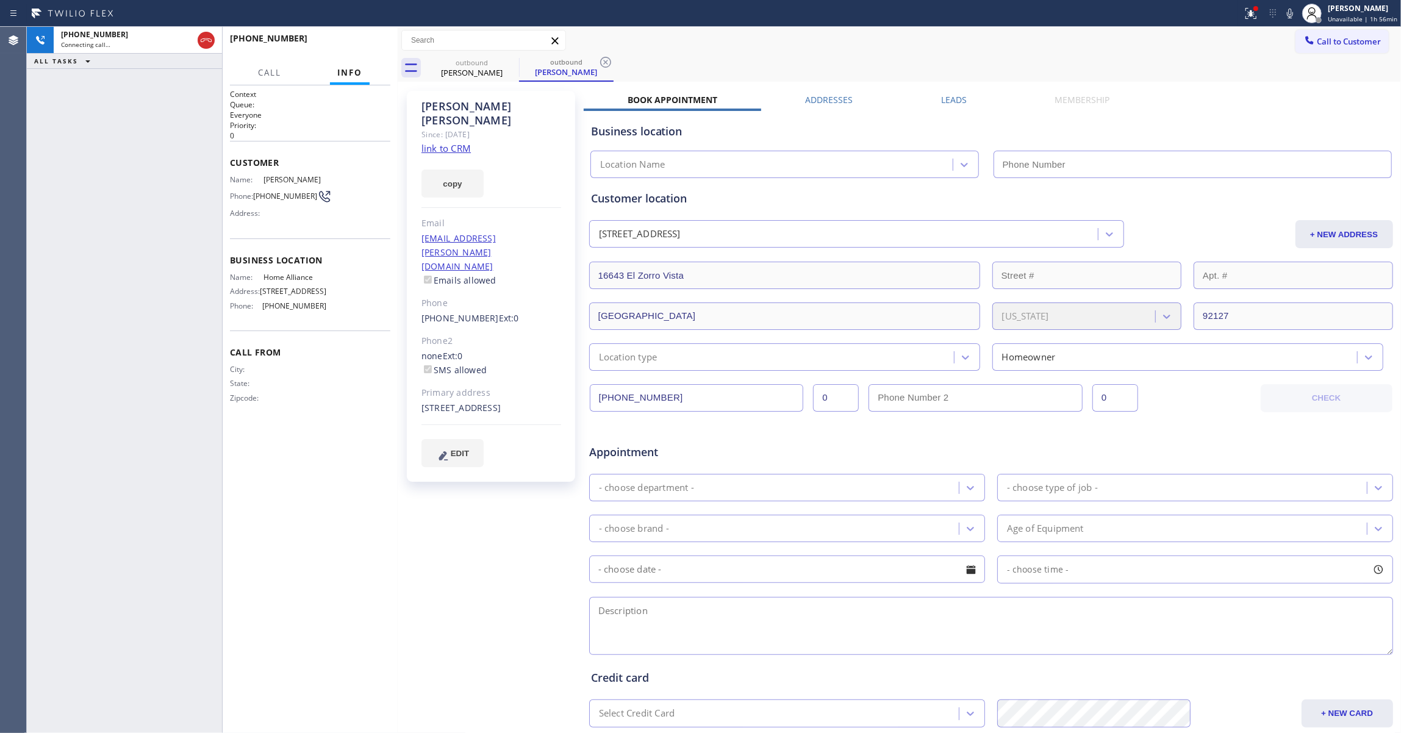
click at [450, 142] on link "link to CRM" at bounding box center [446, 148] width 49 height 12
type input "[PHONE_NUMBER]"
click at [605, 61] on icon at bounding box center [605, 62] width 11 height 11
click at [283, 193] on span "[PHONE_NUMBER]" at bounding box center [285, 196] width 64 height 9
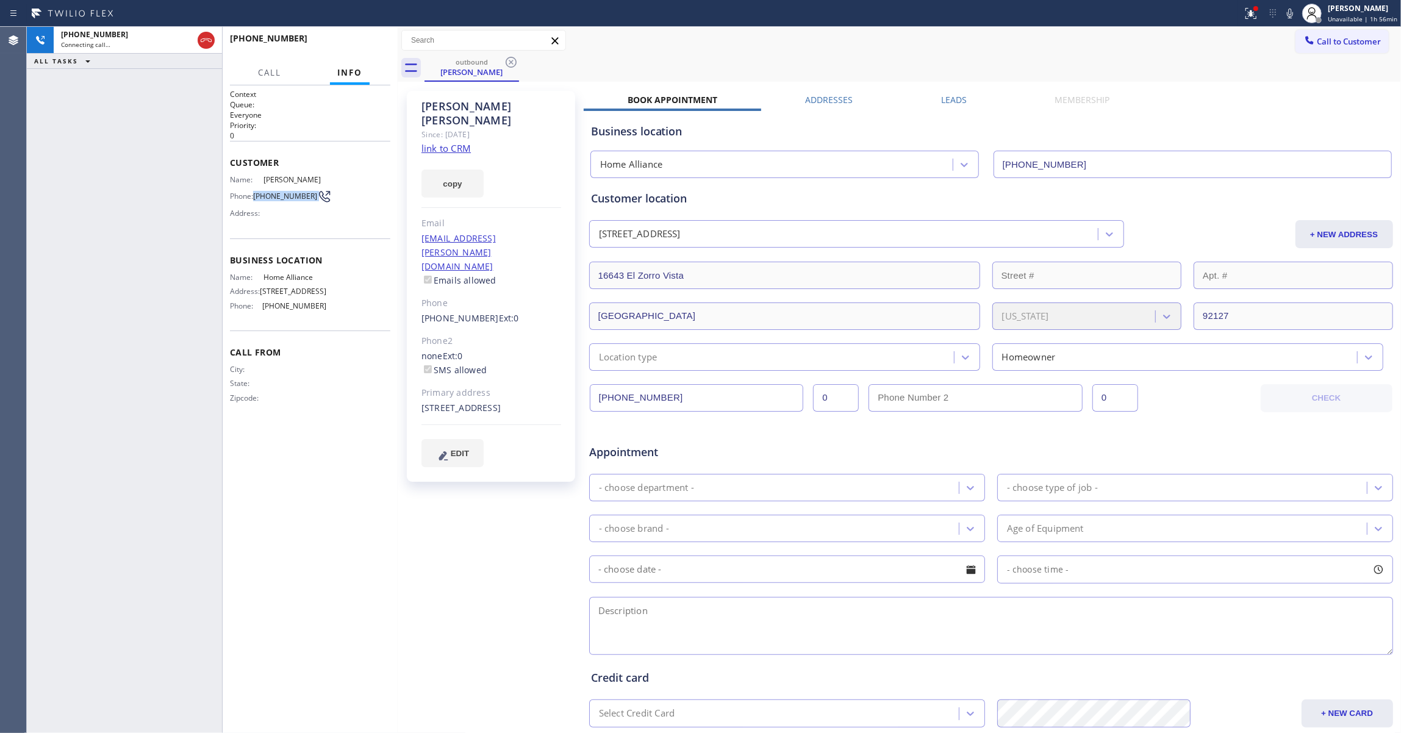
click at [283, 193] on span "[PHONE_NUMBER]" at bounding box center [285, 196] width 64 height 9
copy div "[PHONE_NUMBER]"
click at [350, 38] on button "HANG UP" at bounding box center [362, 43] width 57 height 17
click at [350, 38] on button "COMPLETE" at bounding box center [360, 43] width 62 height 17
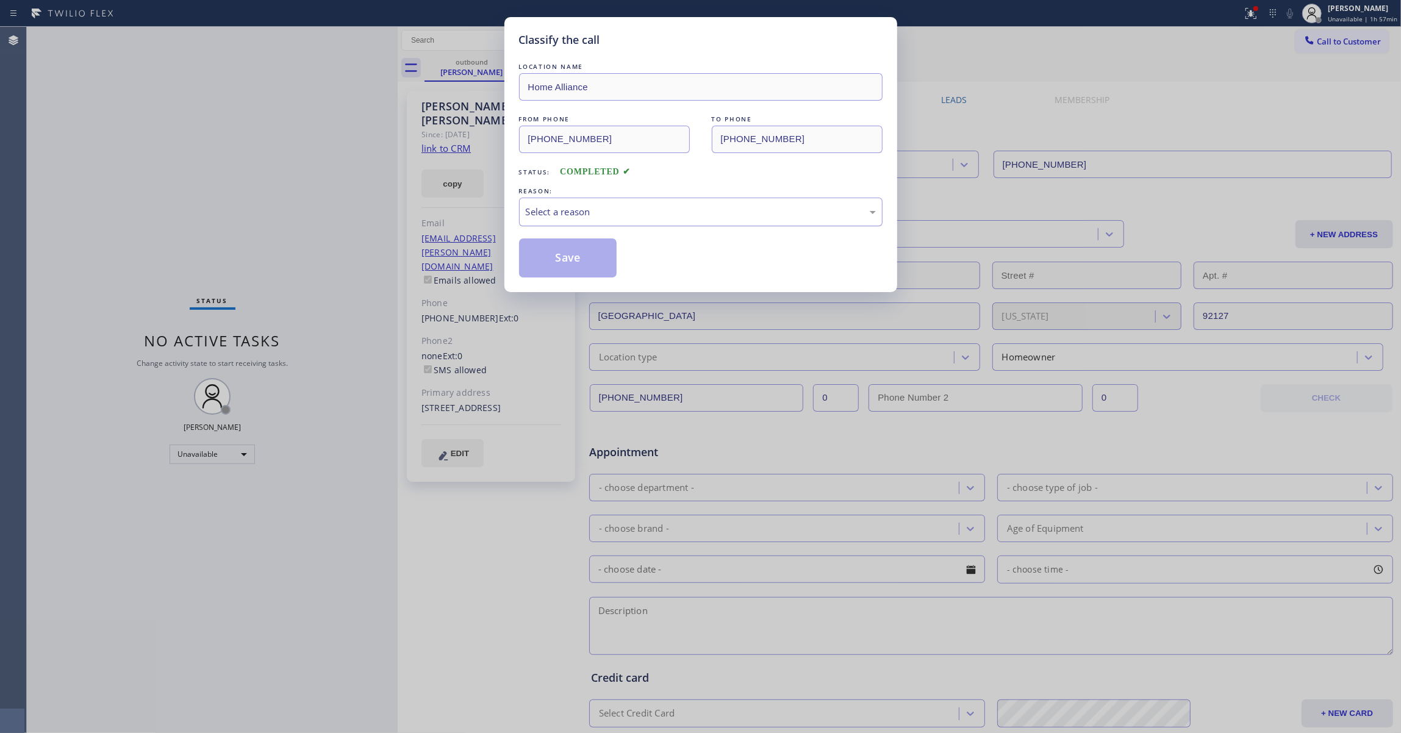
click at [565, 215] on div "Select a reason" at bounding box center [701, 212] width 350 height 14
click at [572, 257] on button "Save" at bounding box center [568, 258] width 98 height 39
click at [572, 254] on button "Save" at bounding box center [568, 258] width 98 height 39
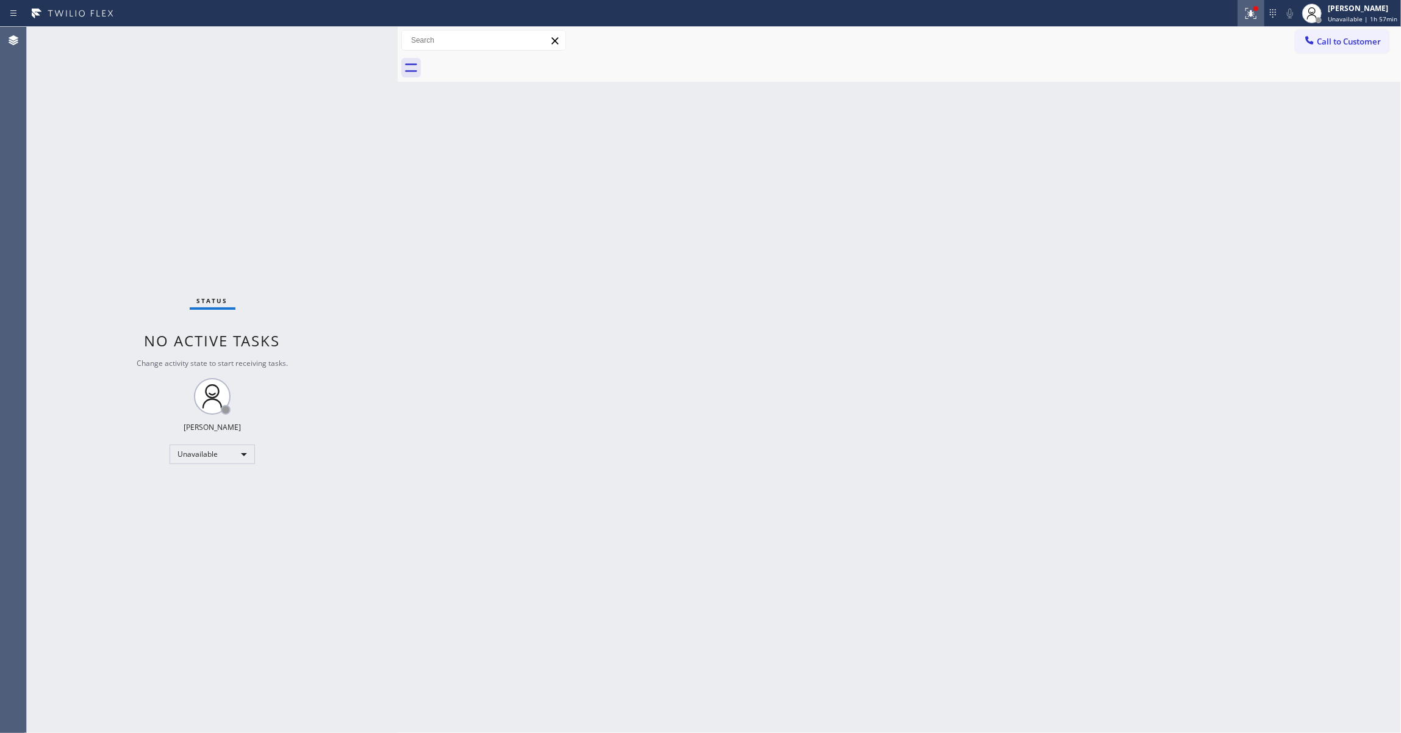
click at [1246, 12] on icon at bounding box center [1249, 12] width 7 height 9
drag, startPoint x: 1222, startPoint y: 157, endPoint x: 1255, endPoint y: 106, distance: 61.4
click at [1221, 155] on button "Clear issue" at bounding box center [1180, 159] width 143 height 17
click at [1364, 45] on span "Call to Customer" at bounding box center [1349, 41] width 64 height 11
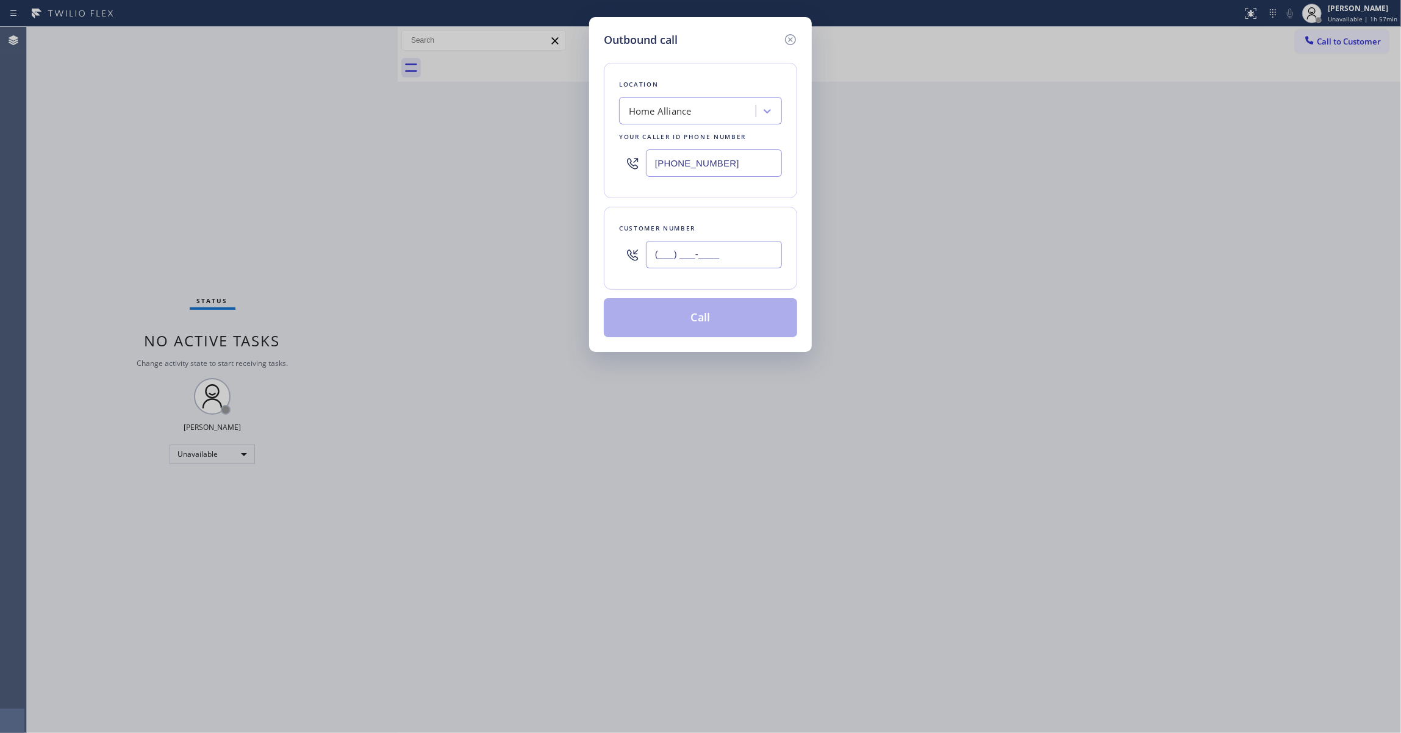
click at [721, 254] on input "(___) ___-____" at bounding box center [714, 254] width 136 height 27
paste input "858) 353-9721"
type input "[PHONE_NUMBER]"
click at [708, 328] on button "Call" at bounding box center [700, 317] width 193 height 39
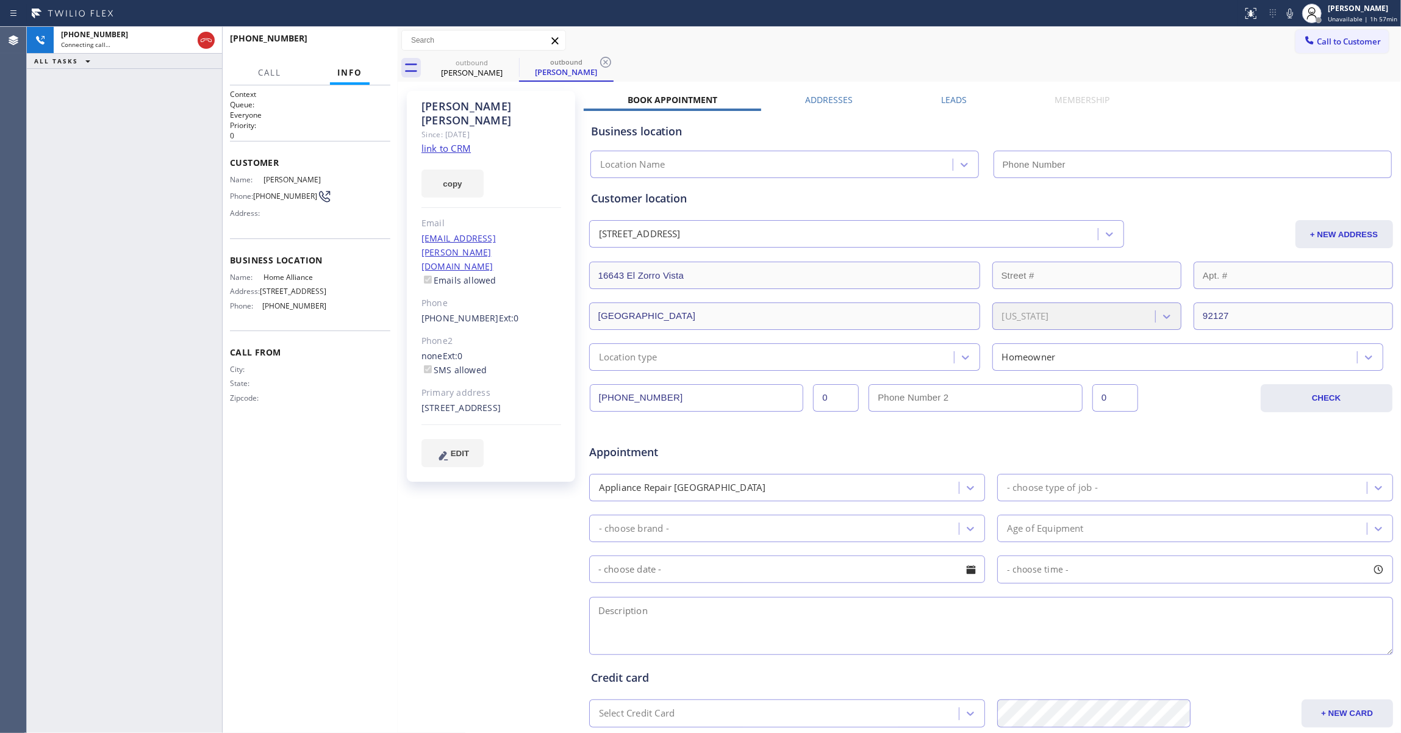
type input "[PHONE_NUMBER]"
click at [46, 215] on div "[PHONE_NUMBER] Connecting call… ALL TASKS ALL TASKS ACTIVE TASKS TASKS IN WRAP …" at bounding box center [124, 380] width 195 height 706
click at [384, 46] on button "HANG UP" at bounding box center [362, 43] width 57 height 17
click at [357, 54] on div "[PHONE_NUMBER] Wrap up | 00:00 COMPLETE" at bounding box center [310, 44] width 160 height 32
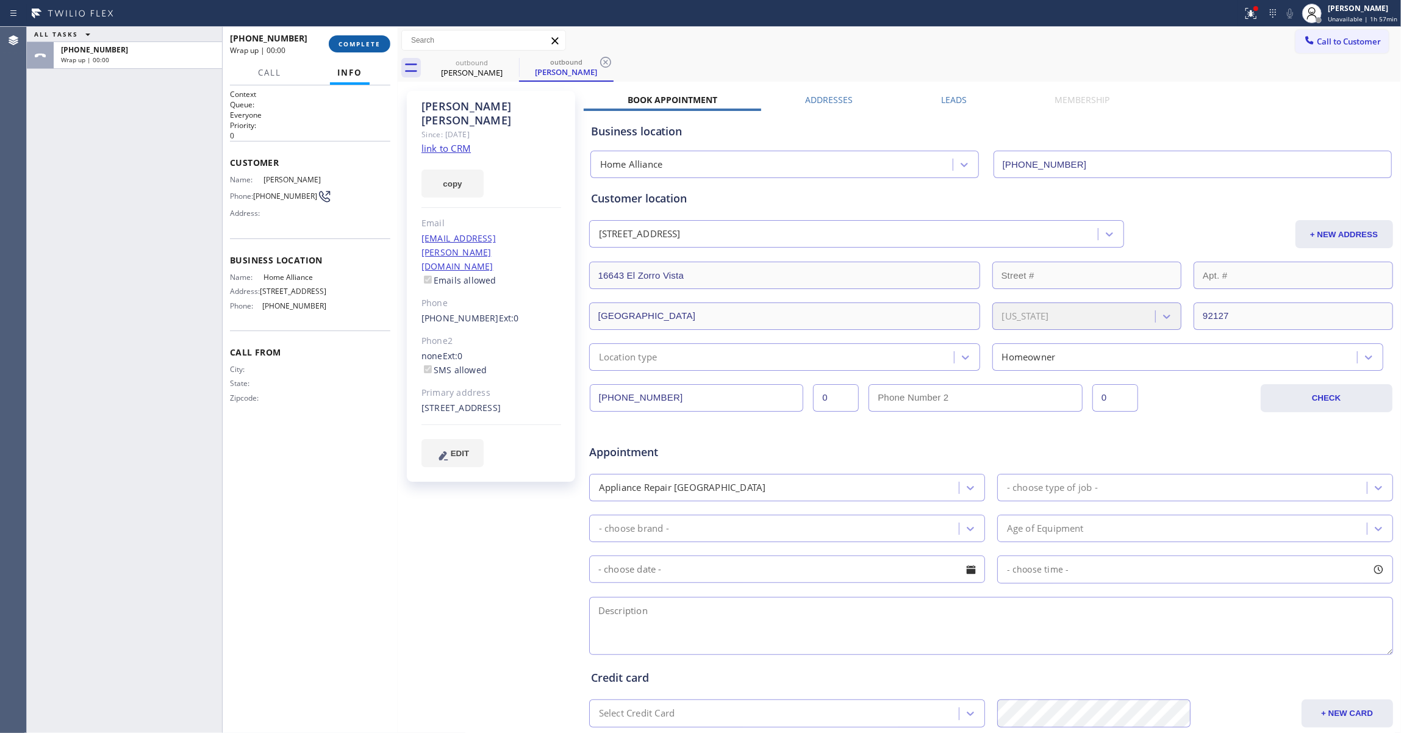
click at [354, 45] on span "COMPLETE" at bounding box center [360, 44] width 42 height 9
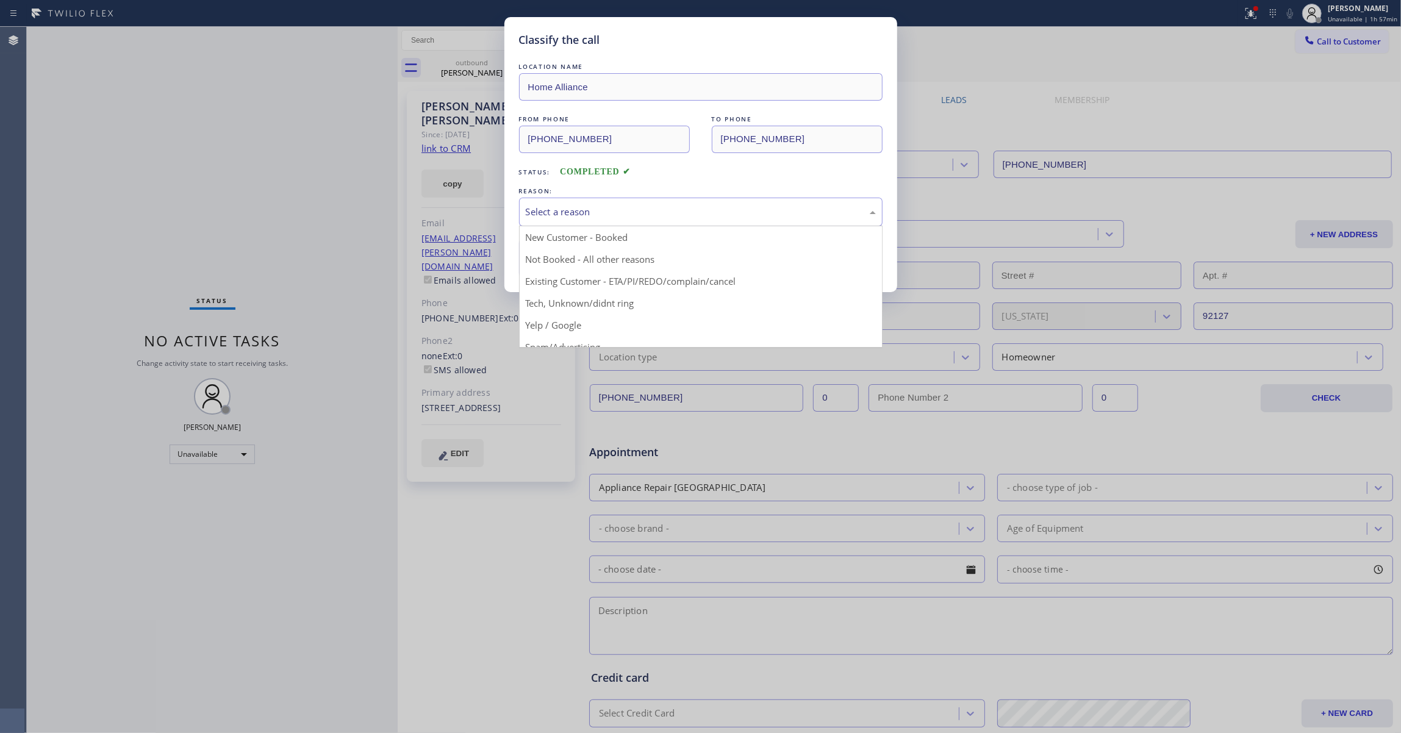
click at [549, 207] on div "Select a reason" at bounding box center [701, 212] width 350 height 14
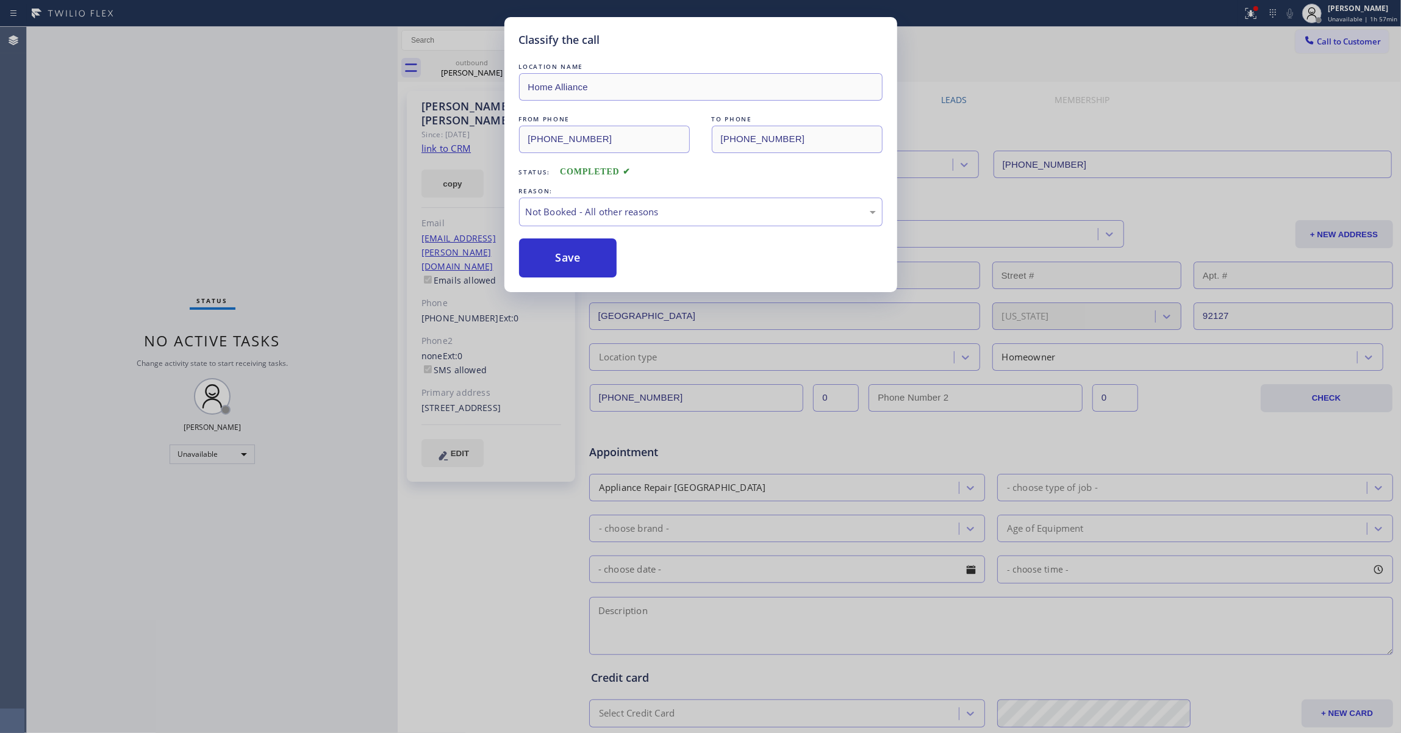
click at [562, 255] on button "Save" at bounding box center [568, 258] width 98 height 39
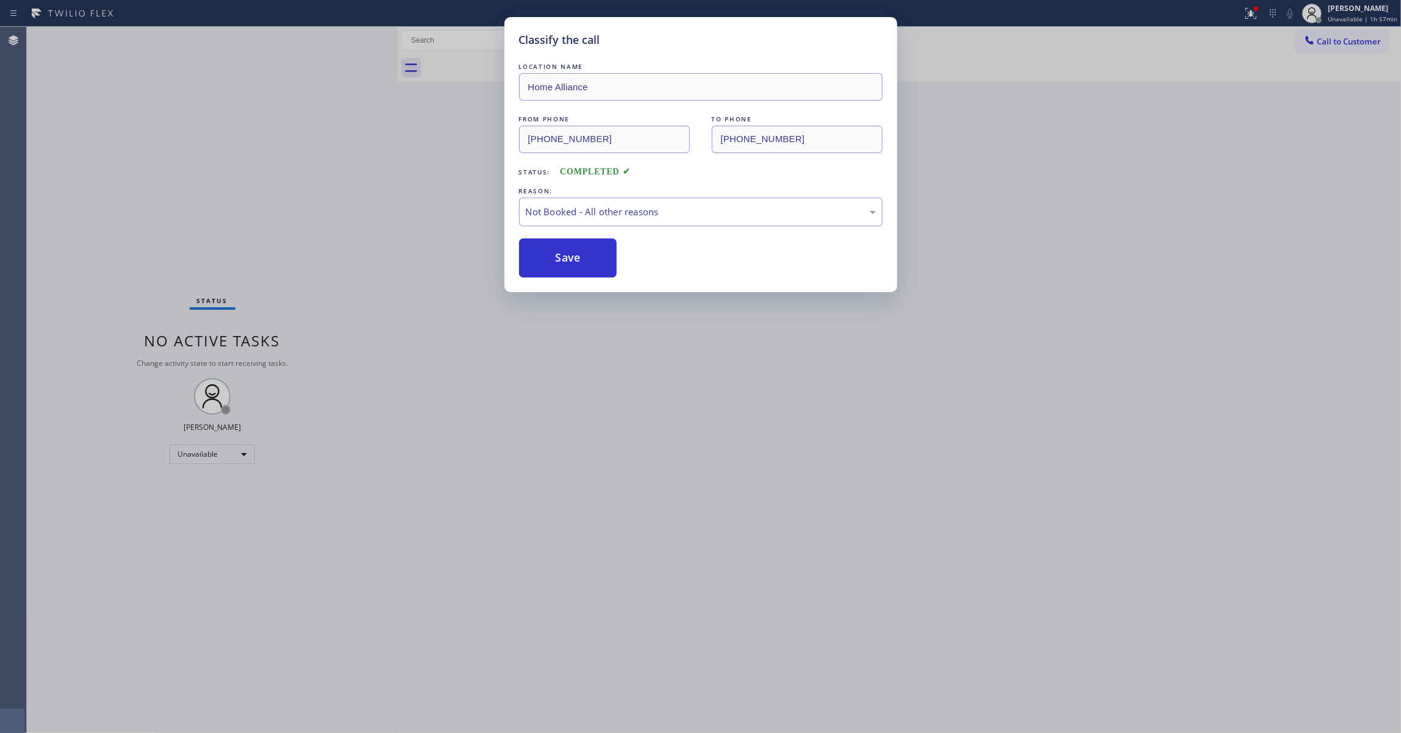
drag, startPoint x: 252, startPoint y: 181, endPoint x: 285, endPoint y: 120, distance: 69.1
click at [252, 179] on div "Classify the call LOCATION NAME Home Alliance FROM PHONE [PHONE_NUMBER] TO PHON…" at bounding box center [700, 366] width 1401 height 733
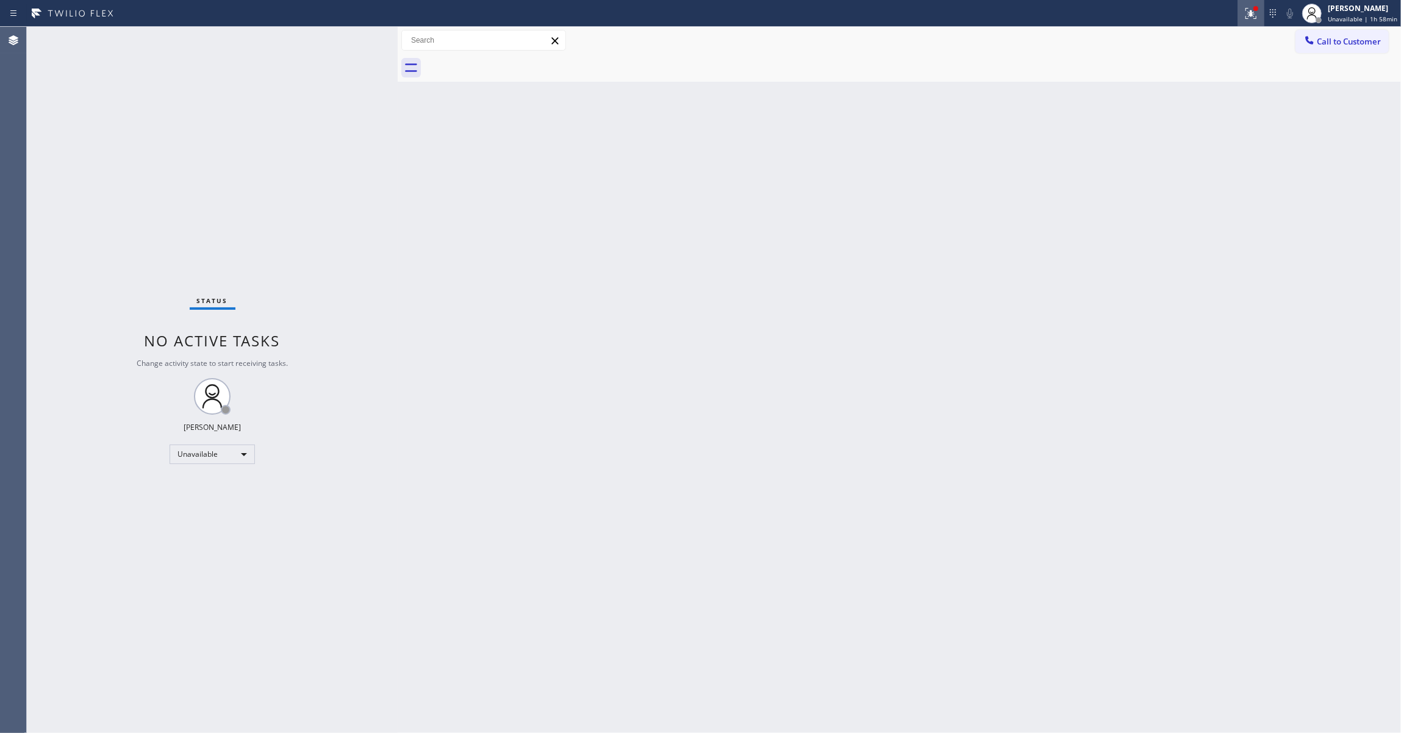
click at [1244, 13] on icon at bounding box center [1251, 13] width 15 height 15
drag, startPoint x: 1200, startPoint y: 159, endPoint x: 1313, endPoint y: 94, distance: 129.8
click at [1199, 160] on span "Clear issues" at bounding box center [1180, 160] width 57 height 9
click at [1340, 38] on span "Call to Customer" at bounding box center [1349, 41] width 64 height 11
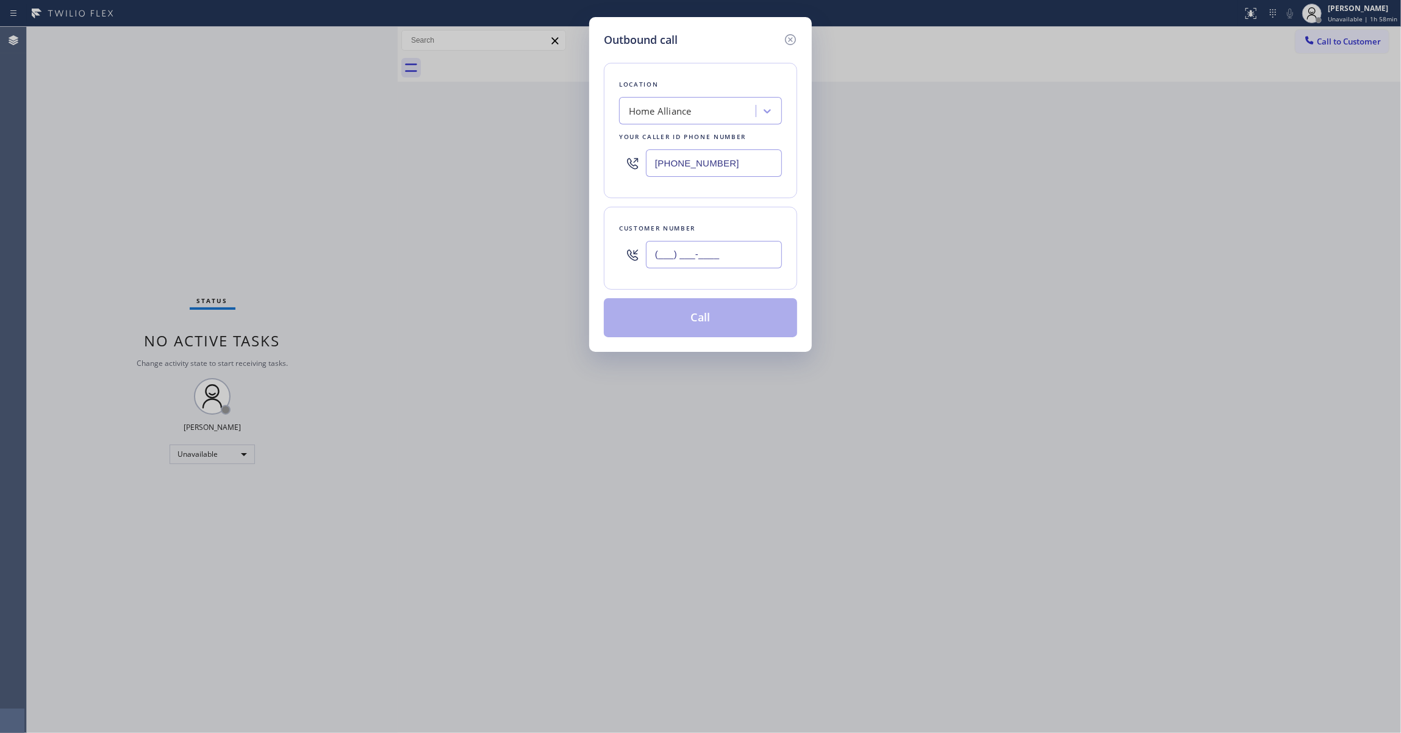
click at [723, 250] on input "(___) ___-____" at bounding box center [714, 254] width 136 height 27
paste input "917) 414-6106"
type input "[PHONE_NUMBER]"
click at [695, 325] on button "Call" at bounding box center [700, 317] width 193 height 39
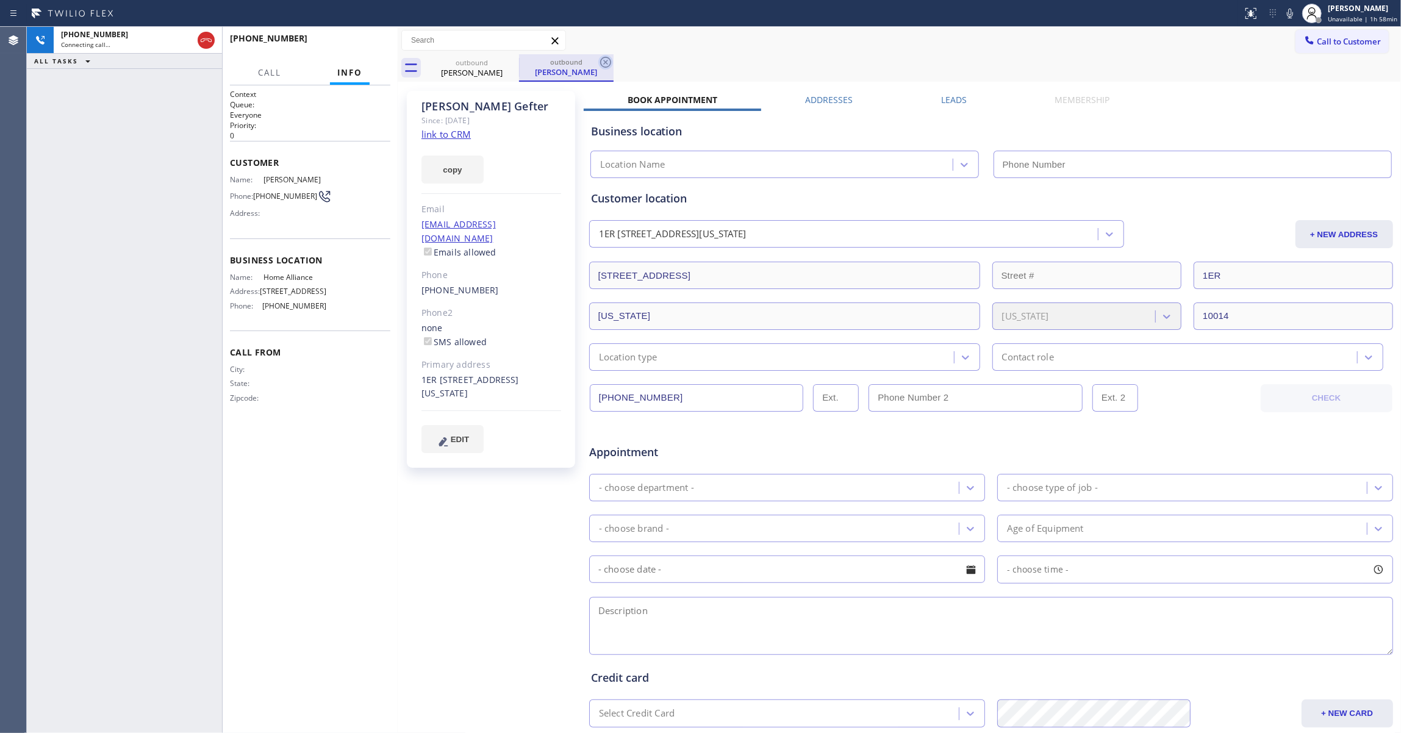
click at [608, 61] on icon at bounding box center [605, 62] width 15 height 15
type input "[PHONE_NUMBER]"
click at [450, 138] on link "link to CRM" at bounding box center [446, 134] width 49 height 12
click at [284, 193] on span "[PHONE_NUMBER]" at bounding box center [285, 196] width 64 height 9
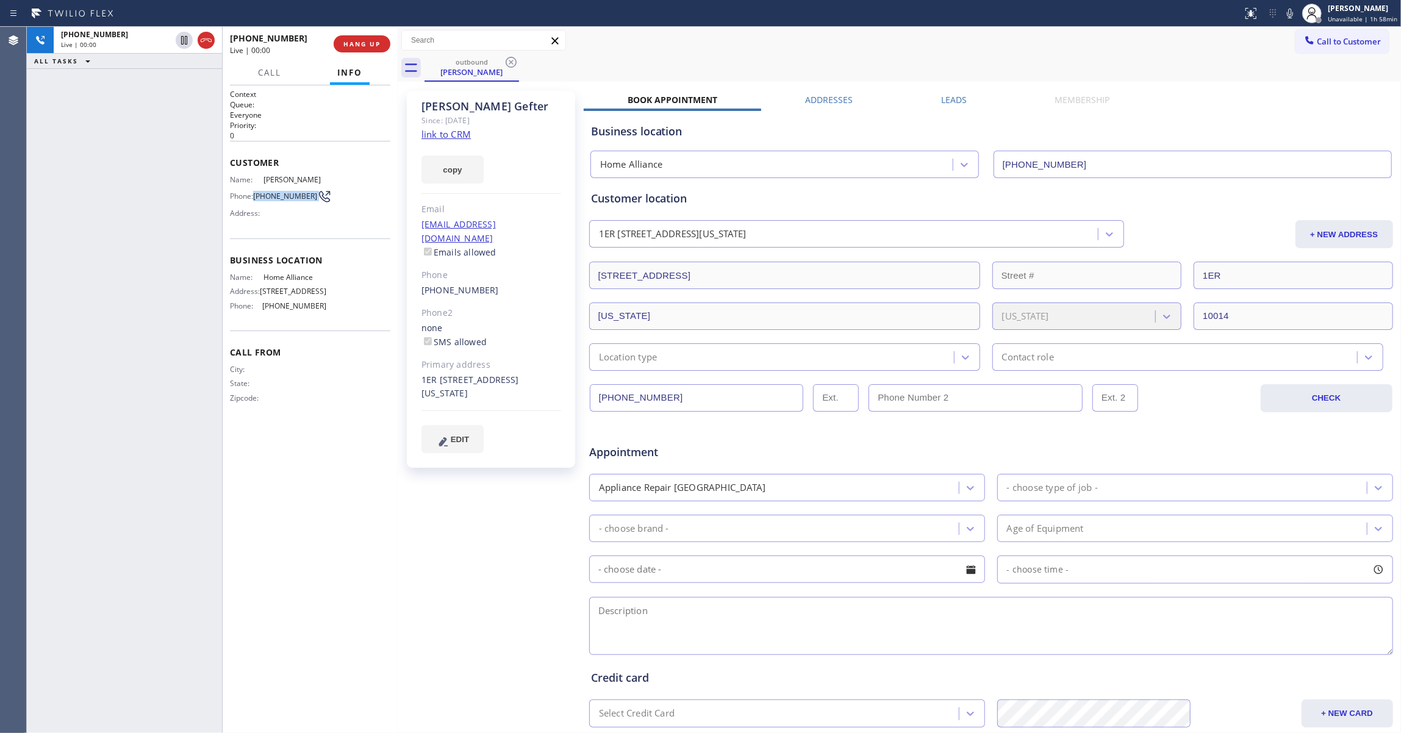
click at [284, 193] on span "[PHONE_NUMBER]" at bounding box center [285, 196] width 64 height 9
copy div "[PHONE_NUMBER]"
click at [354, 45] on span "COMPLETE" at bounding box center [360, 44] width 42 height 9
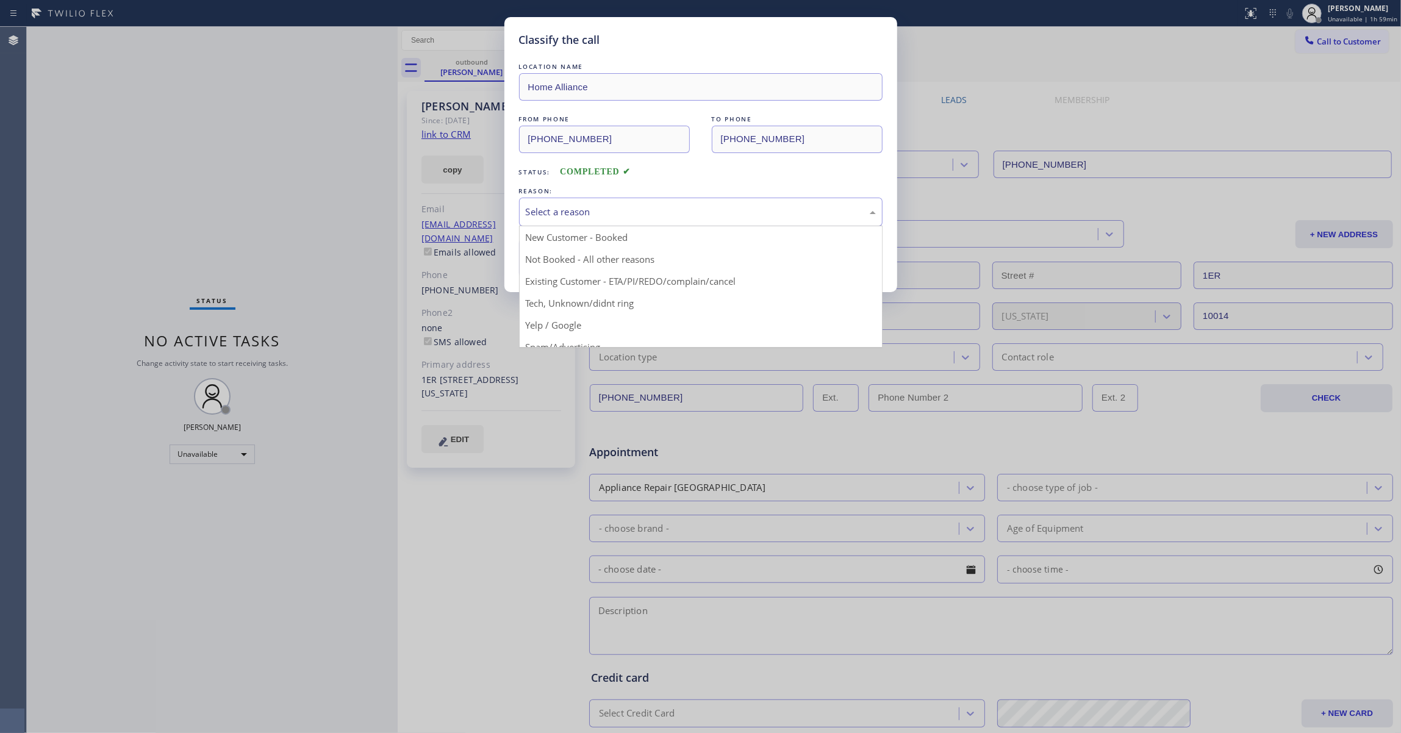
click at [577, 216] on div "Select a reason" at bounding box center [701, 212] width 350 height 14
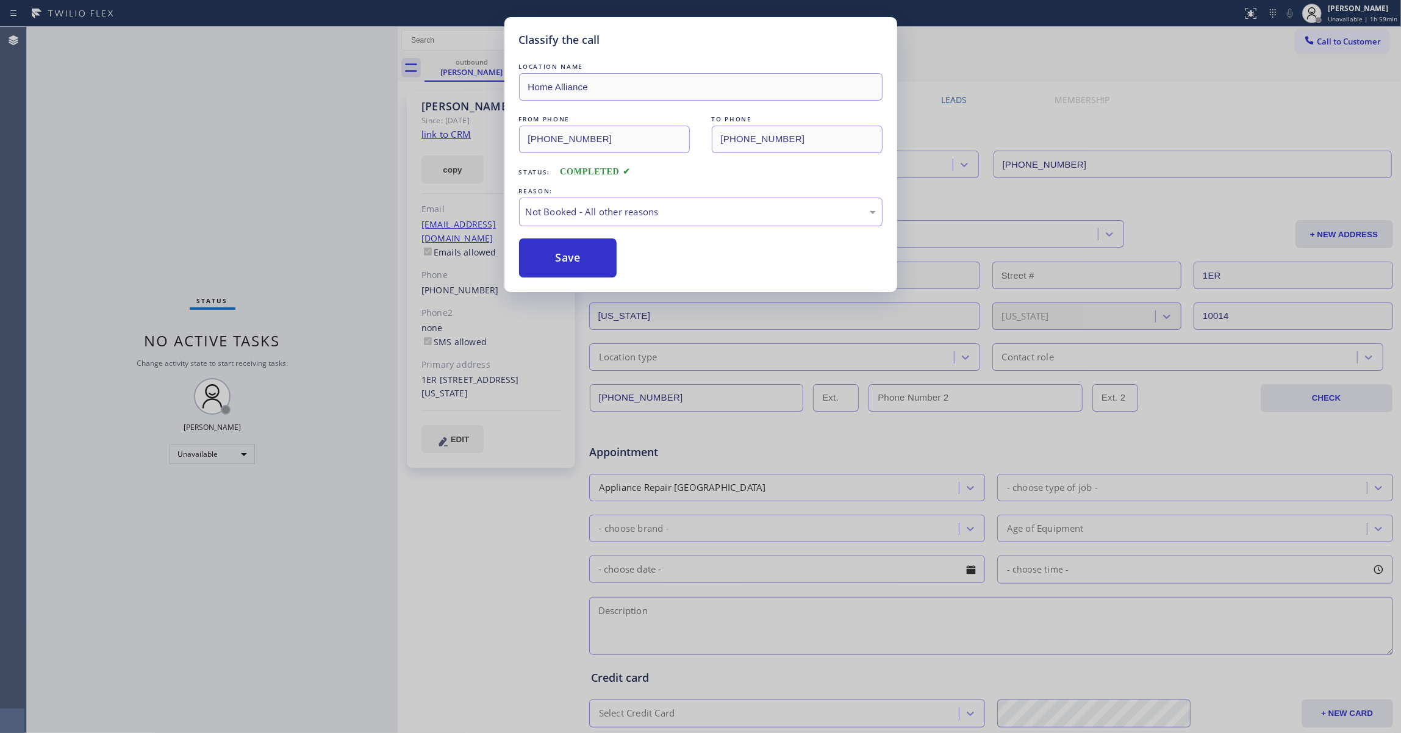
click at [579, 260] on button "Save" at bounding box center [568, 258] width 98 height 39
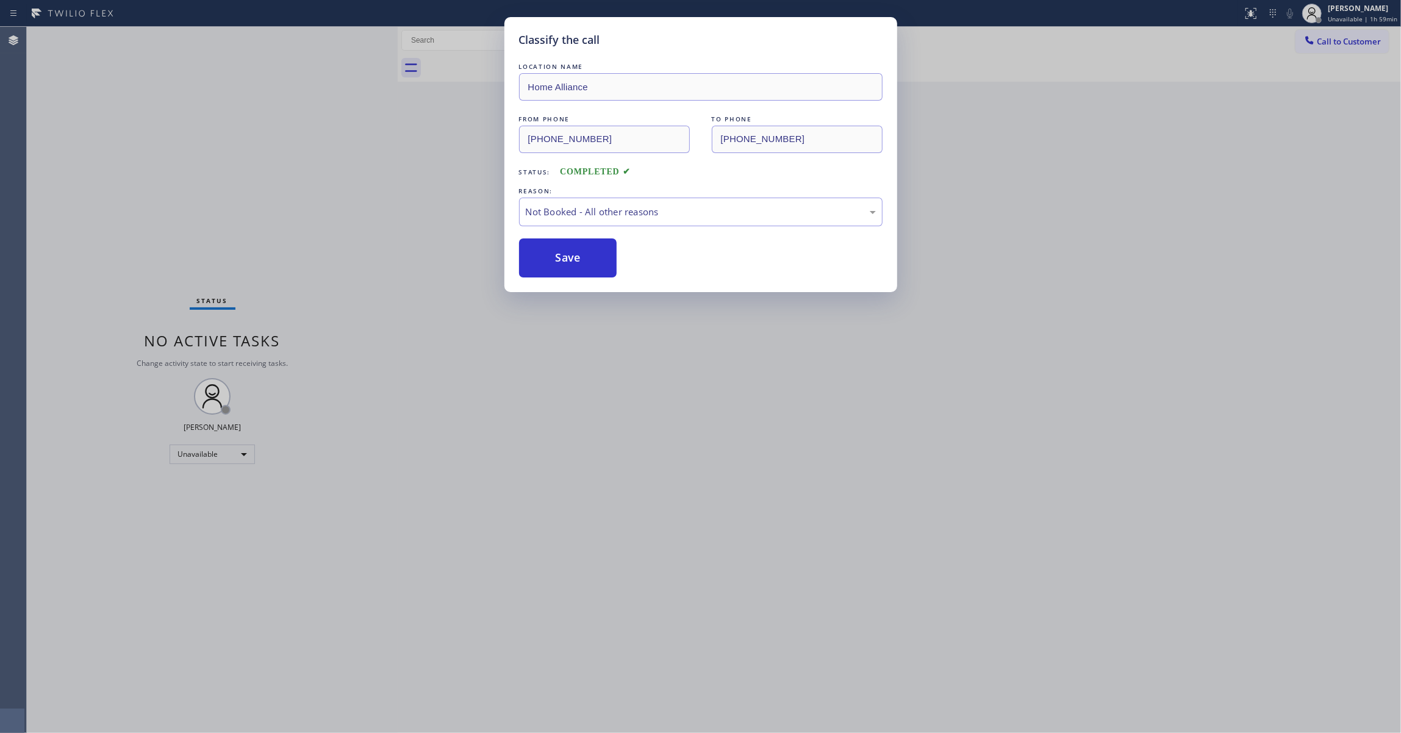
click at [579, 260] on button "Save" at bounding box center [568, 258] width 98 height 39
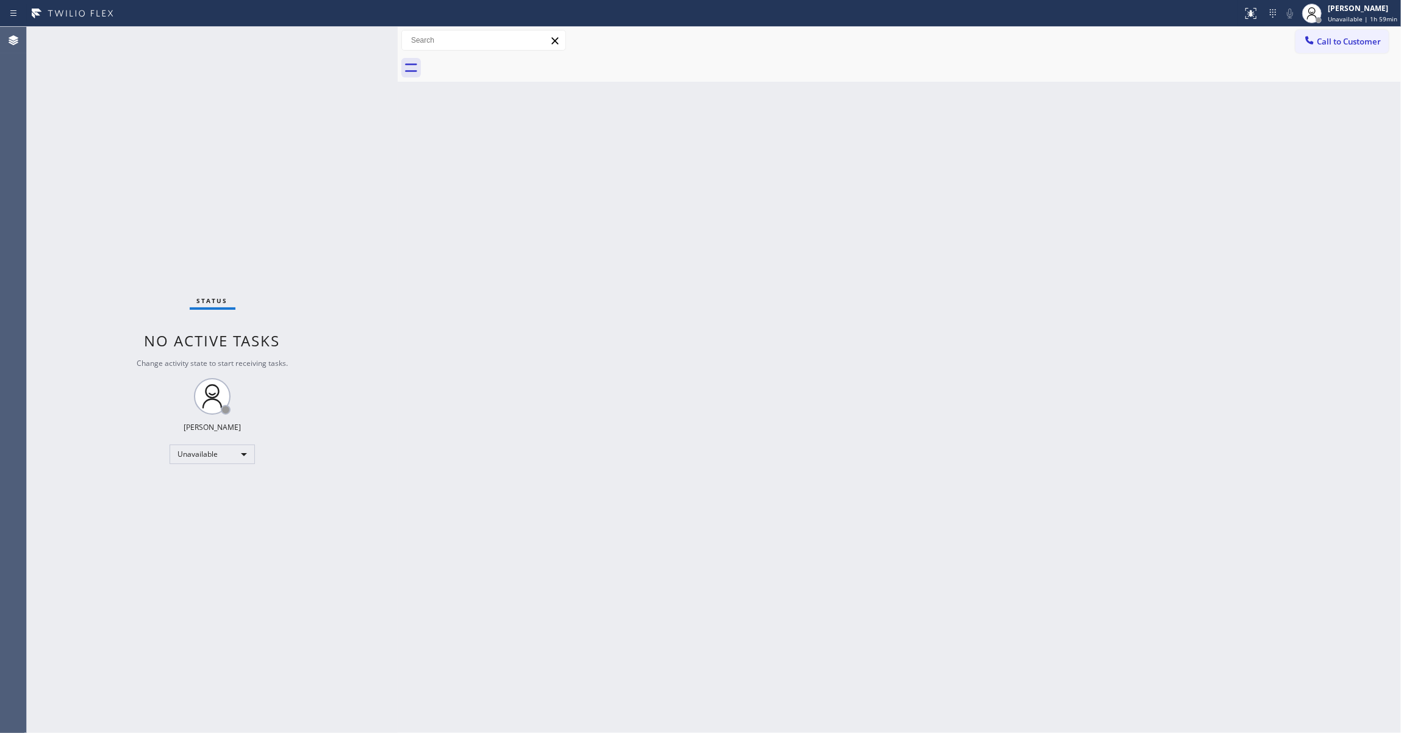
click at [38, 257] on div "Status No active tasks Change activity state to start receiving tasks. [PERSON_…" at bounding box center [212, 380] width 371 height 706
click at [1364, 40] on span "Call to Customer" at bounding box center [1349, 41] width 64 height 11
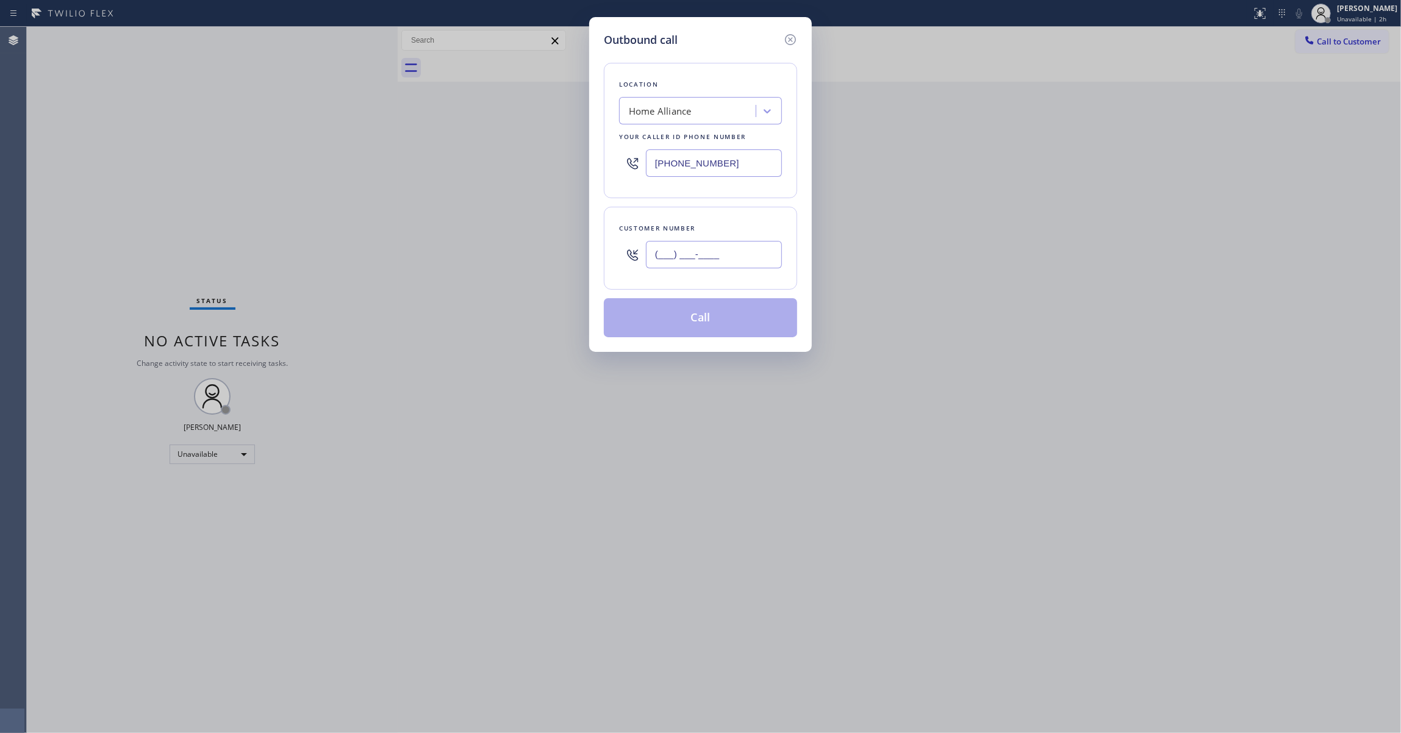
click at [730, 254] on input "(___) ___-____" at bounding box center [714, 254] width 136 height 27
paste input "302) 388-8157"
type input "[PHONE_NUMBER]"
click at [720, 323] on button "Call" at bounding box center [700, 317] width 193 height 39
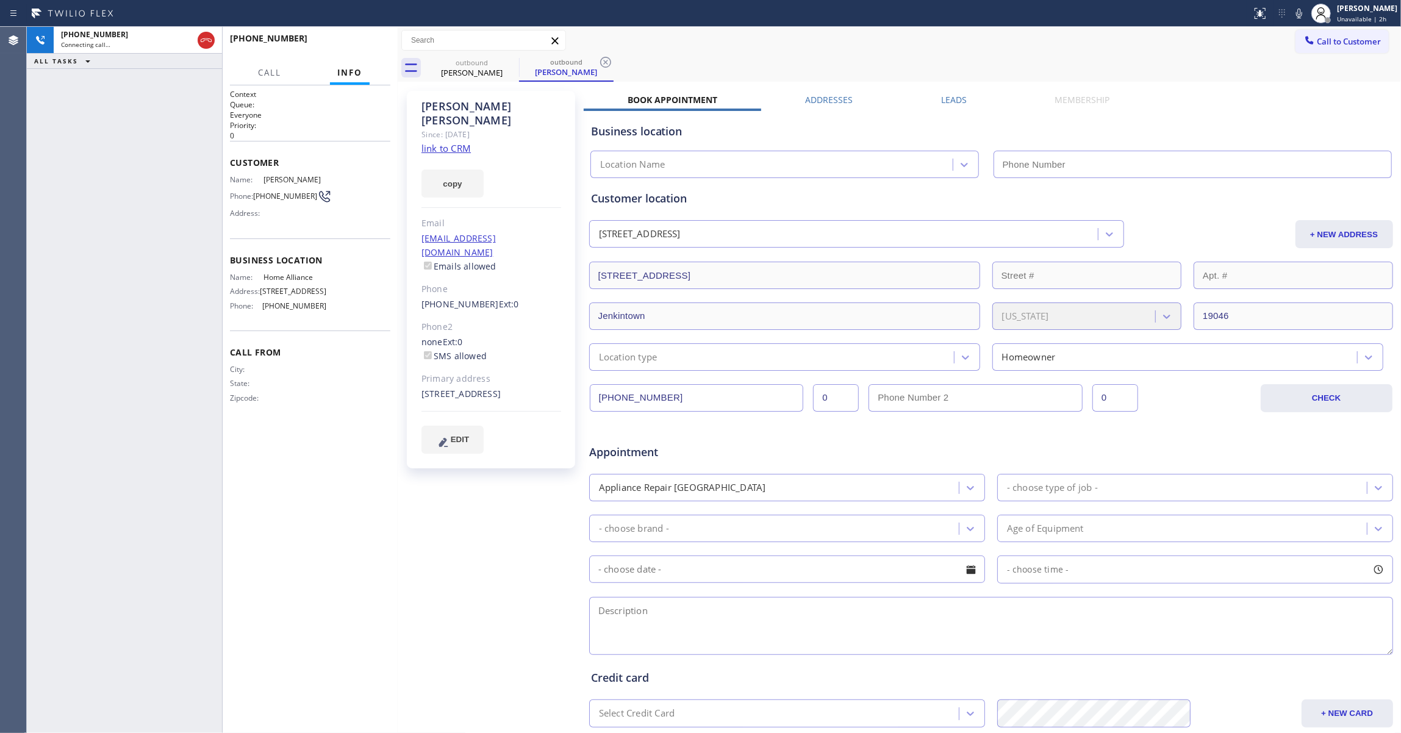
type input "[PHONE_NUMBER]"
click at [457, 142] on link "link to CRM" at bounding box center [446, 148] width 49 height 12
click at [606, 63] on icon at bounding box center [605, 62] width 11 height 11
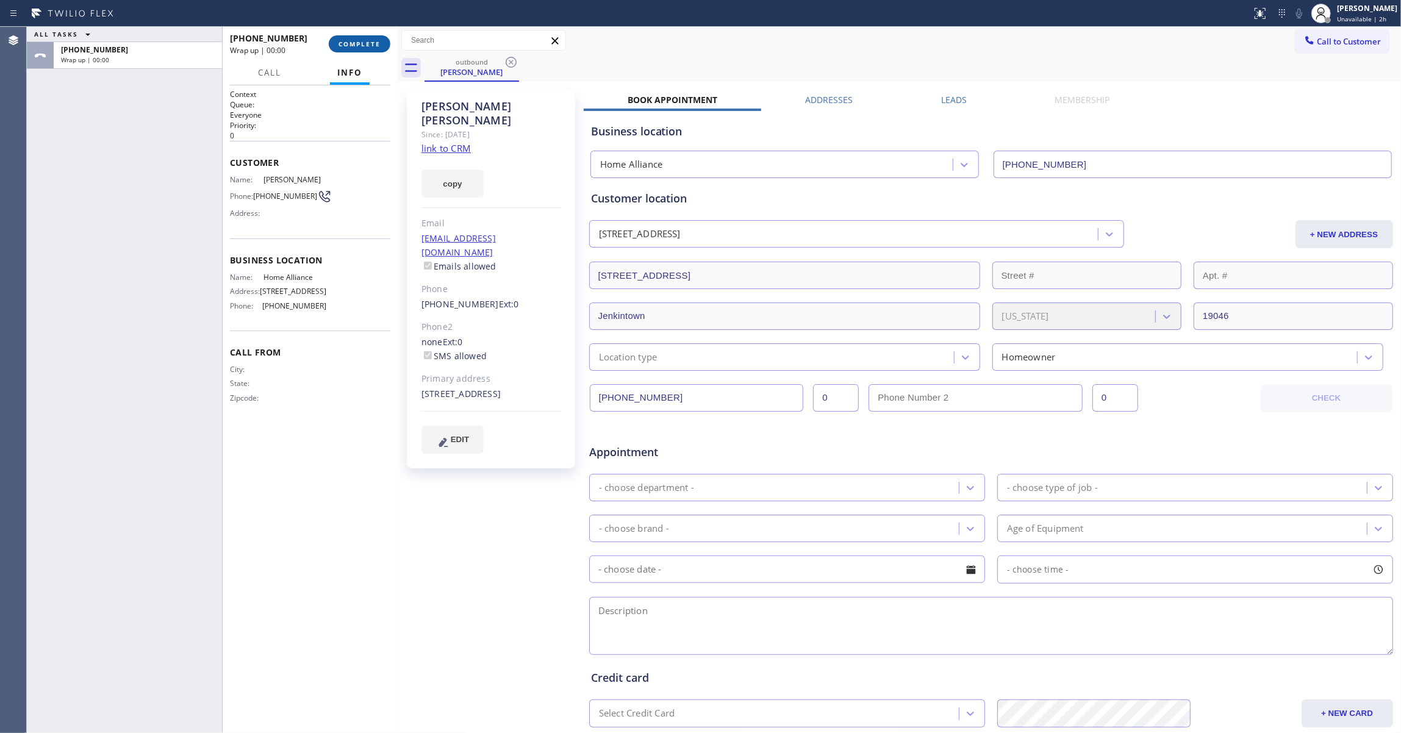
click at [379, 45] on span "COMPLETE" at bounding box center [360, 44] width 42 height 9
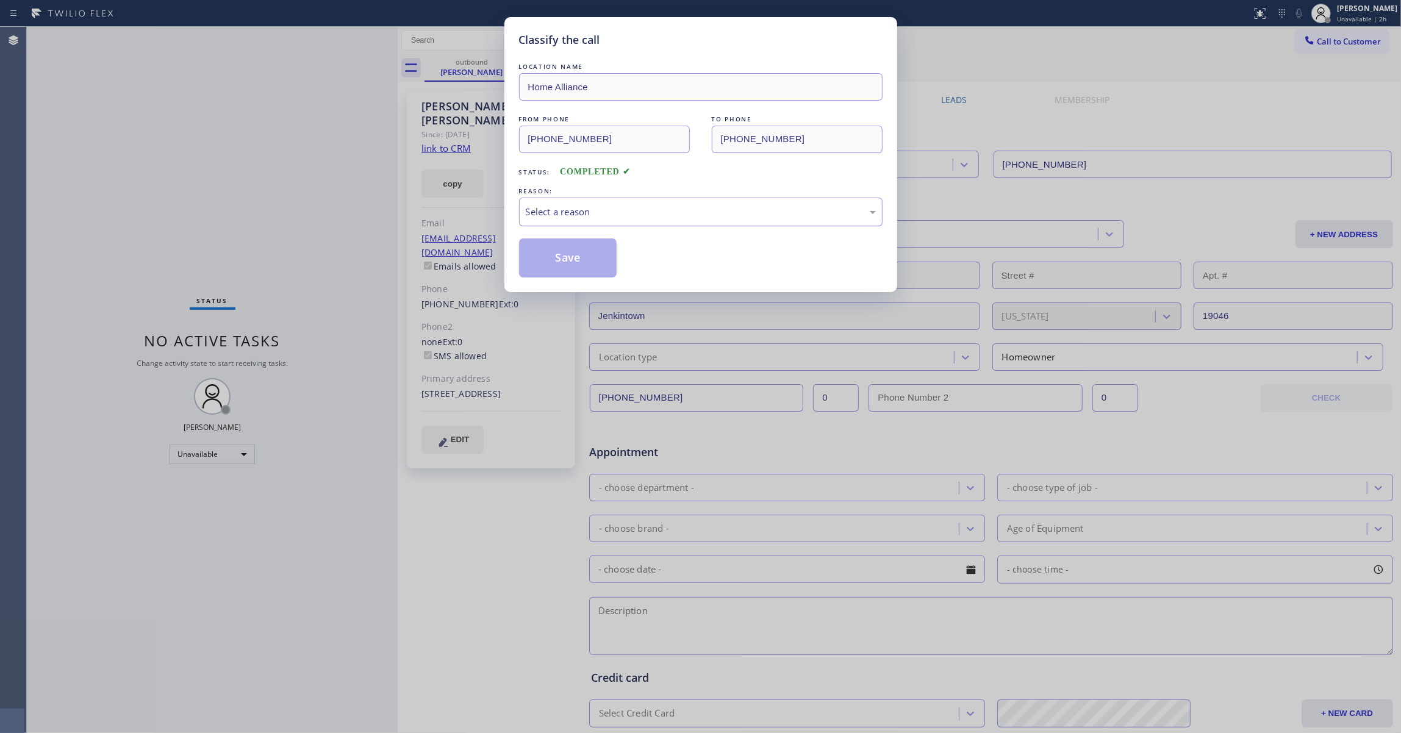
click at [526, 205] on div "Select a reason" at bounding box center [701, 212] width 350 height 14
click at [554, 260] on button "Save" at bounding box center [568, 258] width 98 height 39
drag, startPoint x: 554, startPoint y: 260, endPoint x: 589, endPoint y: 191, distance: 77.2
click at [554, 256] on button "Save" at bounding box center [568, 258] width 98 height 39
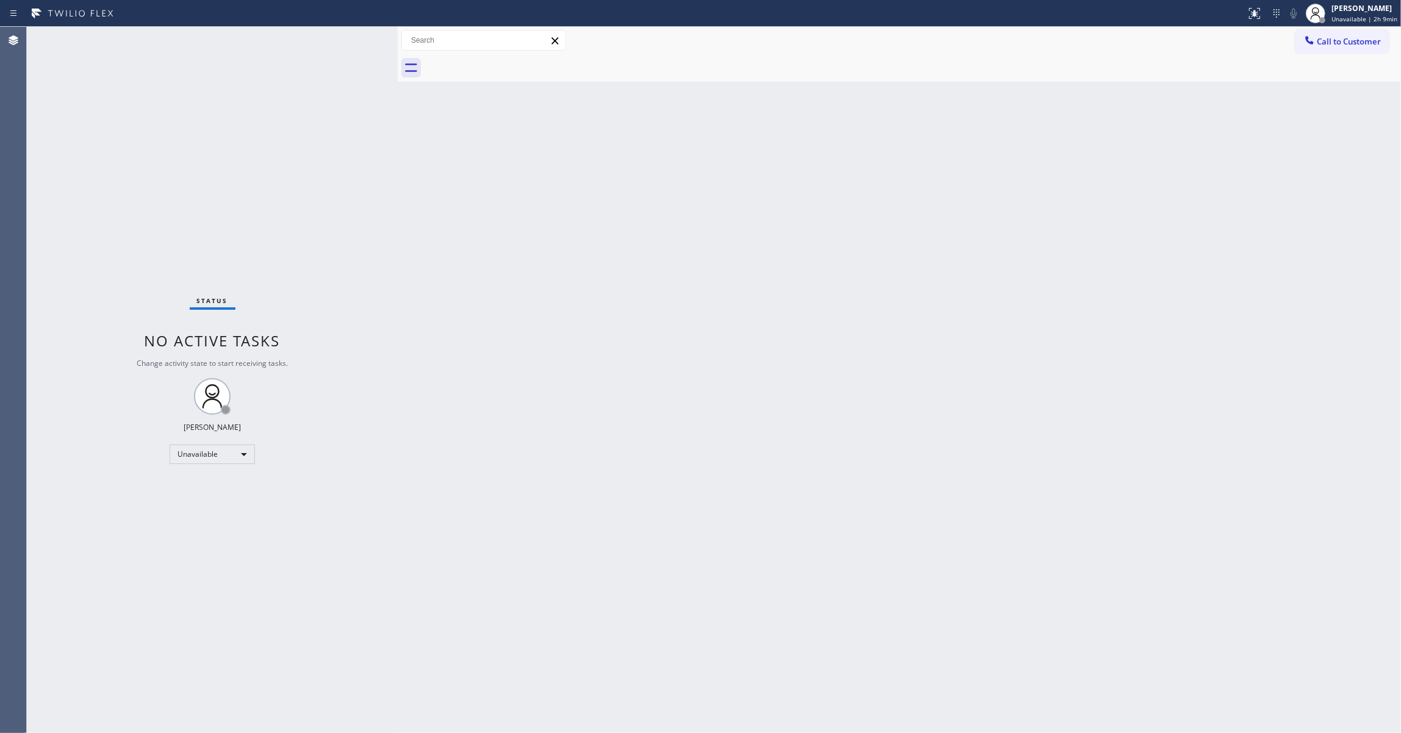
drag, startPoint x: 1145, startPoint y: 301, endPoint x: 1299, endPoint y: 81, distance: 268.9
click at [1160, 276] on div "Back to Dashboard Change Sender ID Customers Technicians Select a contact Outbo…" at bounding box center [899, 380] width 1003 height 706
click at [1330, 36] on span "Call to Customer" at bounding box center [1349, 41] width 64 height 11
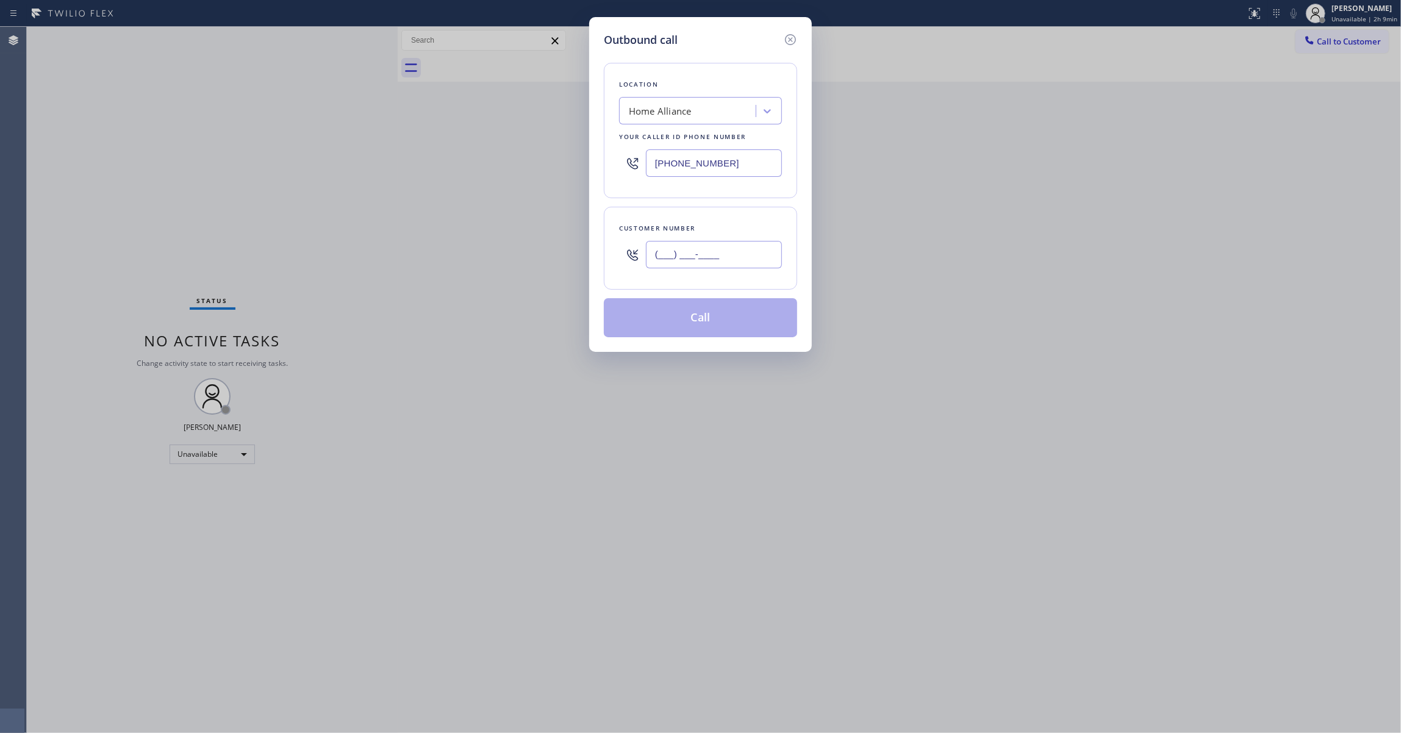
click at [728, 249] on input "(___) ___-____" at bounding box center [714, 254] width 136 height 27
paste input "240) 534-0279"
type input "[PHONE_NUMBER]"
drag, startPoint x: 766, startPoint y: 159, endPoint x: 225, endPoint y: 159, distance: 541.1
click at [225, 159] on div "Outbound call Location Home Alliance Your caller id phone number [PHONE_NUMBER]…" at bounding box center [700, 366] width 1401 height 733
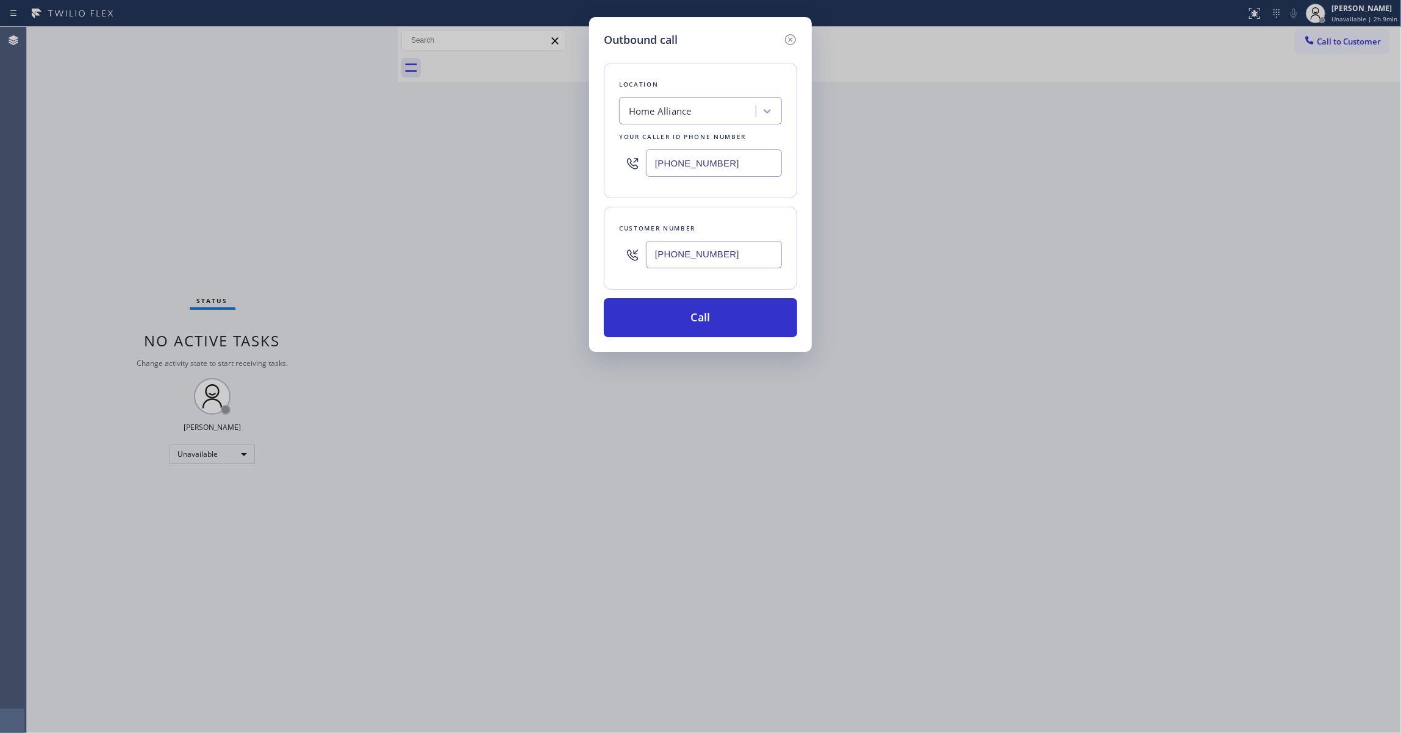
paste input "410) 237-027"
type input "[PHONE_NUMBER]"
click at [682, 318] on button "Call" at bounding box center [700, 317] width 193 height 39
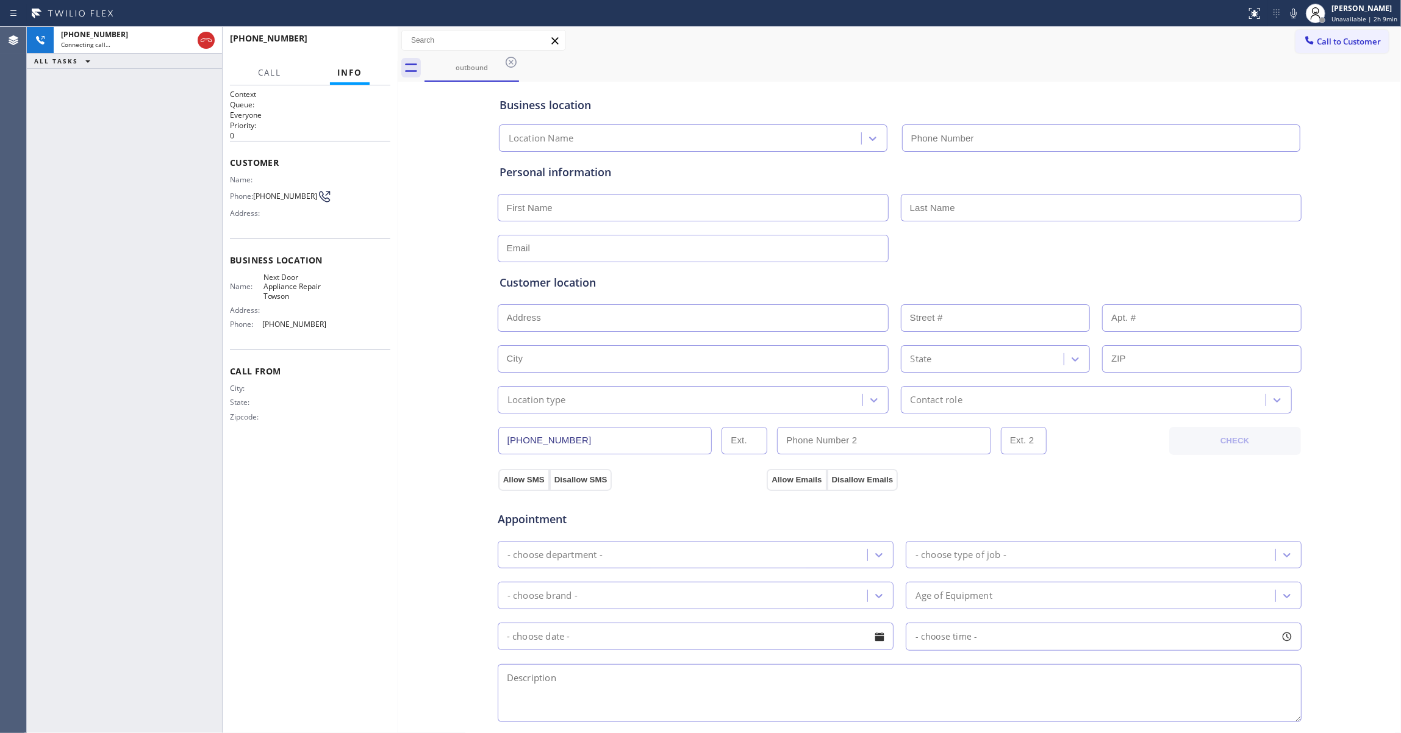
type input "[PHONE_NUMBER]"
drag, startPoint x: 40, startPoint y: 279, endPoint x: 212, endPoint y: 20, distance: 311.5
click at [40, 279] on div "[PHONE_NUMBER] Live | 00:18 ALL TASKS ALL TASKS ACTIVE TASKS TASKS IN WRAP UP" at bounding box center [124, 380] width 195 height 706
click at [340, 42] on button "HANG UP" at bounding box center [362, 43] width 57 height 17
click at [340, 43] on button "HANG UP" at bounding box center [362, 43] width 57 height 17
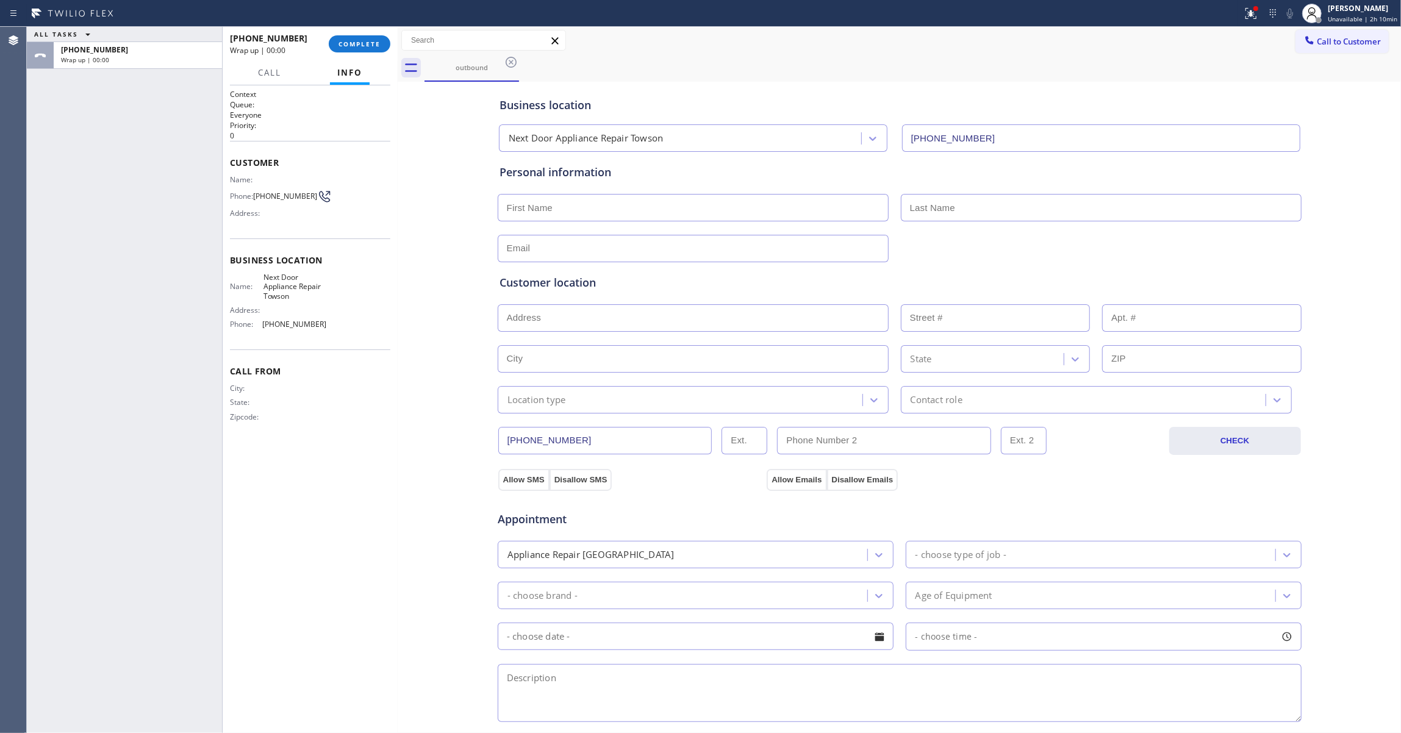
click at [273, 198] on span "[PHONE_NUMBER]" at bounding box center [285, 196] width 64 height 9
copy div "[PHONE_NUMBER]"
drag, startPoint x: 355, startPoint y: 33, endPoint x: 355, endPoint y: 41, distance: 8.5
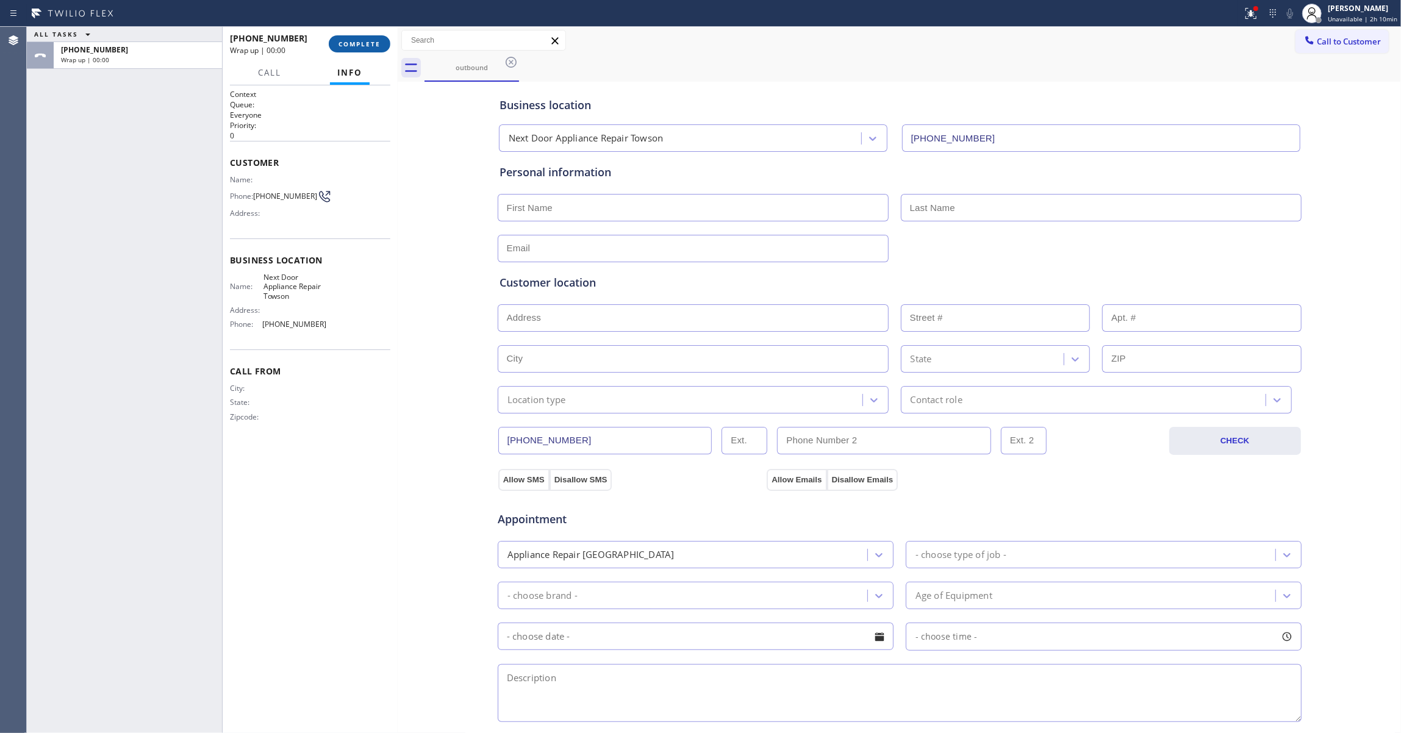
click at [355, 37] on div "[PHONE_NUMBER] Wrap up | 00:00 COMPLETE" at bounding box center [310, 44] width 160 height 32
click at [355, 47] on span "COMPLETE" at bounding box center [360, 44] width 42 height 9
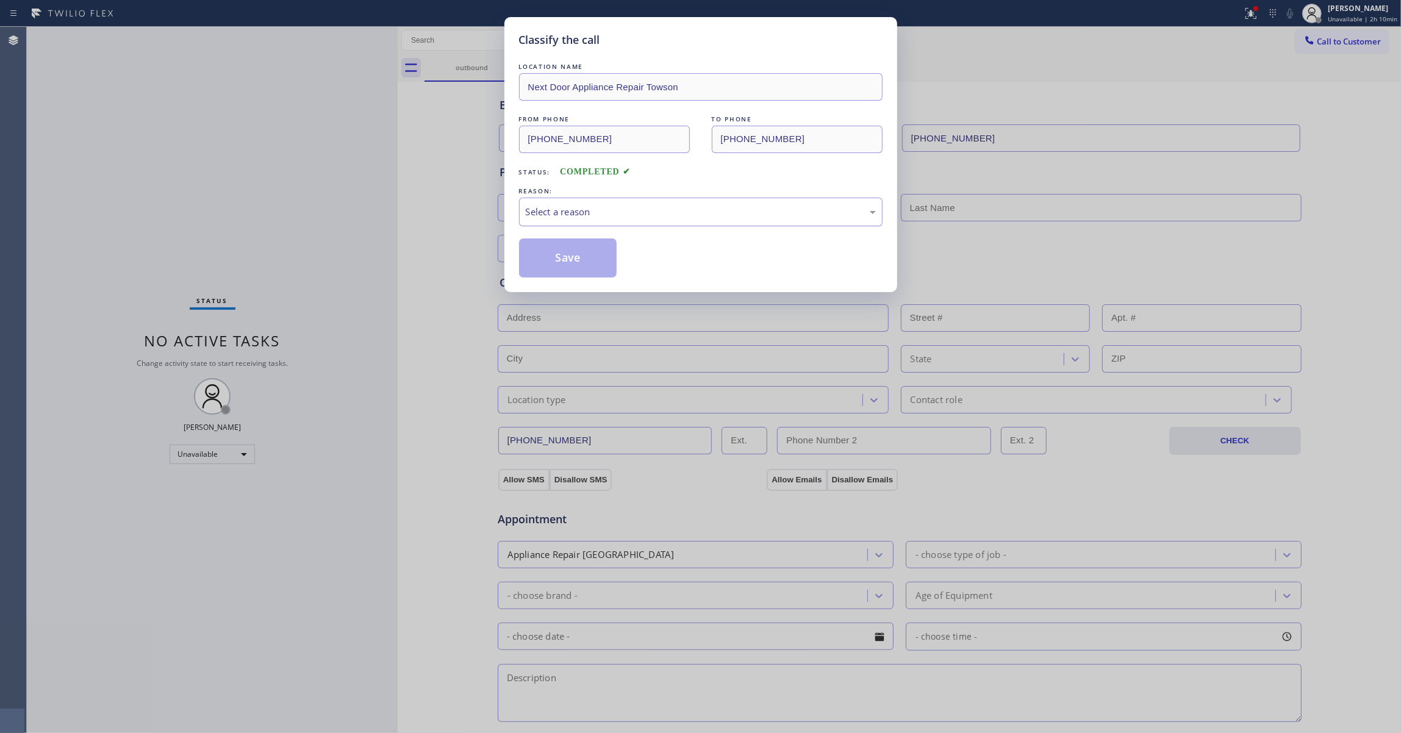
click at [576, 220] on div "Select a reason" at bounding box center [701, 212] width 364 height 29
click at [566, 261] on button "Save" at bounding box center [568, 258] width 98 height 39
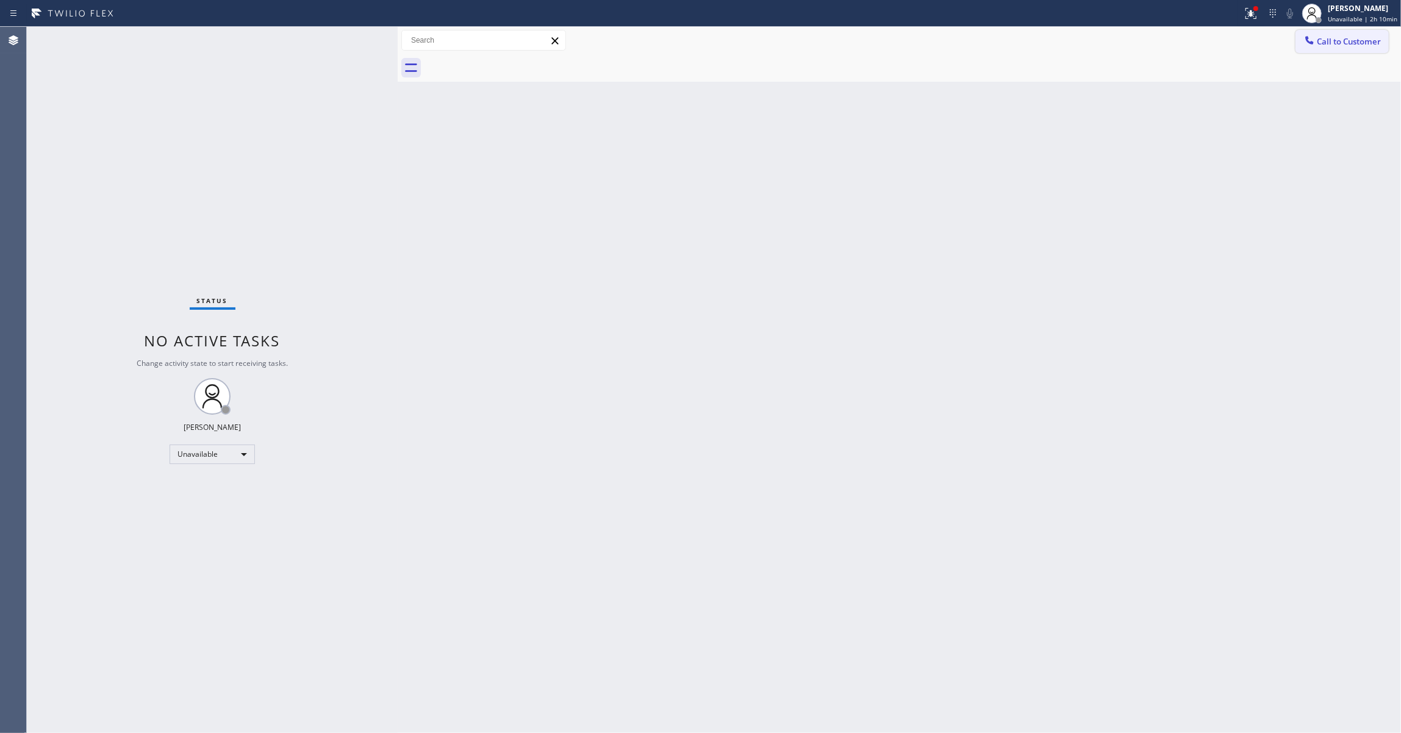
click at [1353, 40] on span "Call to Customer" at bounding box center [1349, 41] width 64 height 11
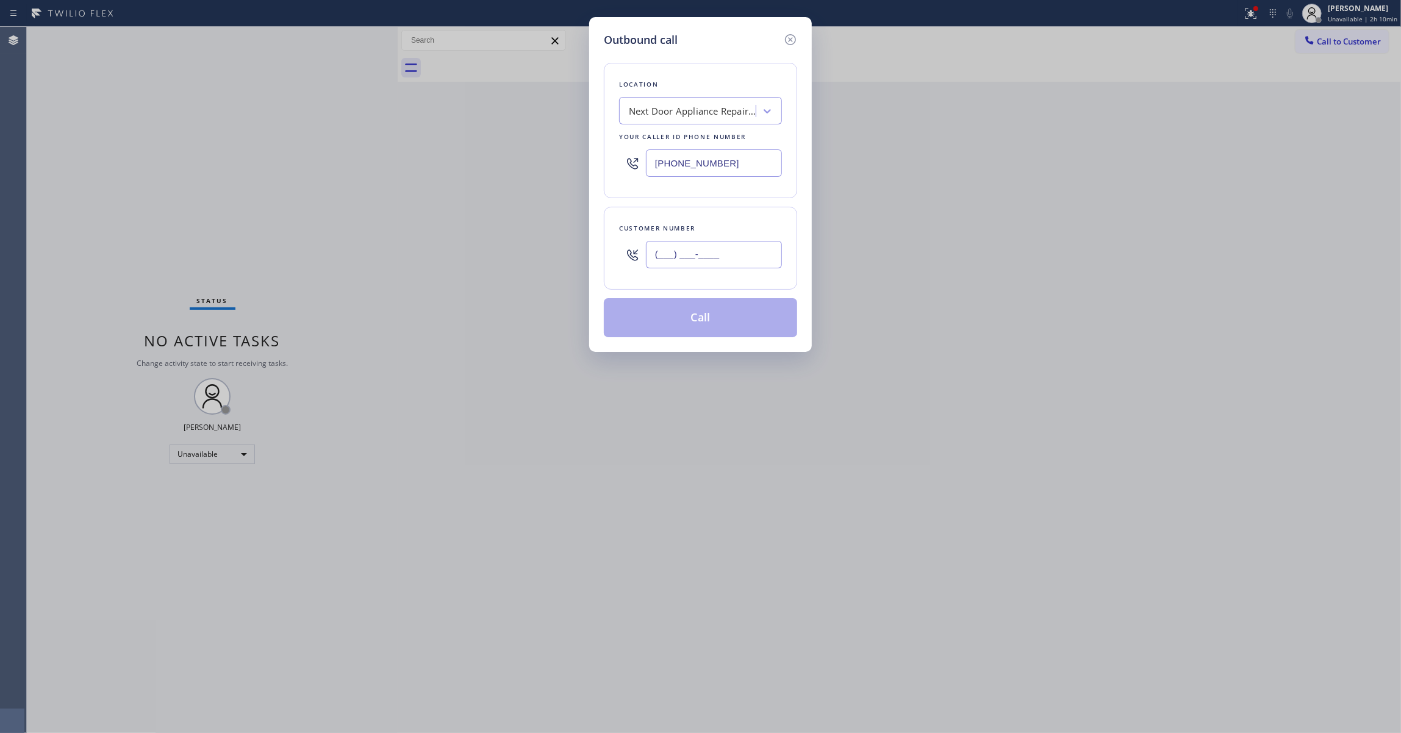
click at [733, 267] on input "(___) ___-____" at bounding box center [714, 254] width 136 height 27
paste input "240) 534-0279"
type input "[PHONE_NUMBER]"
drag, startPoint x: 681, startPoint y: 318, endPoint x: 1360, endPoint y: 86, distance: 717.6
click at [698, 314] on button "Call" at bounding box center [700, 317] width 193 height 39
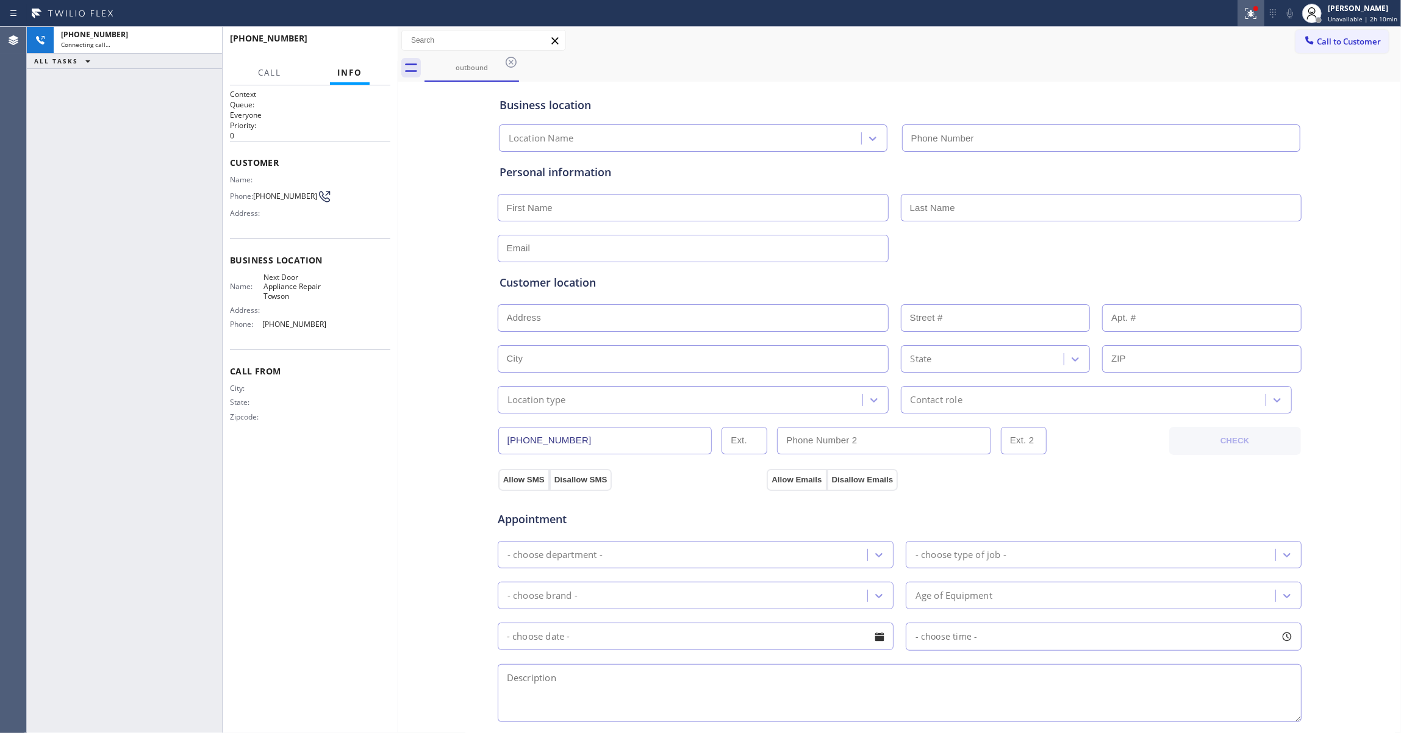
click at [1247, 13] on icon at bounding box center [1250, 12] width 7 height 4
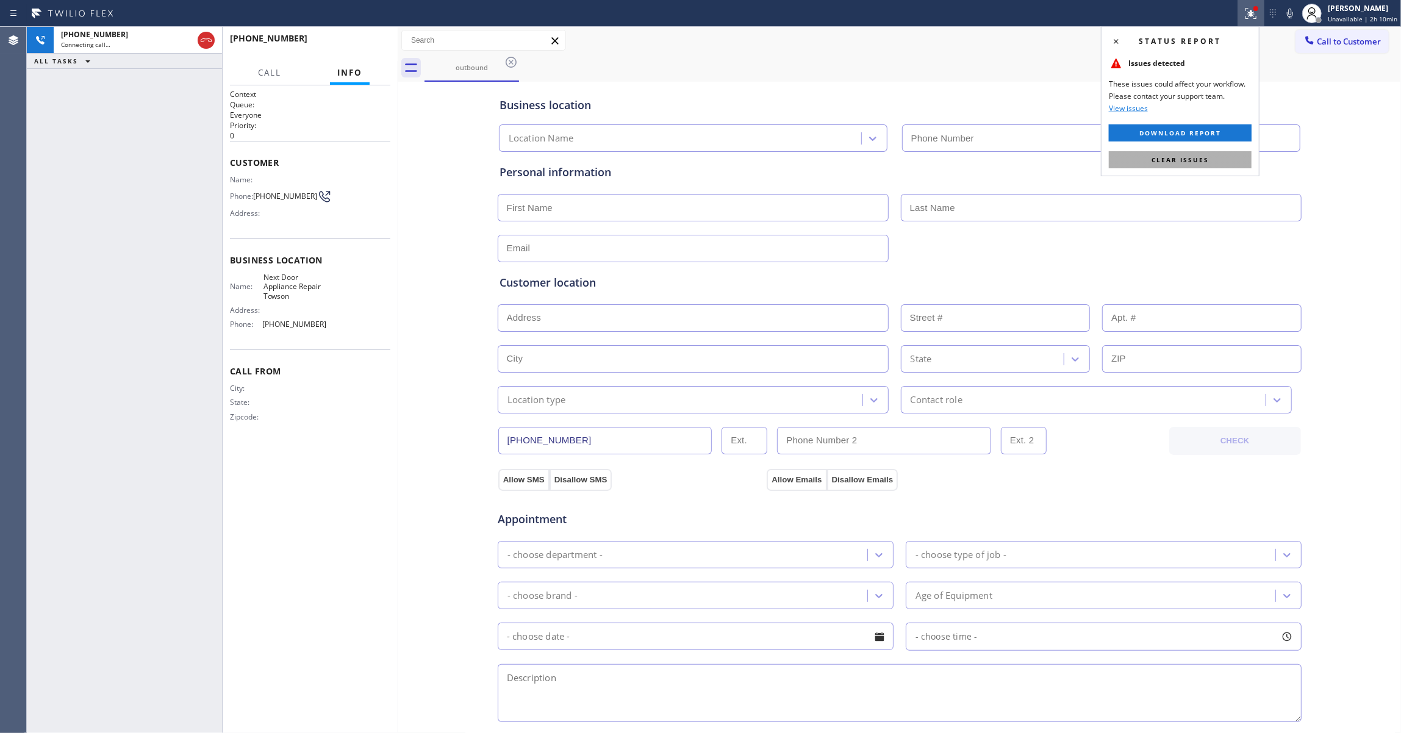
click at [1203, 162] on span "Clear issues" at bounding box center [1180, 160] width 57 height 9
type input "[PHONE_NUMBER]"
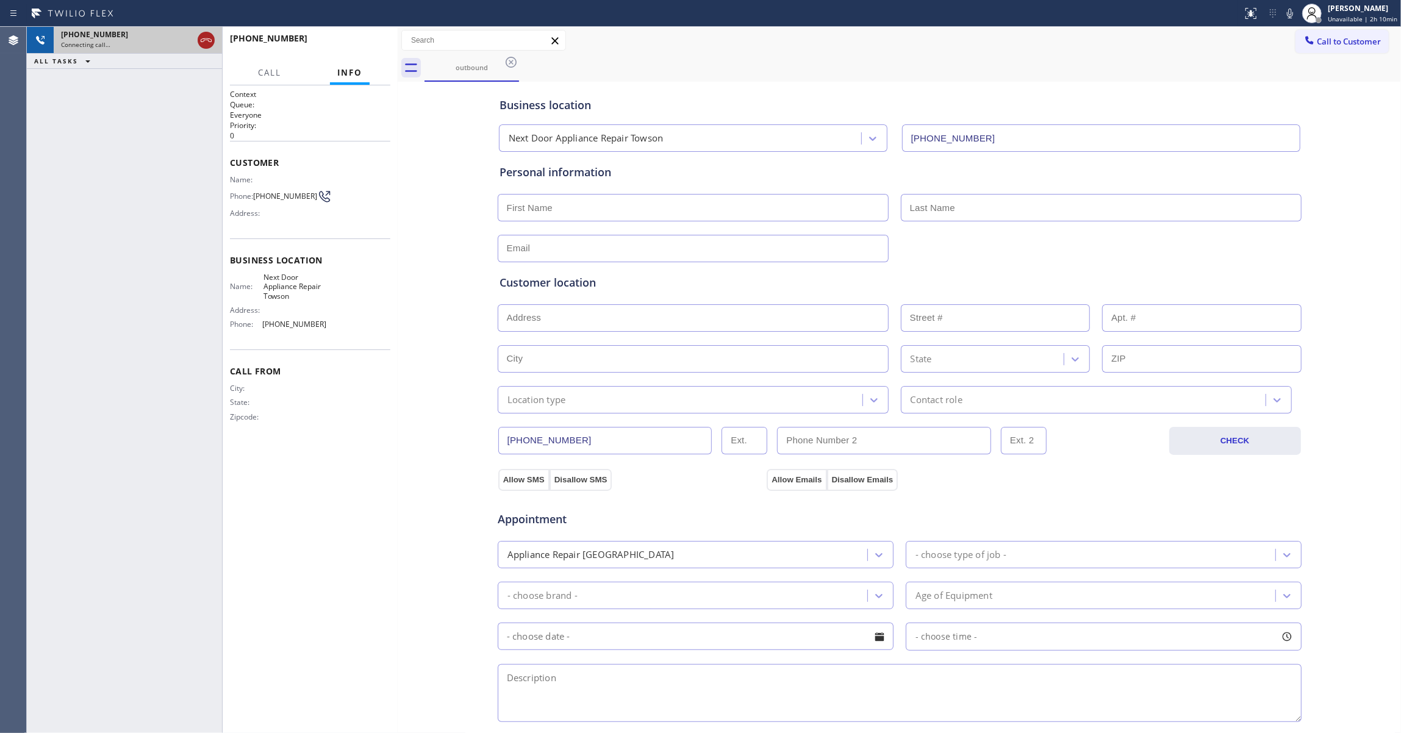
click at [205, 40] on icon at bounding box center [206, 40] width 11 height 4
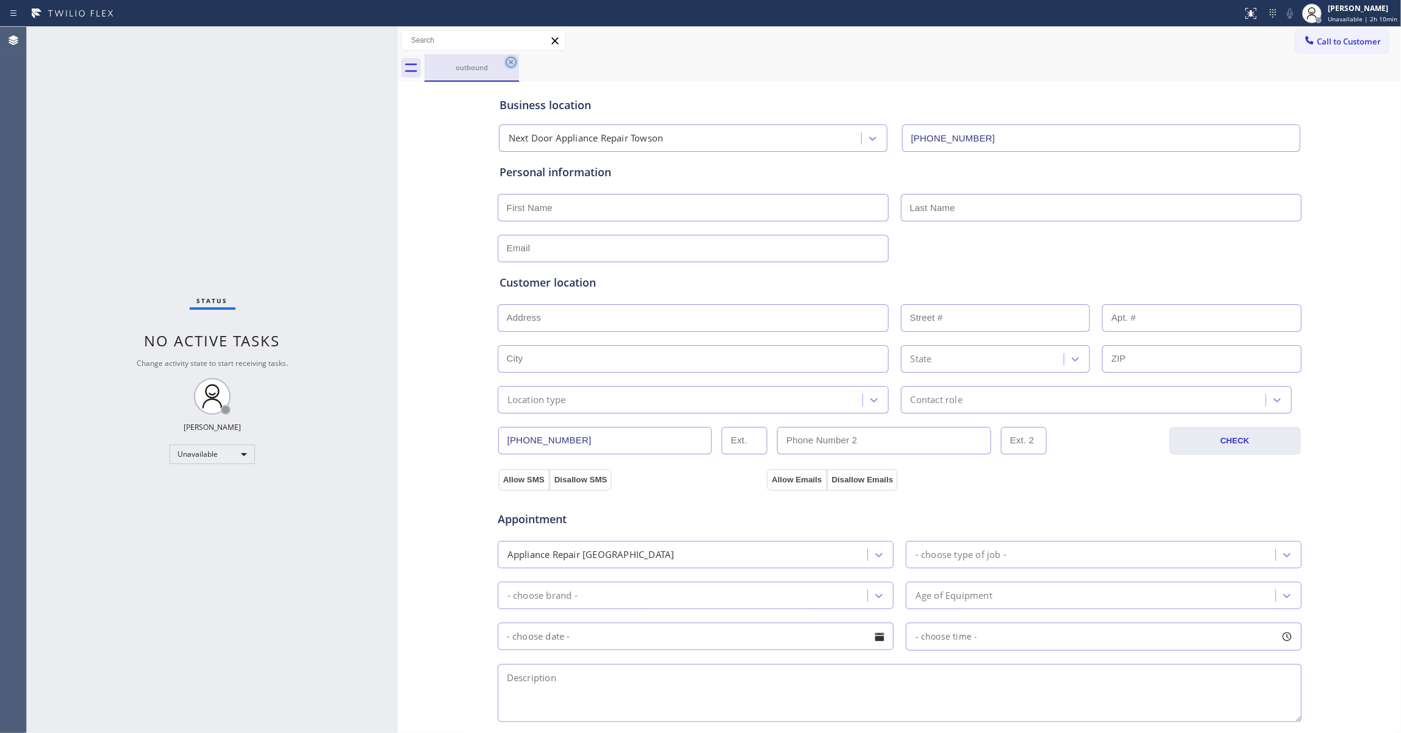
click at [513, 63] on icon at bounding box center [511, 62] width 15 height 15
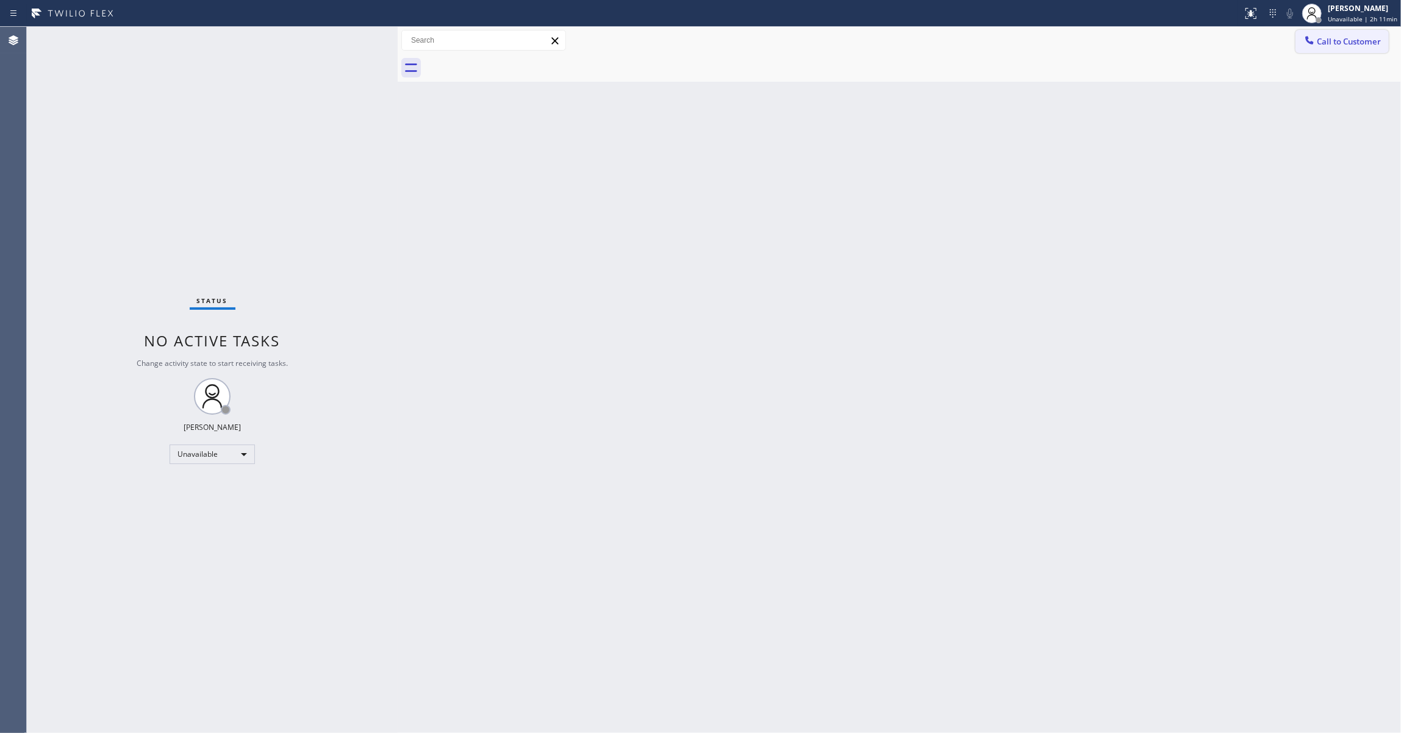
click at [1375, 38] on span "Call to Customer" at bounding box center [1349, 41] width 64 height 11
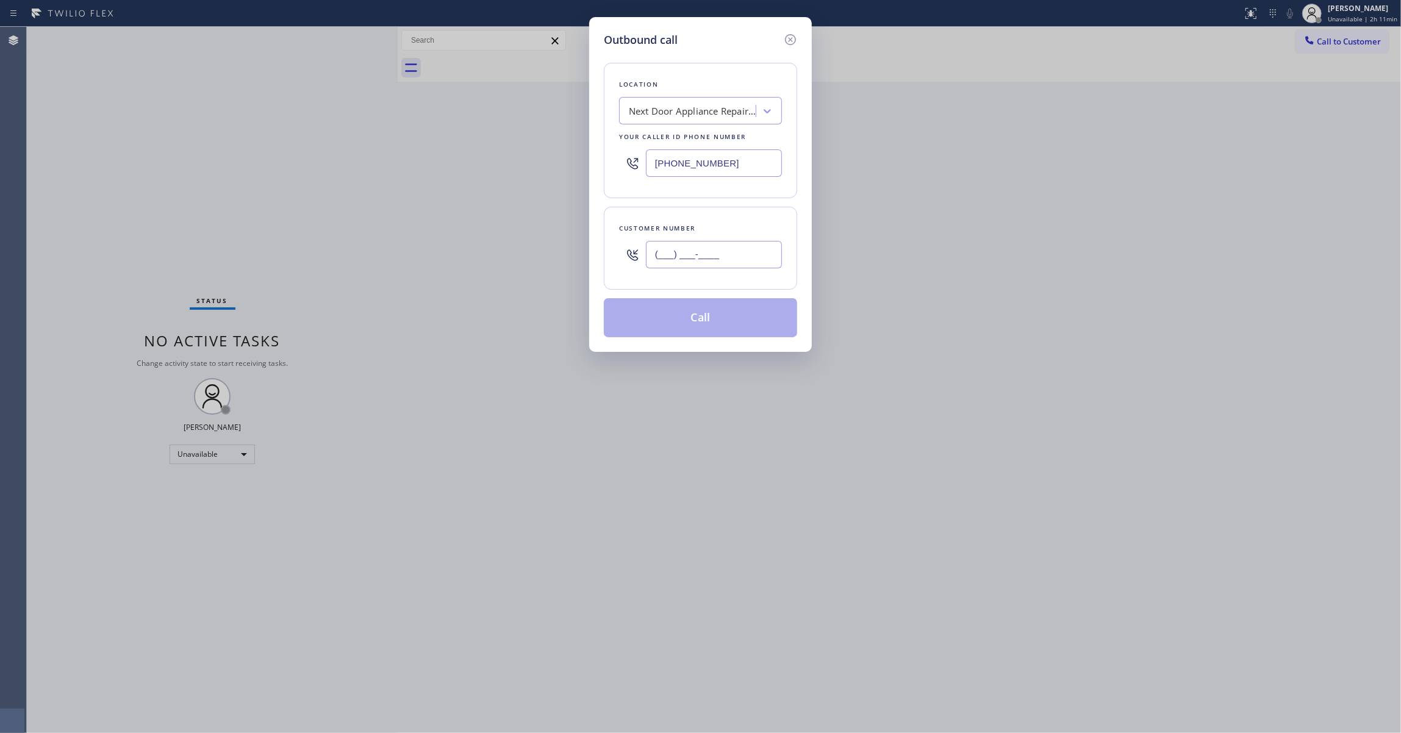
click at [708, 257] on input "(___) ___-____" at bounding box center [714, 254] width 136 height 27
paste input "970) 222-9851"
type input "[PHONE_NUMBER]"
click at [37, 338] on div "Outbound call Location Next Door Appliance Repair [GEOGRAPHIC_DATA] Your caller…" at bounding box center [700, 366] width 1401 height 733
drag, startPoint x: 745, startPoint y: 161, endPoint x: 215, endPoint y: 165, distance: 530.1
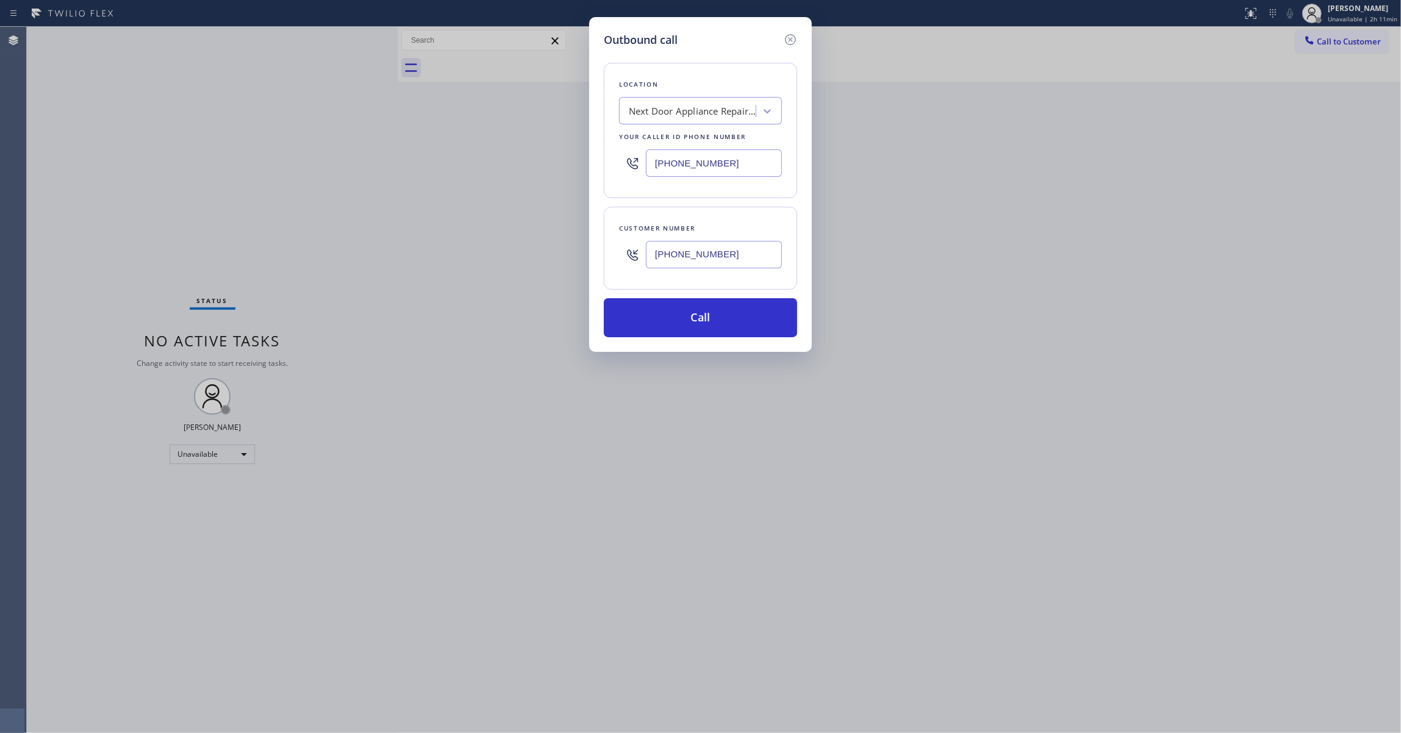
click at [215, 165] on div "Outbound call Location Next Door Appliance Repair [GEOGRAPHIC_DATA] Your caller…" at bounding box center [700, 366] width 1401 height 733
paste input "844) 988-0068"
type input "[PHONE_NUMBER]"
drag, startPoint x: 744, startPoint y: 257, endPoint x: 549, endPoint y: 251, distance: 195.3
click at [549, 251] on div "Outbound call Location Viking Repair Pro Your caller id phone number [PHONE_NUM…" at bounding box center [700, 366] width 1401 height 733
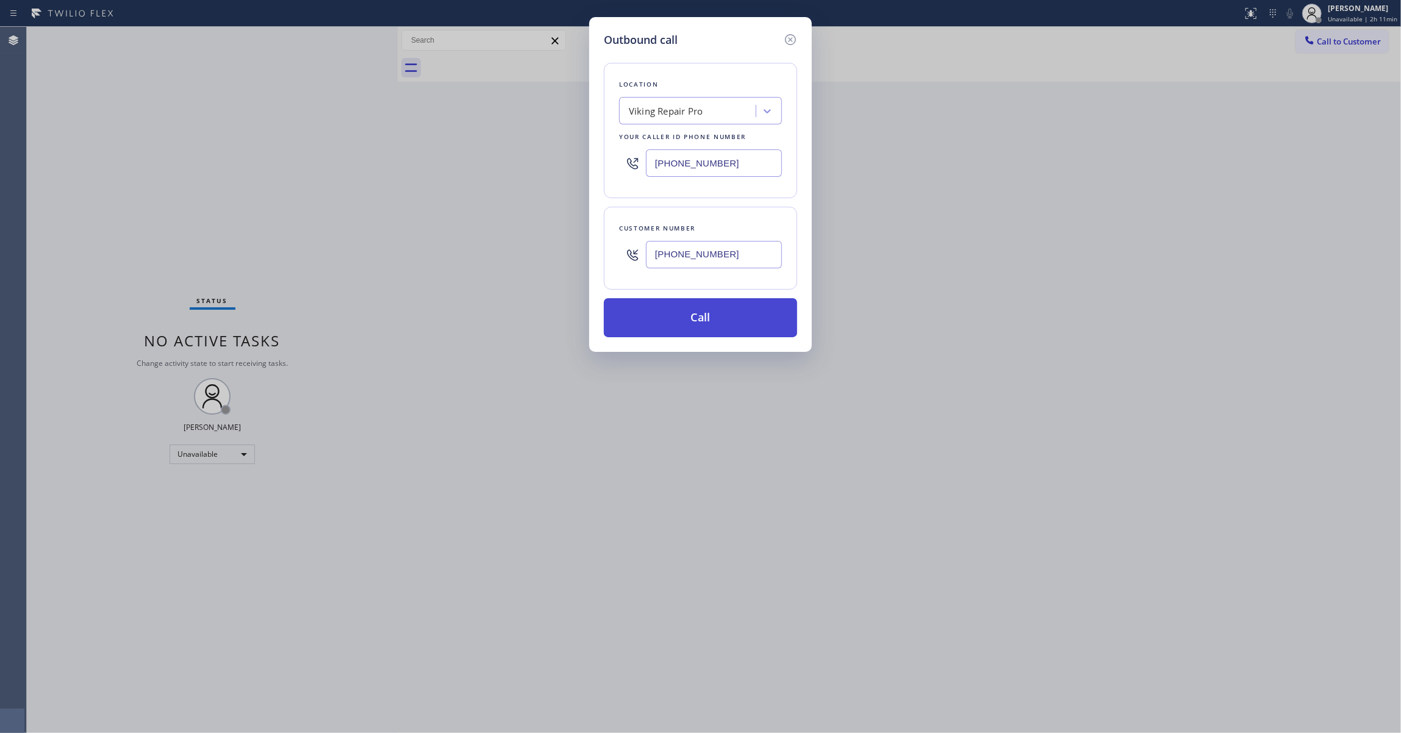
click at [722, 318] on button "Call" at bounding box center [700, 317] width 193 height 39
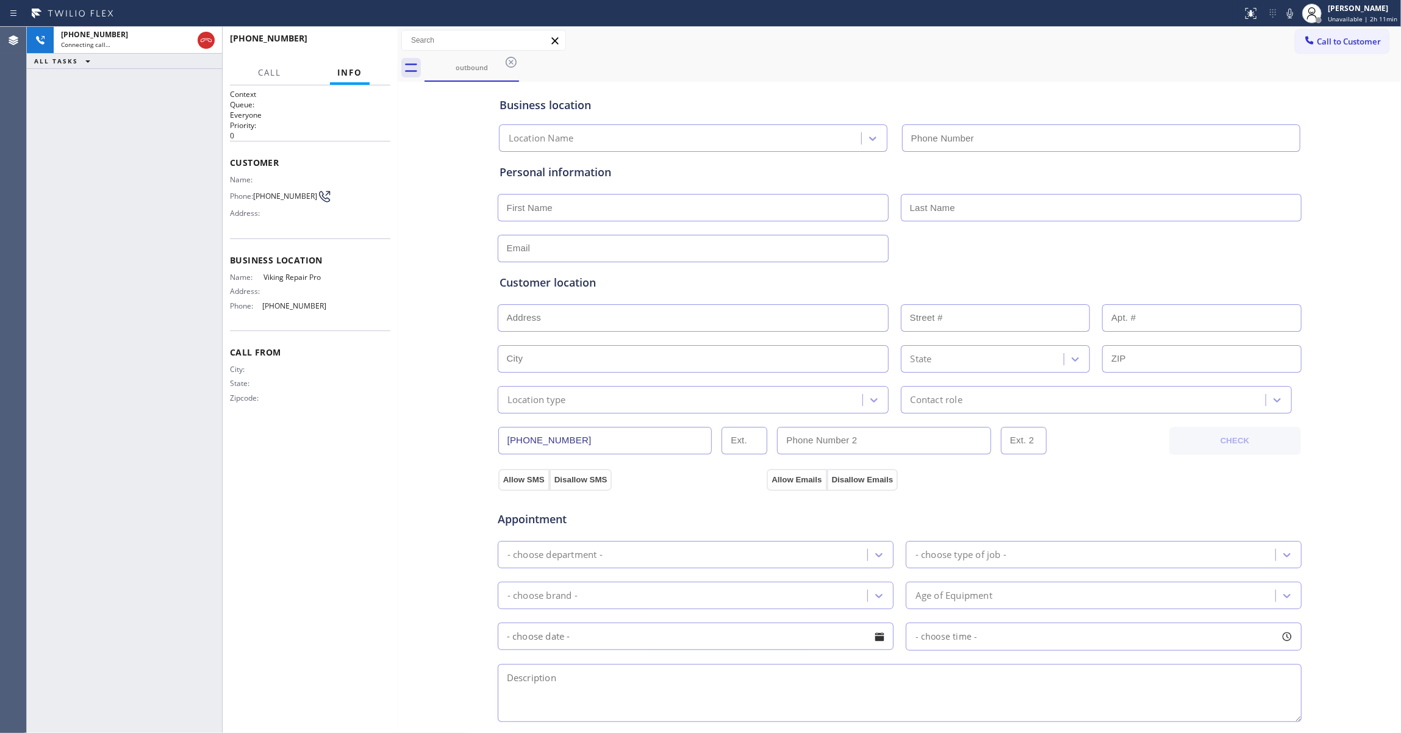
type input "[PHONE_NUMBER]"
click at [405, 177] on div "Business location Viking Repair Pro [PHONE_NUMBER] Personal information Custome…" at bounding box center [899, 501] width 997 height 833
click at [360, 48] on button "HANG UP" at bounding box center [362, 43] width 57 height 17
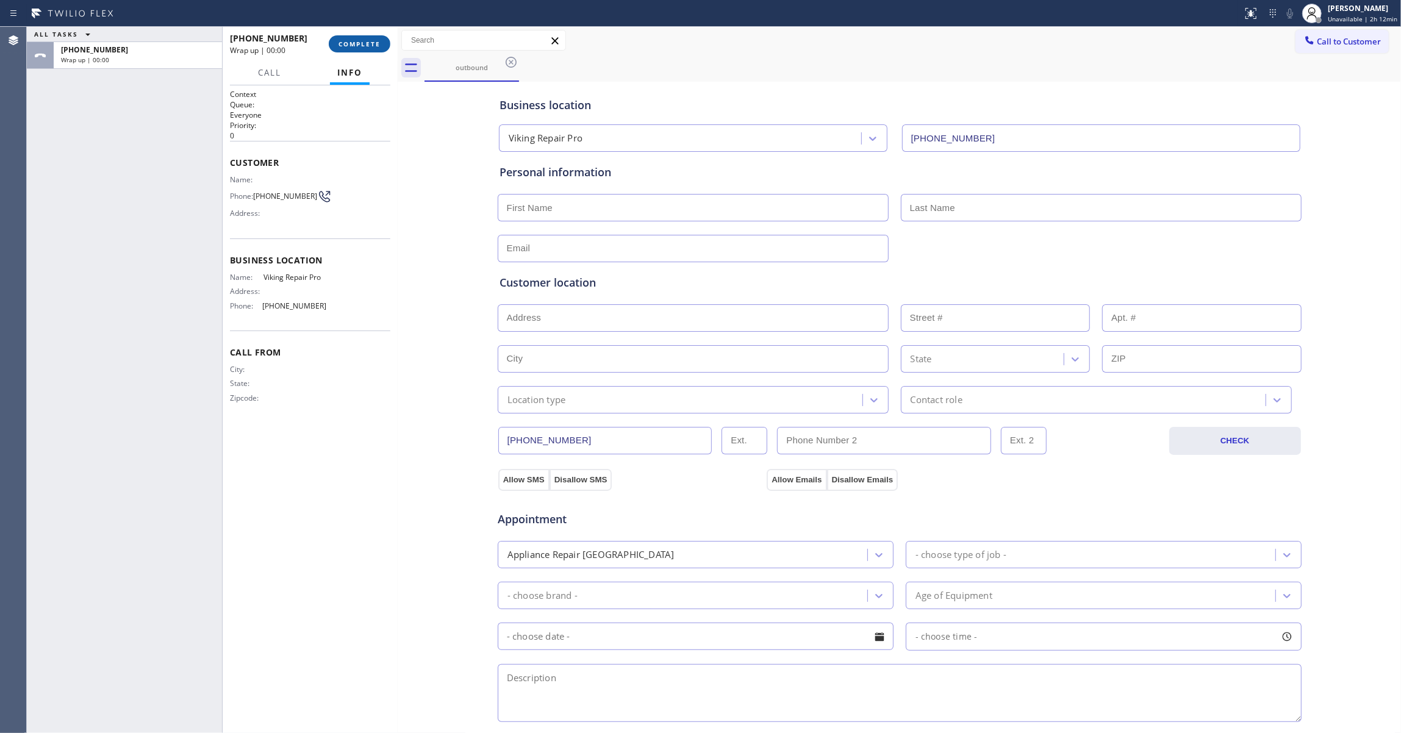
click at [360, 48] on button "COMPLETE" at bounding box center [360, 43] width 62 height 17
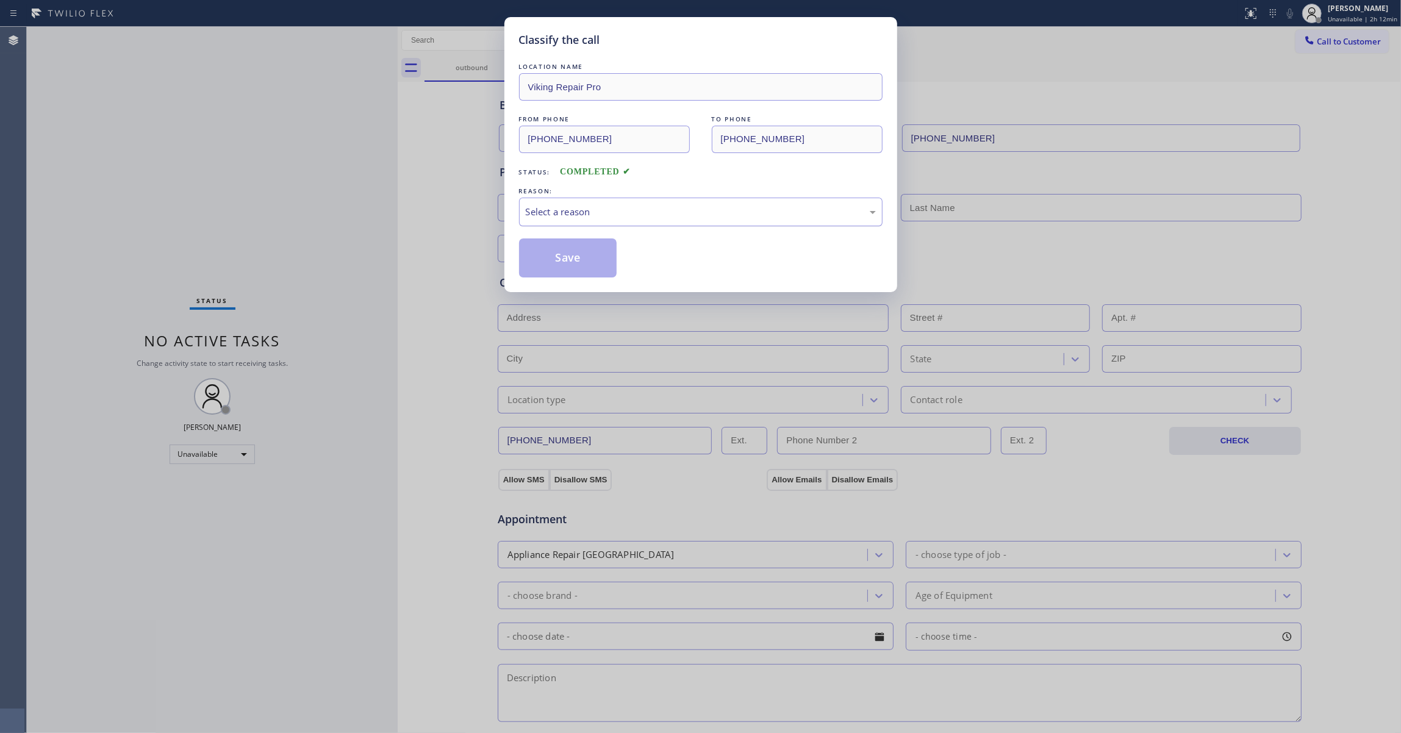
drag, startPoint x: 596, startPoint y: 207, endPoint x: 596, endPoint y: 217, distance: 9.8
click at [596, 208] on div "Select a reason" at bounding box center [701, 212] width 350 height 14
click at [562, 259] on button "Save" at bounding box center [568, 258] width 98 height 39
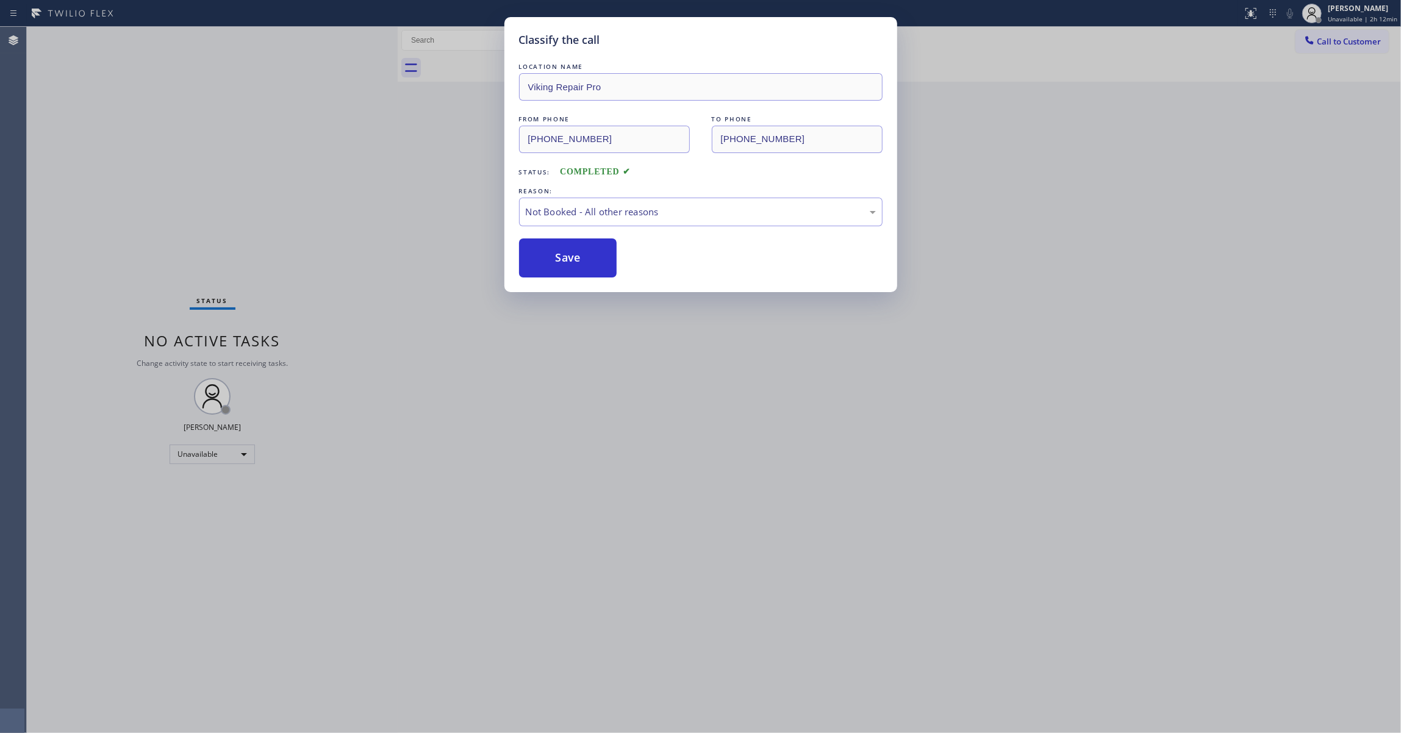
drag, startPoint x: 562, startPoint y: 259, endPoint x: 8, endPoint y: 213, distance: 555.8
click at [560, 259] on button "Save" at bounding box center [568, 258] width 98 height 39
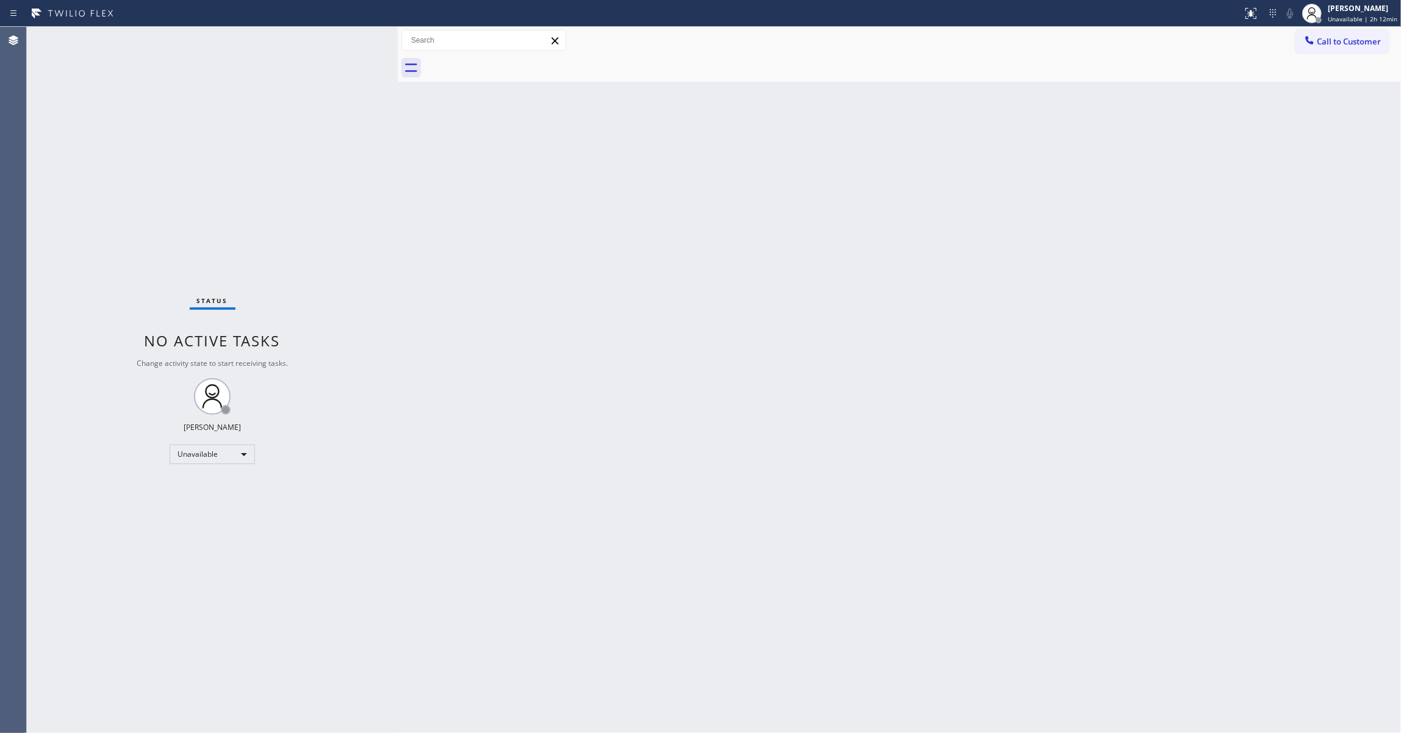
drag, startPoint x: 827, startPoint y: 224, endPoint x: 833, endPoint y: 140, distance: 85.0
click at [833, 171] on div "Back to Dashboard Change Sender ID Customers Technicians Select a contact Outbo…" at bounding box center [899, 380] width 1003 height 706
click at [1372, 43] on span "Call to Customer" at bounding box center [1349, 41] width 64 height 11
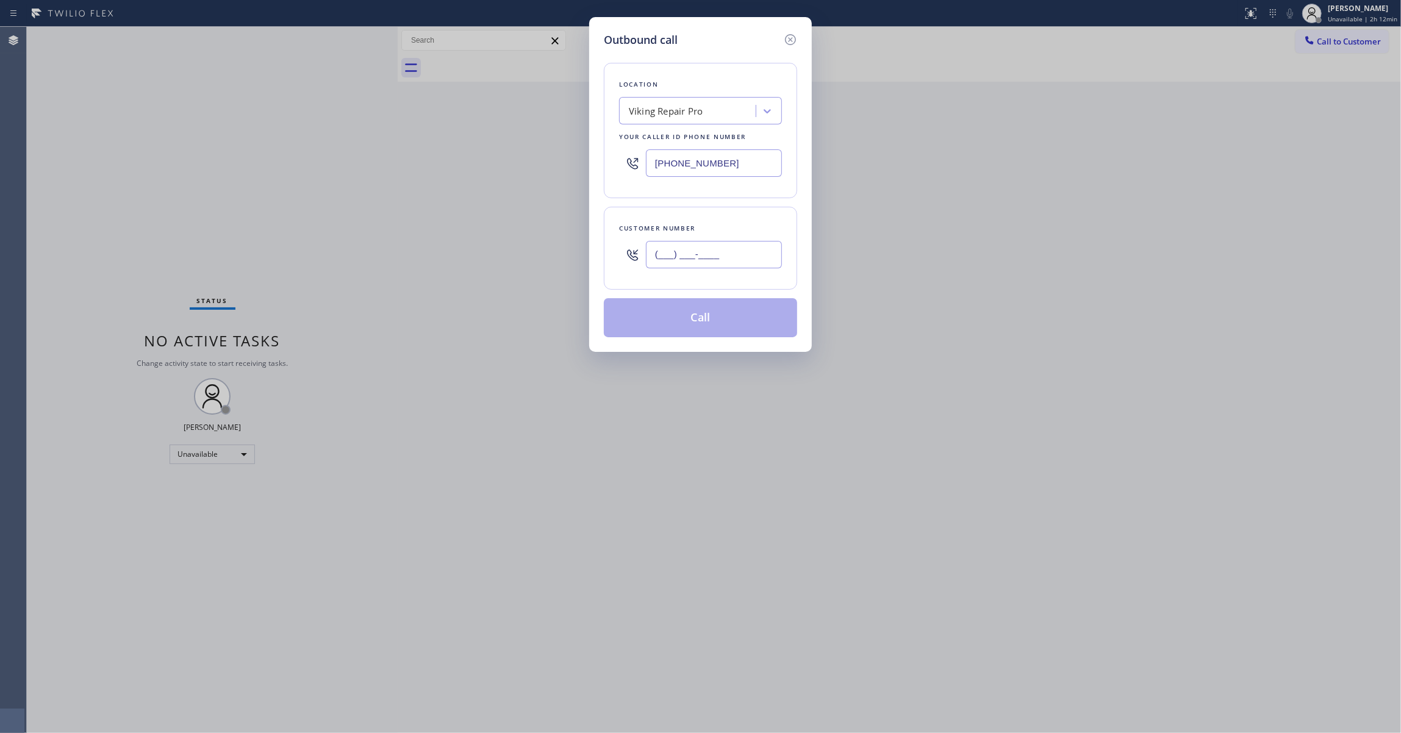
click at [659, 252] on input "(___) ___-____" at bounding box center [714, 254] width 136 height 27
paste input "970) 222-9851"
type input "[PHONE_NUMBER]"
click at [692, 316] on button "Call" at bounding box center [700, 317] width 193 height 39
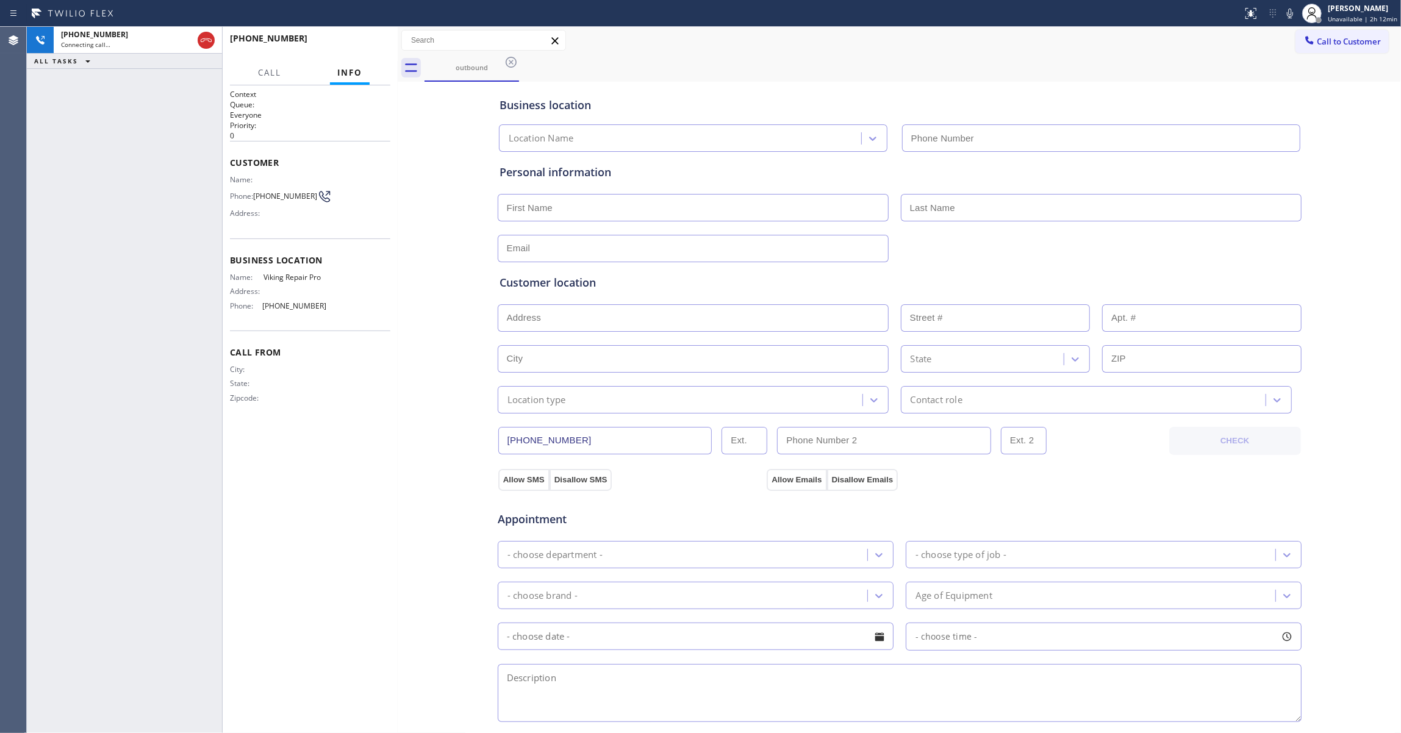
type input "[PHONE_NUMBER]"
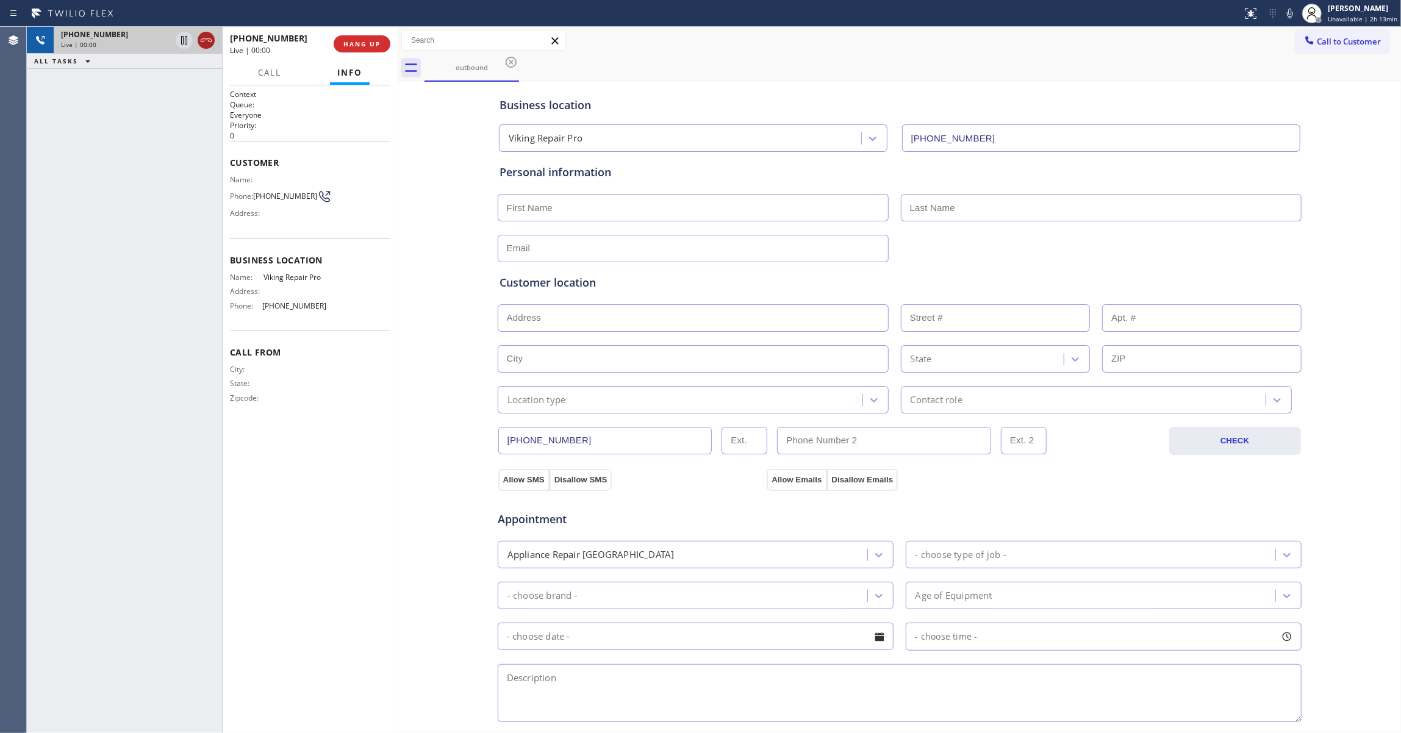
click at [203, 46] on icon at bounding box center [206, 40] width 15 height 15
click at [362, 42] on span "COMPLETE" at bounding box center [360, 44] width 42 height 9
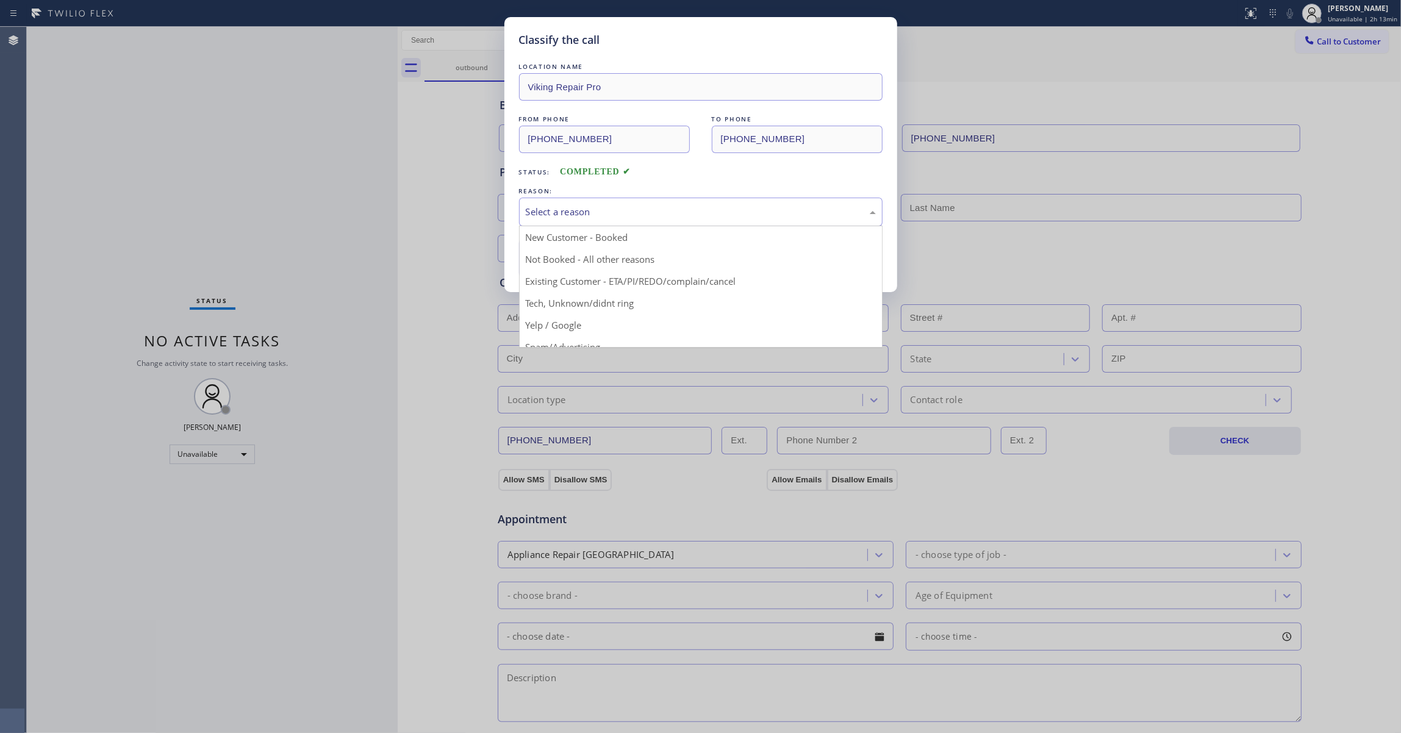
click at [552, 201] on div "Select a reason" at bounding box center [701, 212] width 364 height 29
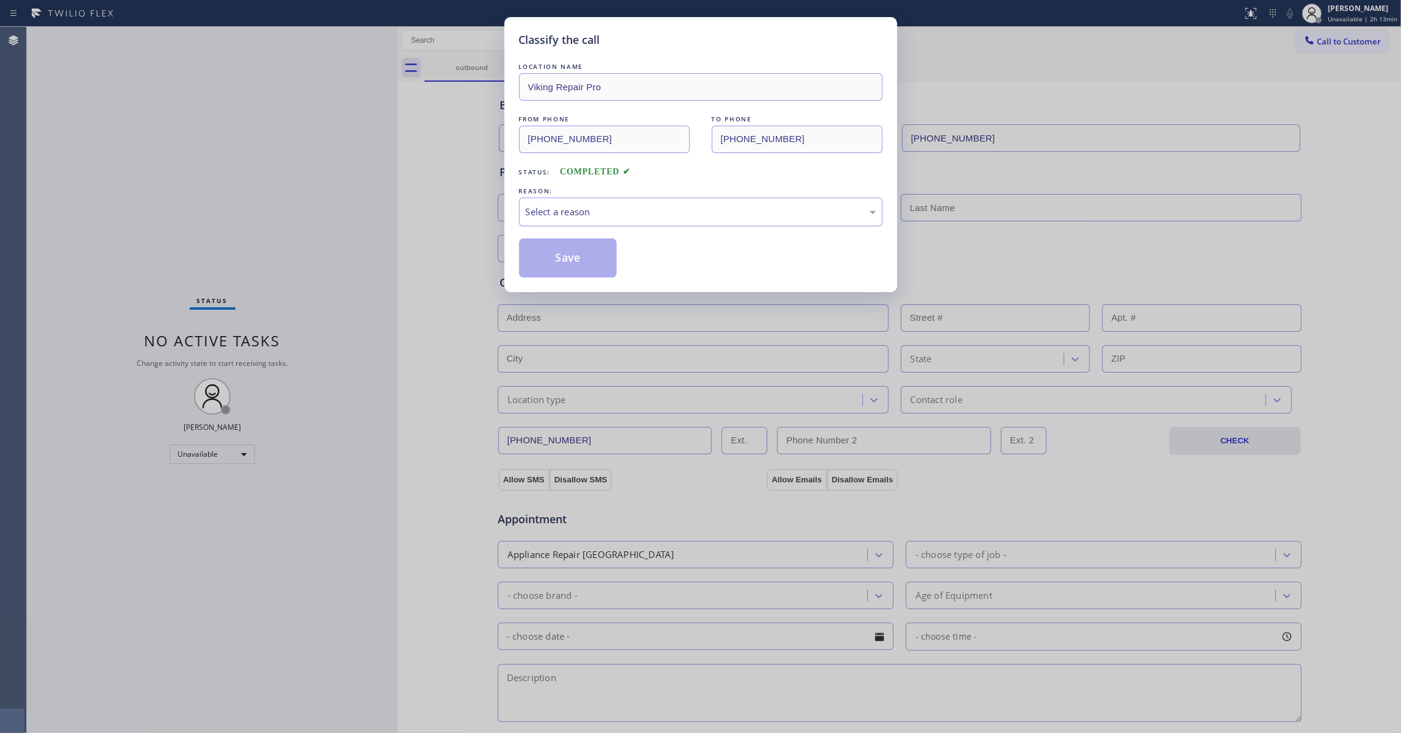
click at [551, 210] on div "Select a reason" at bounding box center [701, 212] width 350 height 14
click at [554, 203] on div "Select a reason" at bounding box center [701, 212] width 364 height 29
click at [571, 259] on button "Save" at bounding box center [568, 258] width 98 height 39
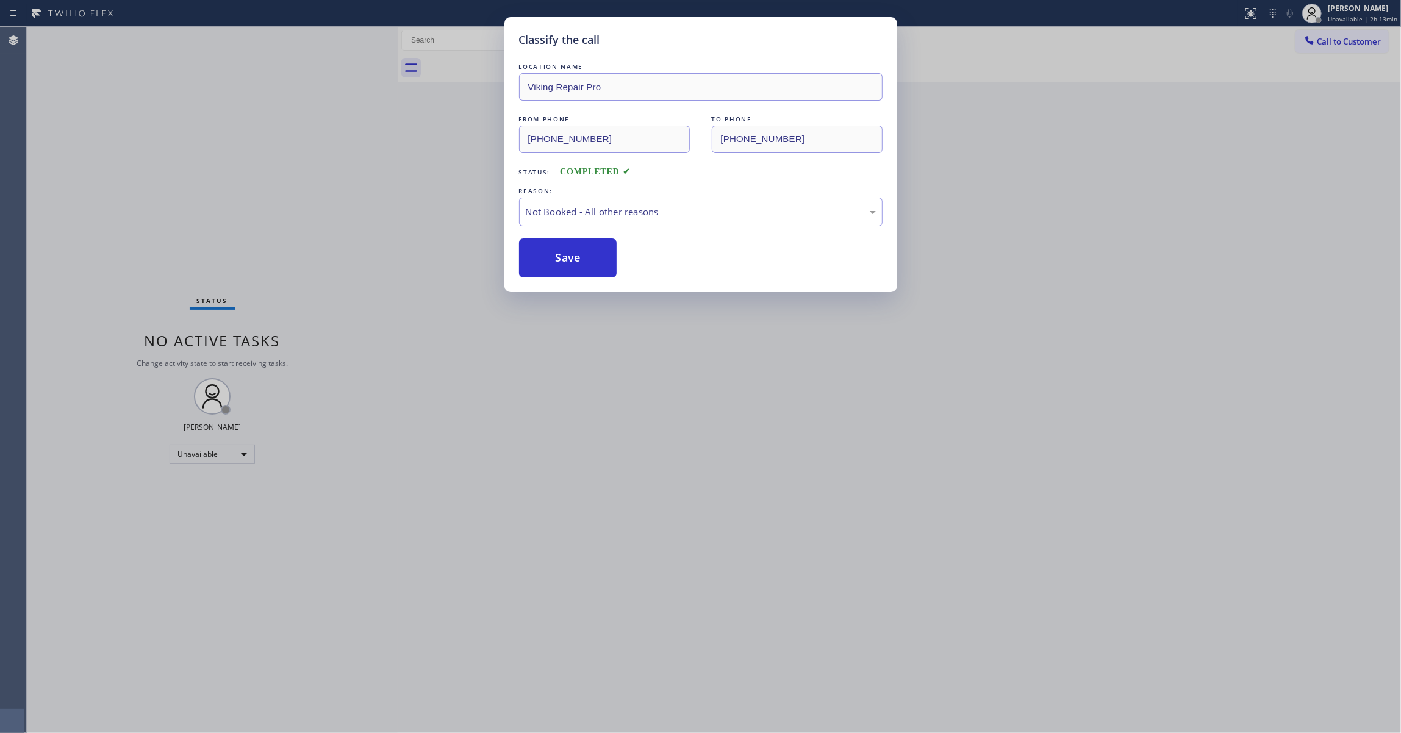
drag, startPoint x: 570, startPoint y: 259, endPoint x: 55, endPoint y: 230, distance: 515.7
click at [569, 259] on button "Save" at bounding box center [568, 258] width 98 height 39
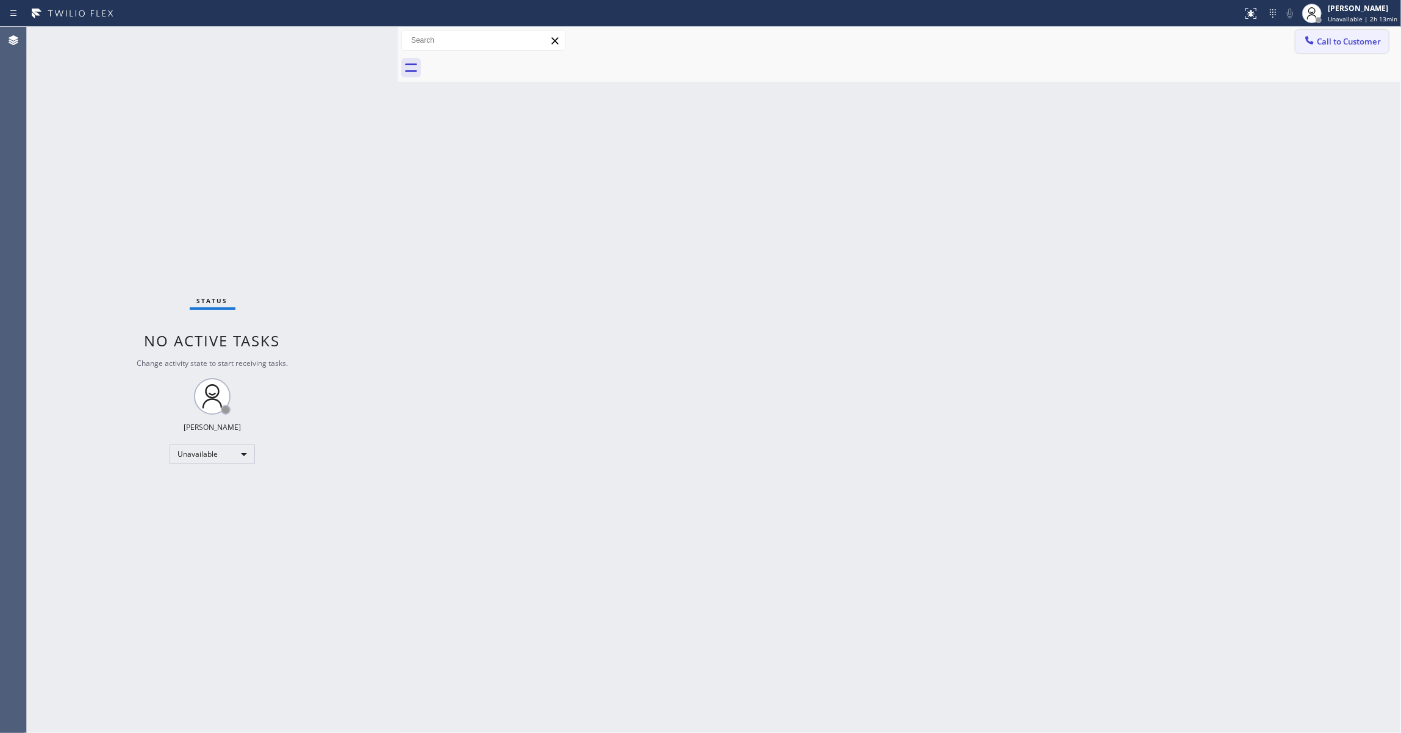
click at [1337, 37] on span "Call to Customer" at bounding box center [1349, 41] width 64 height 11
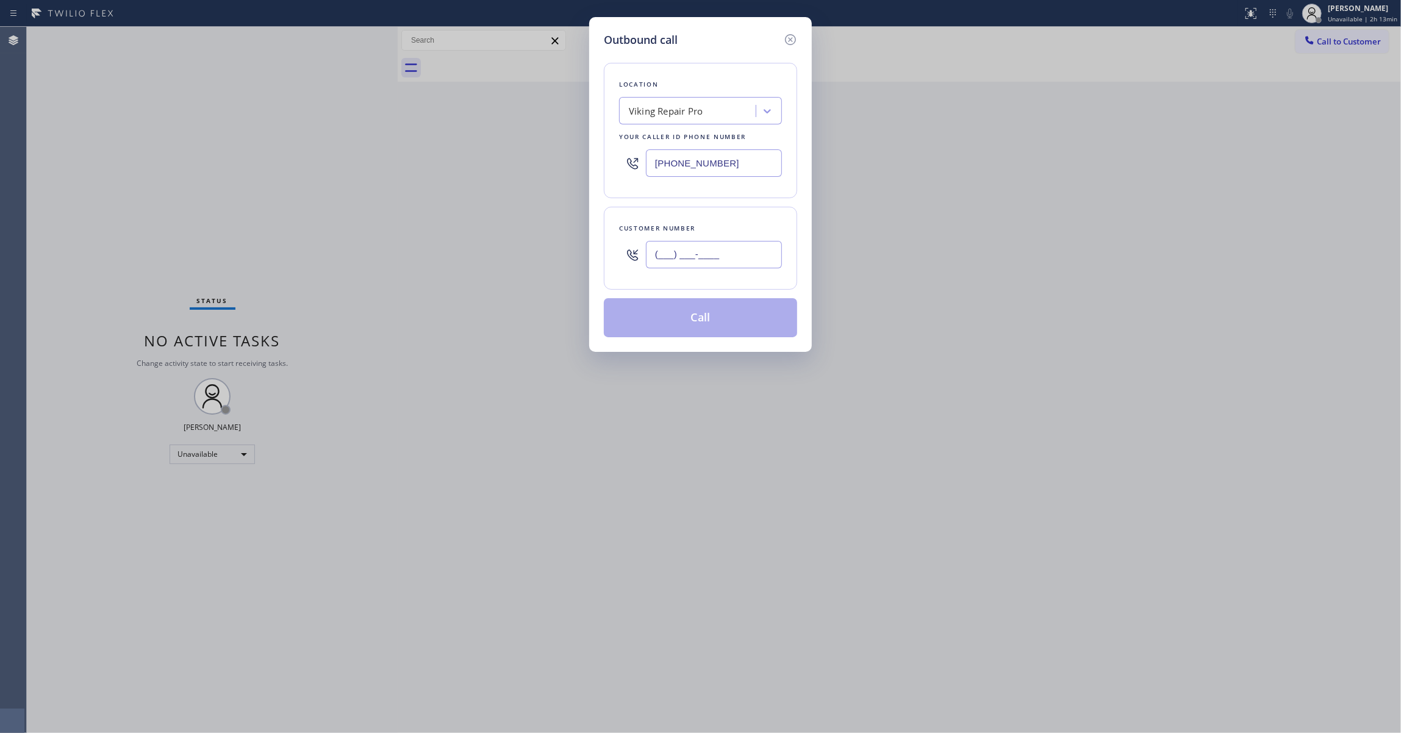
click at [681, 256] on input "(___) ___-____" at bounding box center [714, 254] width 136 height 27
paste input "650) 678-6805"
type input "[PHONE_NUMBER]"
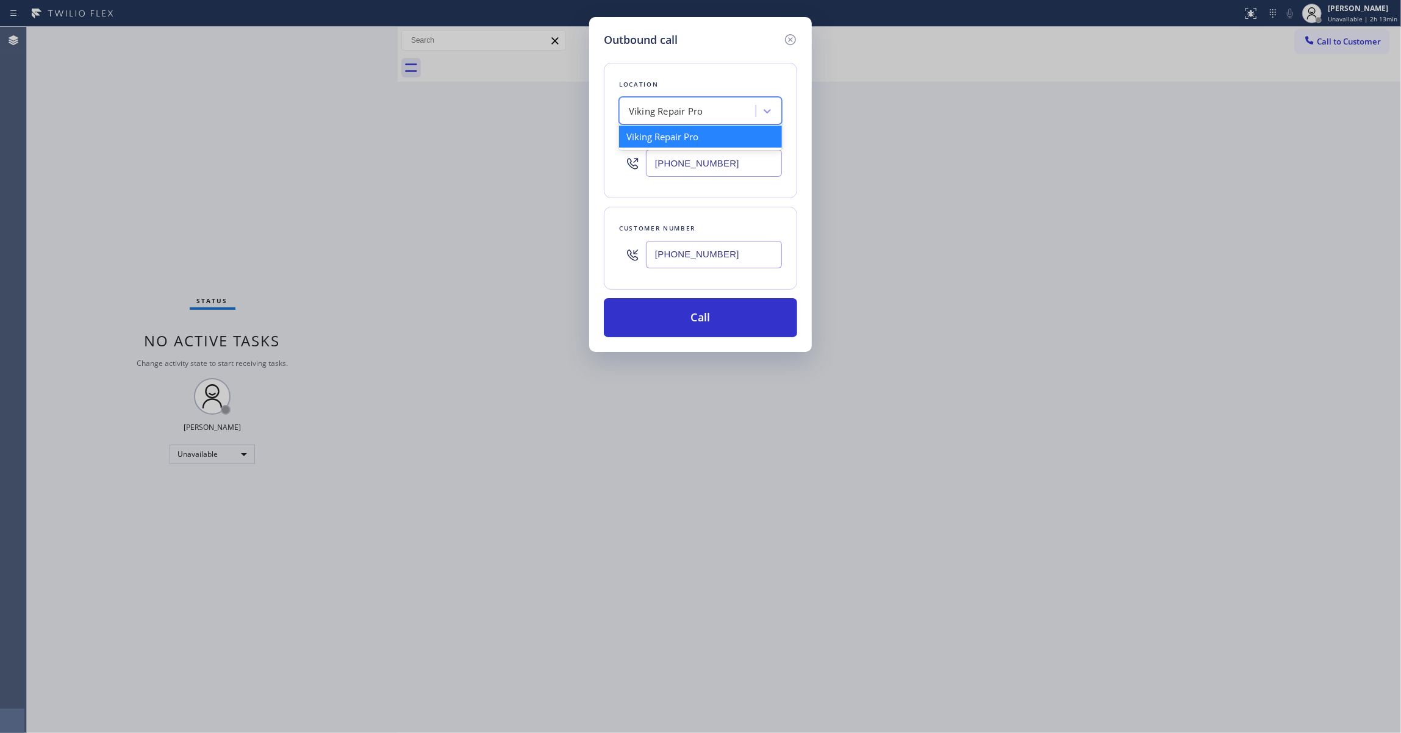
click at [675, 111] on div "Viking Repair Pro" at bounding box center [666, 111] width 74 height 14
type input "Home Alliance"
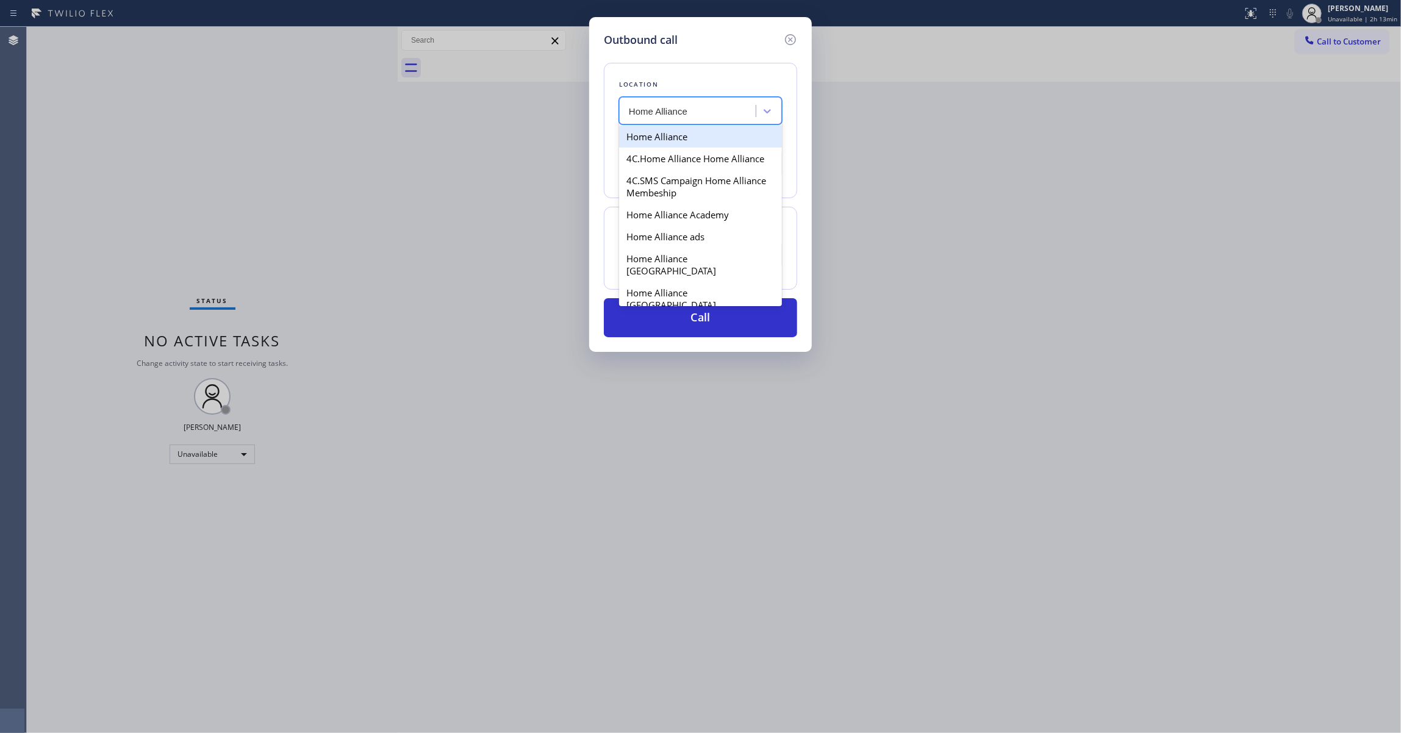
click at [670, 135] on div "Home Alliance" at bounding box center [700, 137] width 163 height 22
type input "[PHONE_NUMBER]"
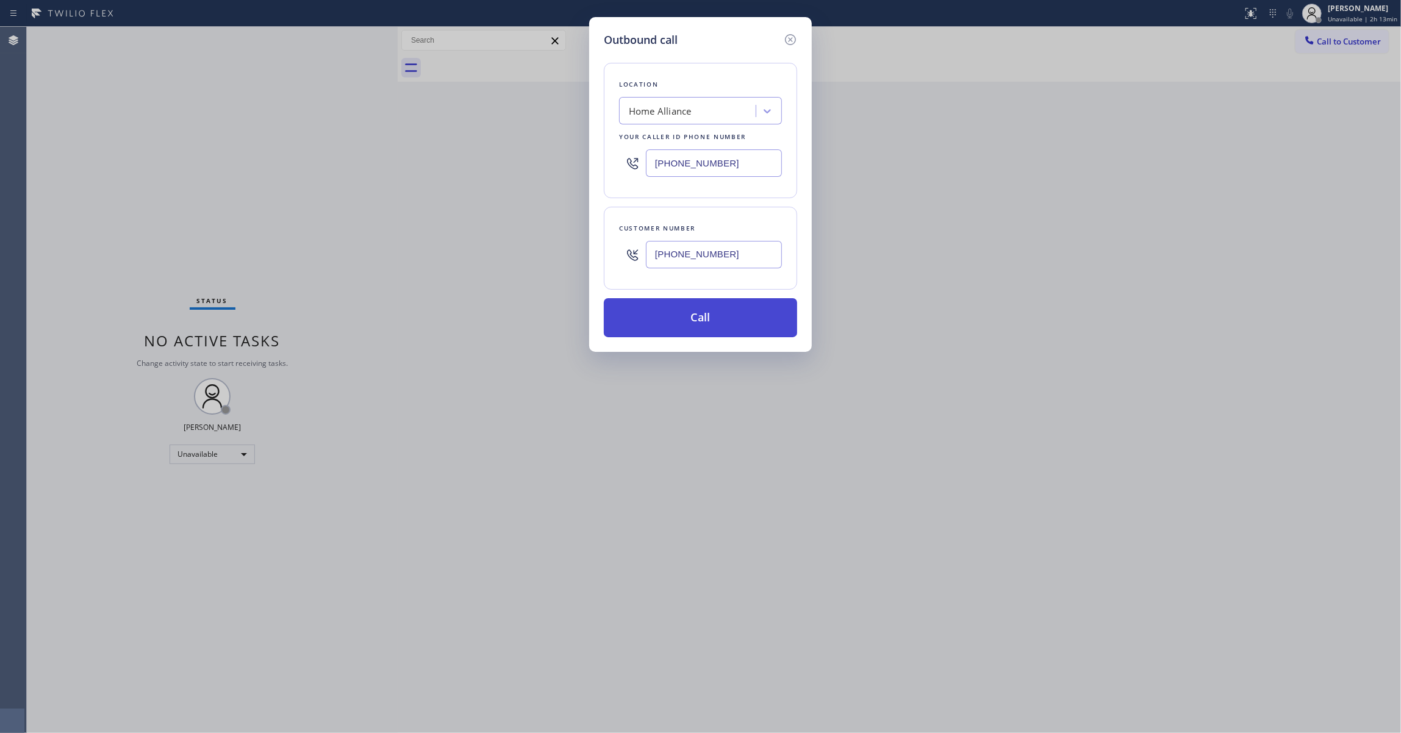
click at [682, 320] on button "Call" at bounding box center [700, 317] width 193 height 39
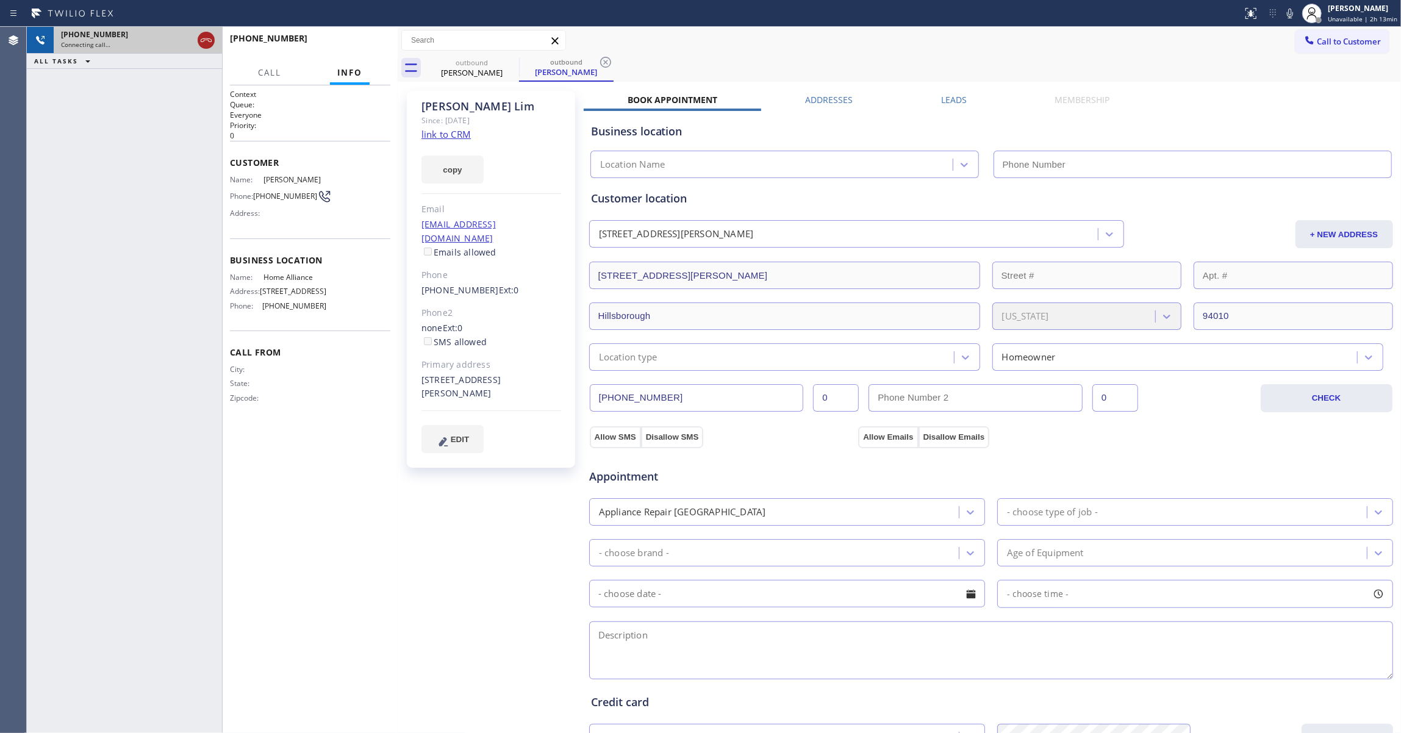
type input "[PHONE_NUMBER]"
click at [608, 66] on icon at bounding box center [605, 62] width 11 height 11
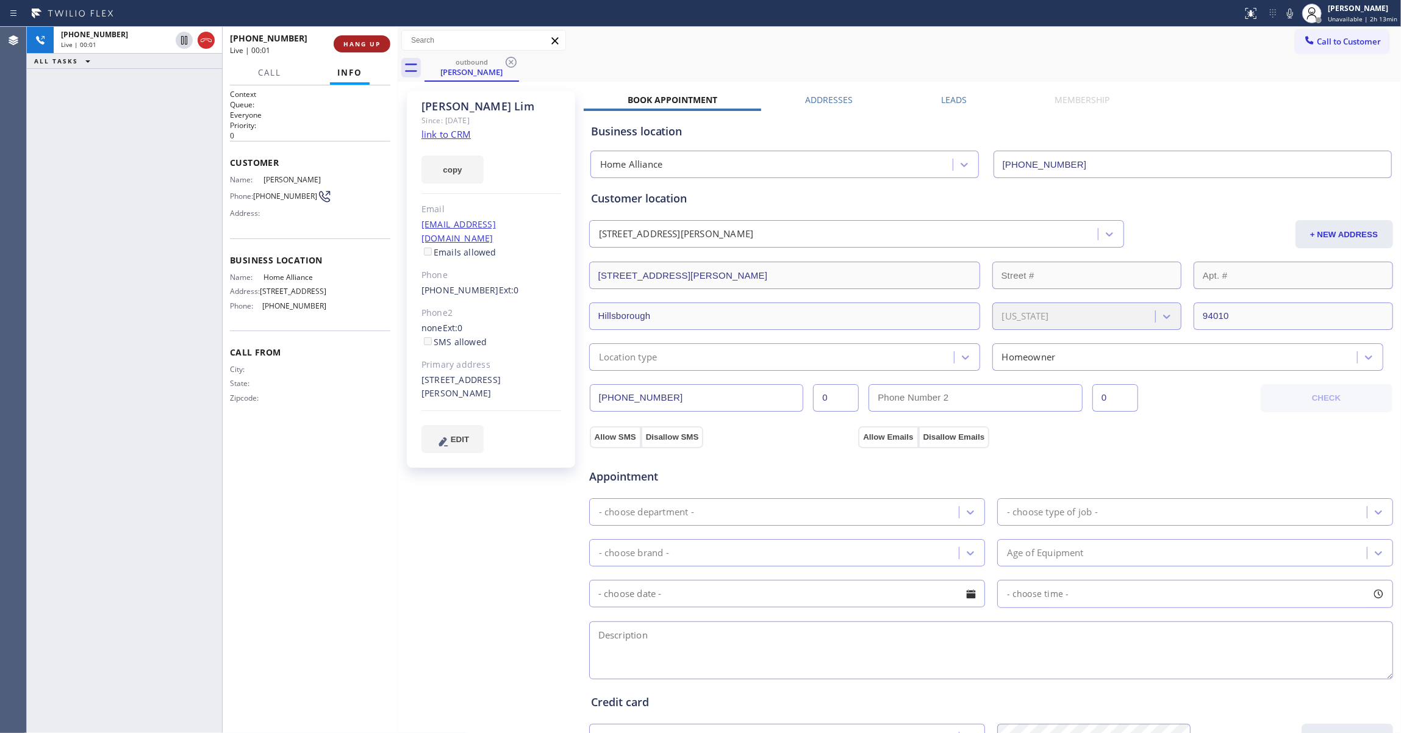
click at [359, 41] on span "HANG UP" at bounding box center [361, 44] width 37 height 9
click at [442, 137] on link "link to CRM" at bounding box center [446, 134] width 49 height 12
click at [362, 39] on button "COMPLETE" at bounding box center [360, 43] width 62 height 17
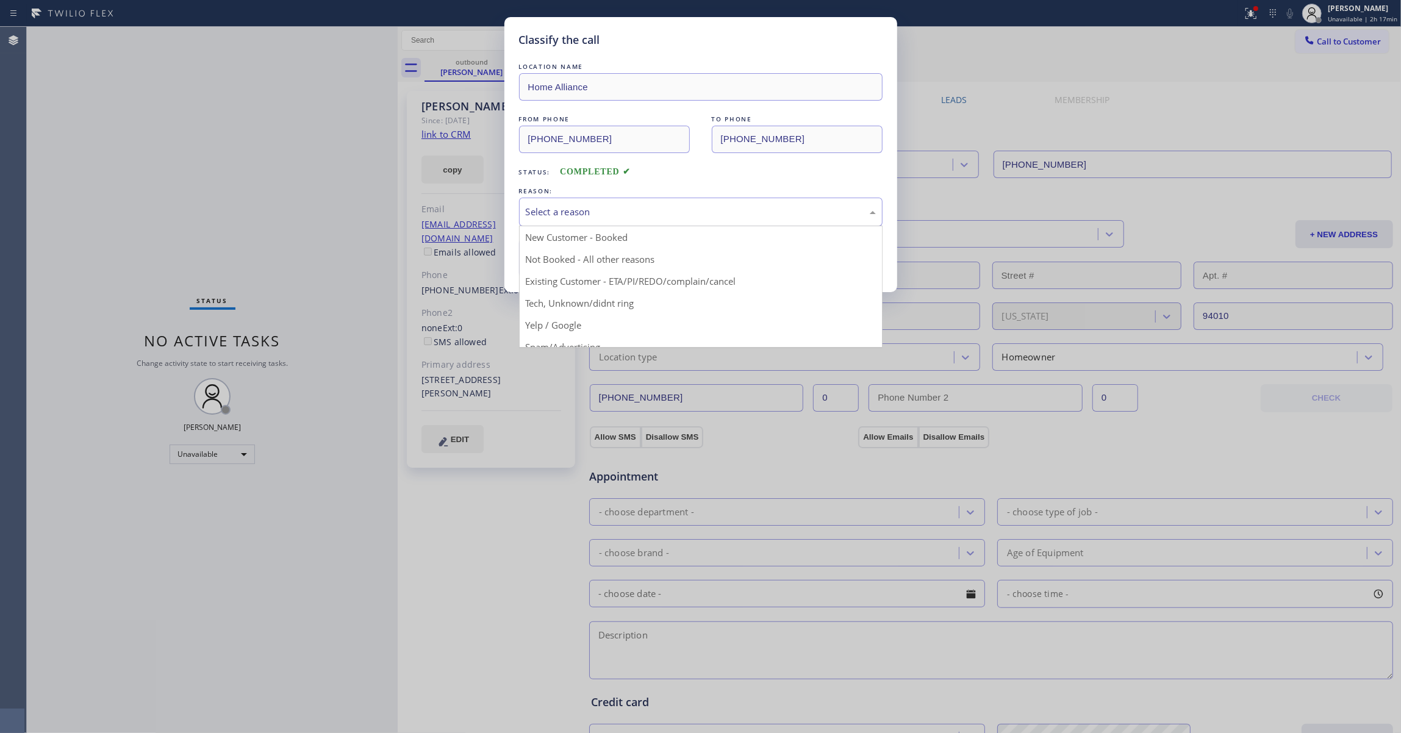
click at [589, 213] on div "Select a reason" at bounding box center [701, 212] width 350 height 14
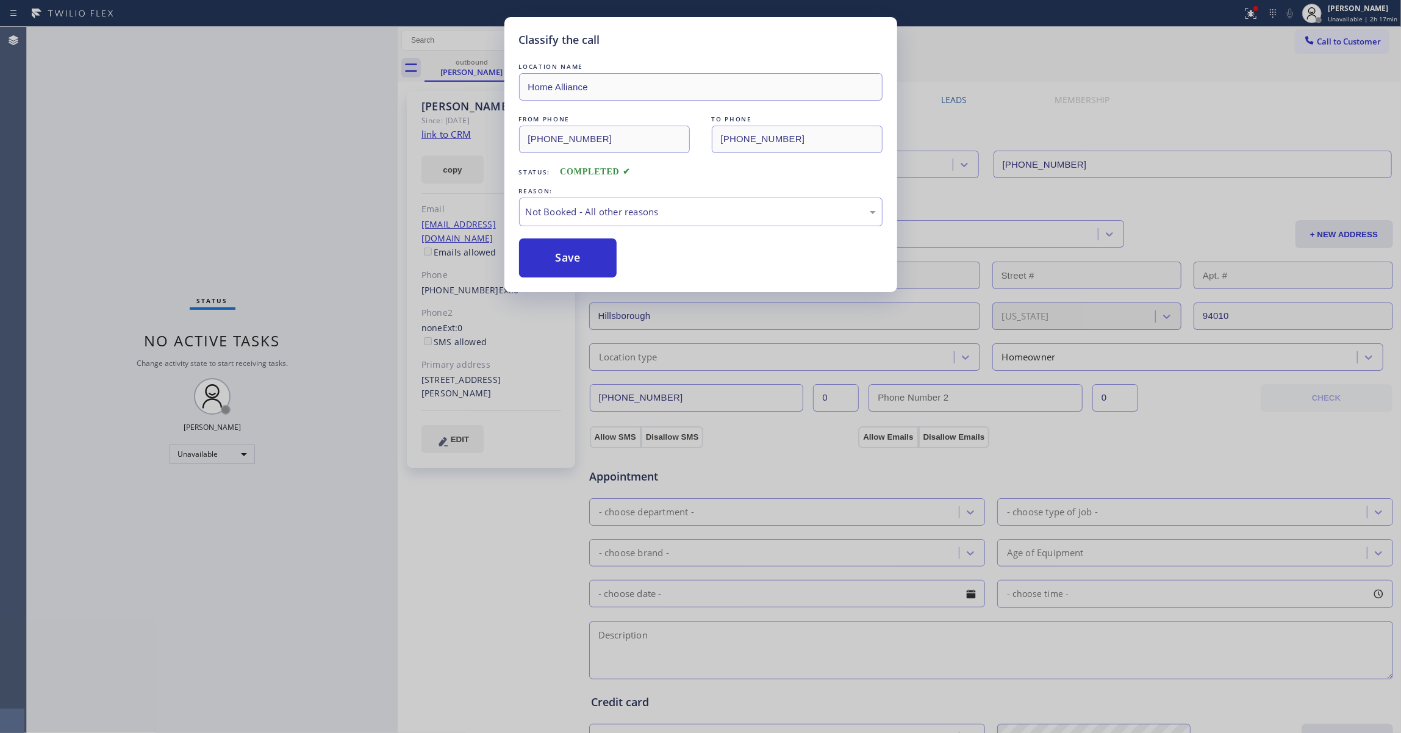
click at [570, 260] on button "Save" at bounding box center [568, 258] width 98 height 39
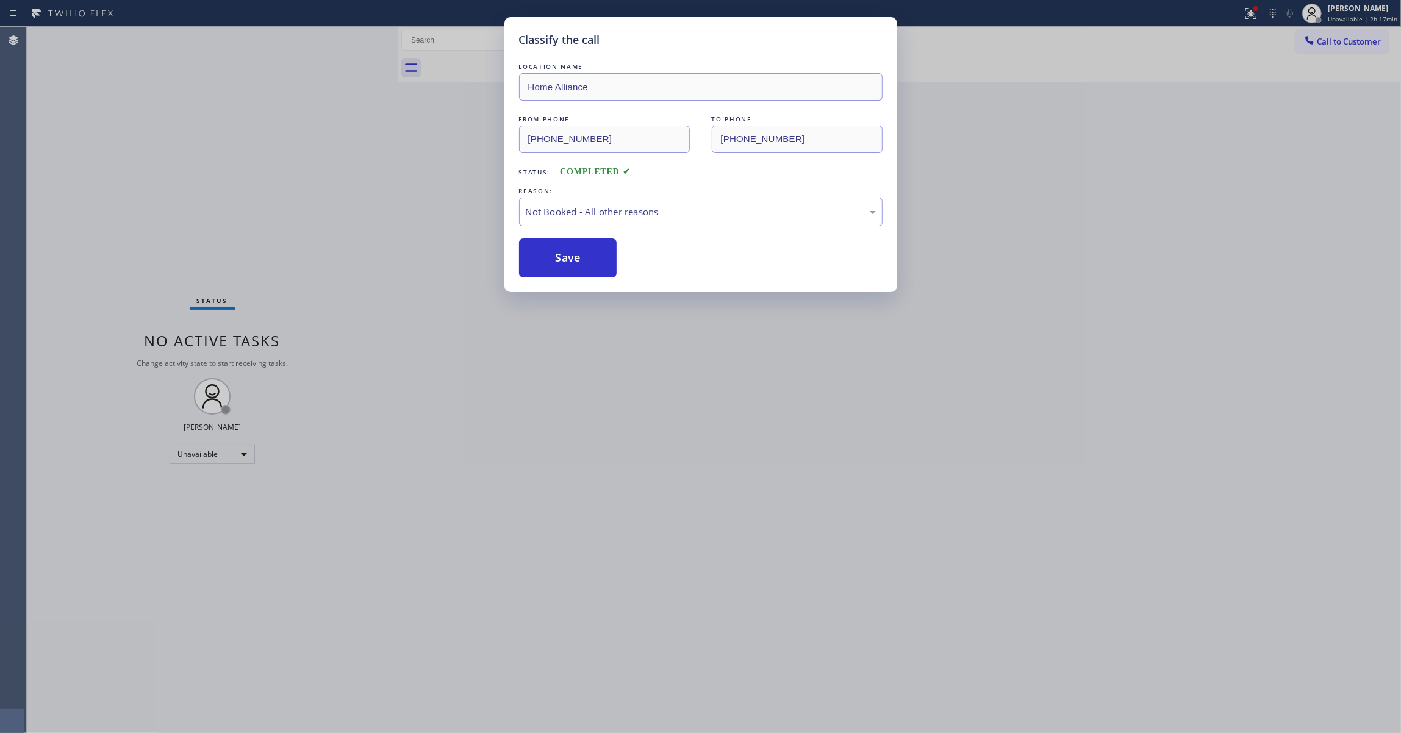
click at [570, 260] on button "Save" at bounding box center [568, 258] width 98 height 39
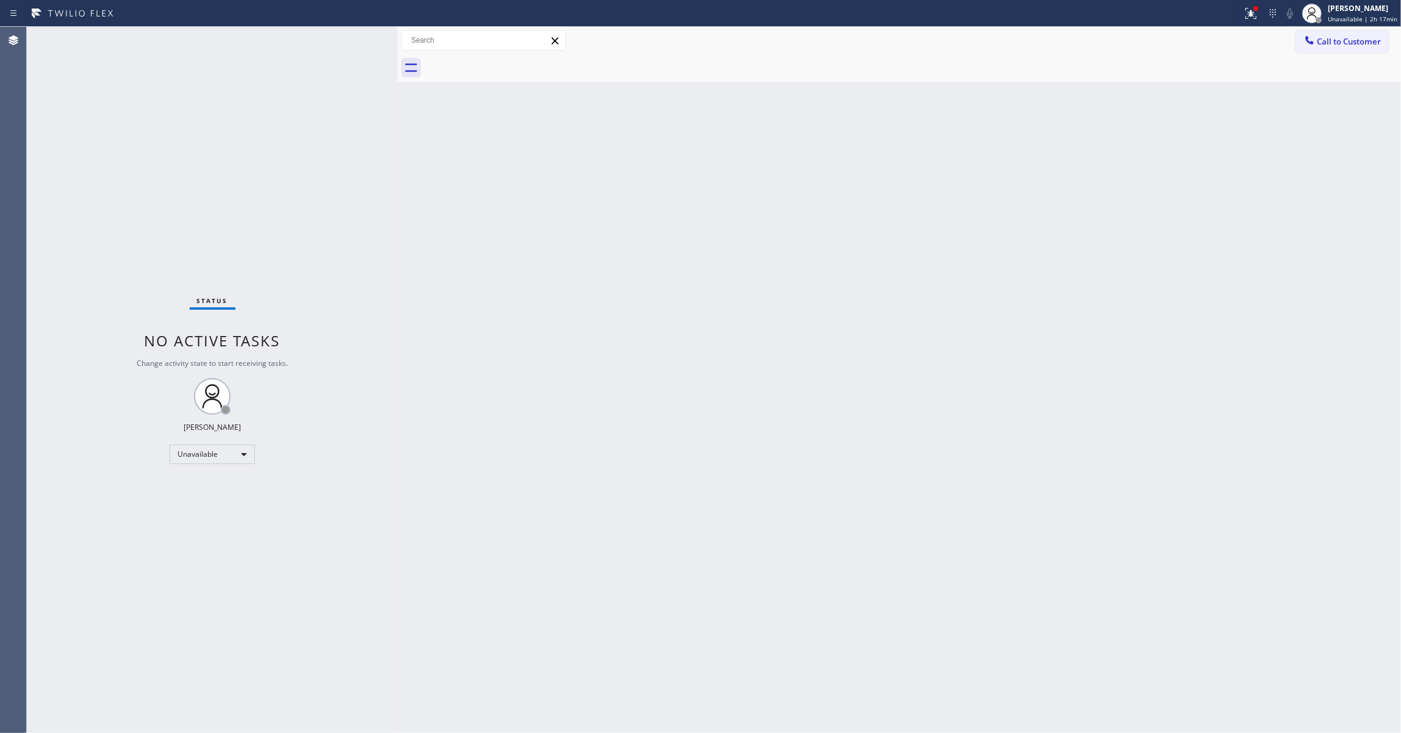
click at [955, 218] on div "Back to Dashboard Change Sender ID Customers Technicians Select a contact Outbo…" at bounding box center [899, 380] width 1003 height 706
drag, startPoint x: 1358, startPoint y: 45, endPoint x: 1066, endPoint y: 54, distance: 291.7
click at [1354, 45] on span "Call to Customer" at bounding box center [1349, 41] width 64 height 11
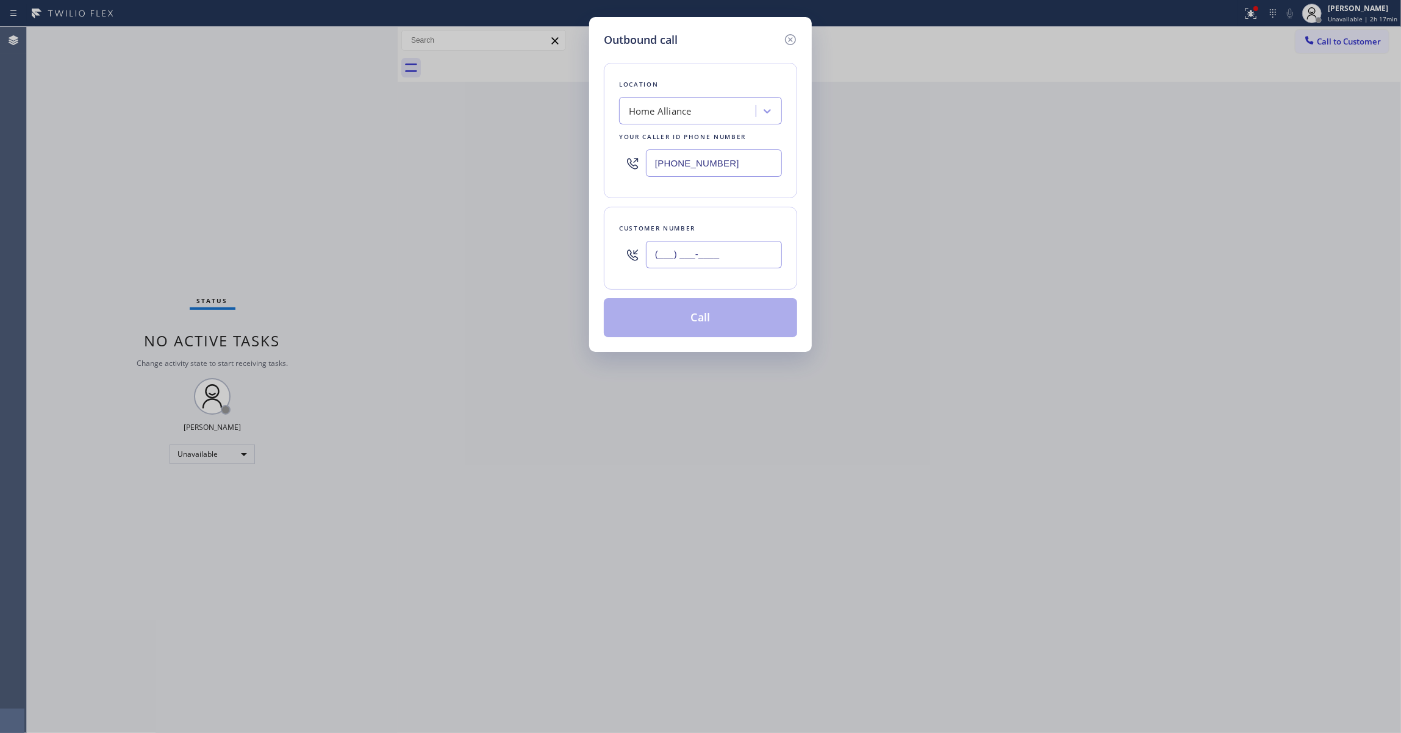
click at [691, 253] on input "(___) ___-____" at bounding box center [714, 254] width 136 height 27
paste input "650) 272-7916"
type input "[PHONE_NUMBER]"
paste input "669) 800-4335"
drag, startPoint x: 742, startPoint y: 165, endPoint x: 378, endPoint y: 113, distance: 367.8
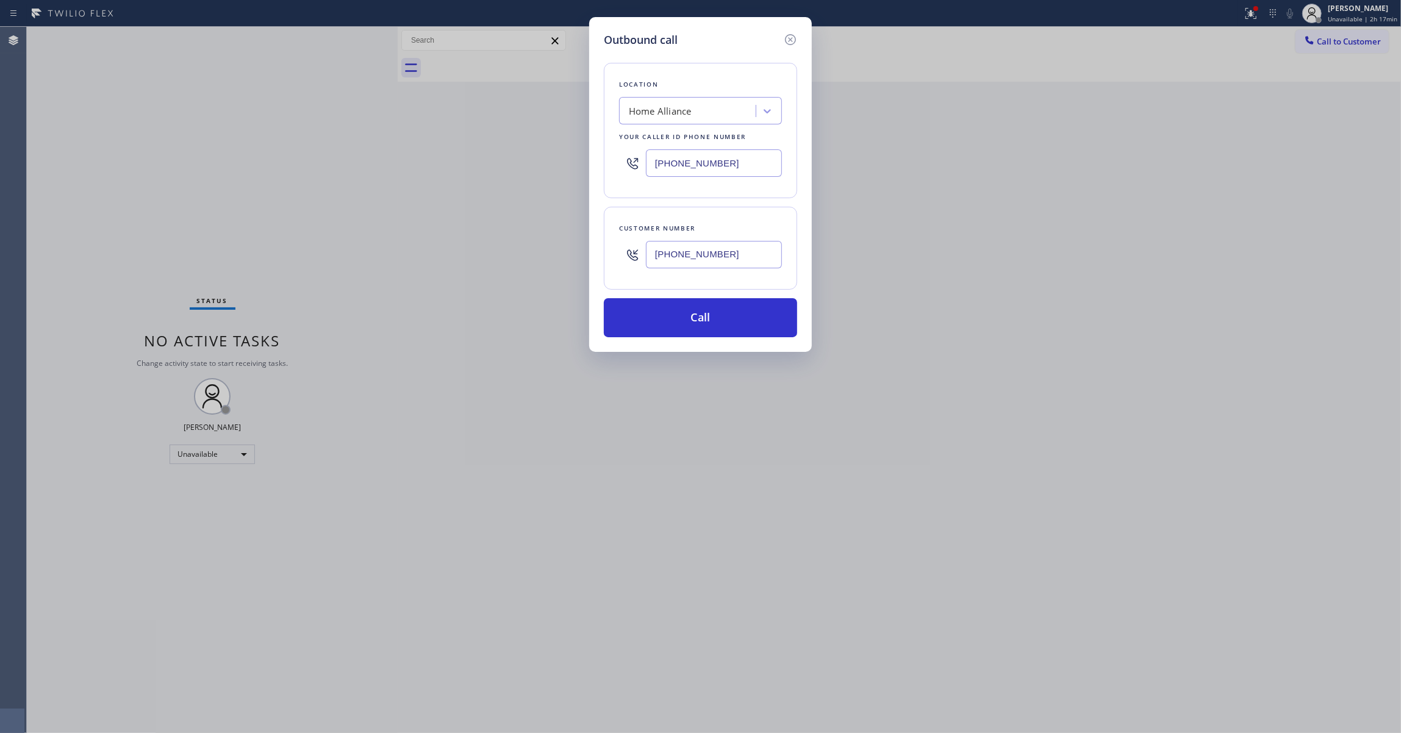
click at [378, 113] on div "Outbound call Location Home Alliance Your caller id phone number [PHONE_NUMBER]…" at bounding box center [700, 366] width 1401 height 733
type input "[PHONE_NUMBER]"
drag, startPoint x: 757, startPoint y: 259, endPoint x: 542, endPoint y: 237, distance: 215.8
click at [542, 237] on div "Outbound call Location Heating Masters [GEOGRAPHIC_DATA][PERSON_NAME] Your call…" at bounding box center [700, 366] width 1401 height 733
click at [747, 325] on button "Call" at bounding box center [700, 317] width 193 height 39
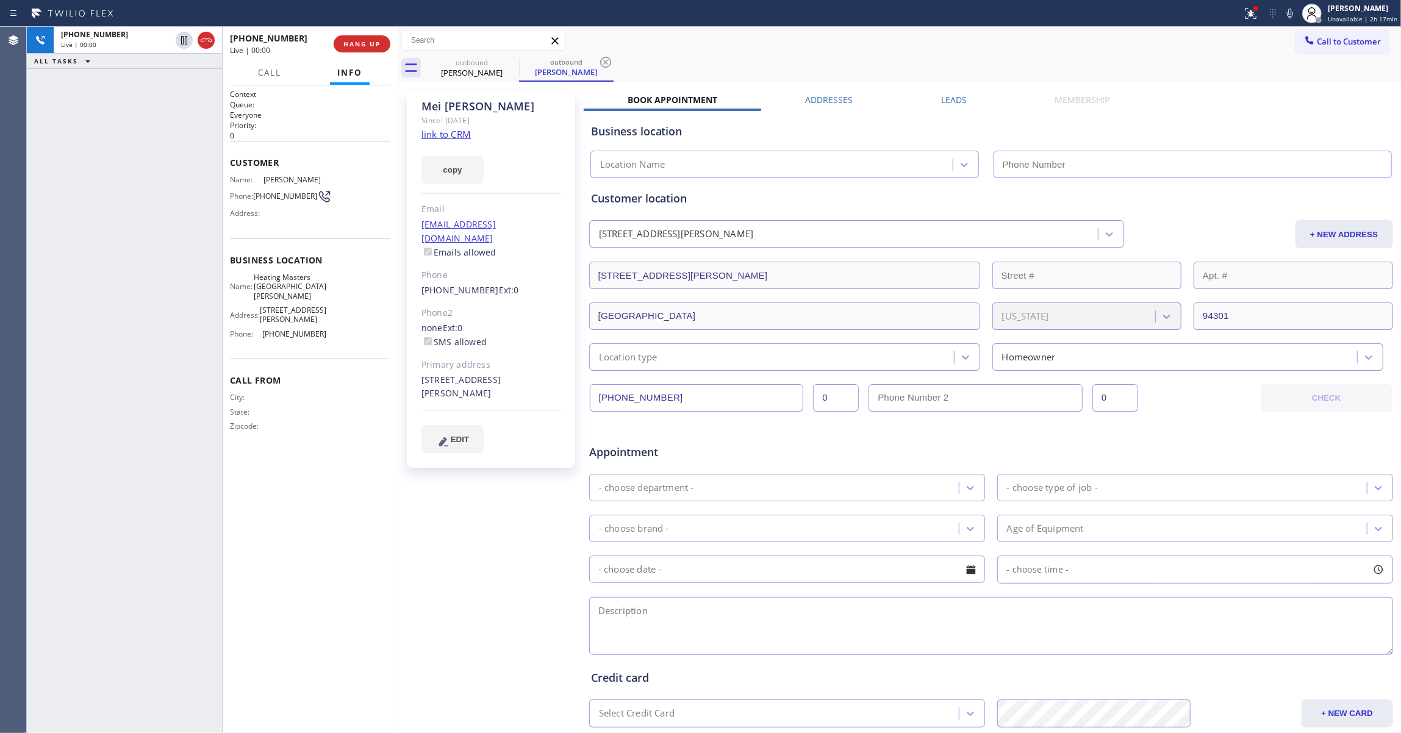
type input "[PHONE_NUMBER]"
click at [347, 40] on span "HANG UP" at bounding box center [361, 44] width 37 height 9
click at [283, 195] on span "[PHONE_NUMBER]" at bounding box center [285, 196] width 64 height 9
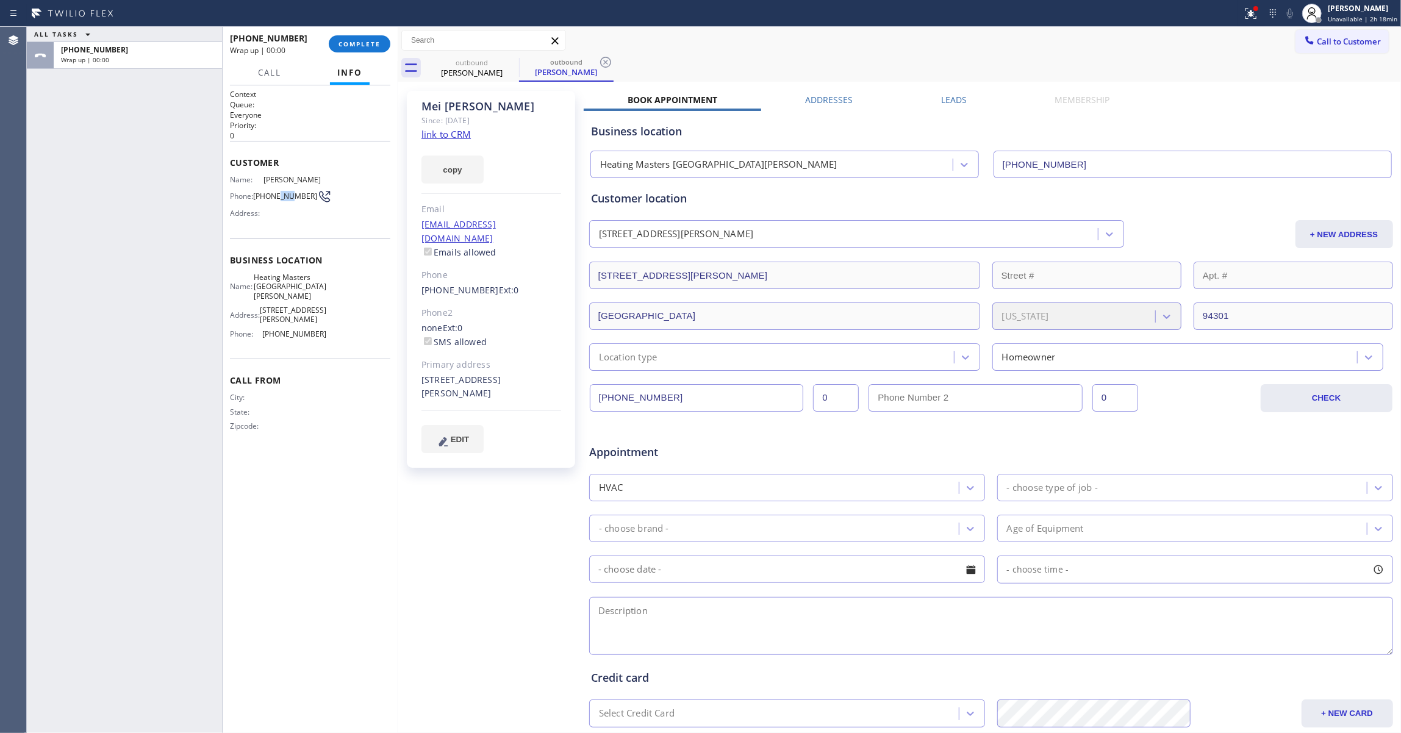
click at [283, 195] on span "[PHONE_NUMBER]" at bounding box center [285, 196] width 64 height 9
copy div "[PHONE_NUMBER]"
click at [371, 39] on button "COMPLETE" at bounding box center [360, 43] width 62 height 17
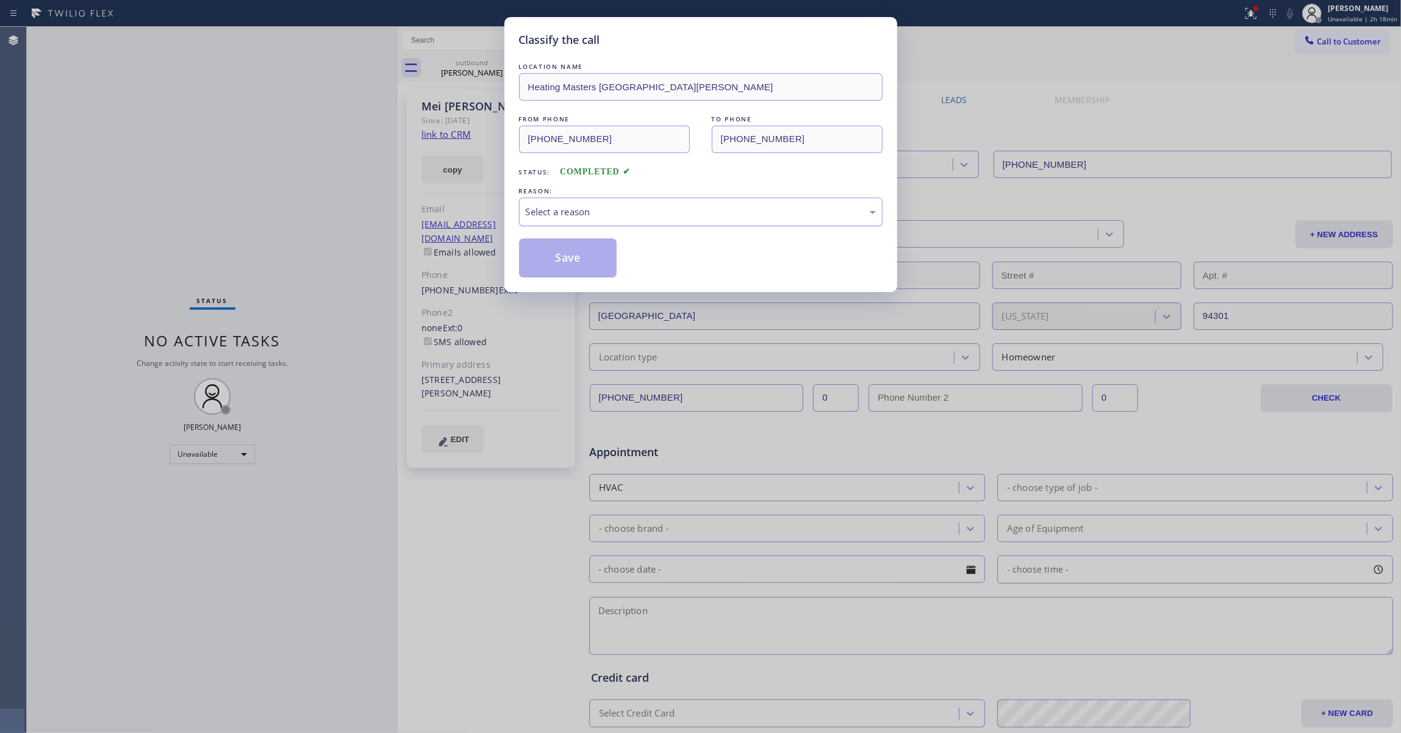
click at [557, 213] on div "Select a reason" at bounding box center [701, 212] width 350 height 14
click at [584, 264] on button "Save" at bounding box center [568, 258] width 98 height 39
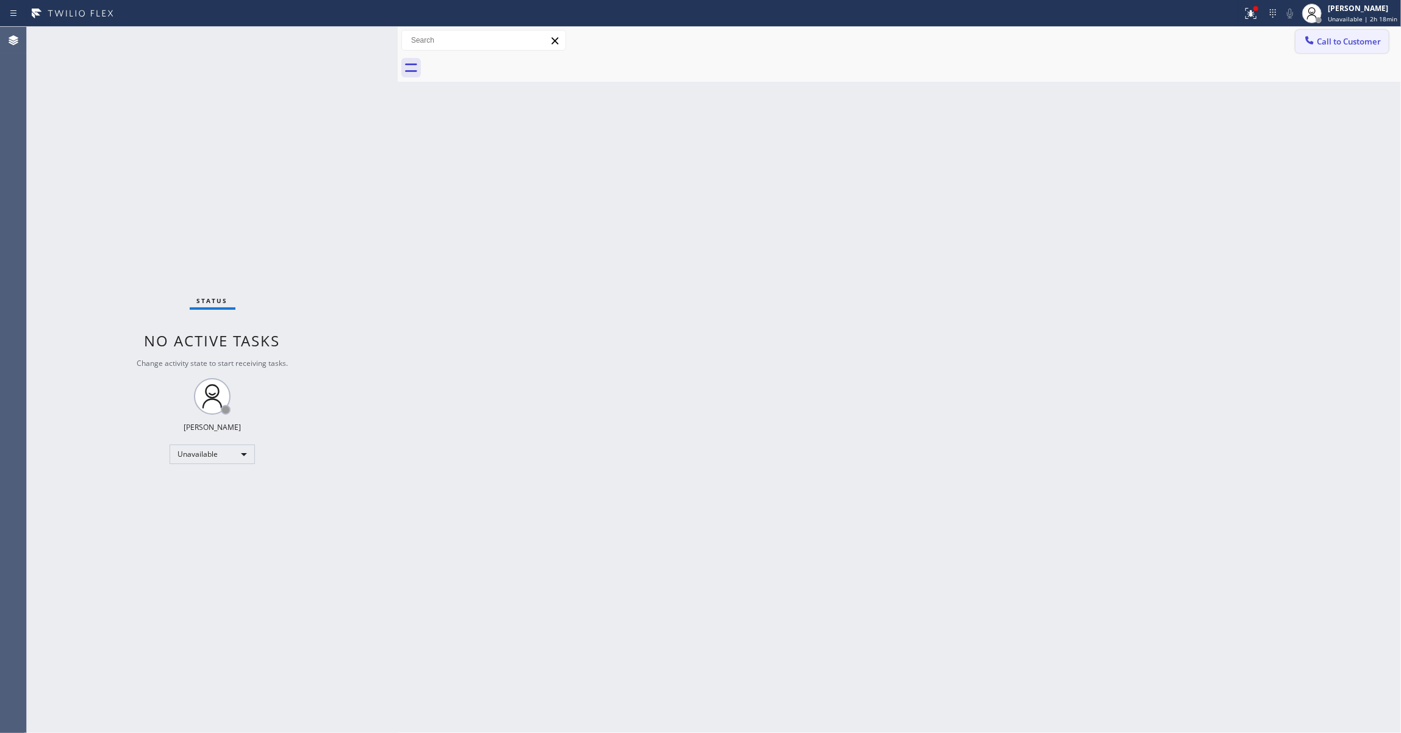
click at [1342, 43] on span "Call to Customer" at bounding box center [1349, 41] width 64 height 11
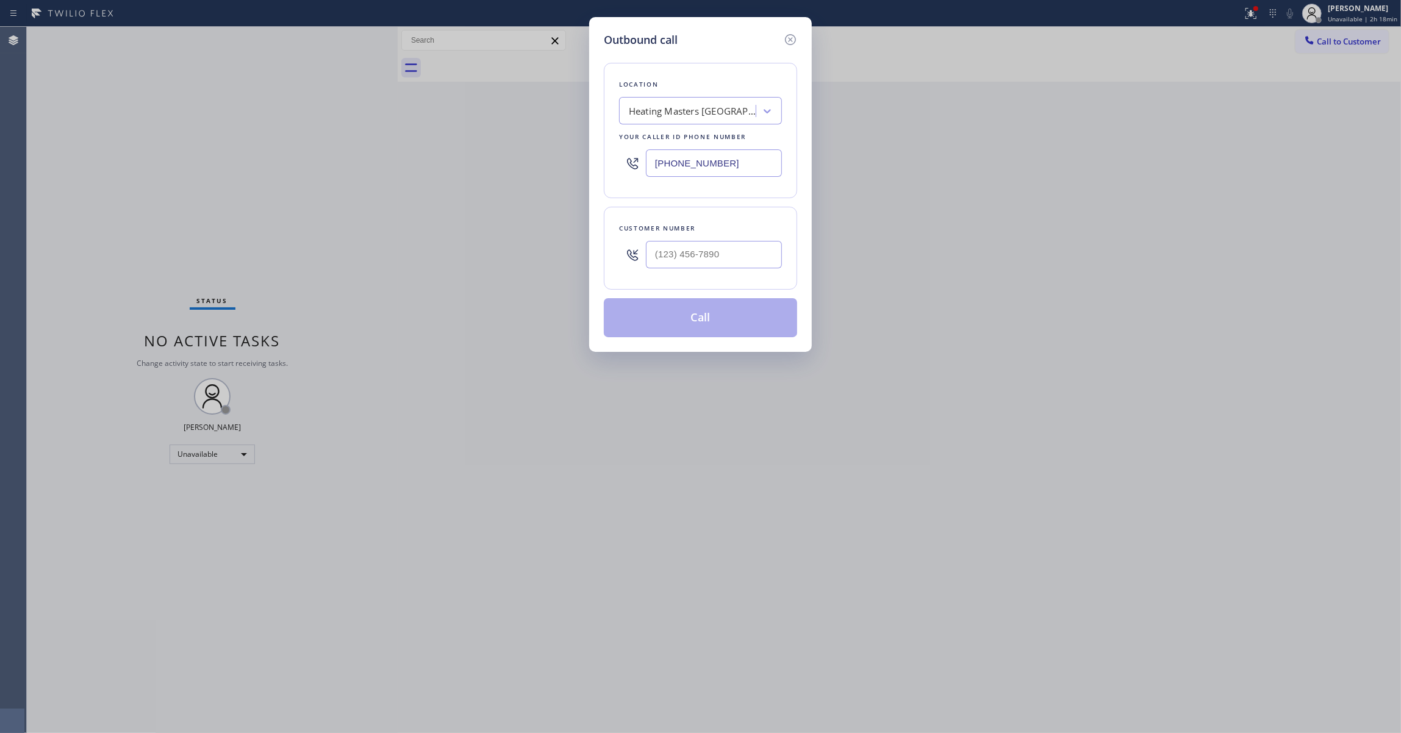
click at [737, 242] on div at bounding box center [714, 255] width 136 height 40
click at [736, 253] on input "(___) ___-____" at bounding box center [714, 254] width 136 height 27
paste input "650) 272-7916"
type input "[PHONE_NUMBER]"
click at [688, 325] on button "Call" at bounding box center [700, 317] width 193 height 39
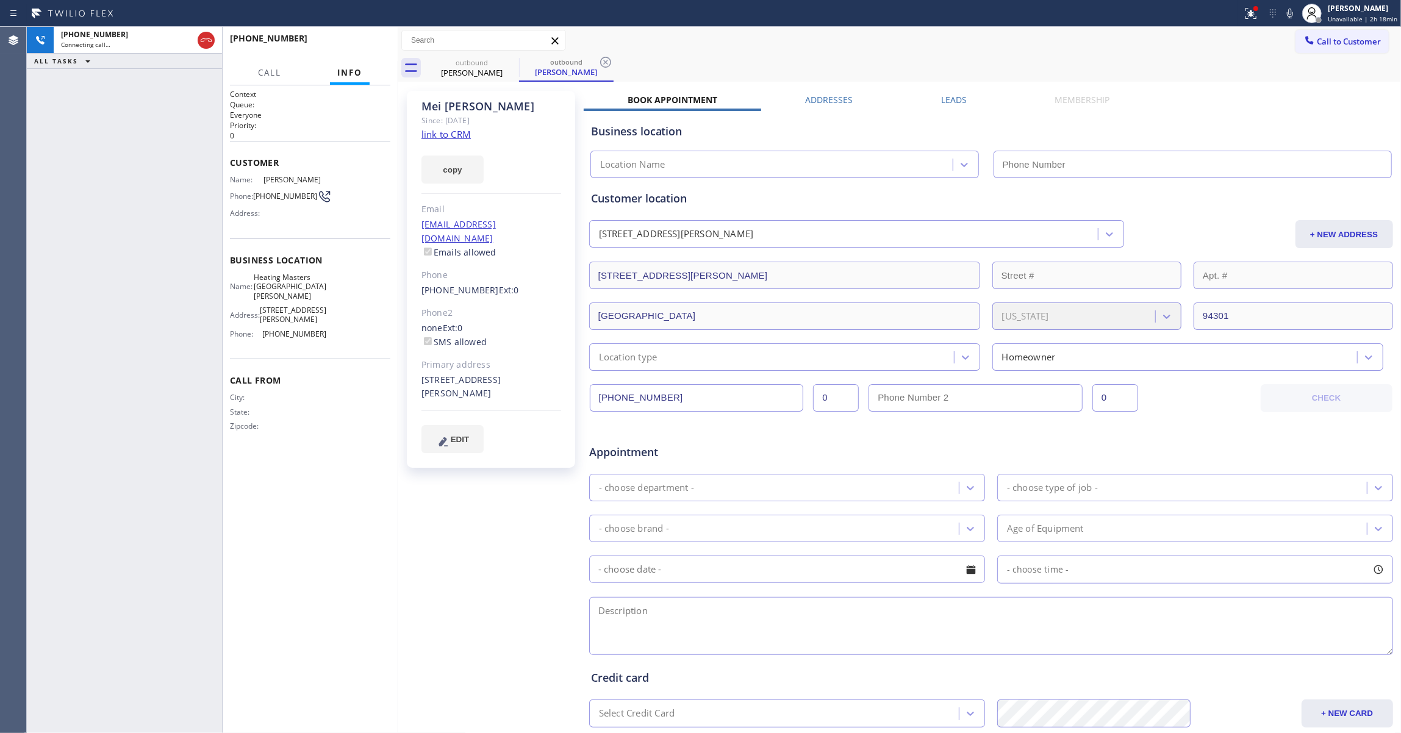
type input "[PHONE_NUMBER]"
click at [605, 59] on icon at bounding box center [605, 62] width 15 height 15
click at [364, 44] on span "HANG UP" at bounding box center [361, 44] width 37 height 9
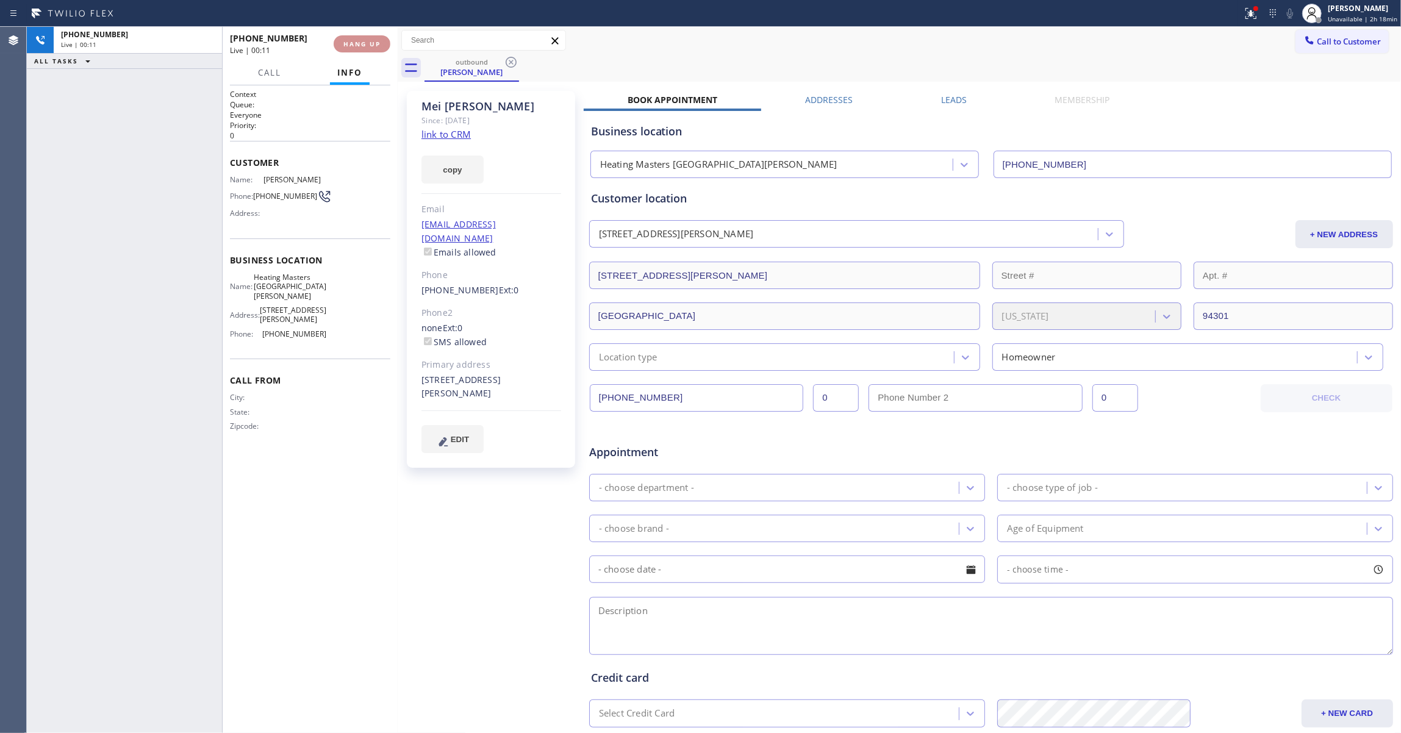
click at [362, 42] on span "HANG UP" at bounding box center [361, 44] width 37 height 9
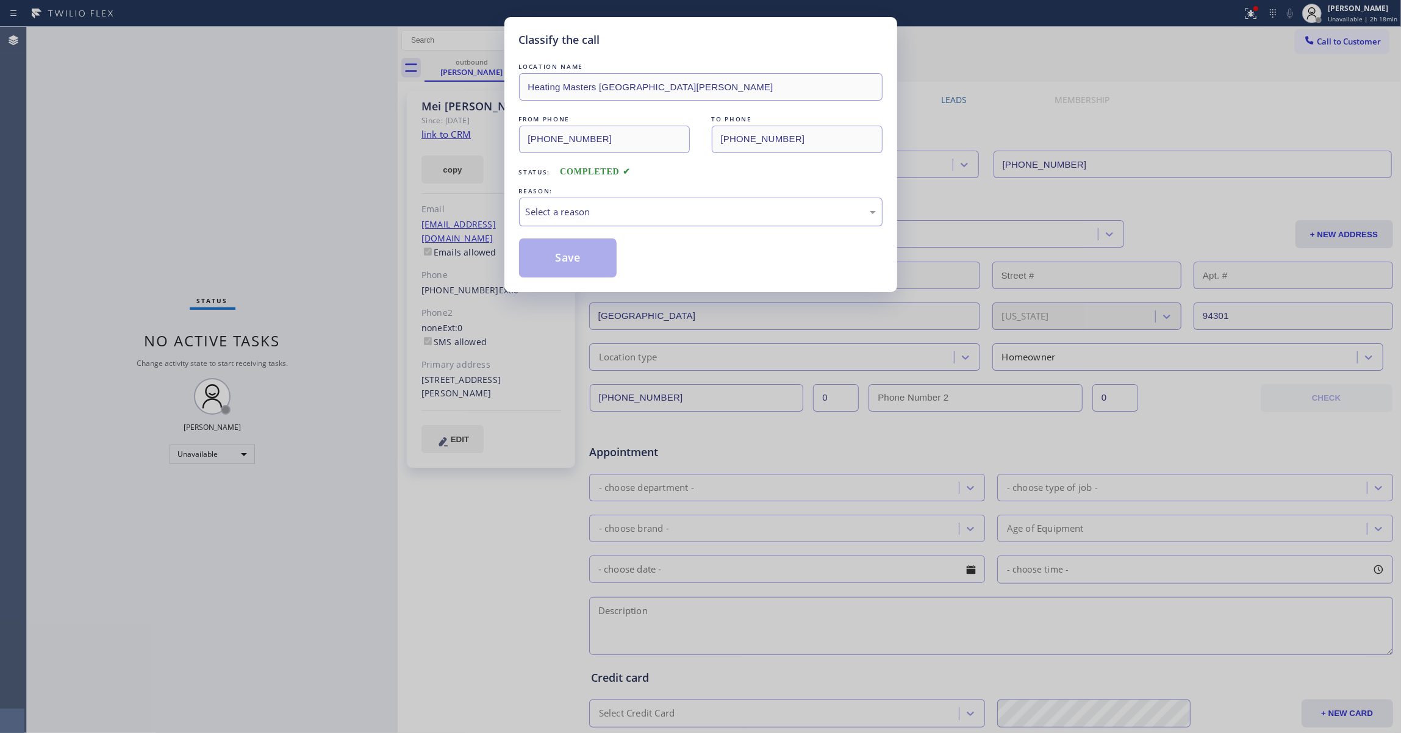
click at [560, 218] on div "Select a reason" at bounding box center [701, 212] width 350 height 14
click at [558, 264] on button "Save" at bounding box center [568, 258] width 98 height 39
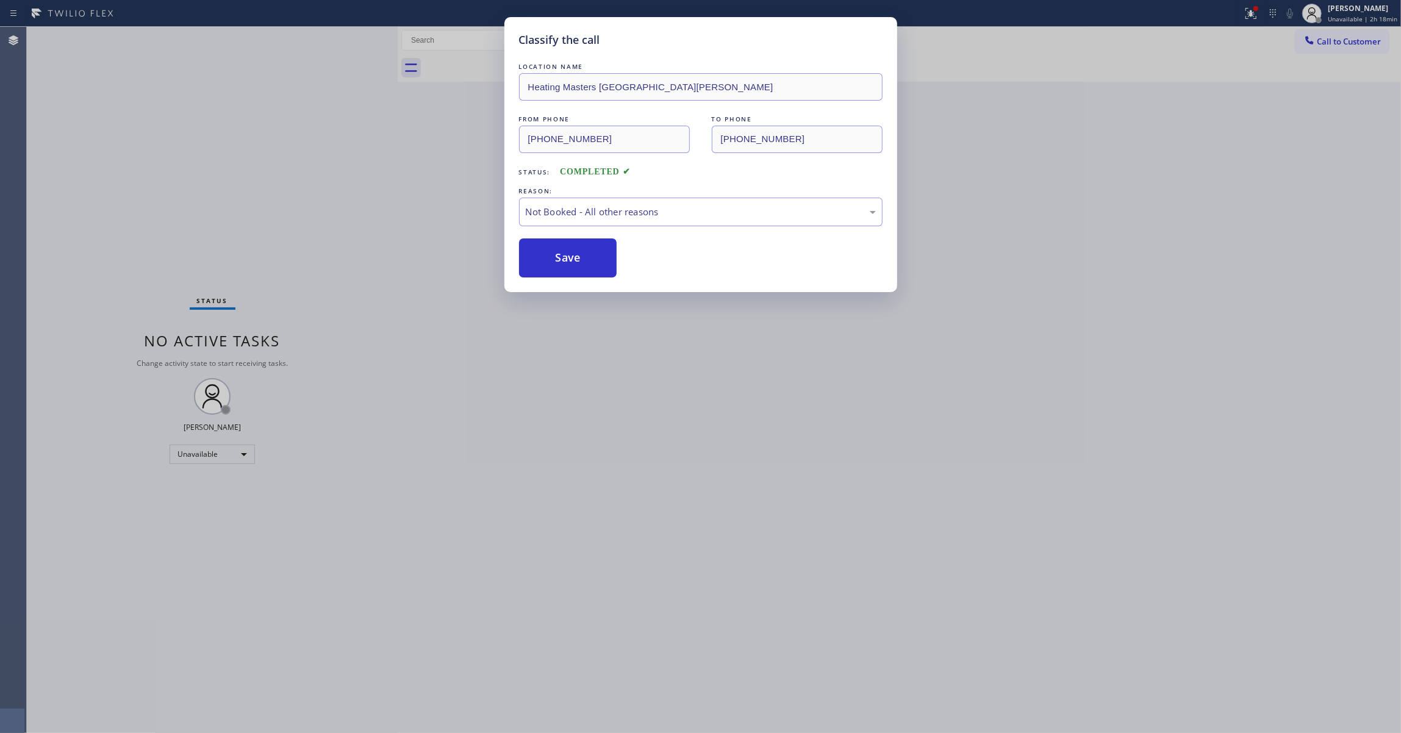
click at [558, 264] on button "Save" at bounding box center [568, 258] width 98 height 39
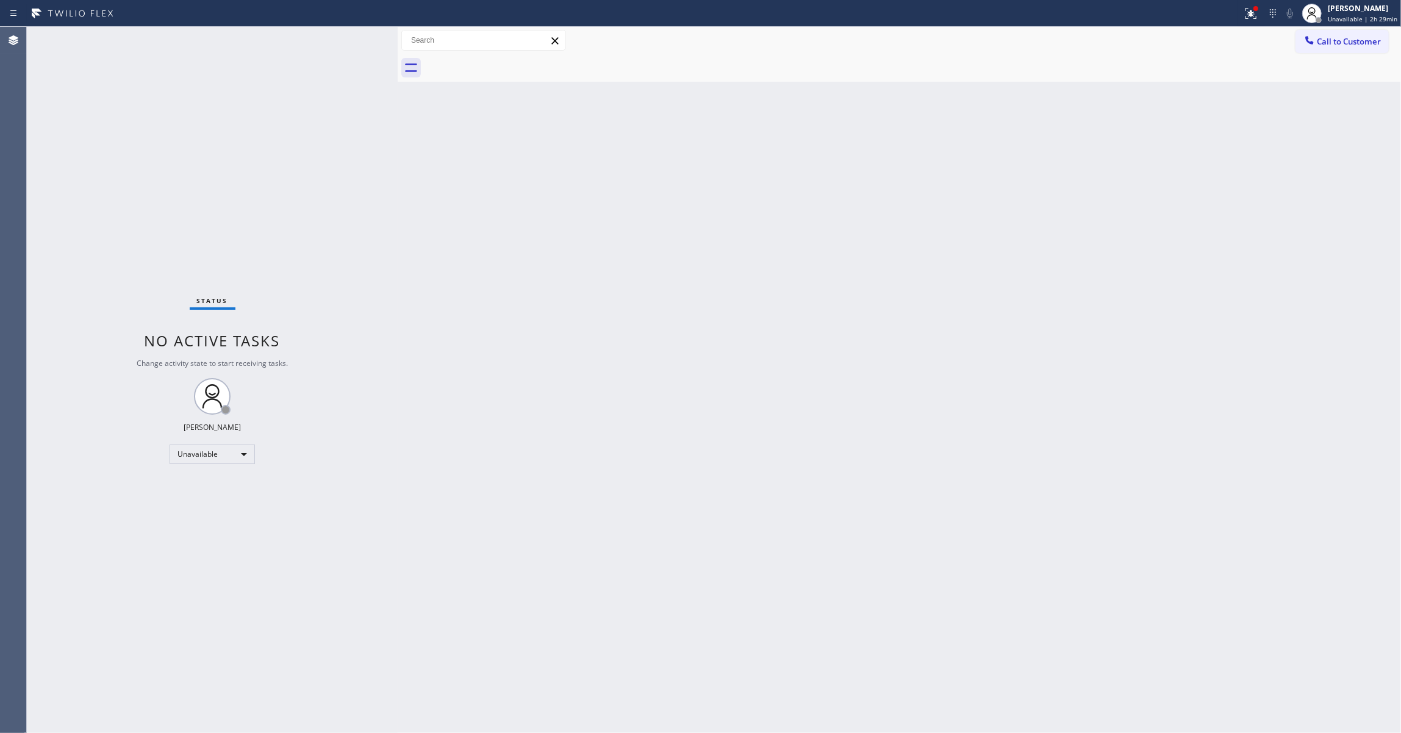
drag, startPoint x: 161, startPoint y: 84, endPoint x: 231, endPoint y: 23, distance: 92.5
click at [161, 83] on div "Status No active tasks Change activity state to start receiving tasks. [PERSON_…" at bounding box center [212, 380] width 371 height 706
click at [186, 160] on div "Status No active tasks Change activity state to start receiving tasks. [PERSON_…" at bounding box center [212, 380] width 371 height 706
click at [1335, 20] on span "Unavailable | 2h 38min" at bounding box center [1363, 19] width 70 height 9
click at [134, 188] on div "Status No active tasks Change activity state to start receiving tasks. [PERSON_…" at bounding box center [212, 380] width 371 height 706
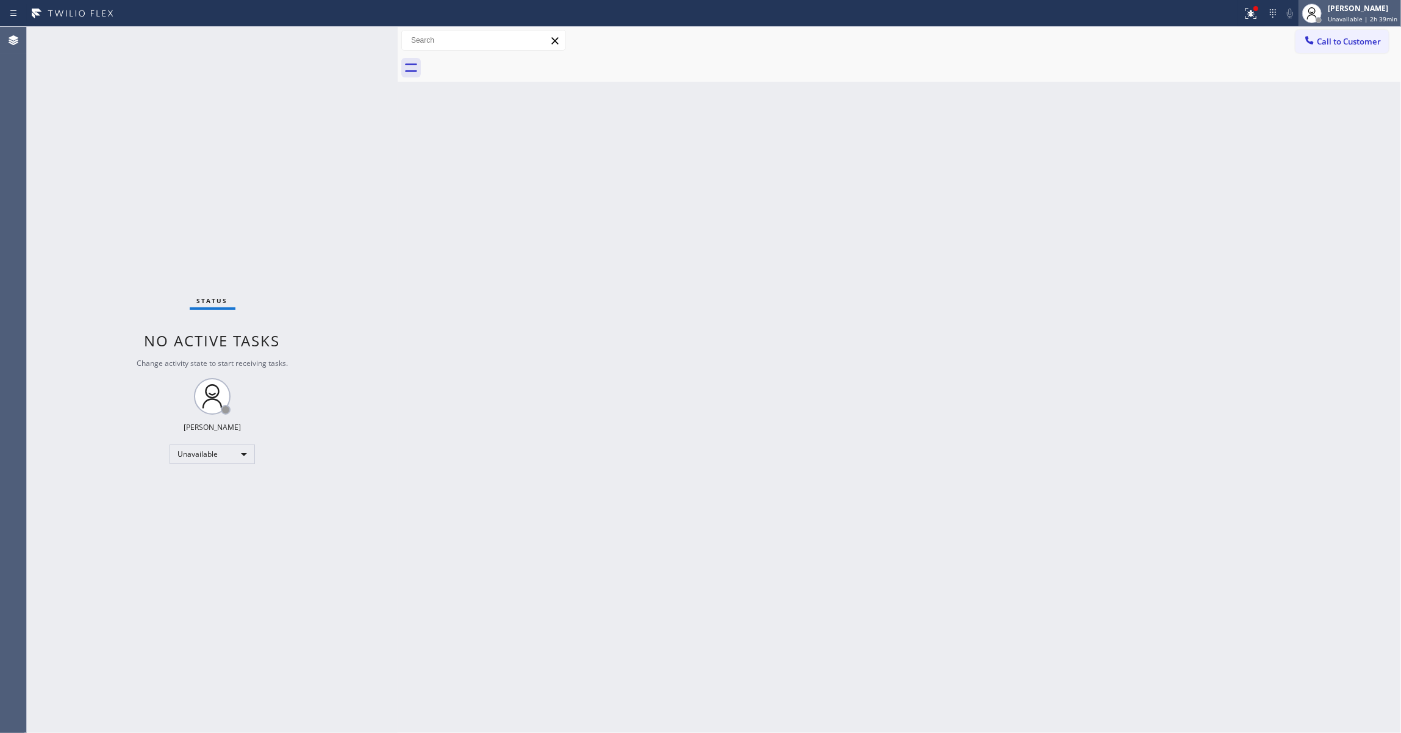
click at [1340, 22] on span "Unavailable | 2h 39min" at bounding box center [1363, 19] width 70 height 9
click at [1313, 96] on button "Break" at bounding box center [1340, 96] width 122 height 16
